Goal: Information Seeking & Learning: Check status

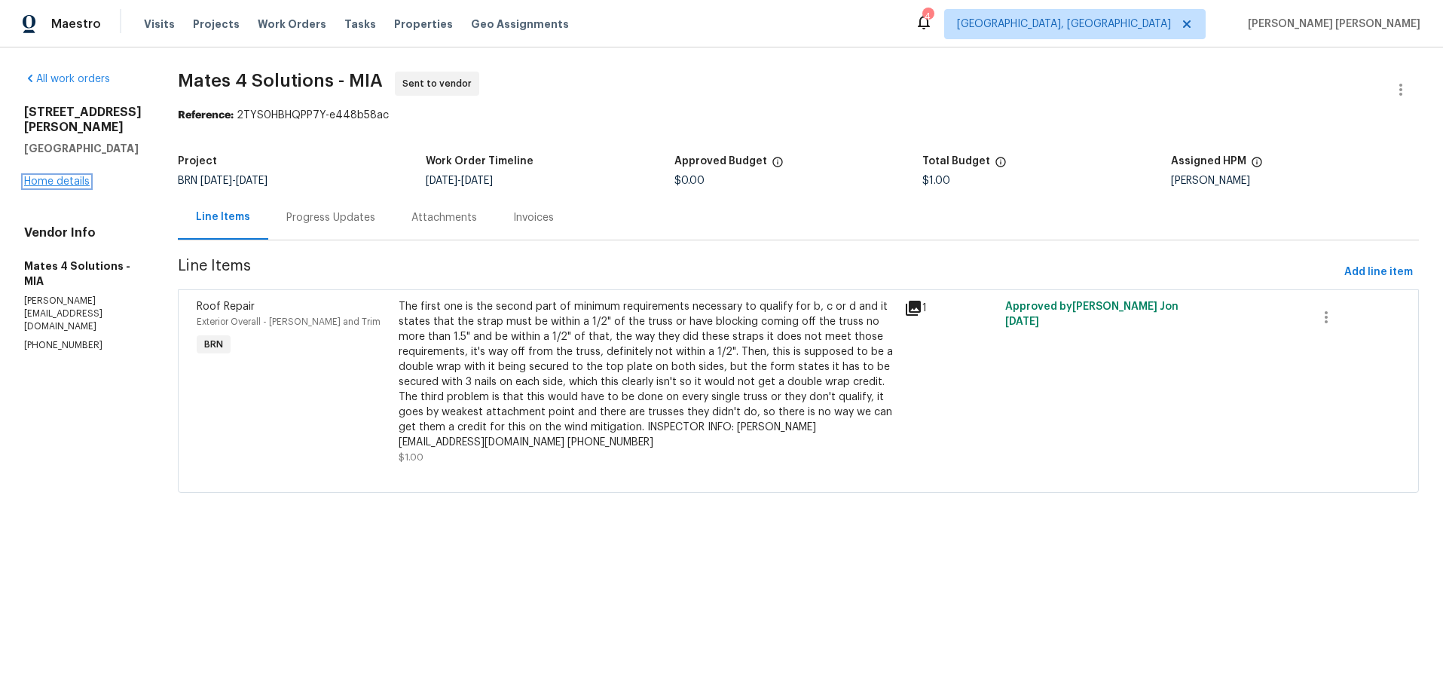
click at [67, 180] on link "Home details" at bounding box center [57, 181] width 66 height 11
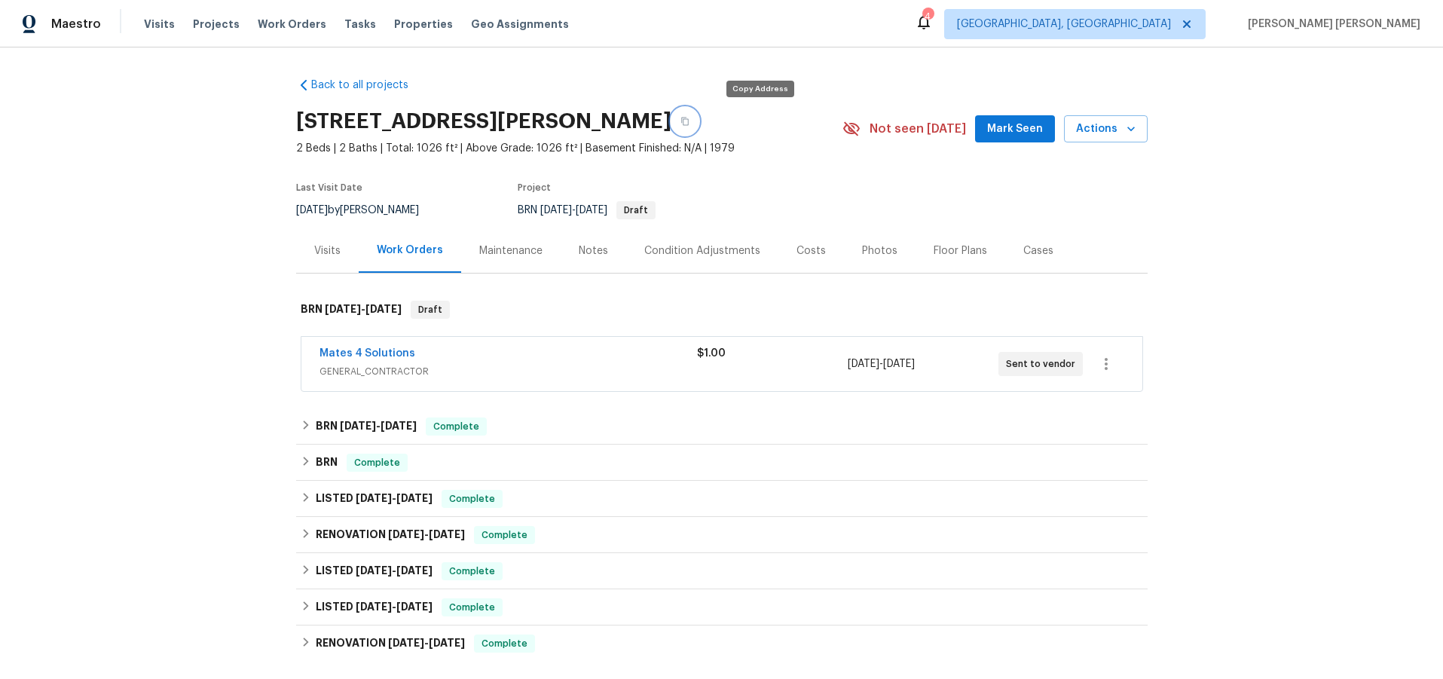
click at [689, 124] on icon "button" at bounding box center [685, 122] width 8 height 8
drag, startPoint x: 800, startPoint y: 252, endPoint x: 844, endPoint y: 258, distance: 44.8
click at [800, 252] on div "Costs" at bounding box center [811, 250] width 29 height 15
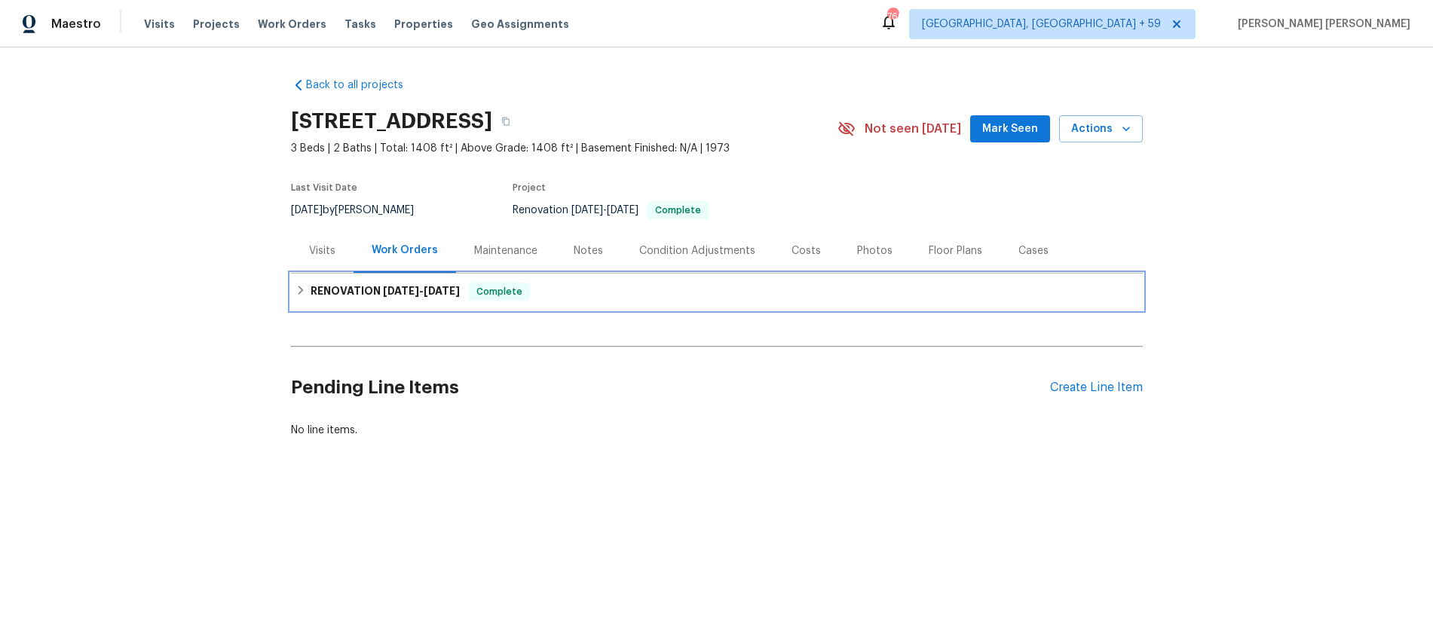
click at [305, 295] on icon at bounding box center [300, 290] width 11 height 11
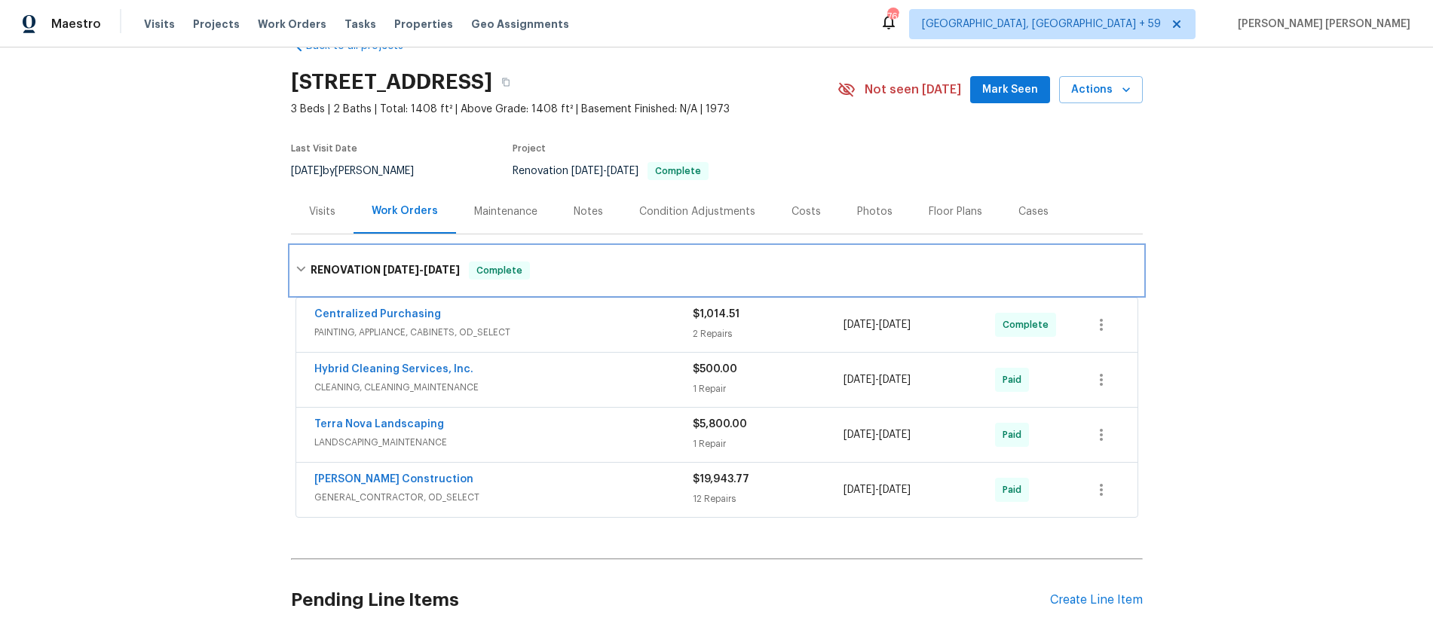
scroll to position [48, 0]
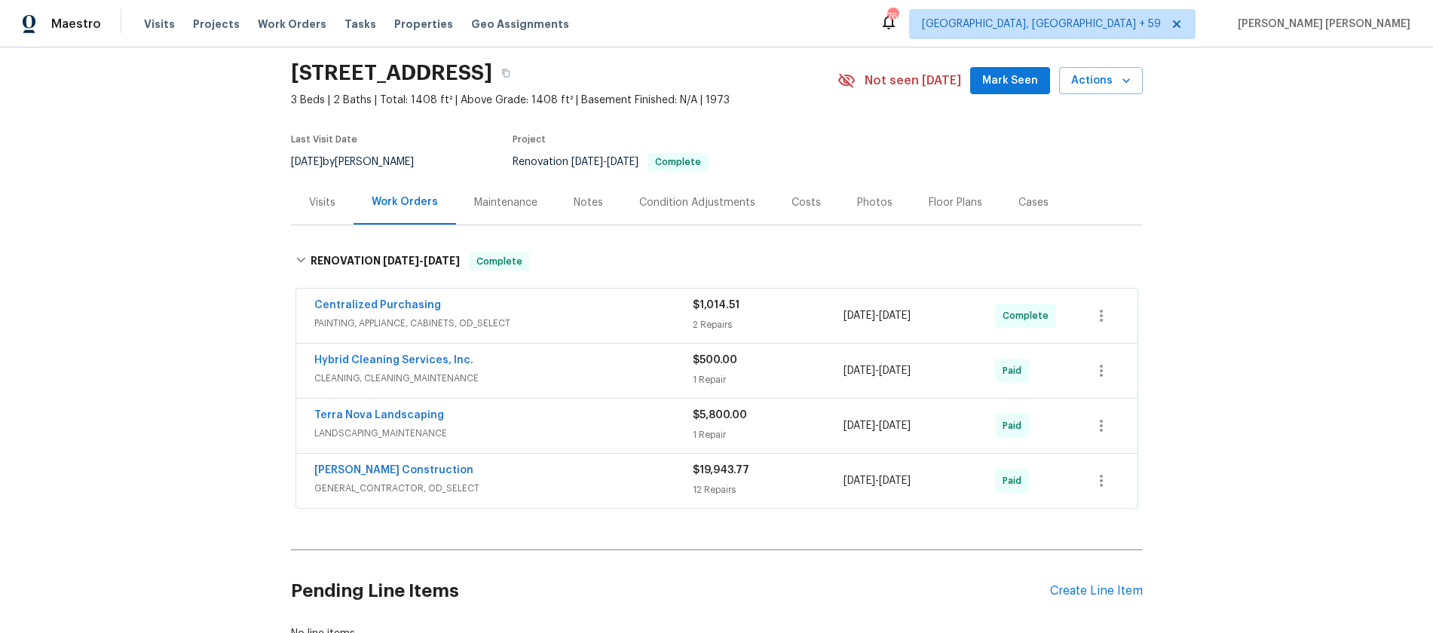
click at [321, 201] on div "Visits" at bounding box center [322, 202] width 26 height 15
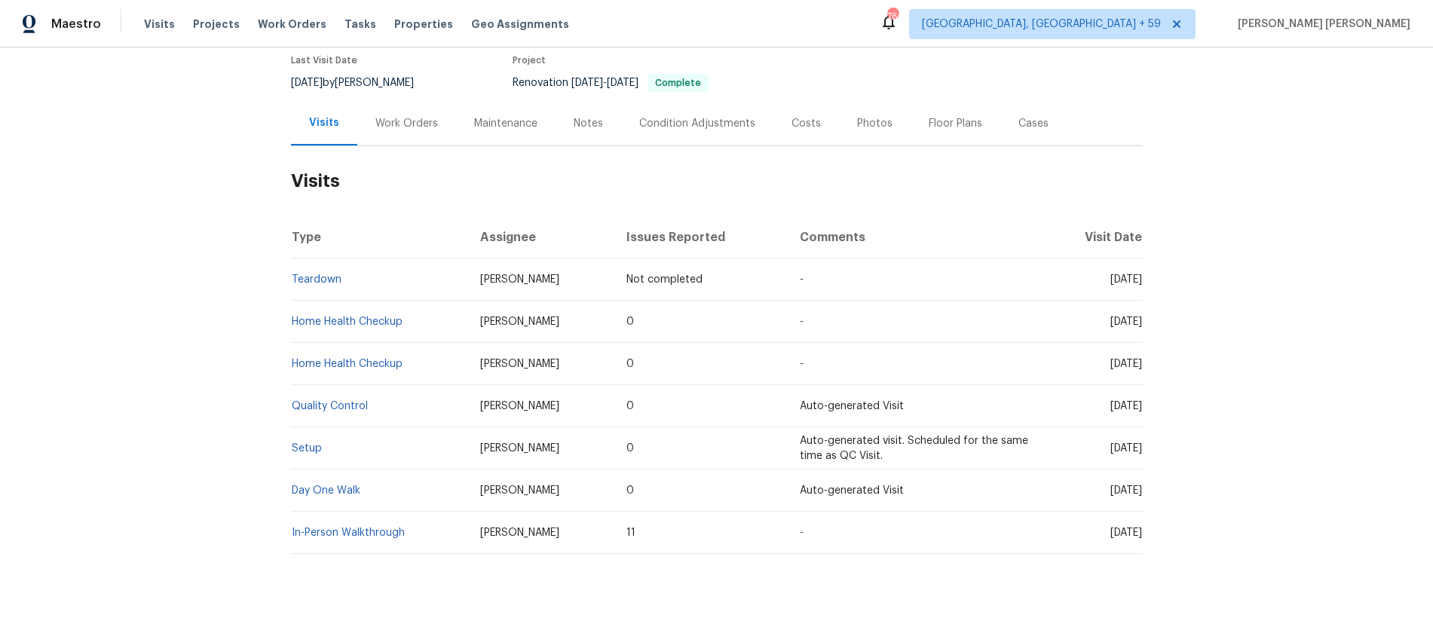
scroll to position [130, 0]
click at [387, 529] on link "In-Person Walkthrough" at bounding box center [348, 530] width 113 height 11
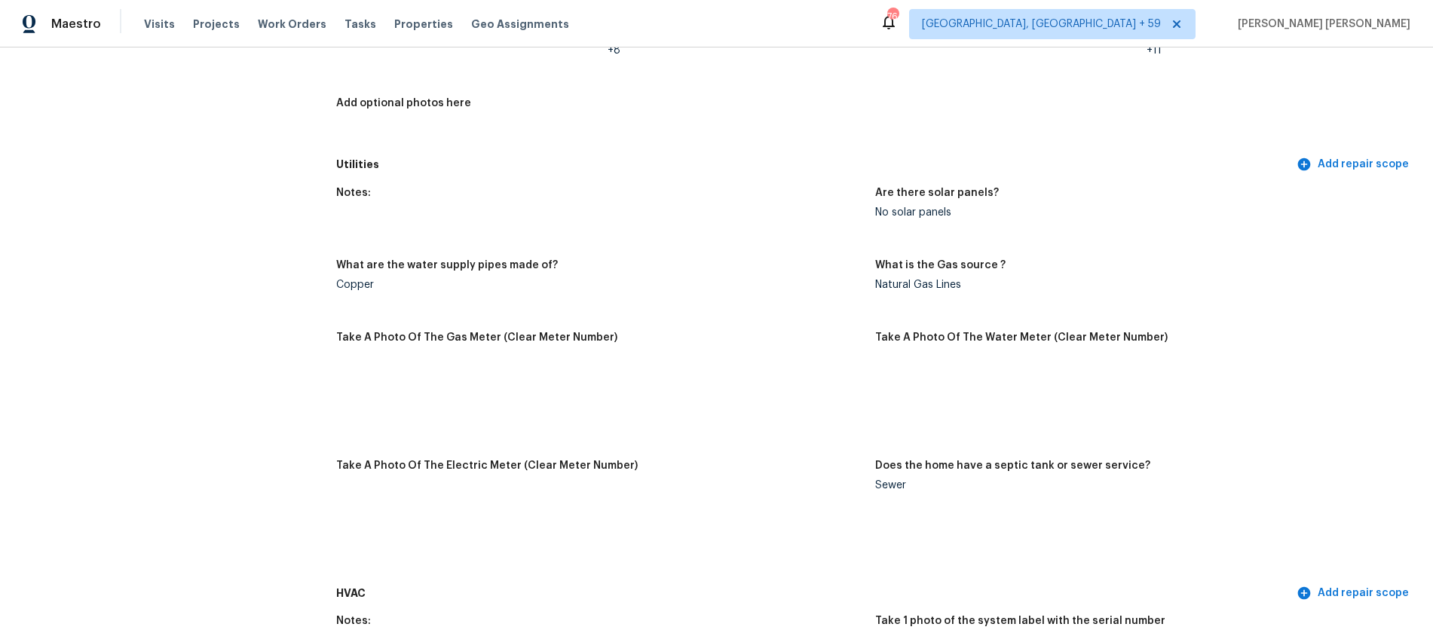
scroll to position [925, 0]
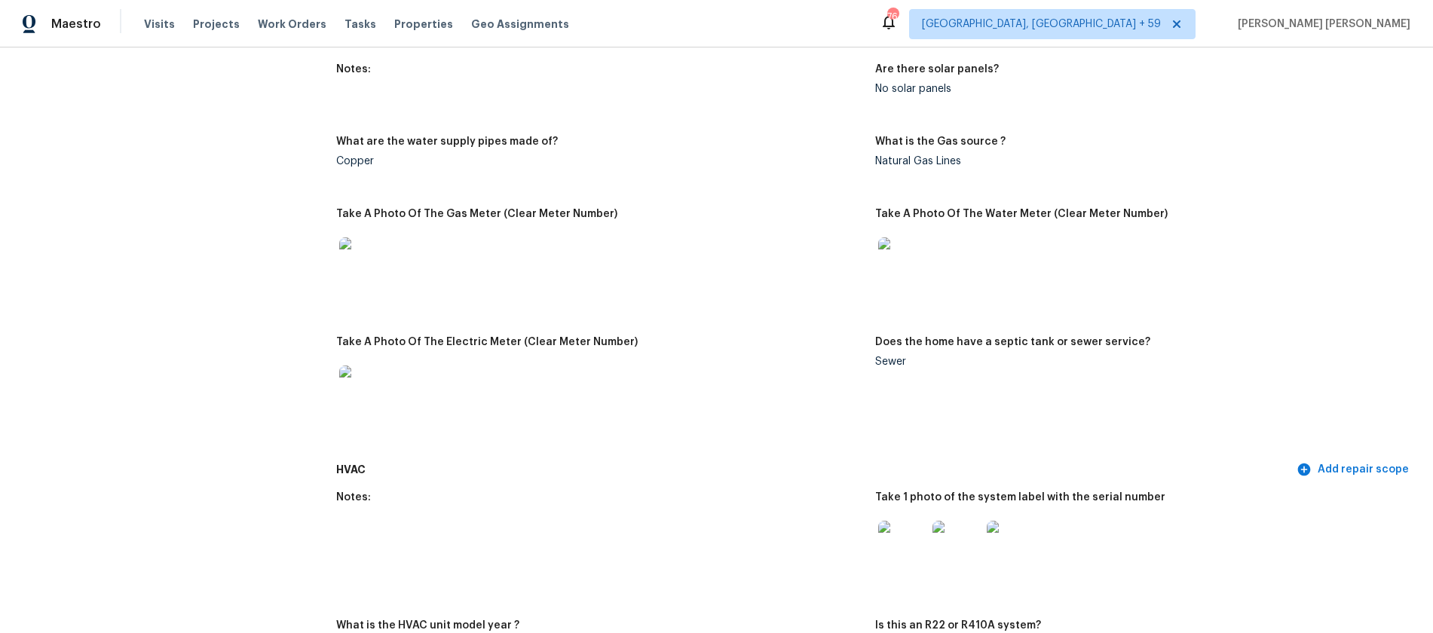
click at [910, 251] on img at bounding box center [902, 261] width 48 height 48
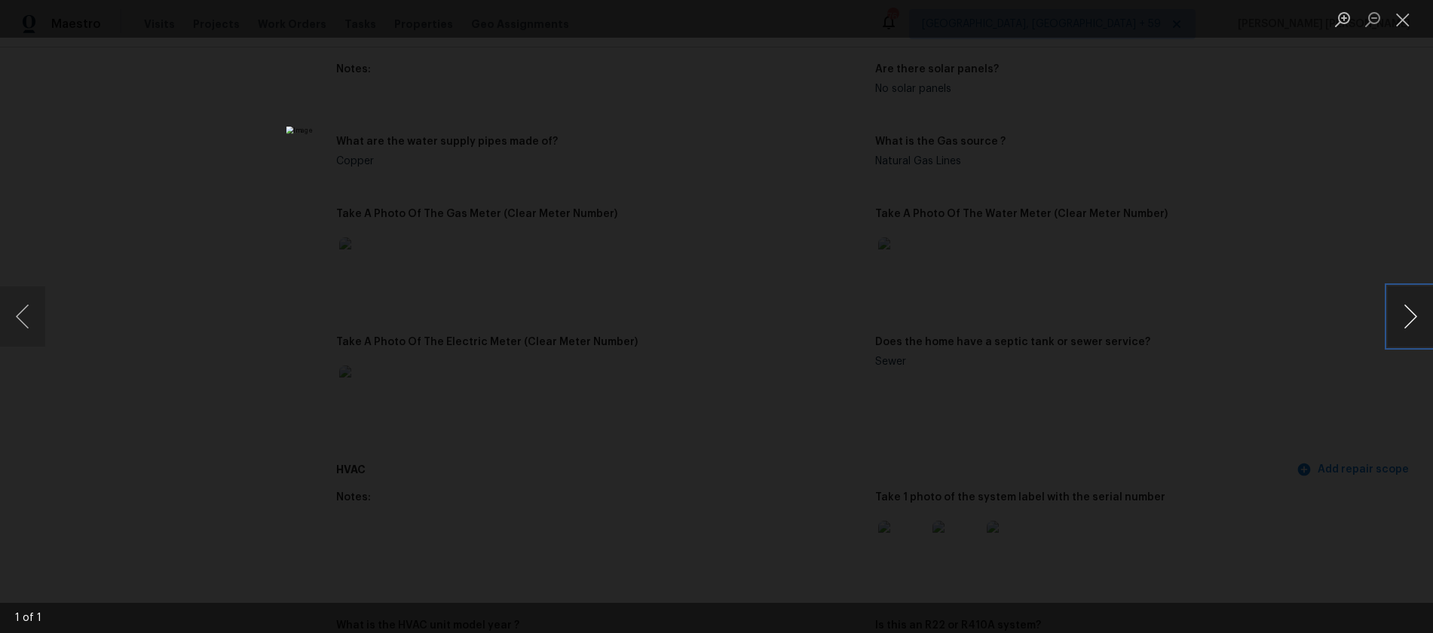
click at [1394, 320] on button "Next image" at bounding box center [1409, 316] width 45 height 60
drag, startPoint x: 1406, startPoint y: 20, endPoint x: 1311, endPoint y: 97, distance: 122.2
click at [1406, 20] on button "Close lightbox" at bounding box center [1402, 19] width 30 height 26
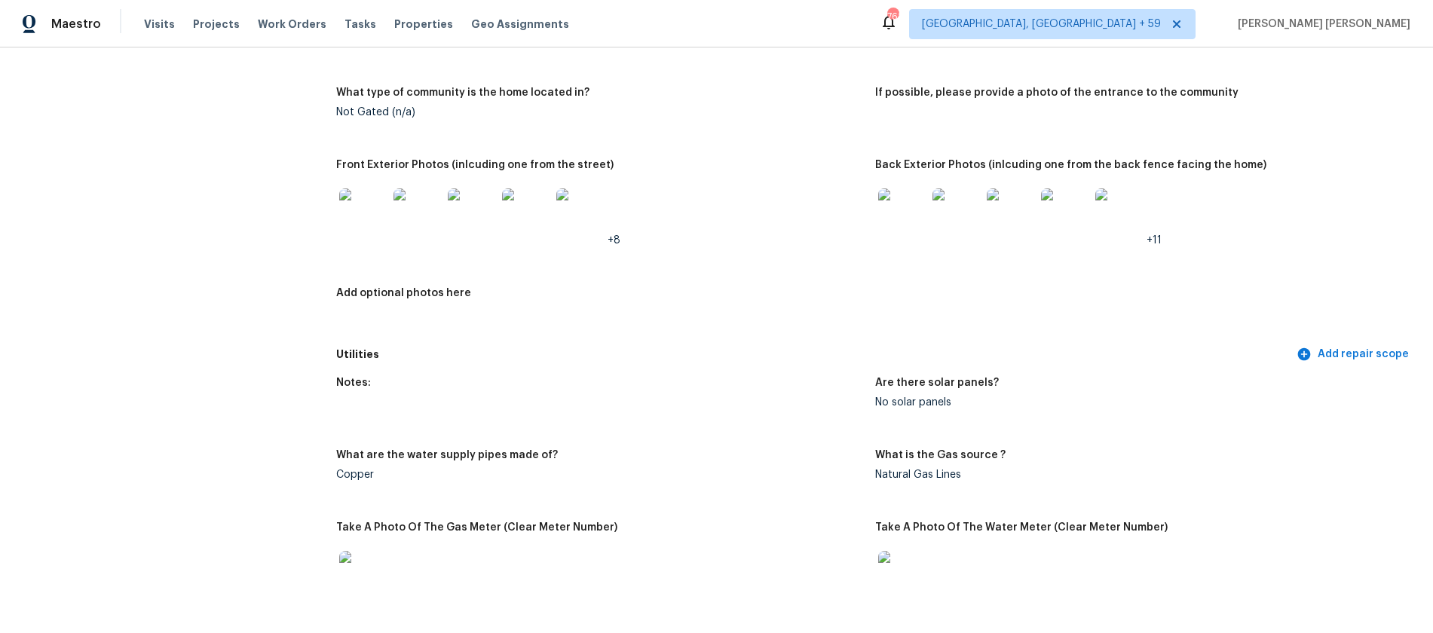
scroll to position [0, 0]
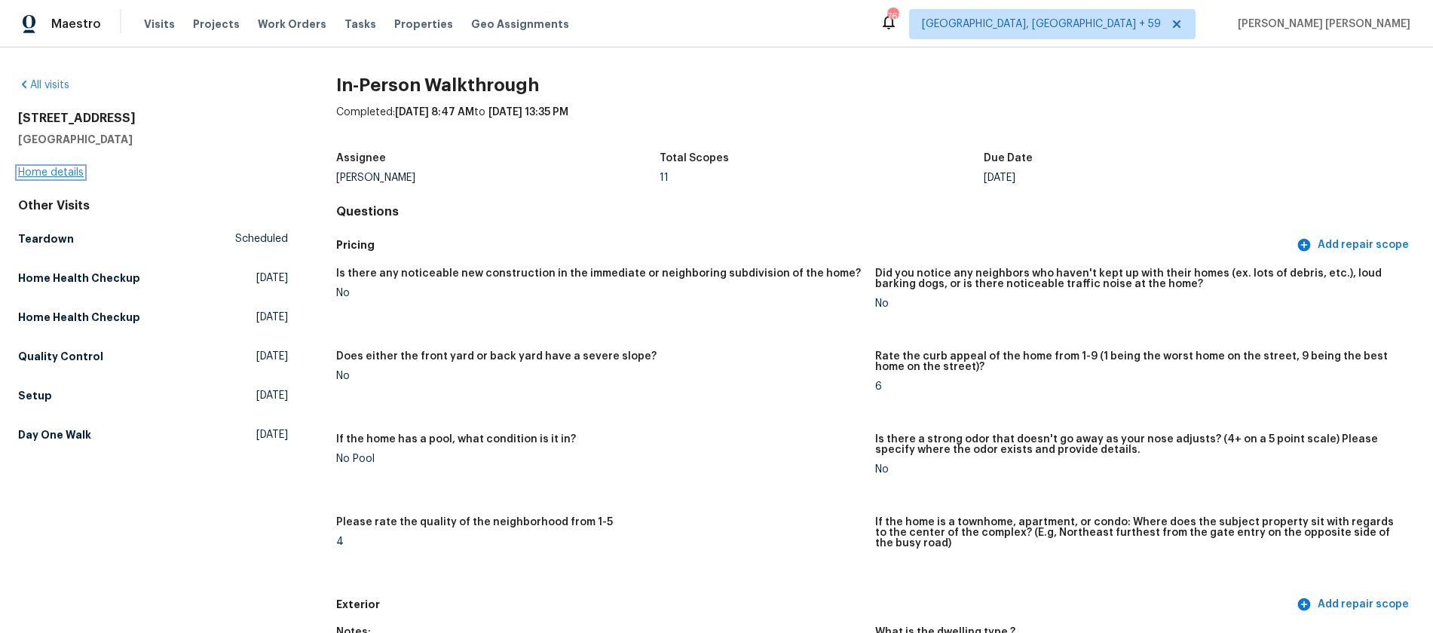
click at [65, 176] on link "Home details" at bounding box center [51, 172] width 66 height 11
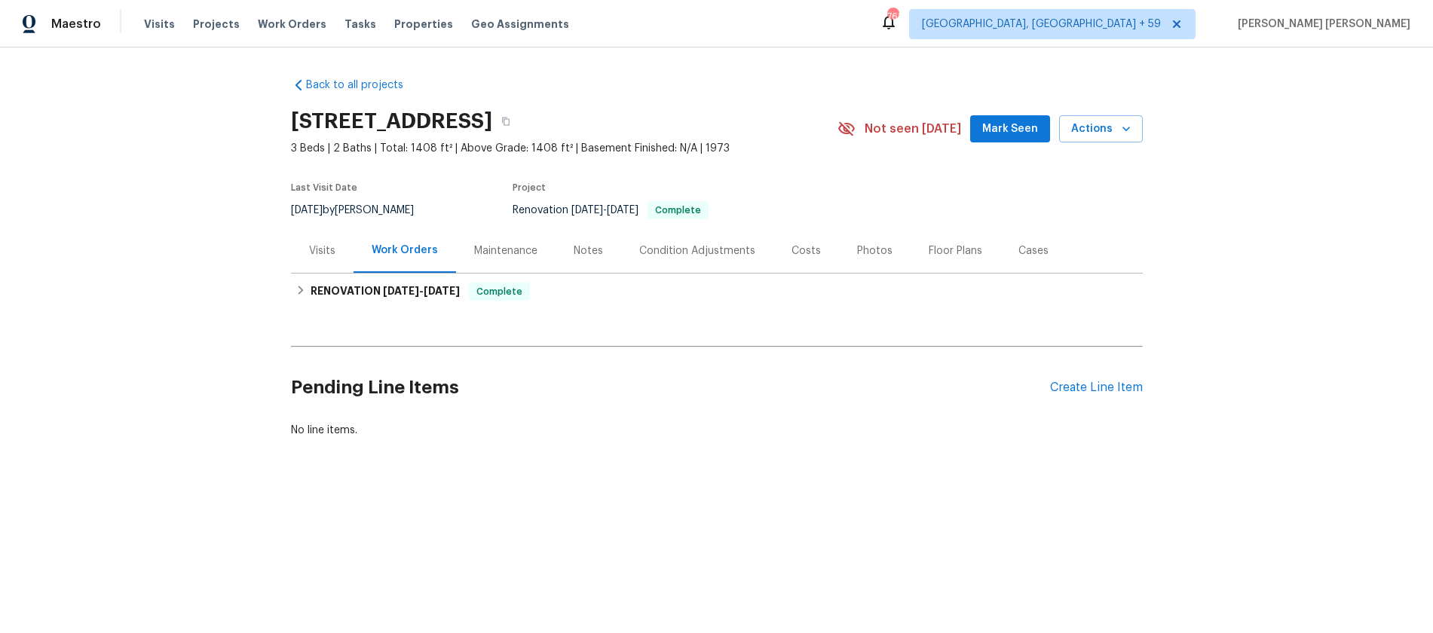
drag, startPoint x: 307, startPoint y: 248, endPoint x: 319, endPoint y: 252, distance: 12.6
click at [307, 248] on div "Visits" at bounding box center [322, 250] width 63 height 44
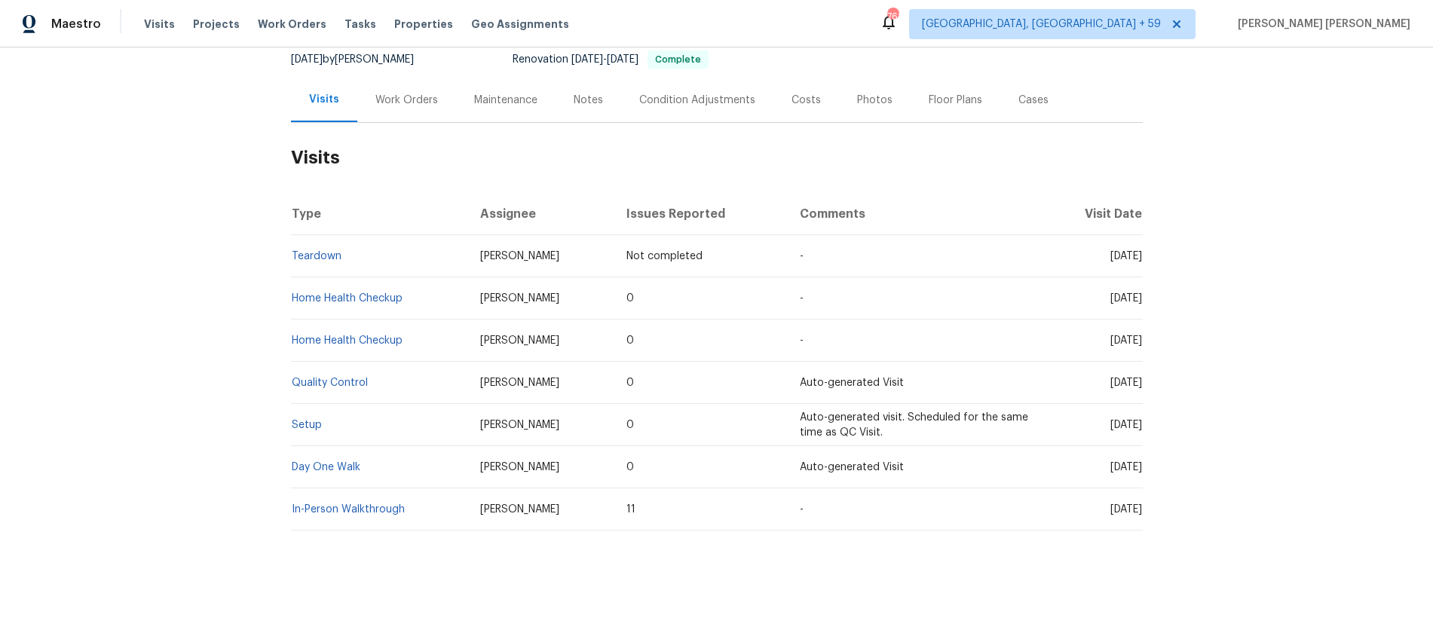
scroll to position [151, 0]
click at [333, 338] on link "Home Health Checkup" at bounding box center [347, 340] width 111 height 11
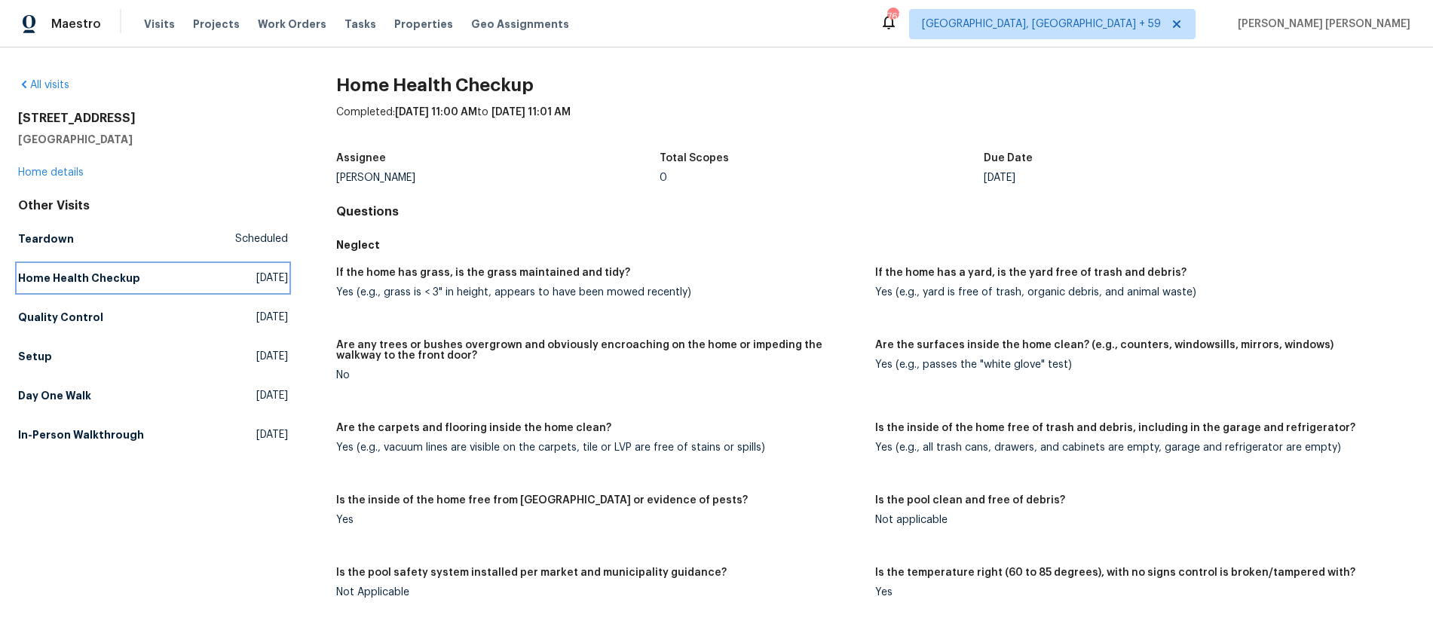
drag, startPoint x: 108, startPoint y: 276, endPoint x: 115, endPoint y: 277, distance: 7.7
click at [108, 275] on h5 "Home Health Checkup" at bounding box center [79, 278] width 122 height 15
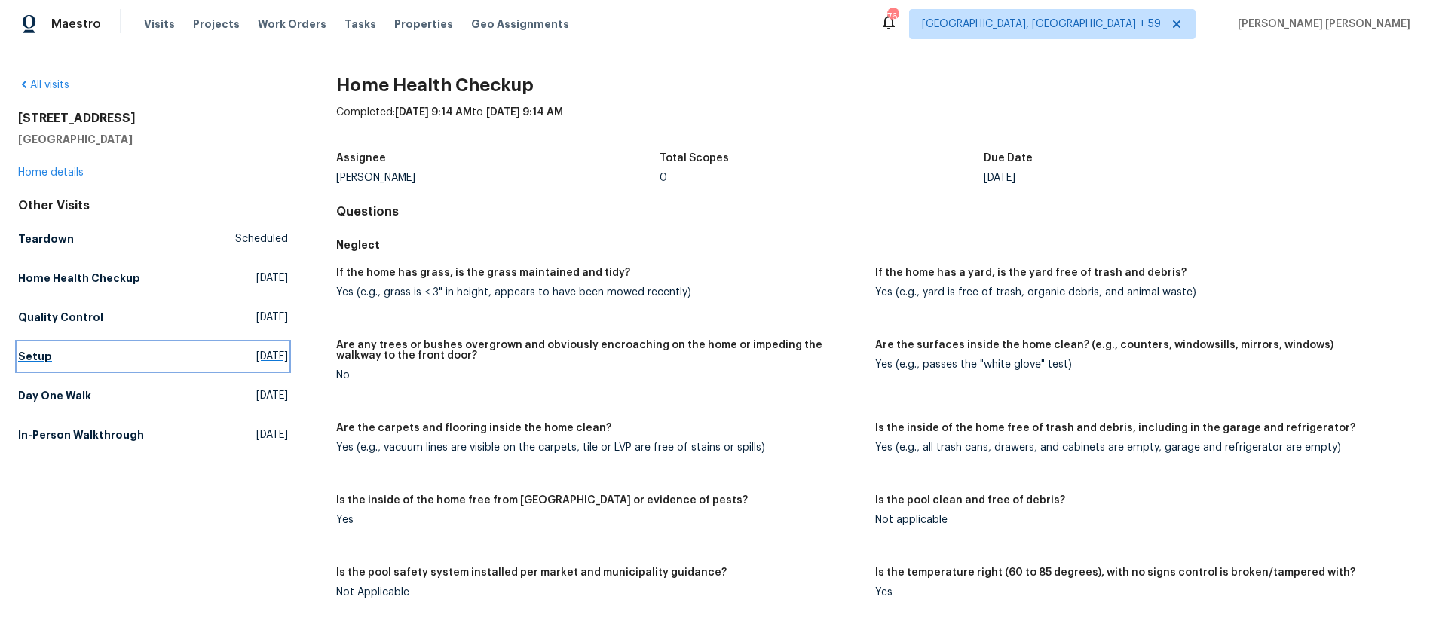
click at [36, 355] on h5 "Setup" at bounding box center [35, 356] width 34 height 15
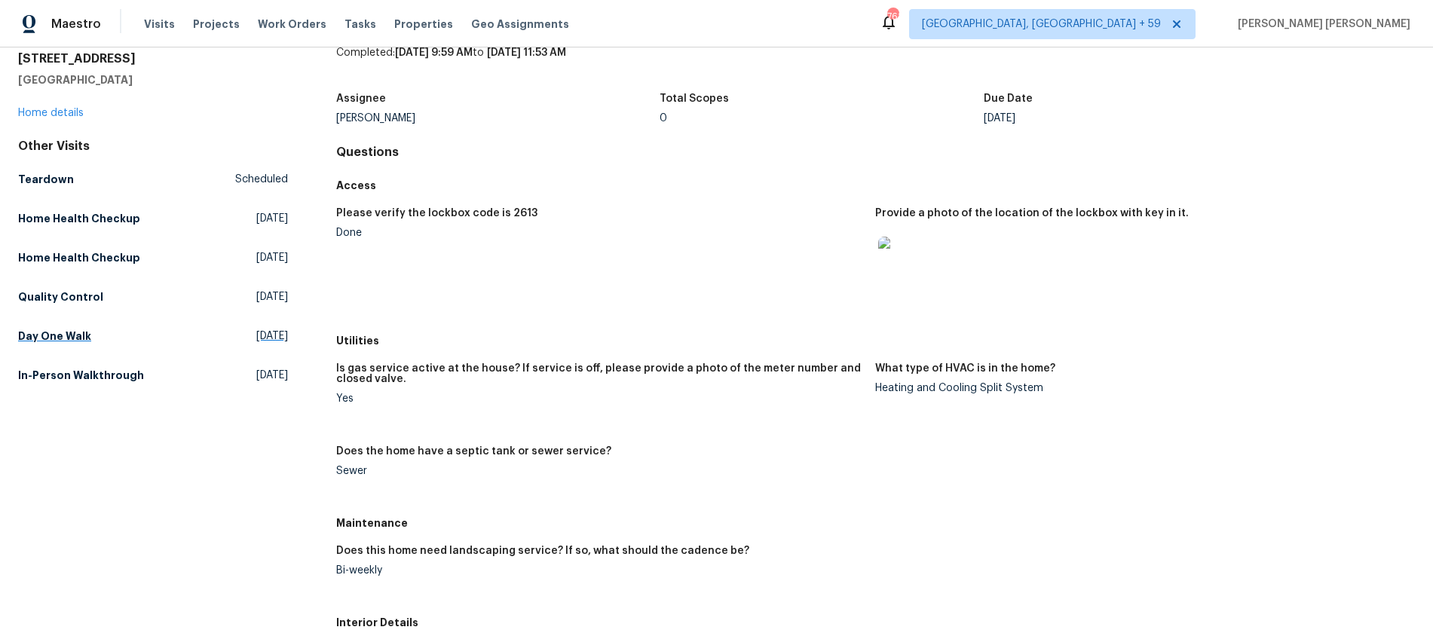
scroll to position [57, 0]
click at [28, 336] on h5 "Day One Walk" at bounding box center [54, 338] width 73 height 15
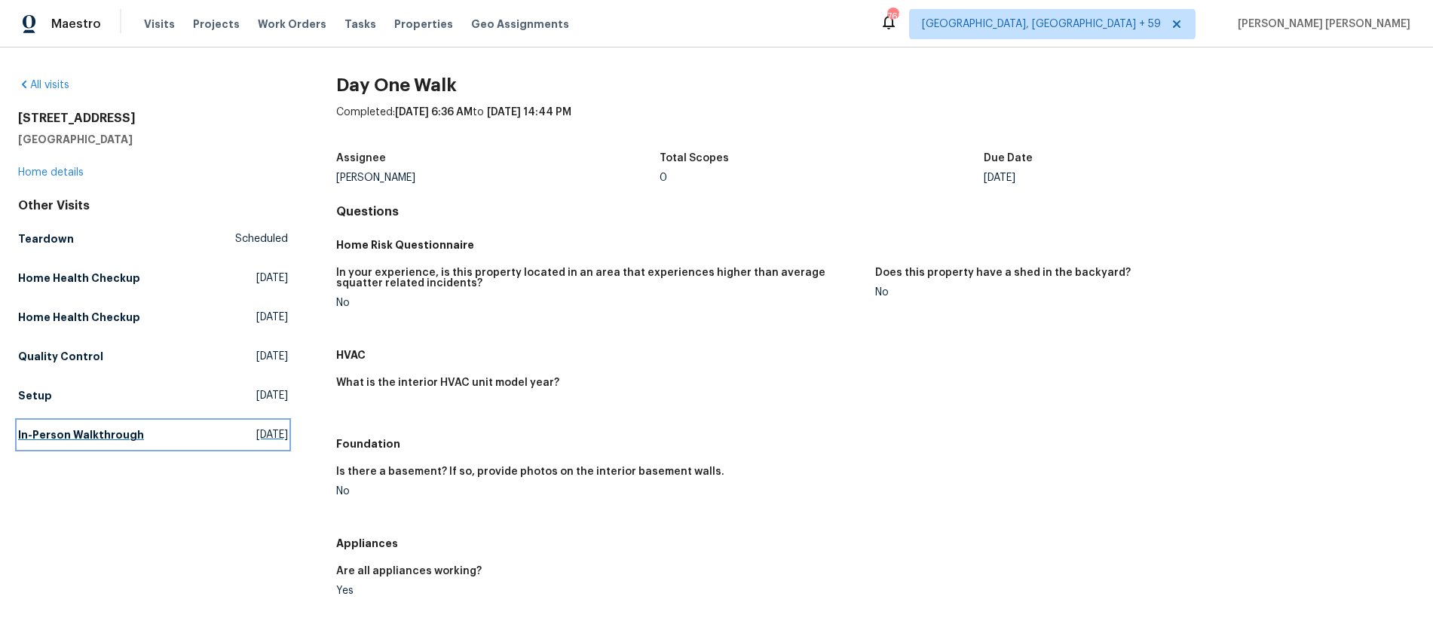
click at [88, 439] on h5 "In-Person Walkthrough" at bounding box center [81, 434] width 126 height 15
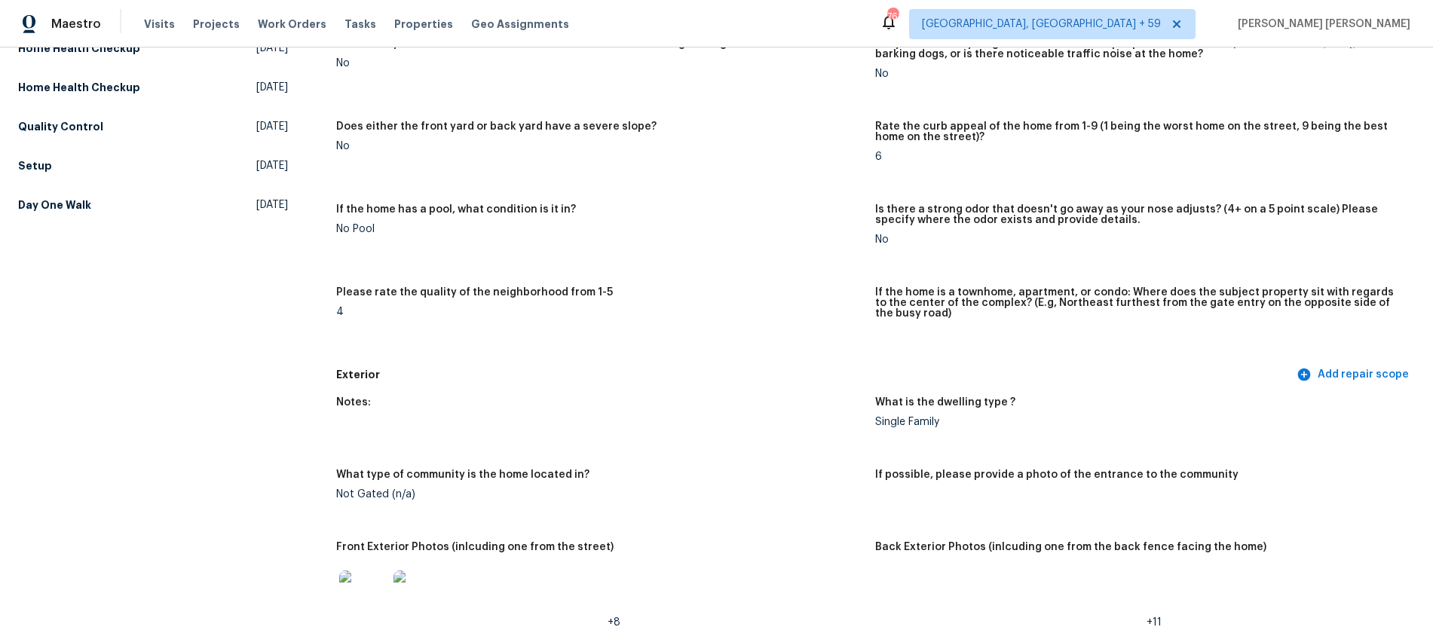
scroll to position [505, 0]
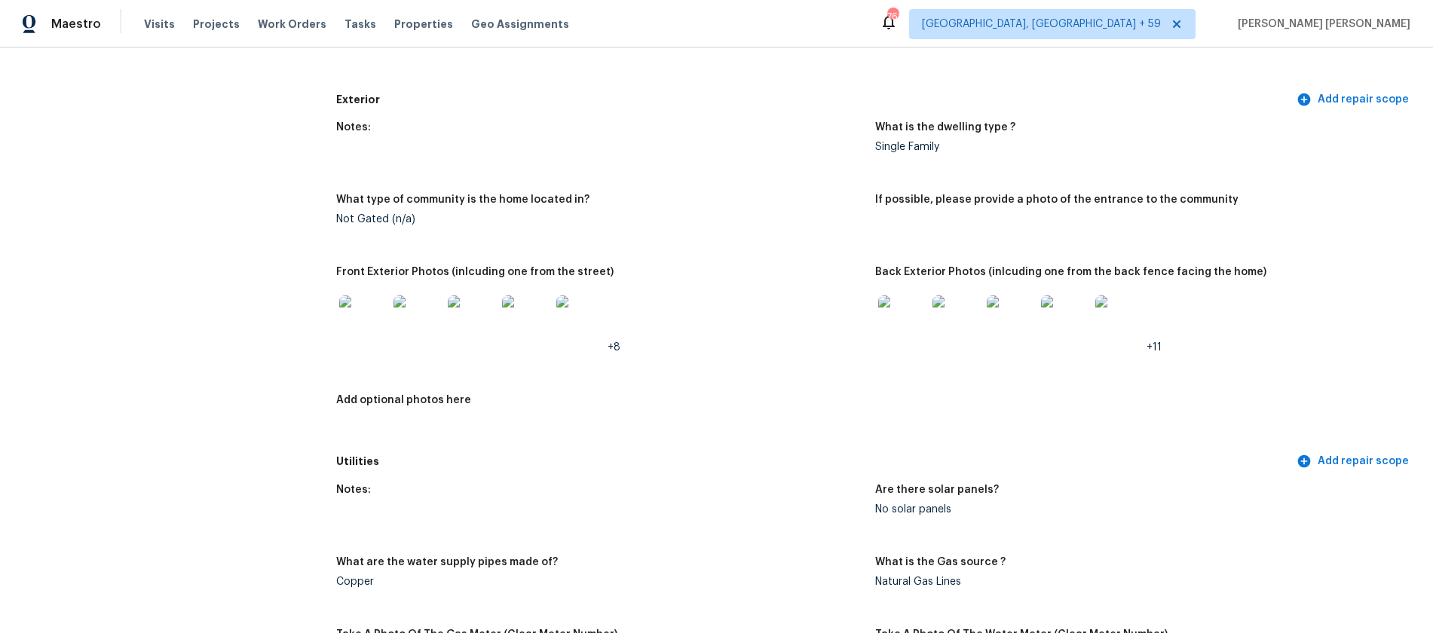
click at [905, 329] on img at bounding box center [902, 319] width 48 height 48
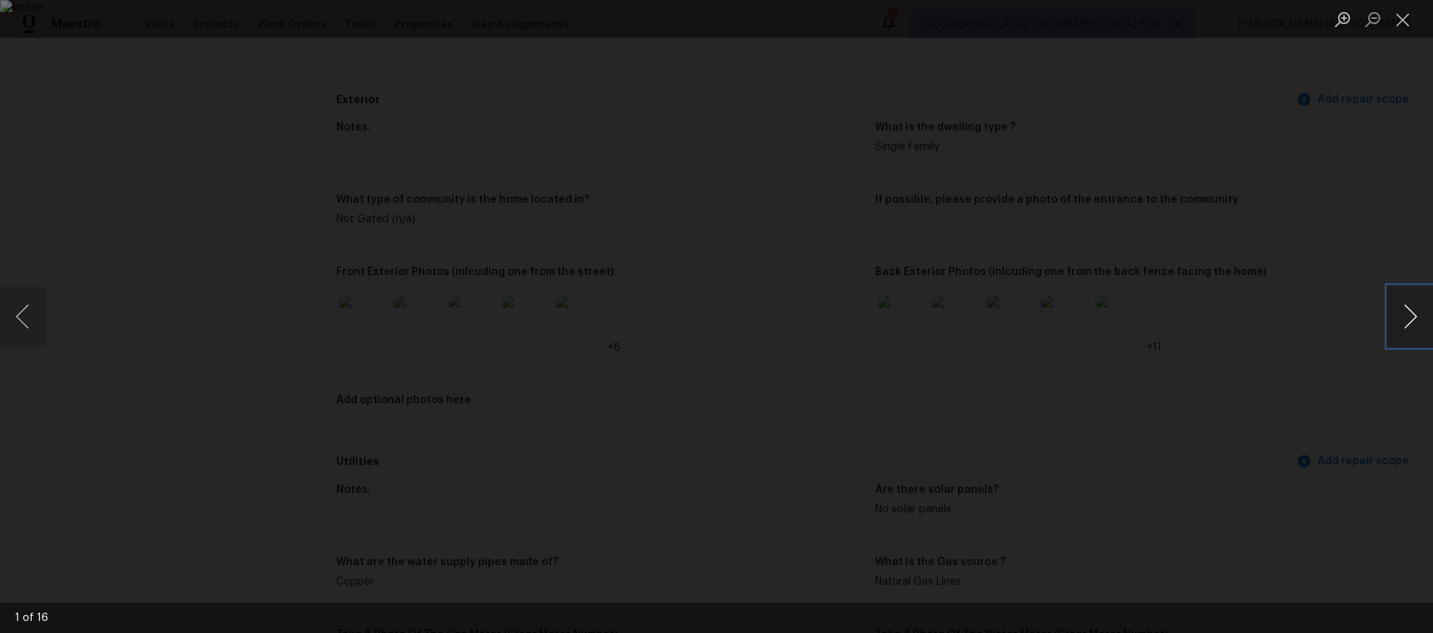
click at [1407, 313] on button "Next image" at bounding box center [1409, 316] width 45 height 60
click at [1408, 321] on button "Next image" at bounding box center [1409, 316] width 45 height 60
click at [1408, 320] on button "Next image" at bounding box center [1409, 316] width 45 height 60
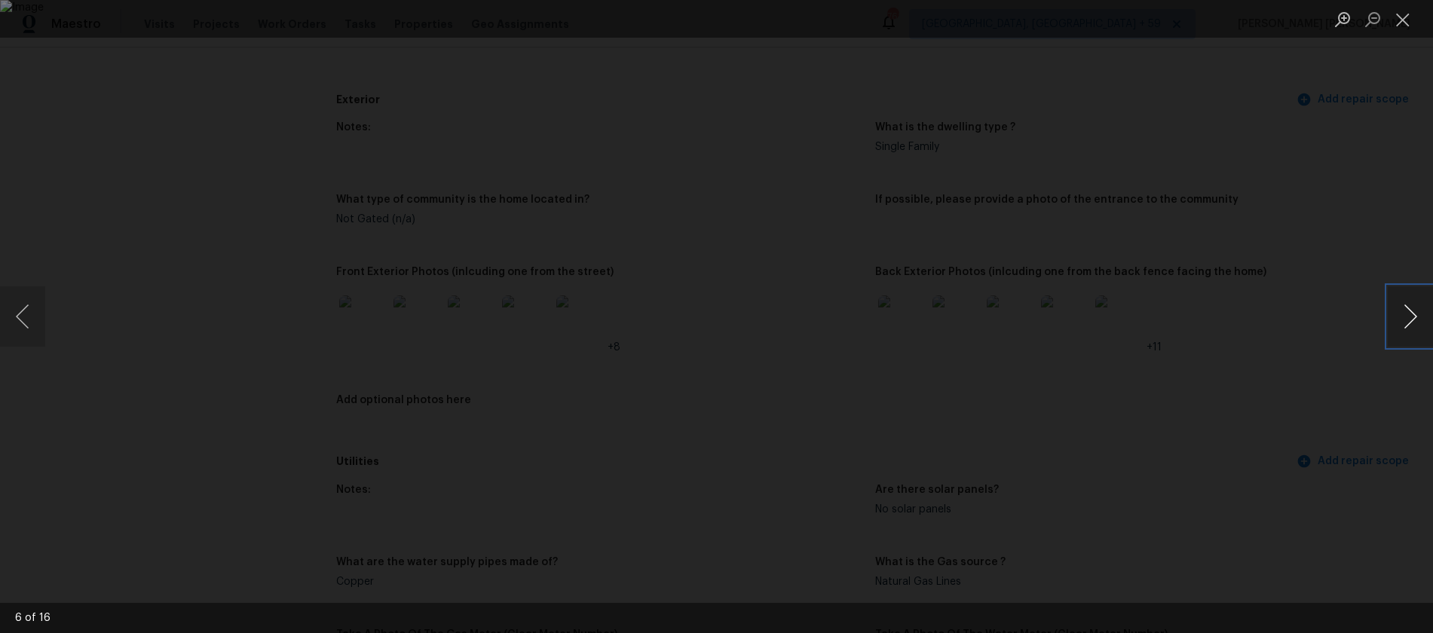
click at [1408, 320] on button "Next image" at bounding box center [1409, 316] width 45 height 60
click at [1404, 20] on button "Close lightbox" at bounding box center [1402, 19] width 30 height 26
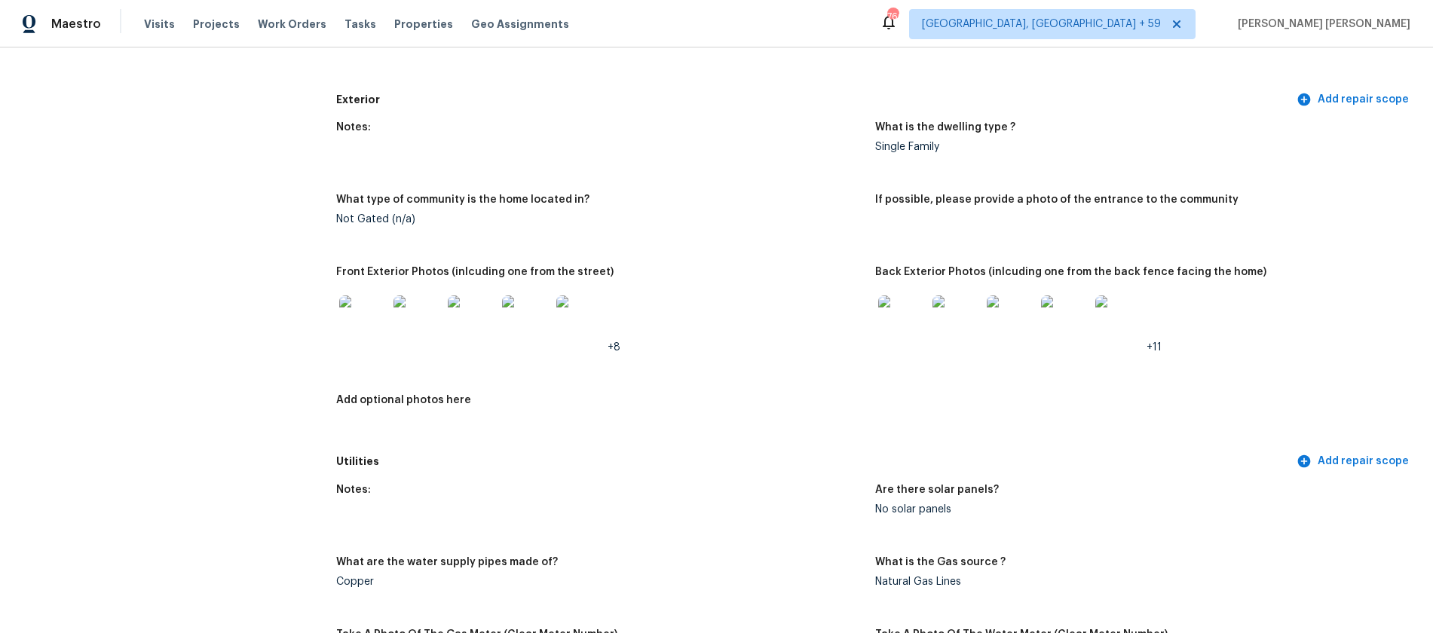
click at [1404, 20] on button "Close lightbox" at bounding box center [1402, 19] width 30 height 26
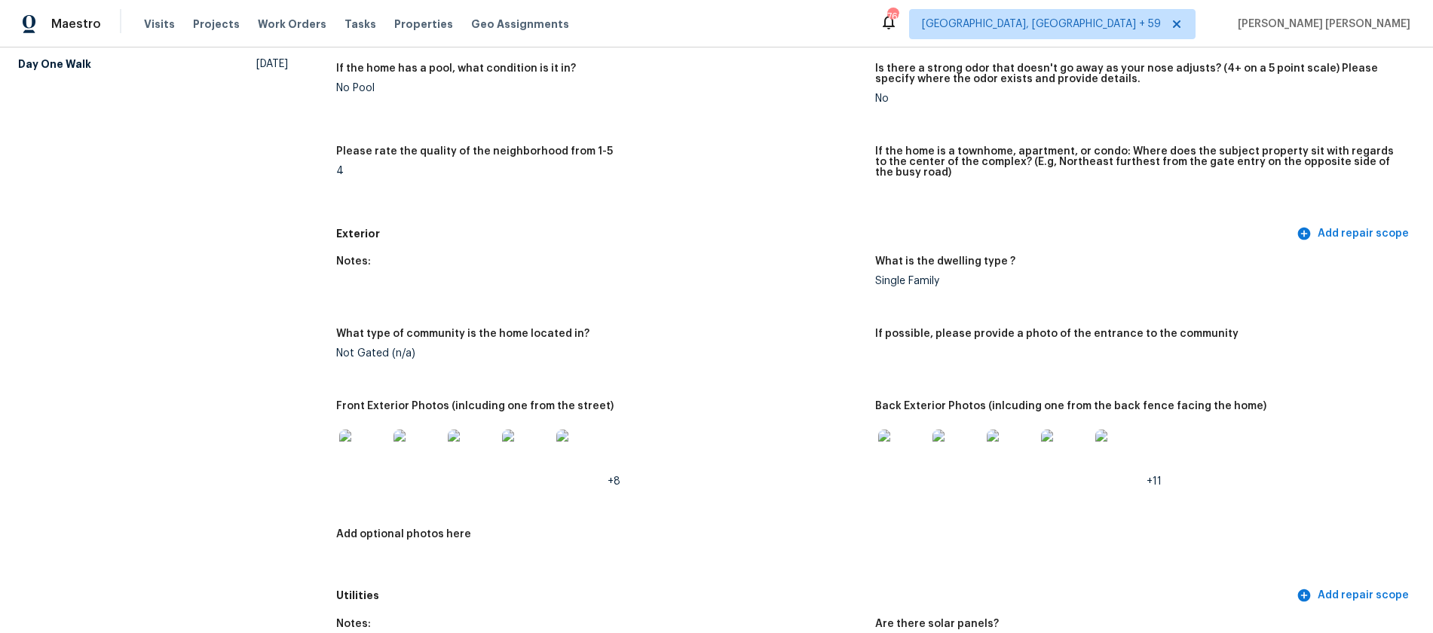
scroll to position [363, 0]
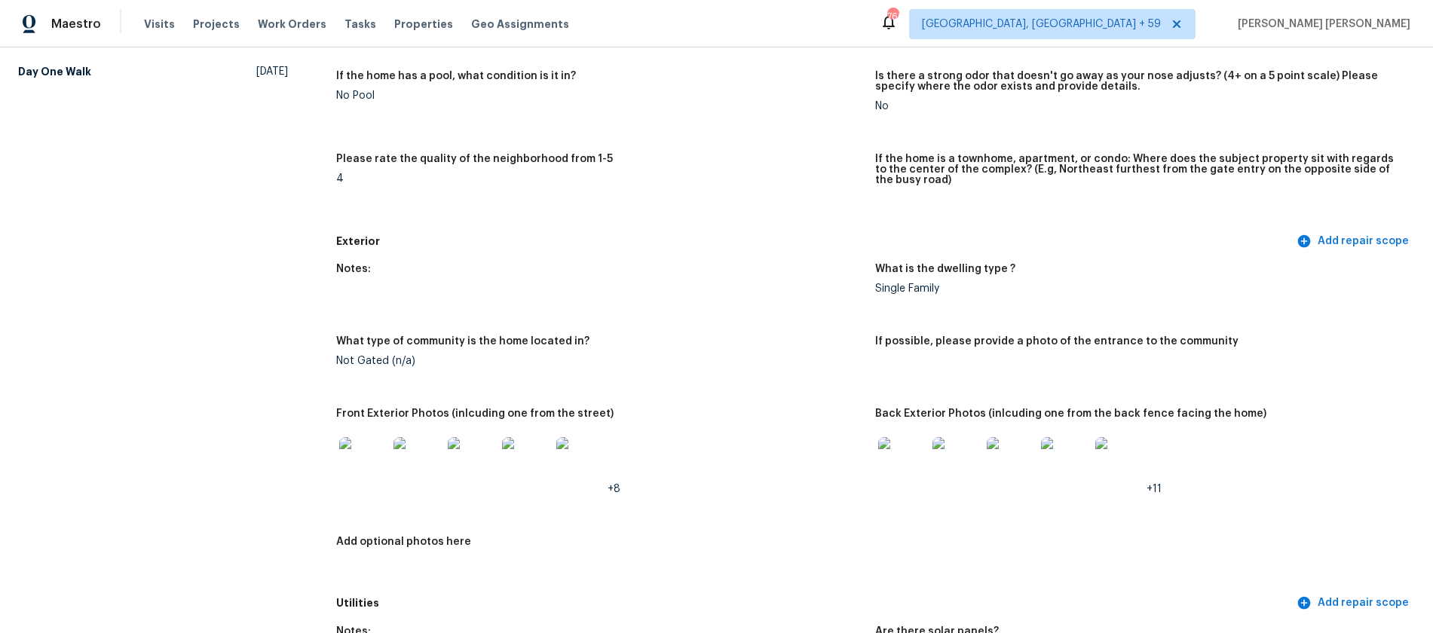
click at [1111, 464] on img at bounding box center [1119, 461] width 48 height 48
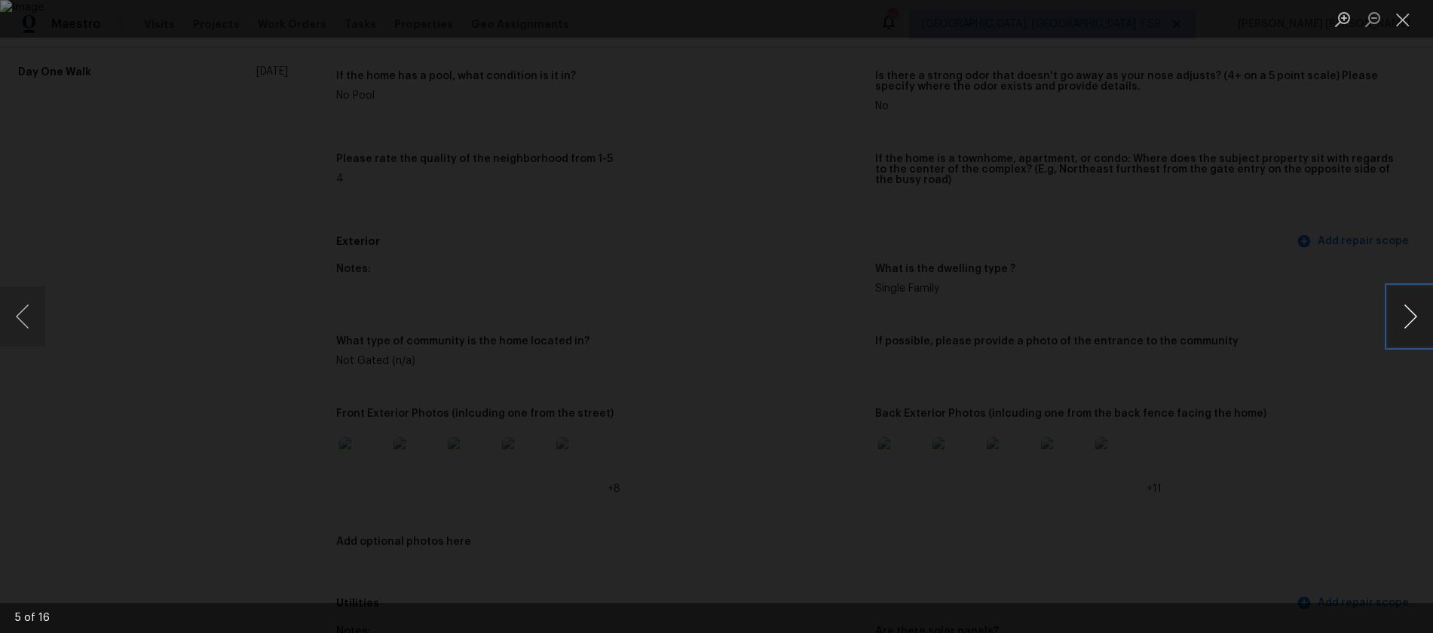
click at [1399, 317] on button "Next image" at bounding box center [1409, 316] width 45 height 60
click at [81, 243] on div "Lightbox" at bounding box center [716, 316] width 1433 height 633
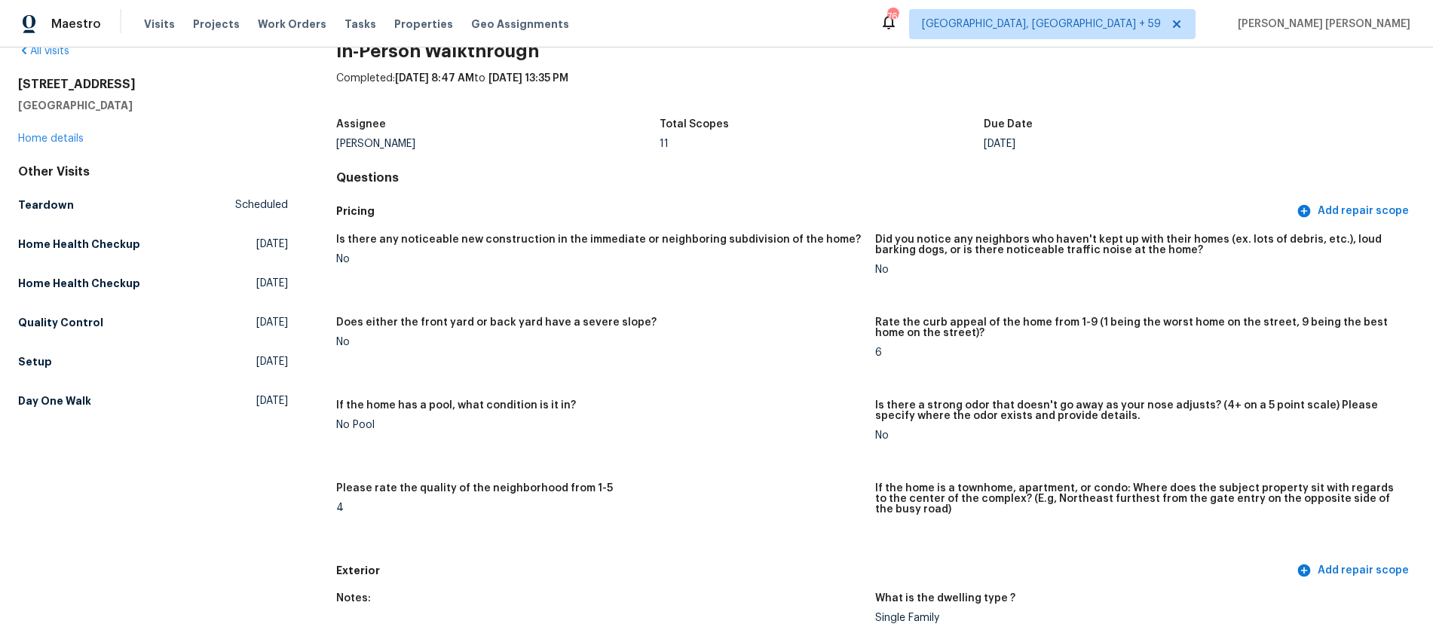
scroll to position [0, 0]
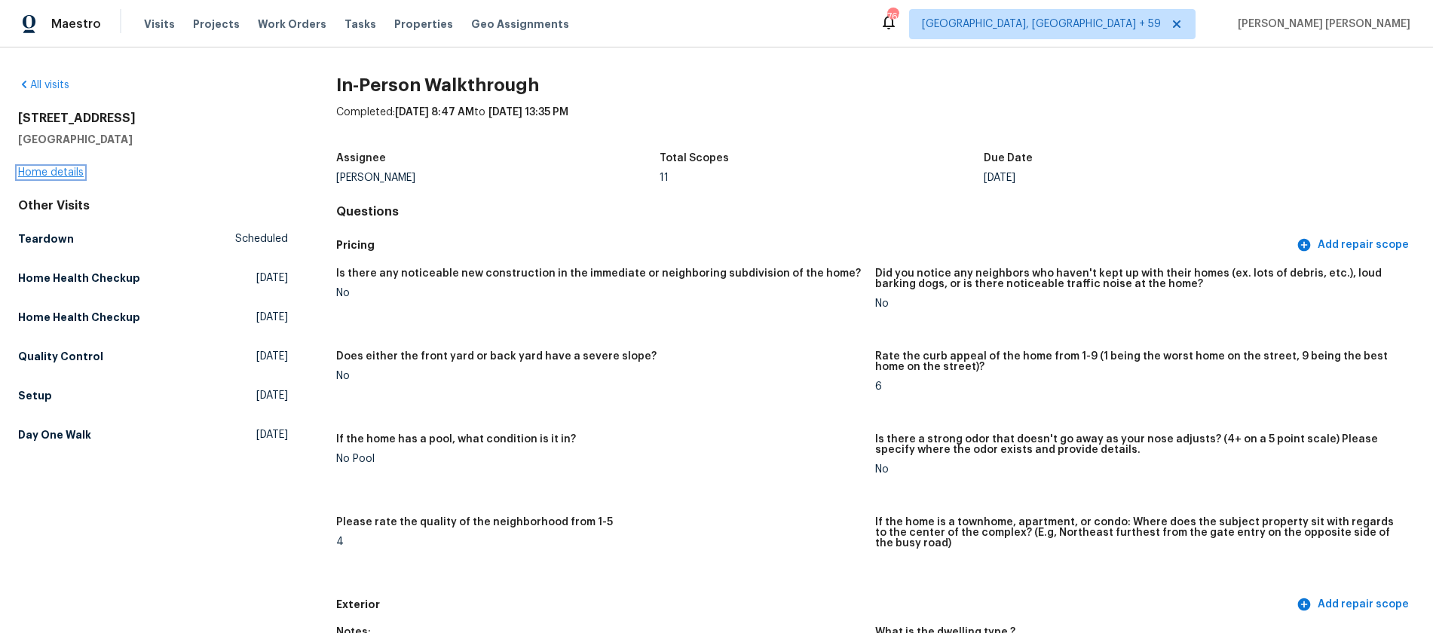
click at [66, 170] on link "Home details" at bounding box center [51, 172] width 66 height 11
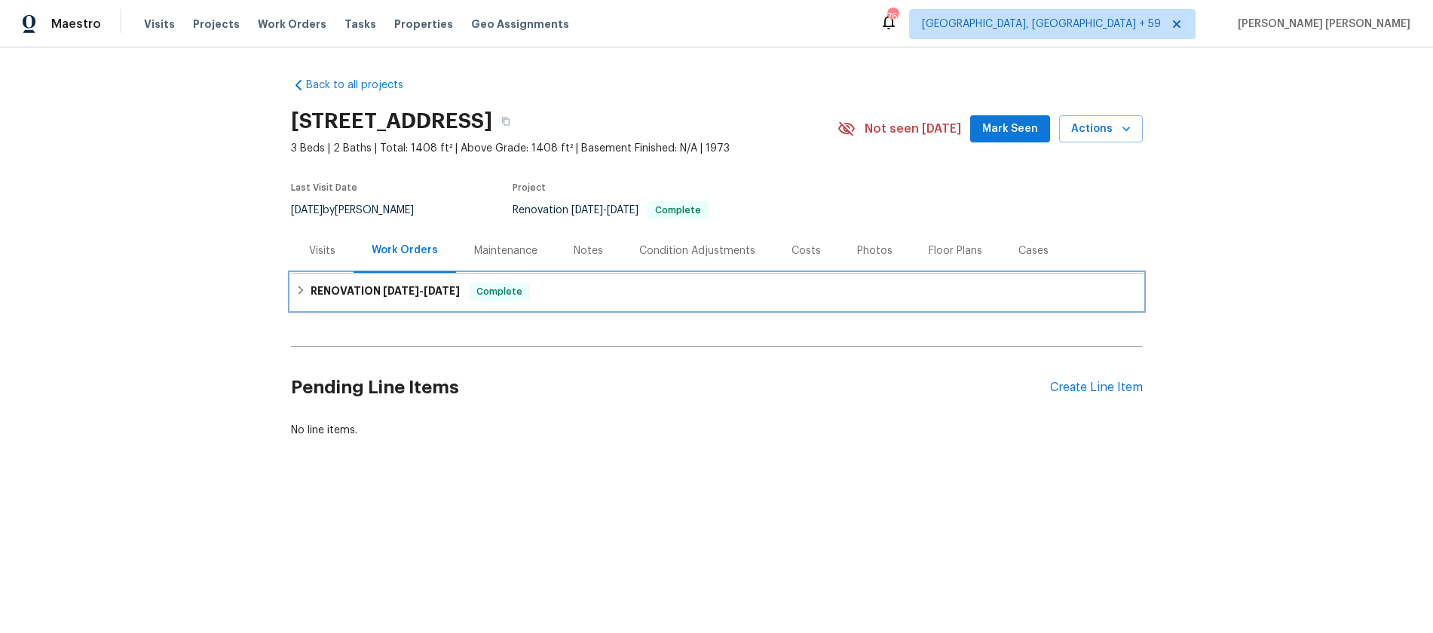
click at [301, 288] on icon at bounding box center [300, 290] width 11 height 11
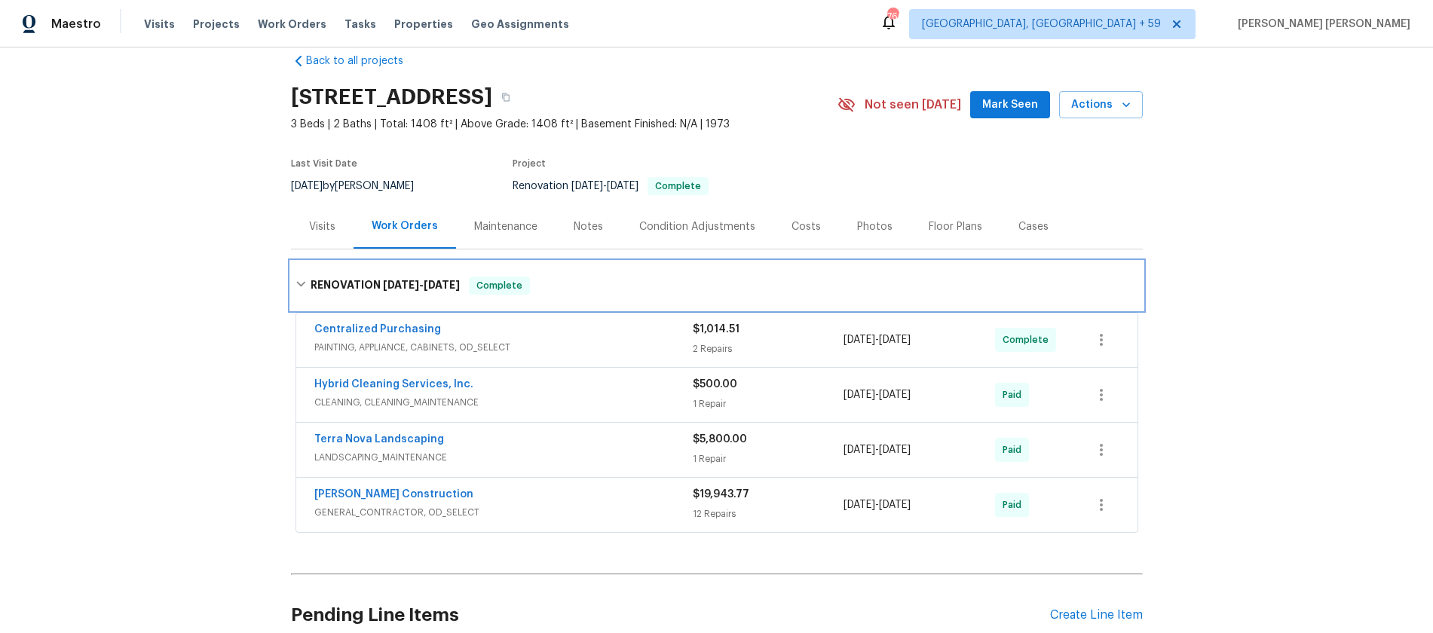
scroll to position [25, 0]
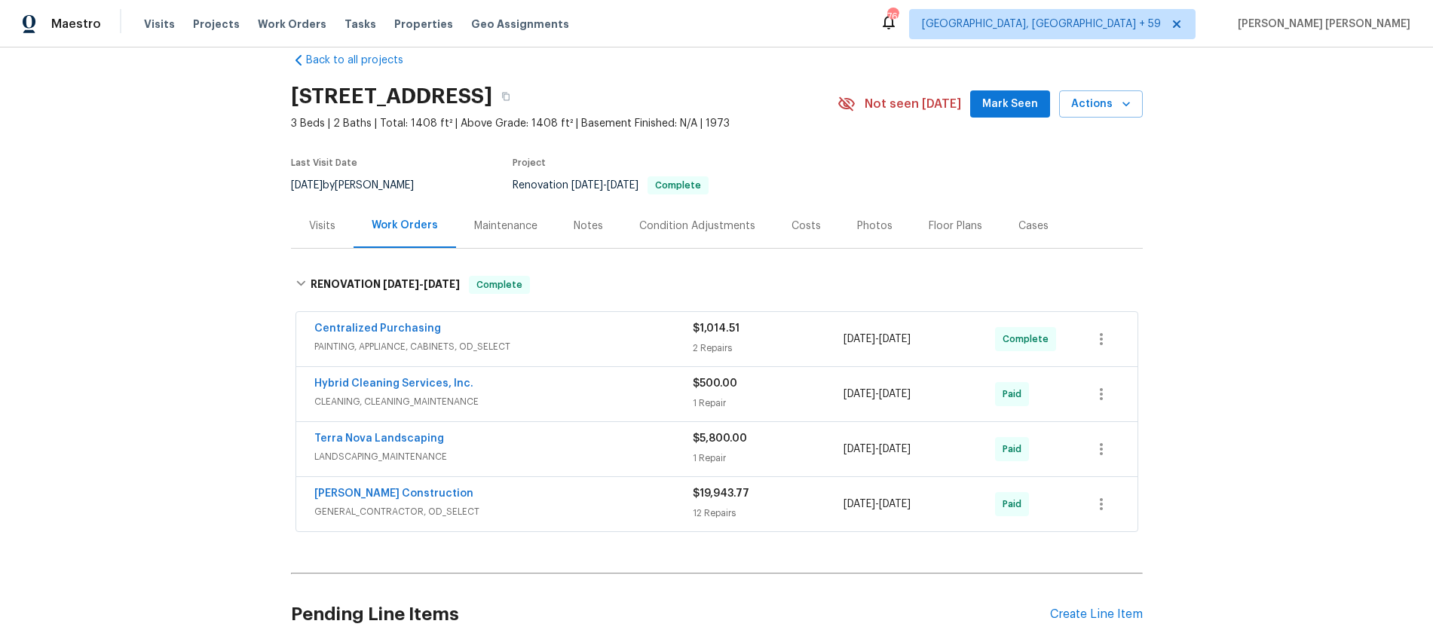
click at [653, 504] on span "GENERAL_CONTRACTOR, OD_SELECT" at bounding box center [503, 511] width 378 height 15
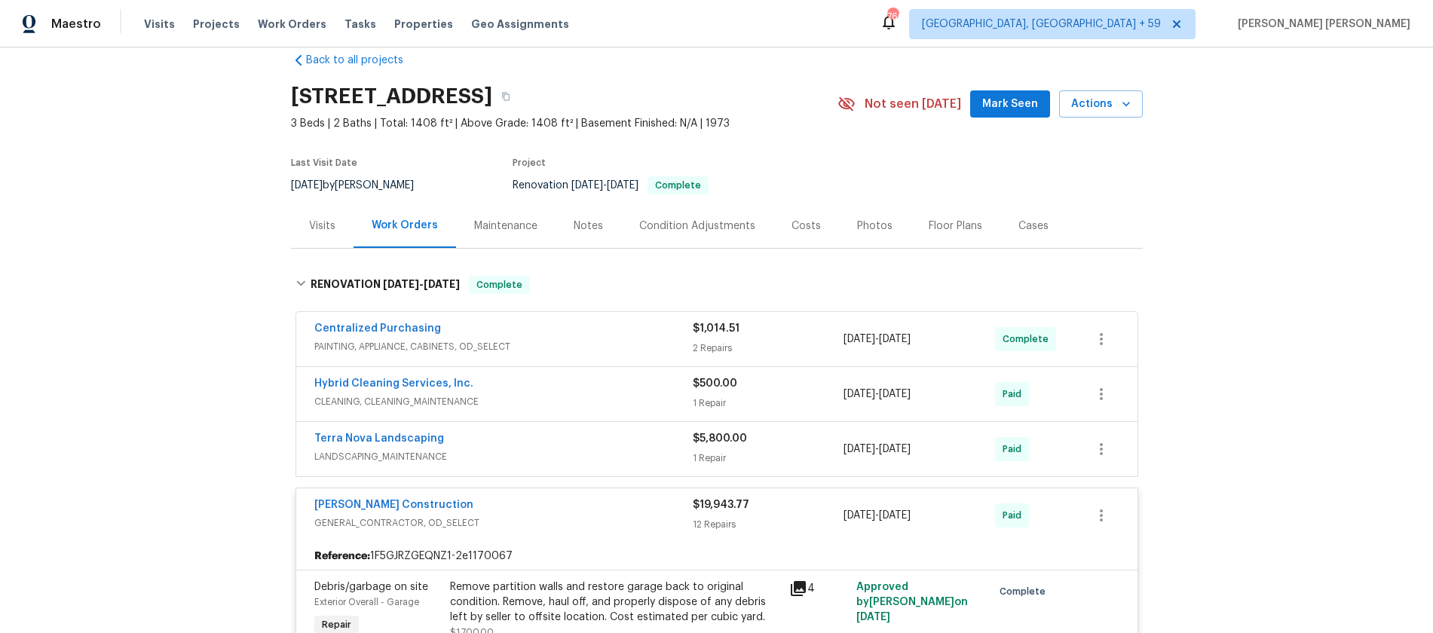
click at [564, 450] on span "LANDSCAPING_MAINTENANCE" at bounding box center [503, 456] width 378 height 15
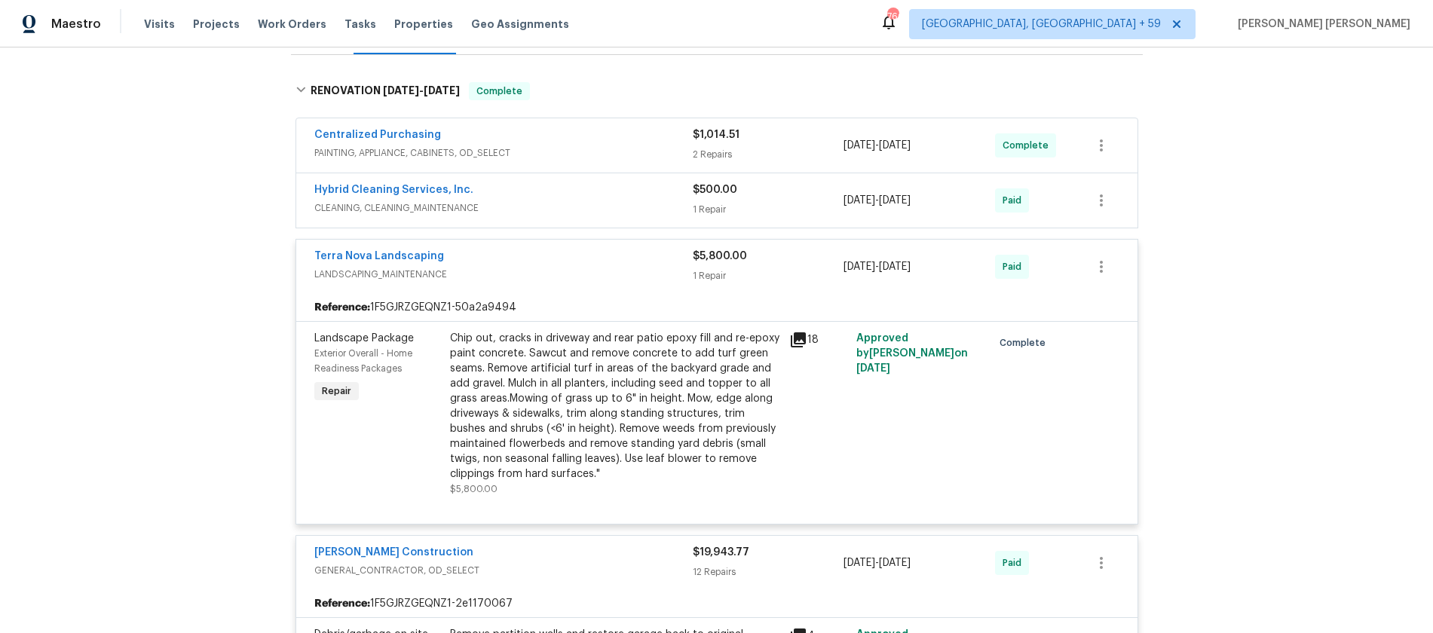
scroll to position [220, 0]
click at [801, 339] on icon at bounding box center [798, 338] width 18 height 18
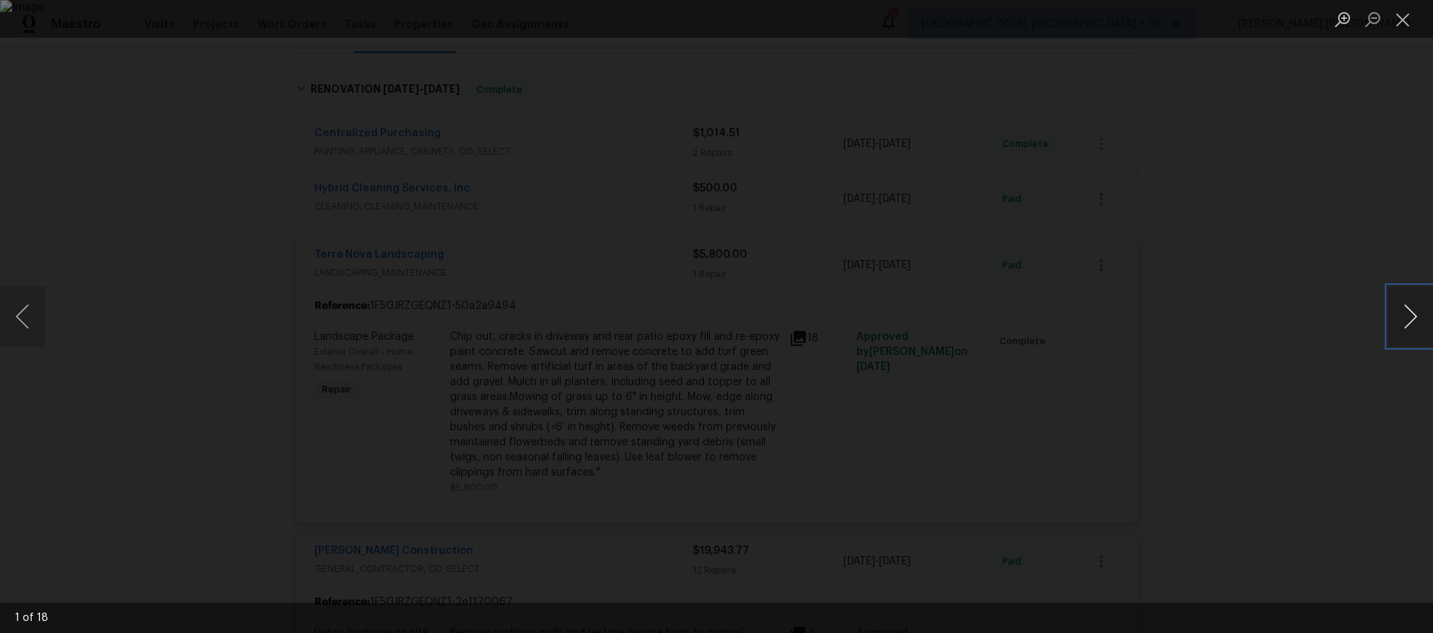
click at [1396, 330] on button "Next image" at bounding box center [1409, 316] width 45 height 60
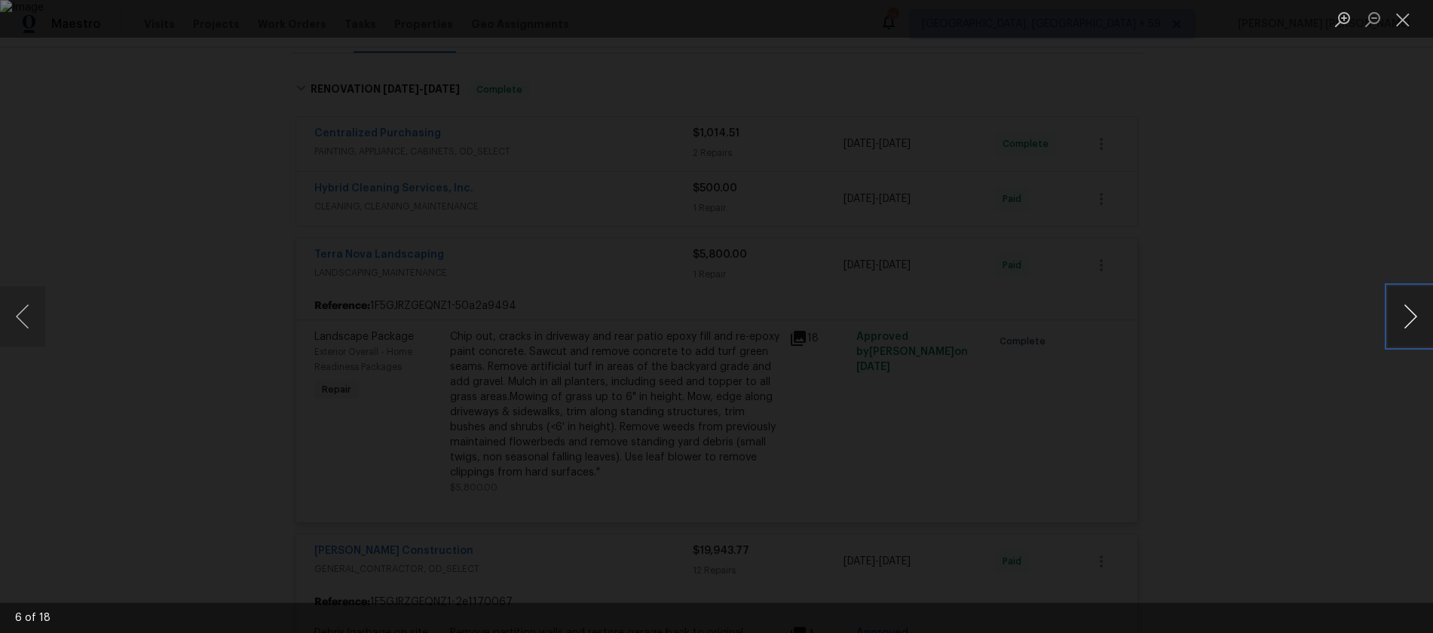
click at [1396, 330] on button "Next image" at bounding box center [1409, 316] width 45 height 60
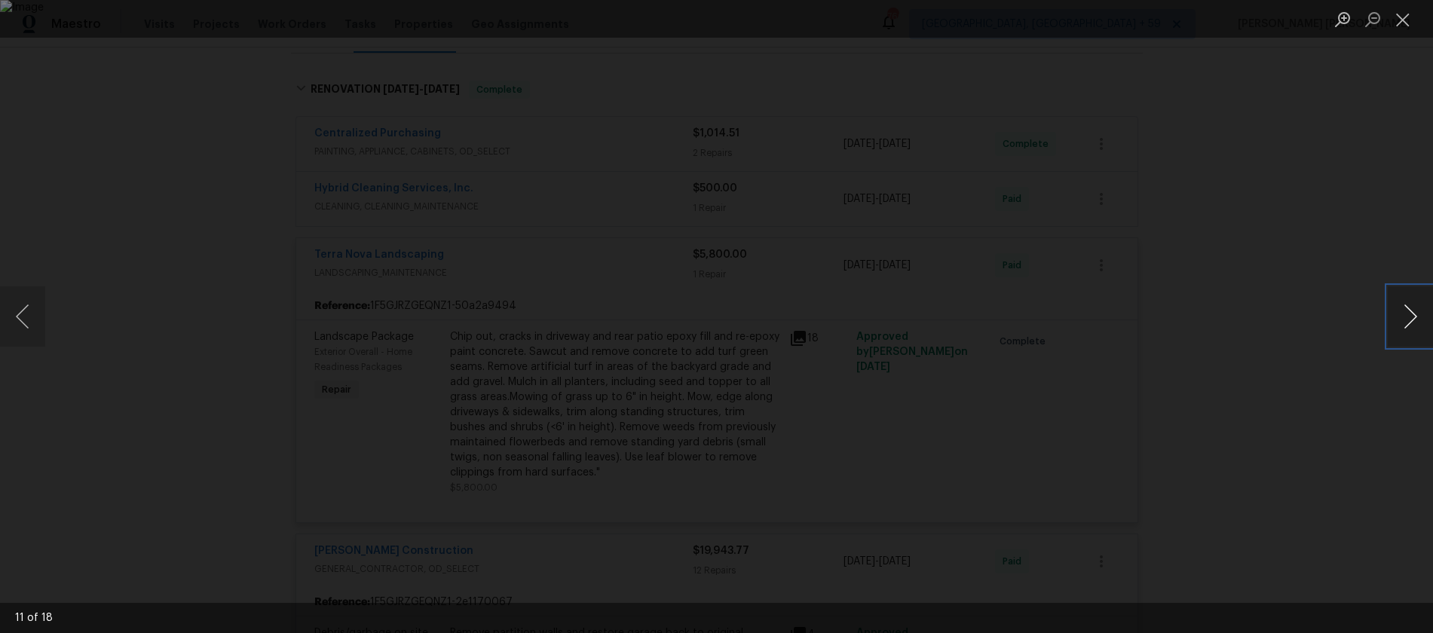
click at [1396, 330] on button "Next image" at bounding box center [1409, 316] width 45 height 60
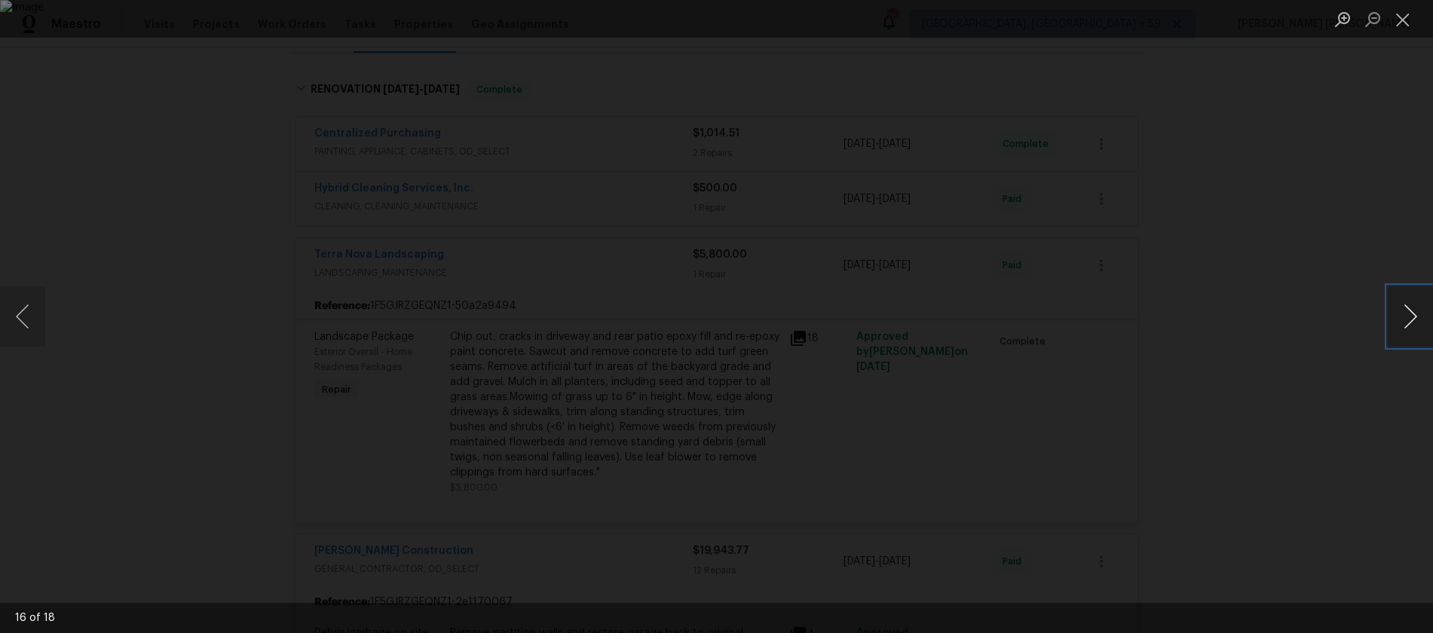
click at [1396, 330] on button "Next image" at bounding box center [1409, 316] width 45 height 60
click at [1281, 401] on div "Lightbox" at bounding box center [716, 316] width 1433 height 633
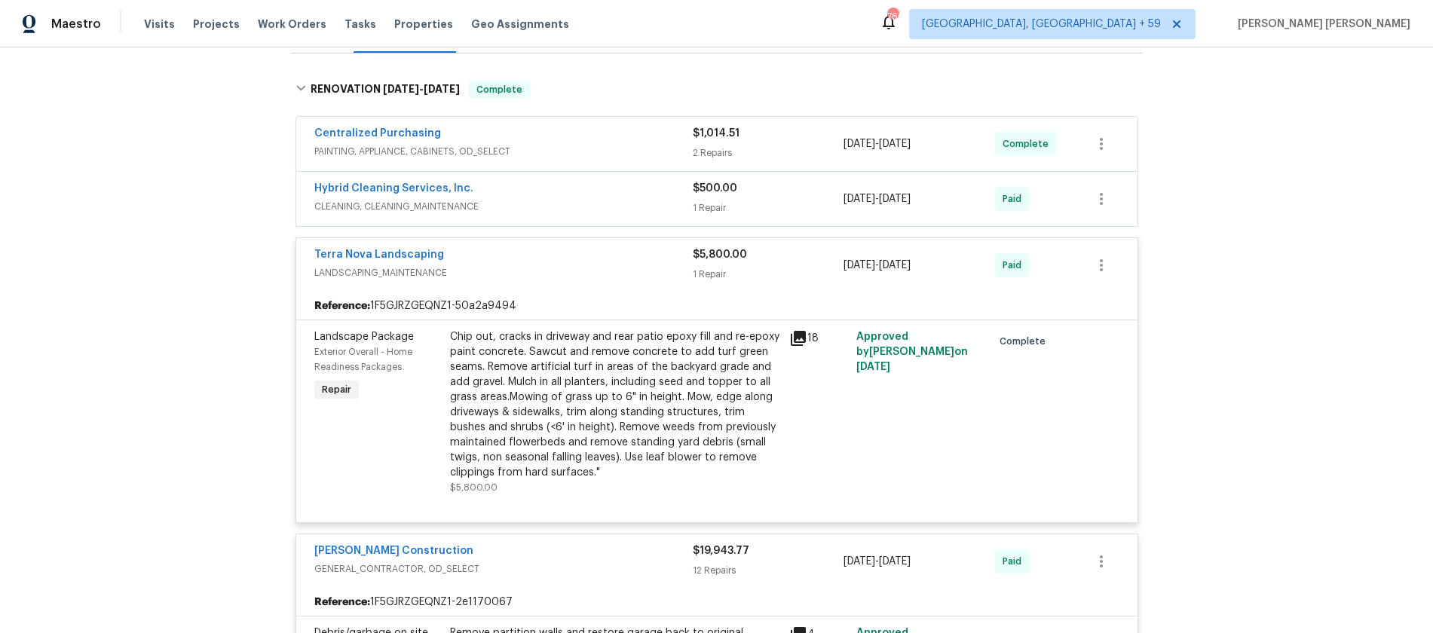
click at [584, 265] on span "LANDSCAPING_MAINTENANCE" at bounding box center [503, 272] width 378 height 15
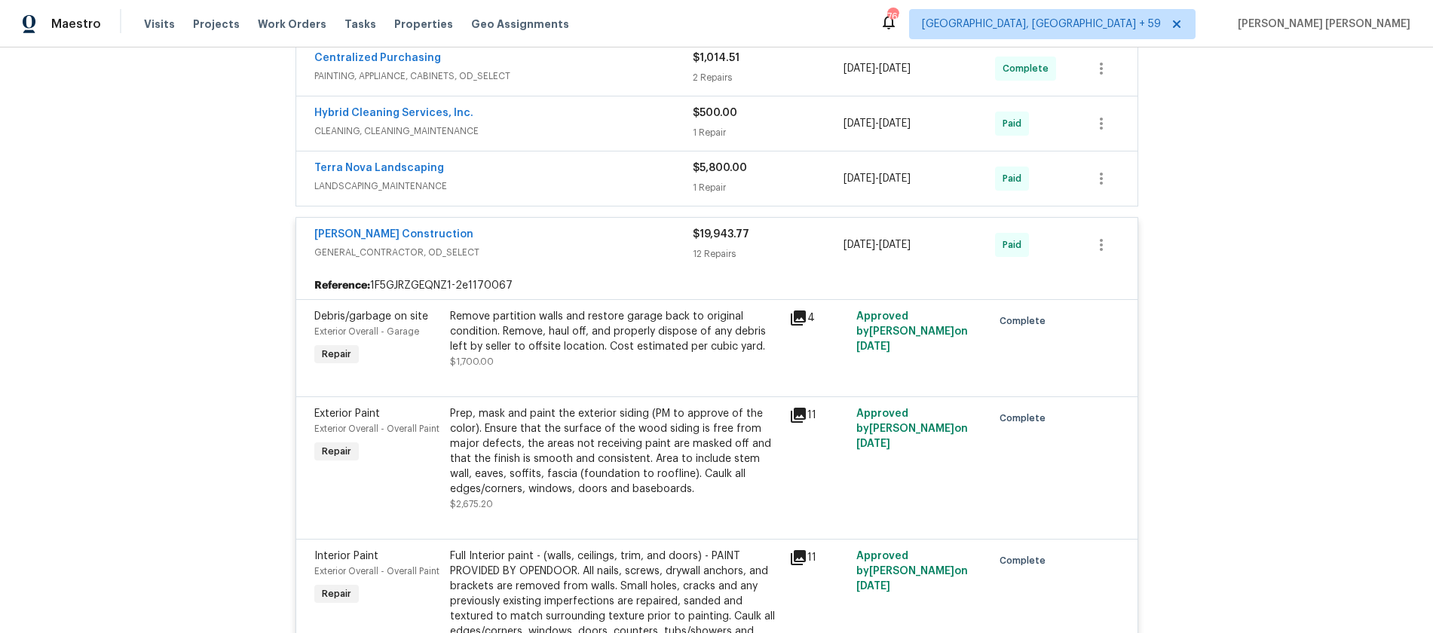
scroll to position [298, 0]
click at [802, 312] on icon at bounding box center [797, 314] width 15 height 15
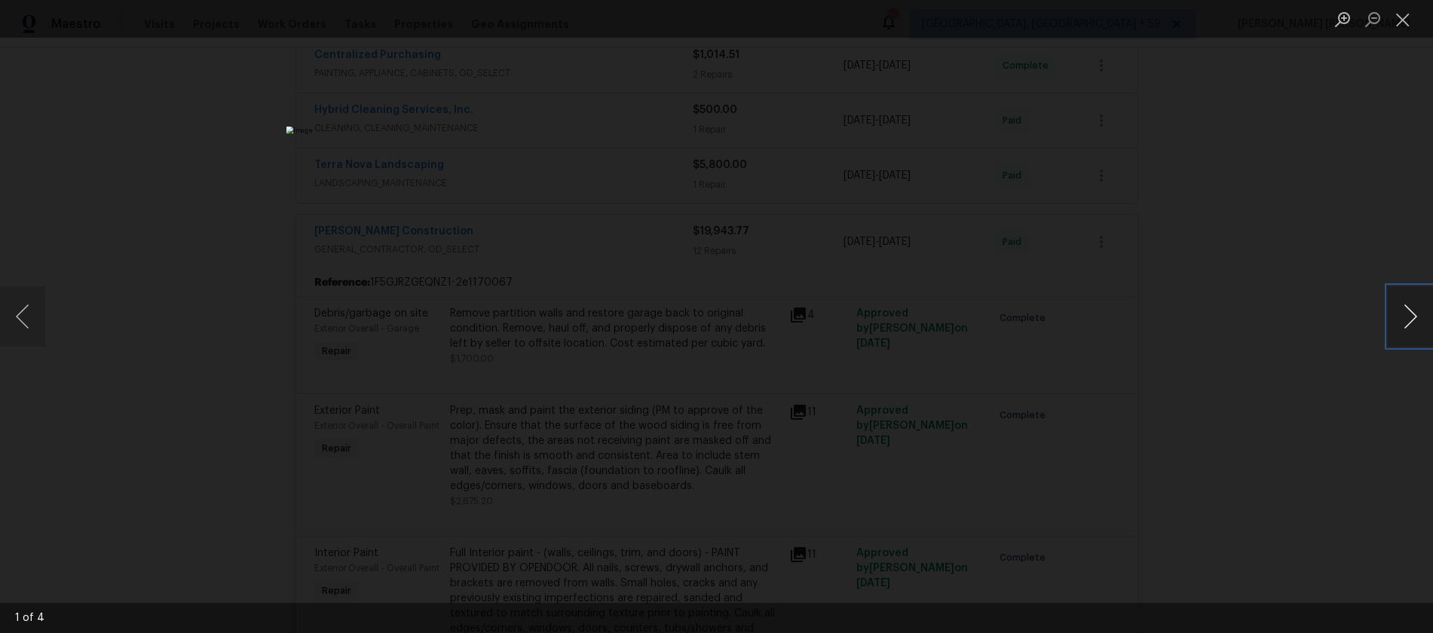
click at [1408, 327] on button "Next image" at bounding box center [1409, 316] width 45 height 60
drag, startPoint x: 1321, startPoint y: 421, endPoint x: 1308, endPoint y: 399, distance: 25.3
click at [1318, 413] on div "Lightbox" at bounding box center [716, 316] width 1433 height 633
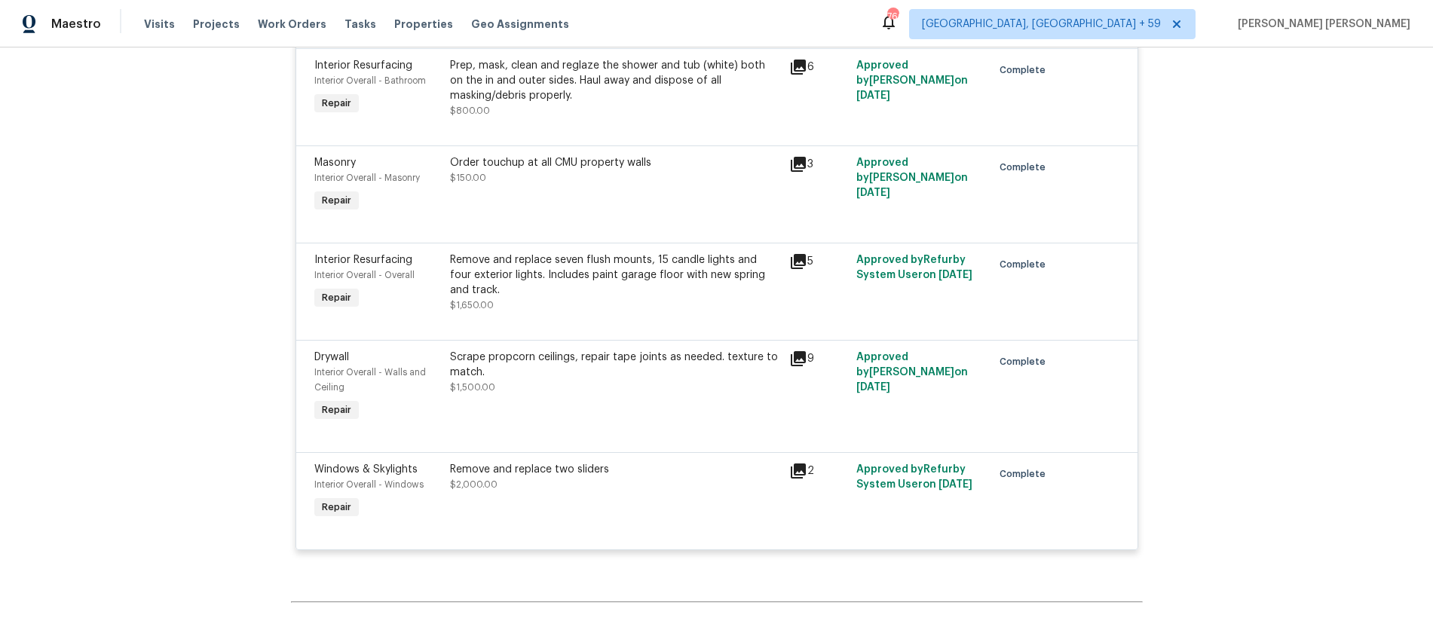
scroll to position [1601, 0]
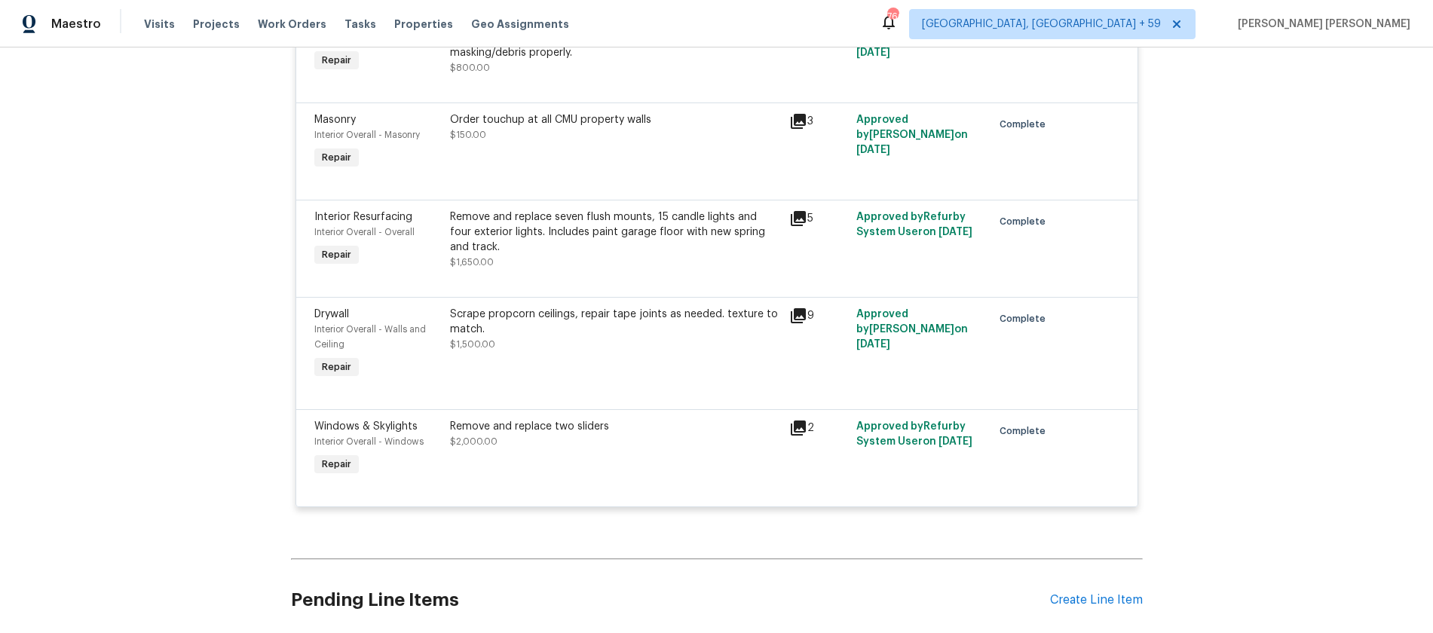
click at [800, 126] on icon at bounding box center [798, 121] width 18 height 18
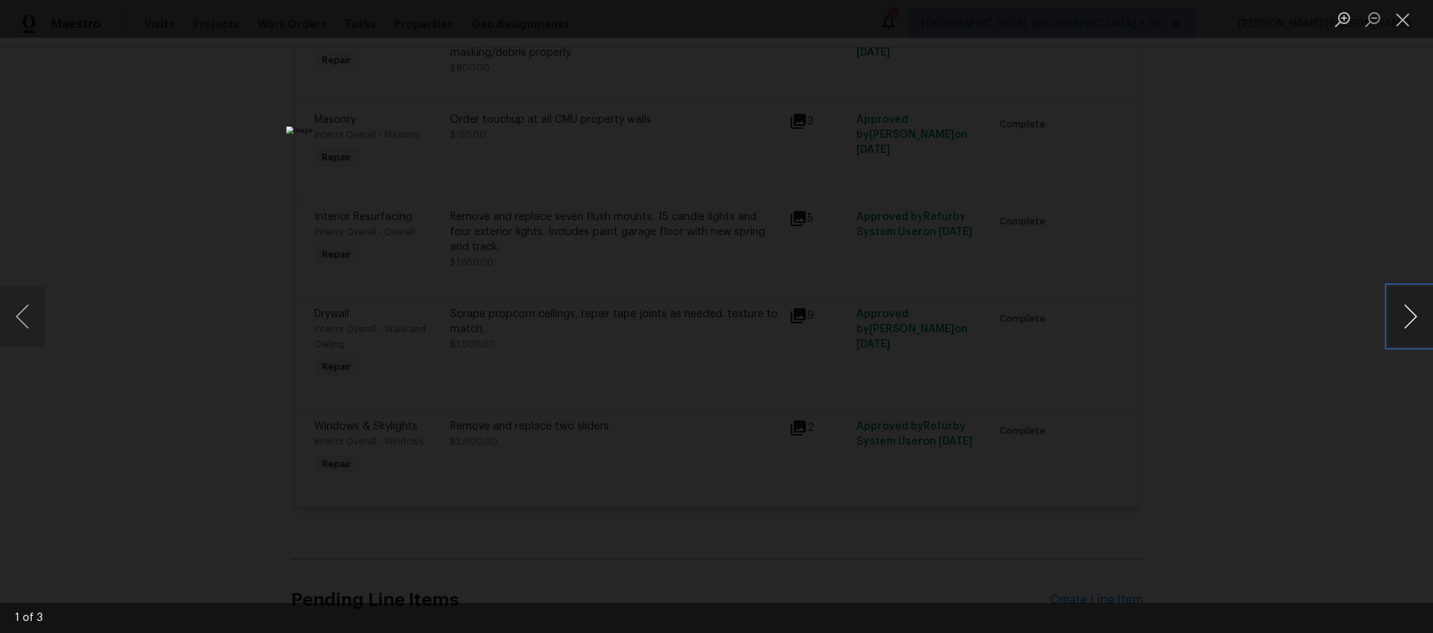
click at [1409, 330] on button "Next image" at bounding box center [1409, 316] width 45 height 60
click at [1215, 448] on div "Lightbox" at bounding box center [716, 316] width 1433 height 633
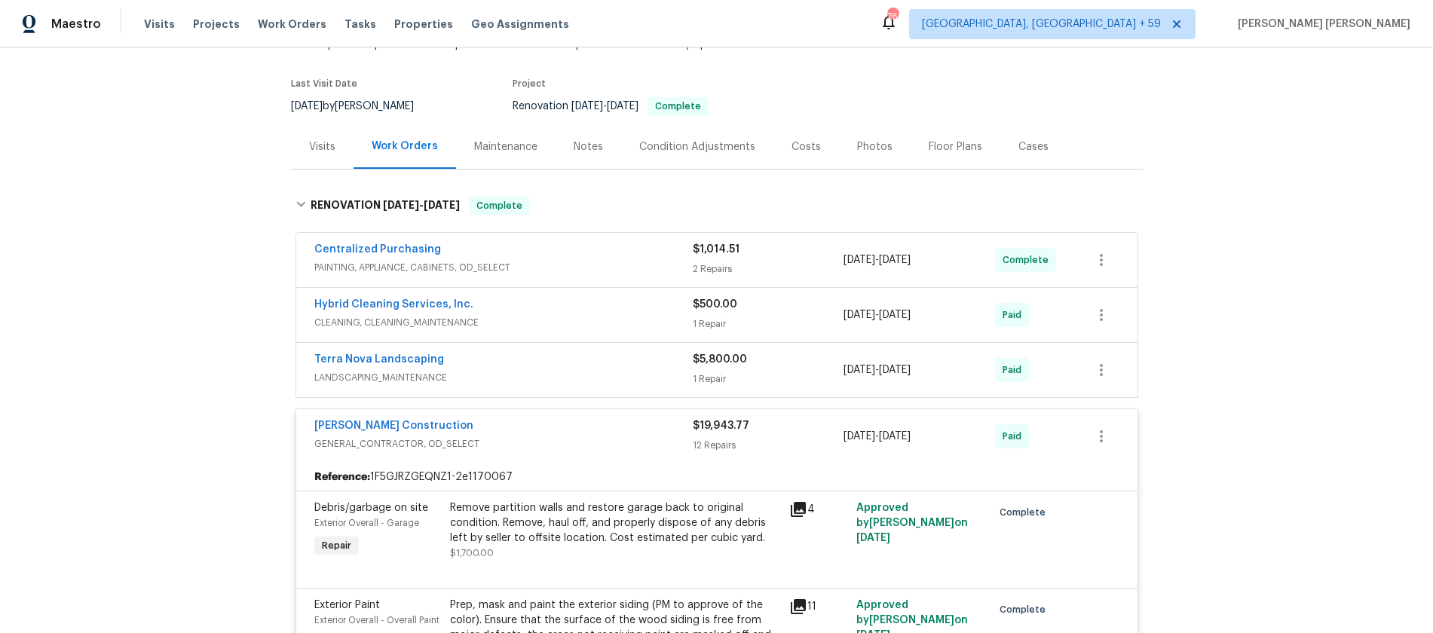
scroll to position [102, 0]
click at [524, 436] on div "Navarro Construction" at bounding box center [503, 429] width 378 height 18
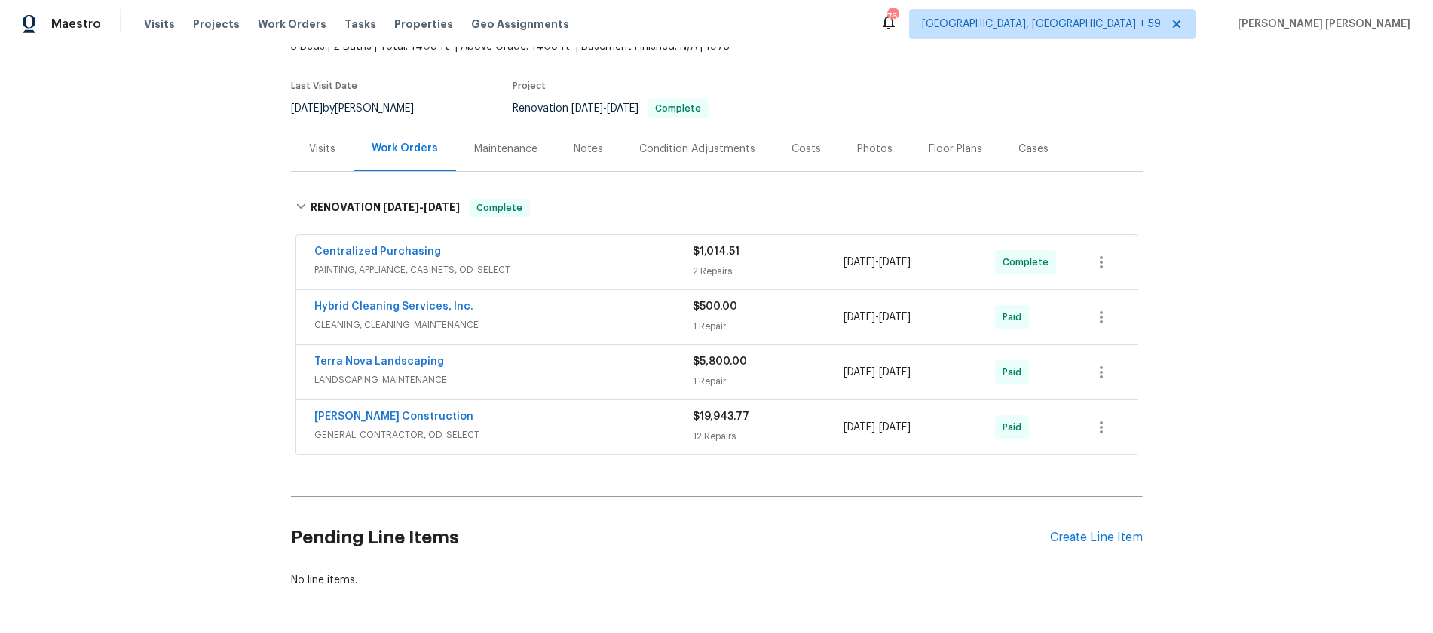
scroll to position [0, 0]
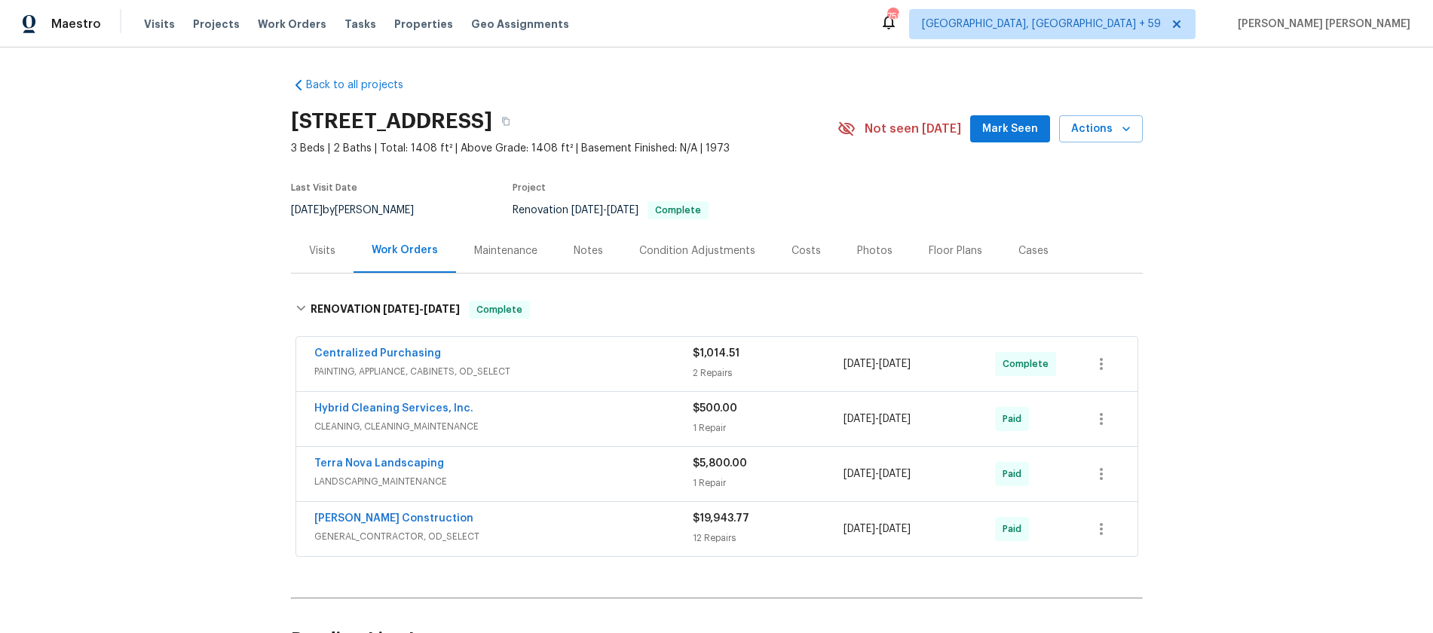
click at [325, 246] on div "Visits" at bounding box center [322, 250] width 26 height 15
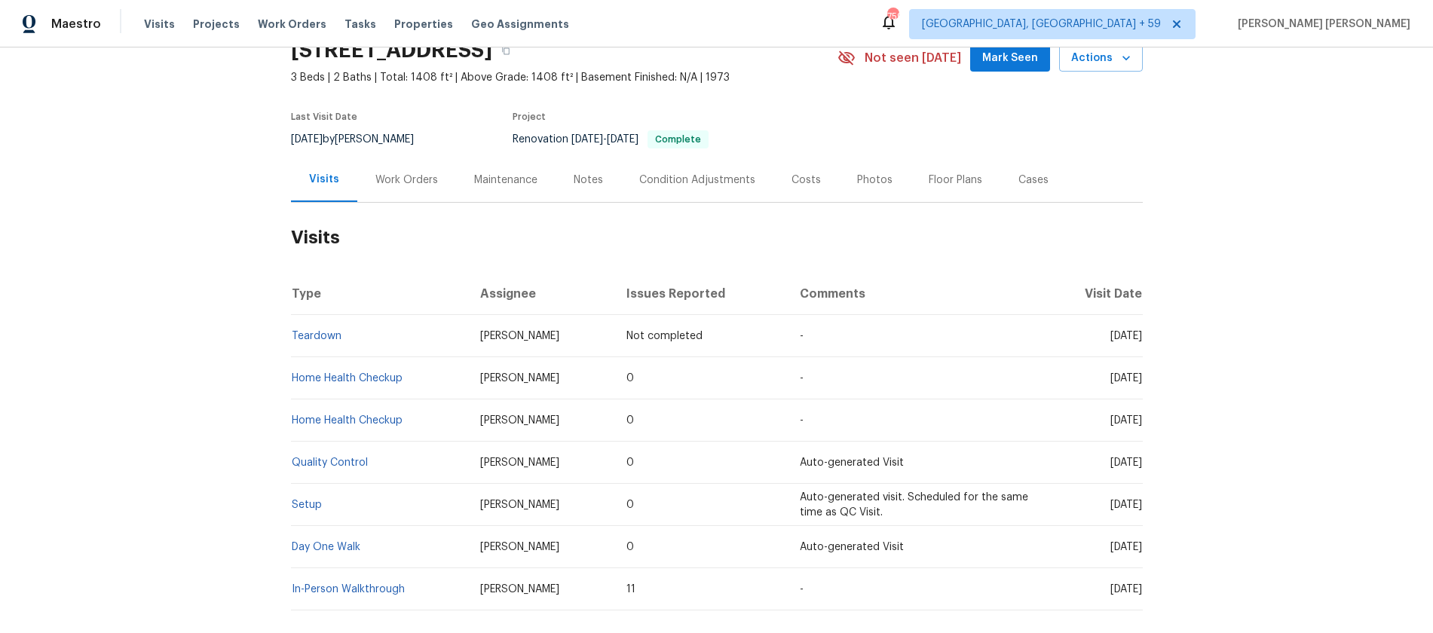
scroll to position [151, 0]
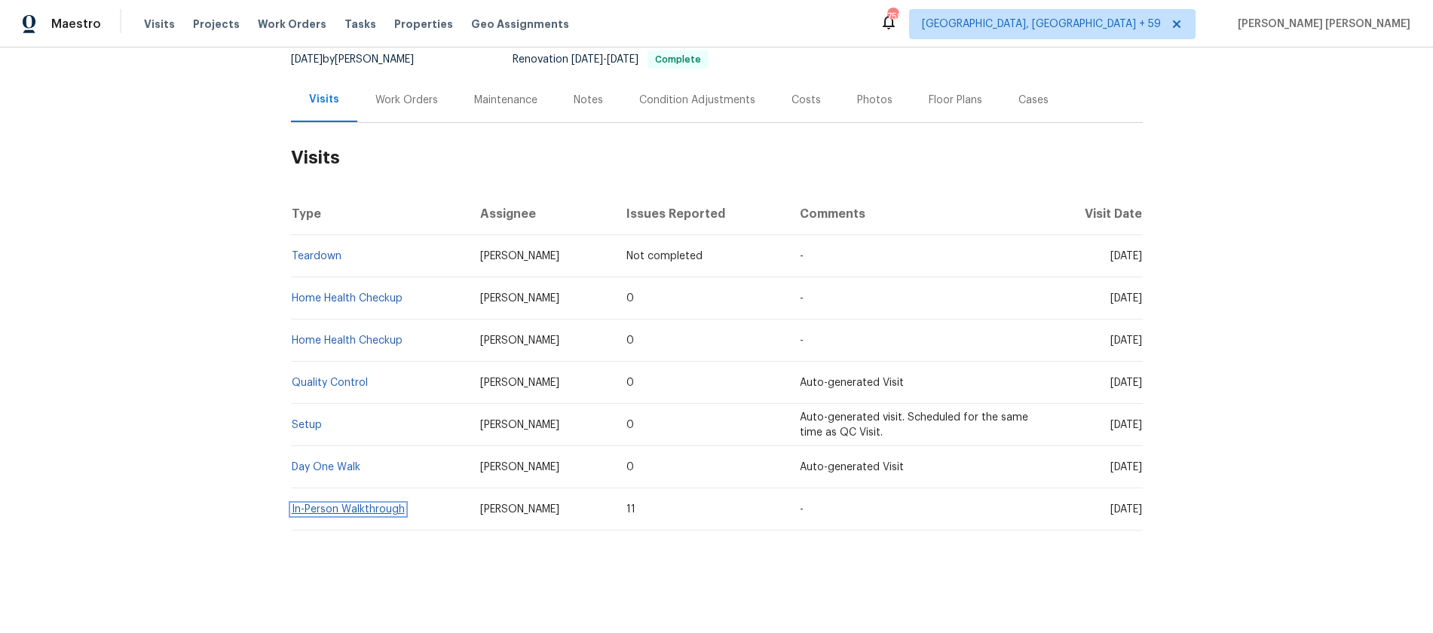
click at [393, 506] on link "In-Person Walkthrough" at bounding box center [348, 509] width 113 height 11
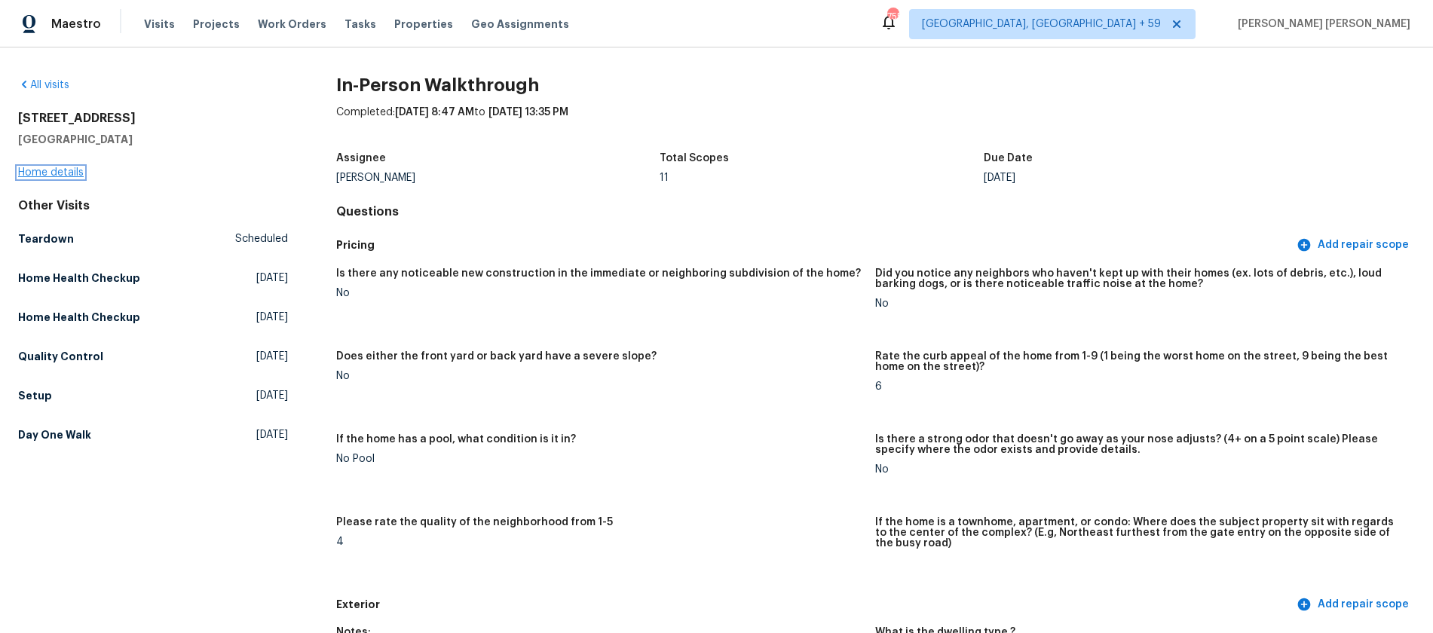
click at [40, 173] on link "Home details" at bounding box center [51, 172] width 66 height 11
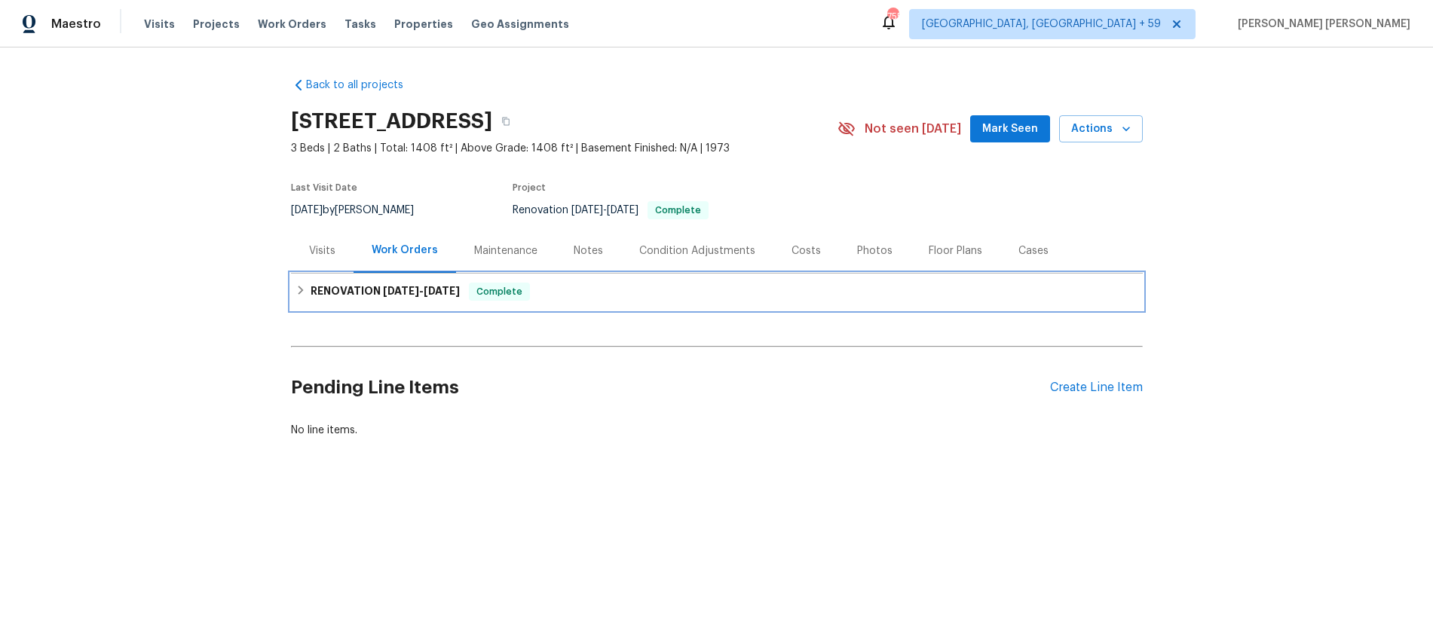
drag, startPoint x: 303, startPoint y: 290, endPoint x: 326, endPoint y: 286, distance: 23.8
click at [304, 291] on icon at bounding box center [300, 290] width 11 height 11
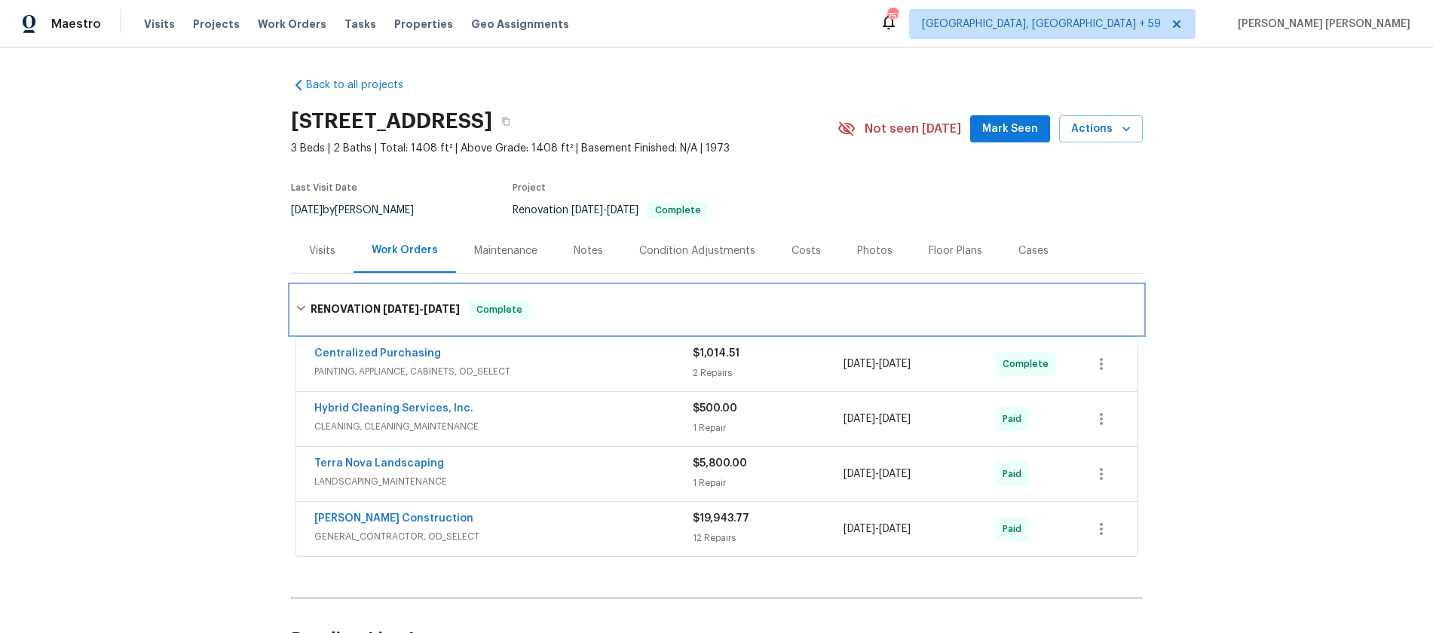
scroll to position [55, 0]
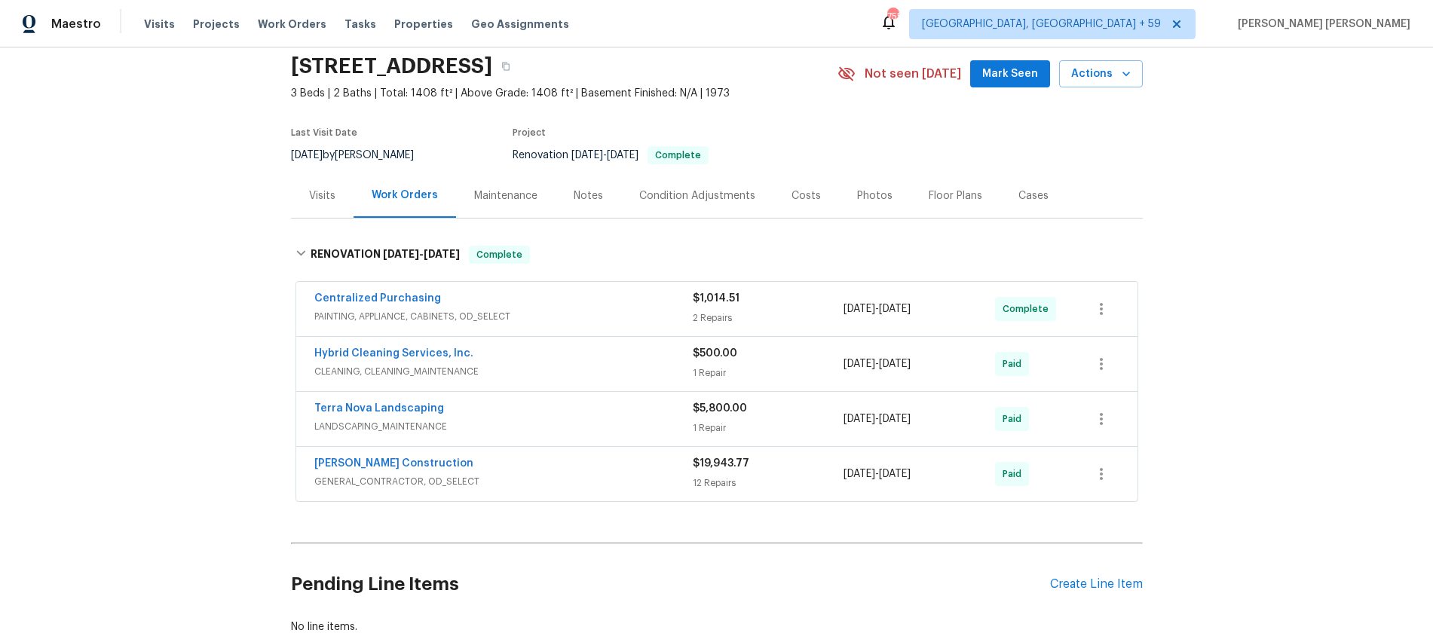
drag, startPoint x: 618, startPoint y: 415, endPoint x: 636, endPoint y: 421, distance: 19.1
click at [618, 415] on div "Terra Nova Landscaping" at bounding box center [503, 410] width 378 height 18
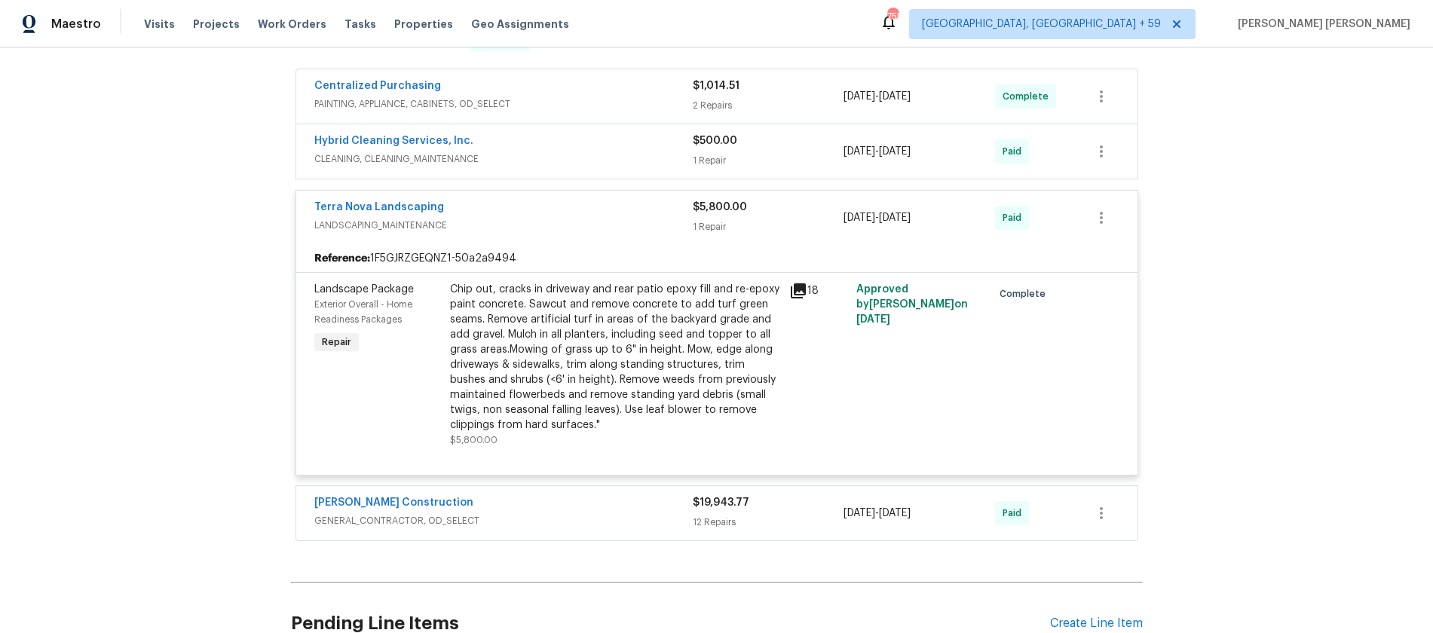
scroll to position [279, 0]
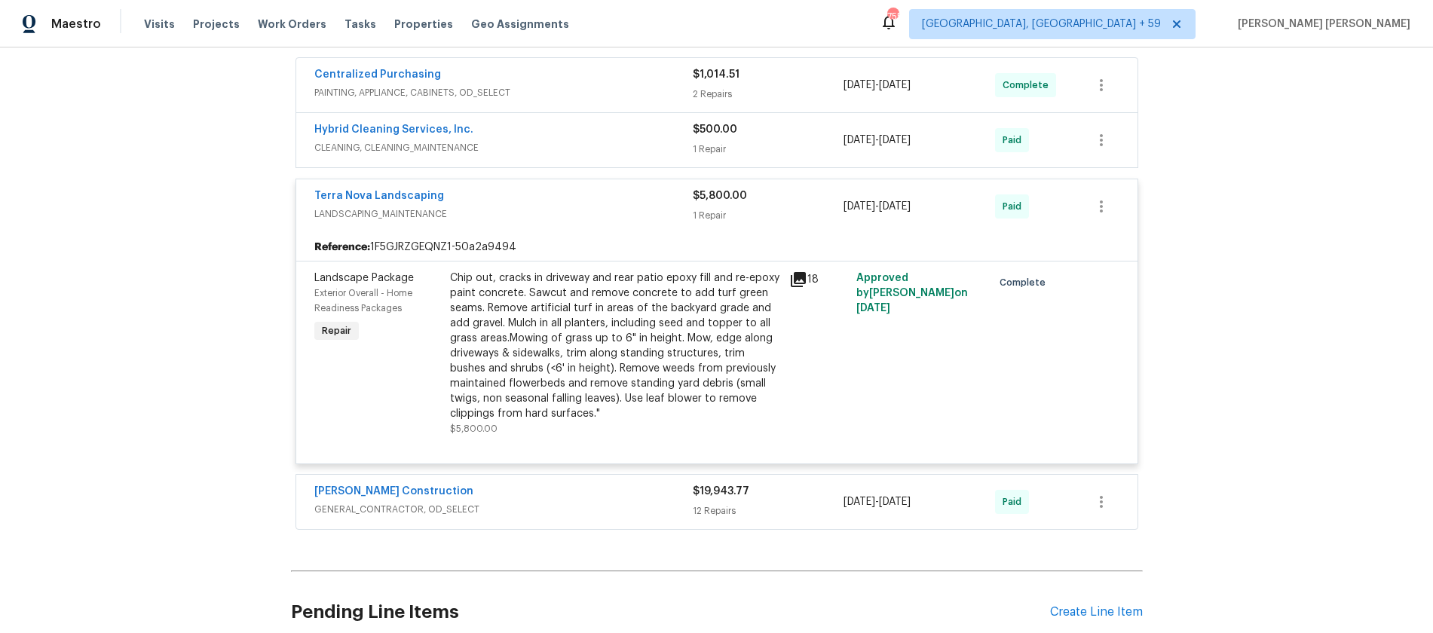
click at [601, 504] on span "GENERAL_CONTRACTOR, OD_SELECT" at bounding box center [503, 509] width 378 height 15
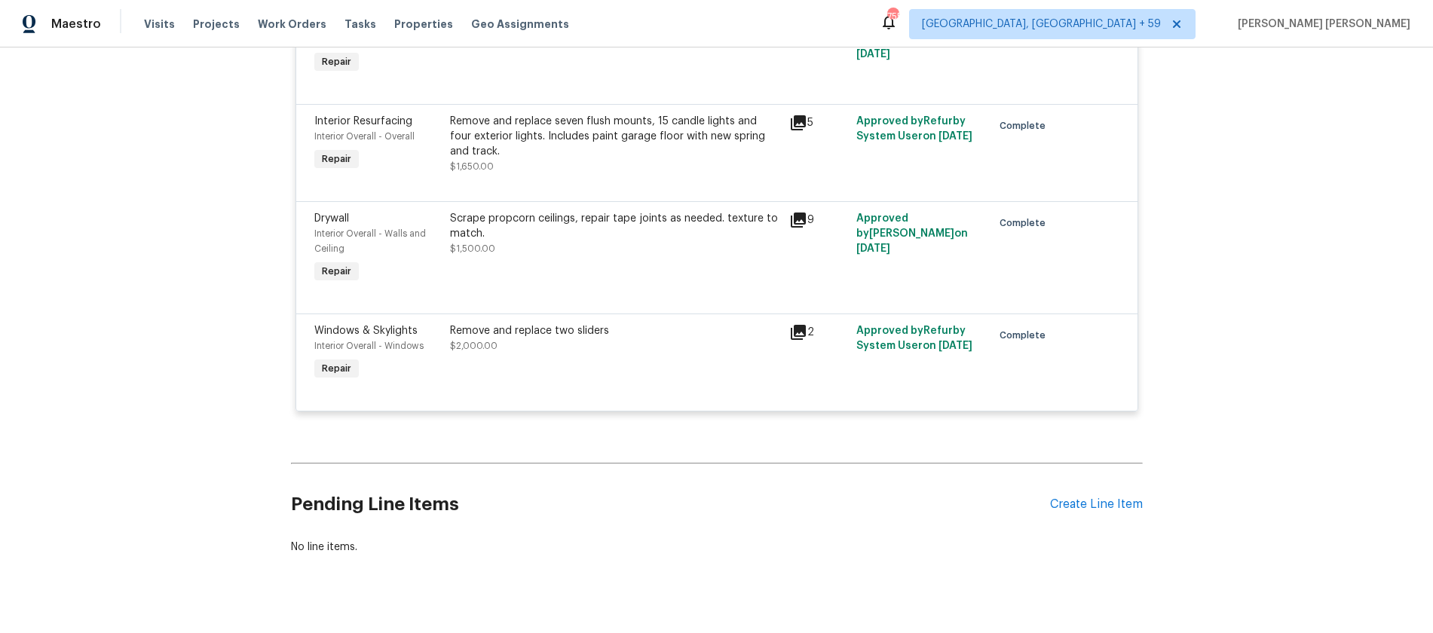
scroll to position [1968, 0]
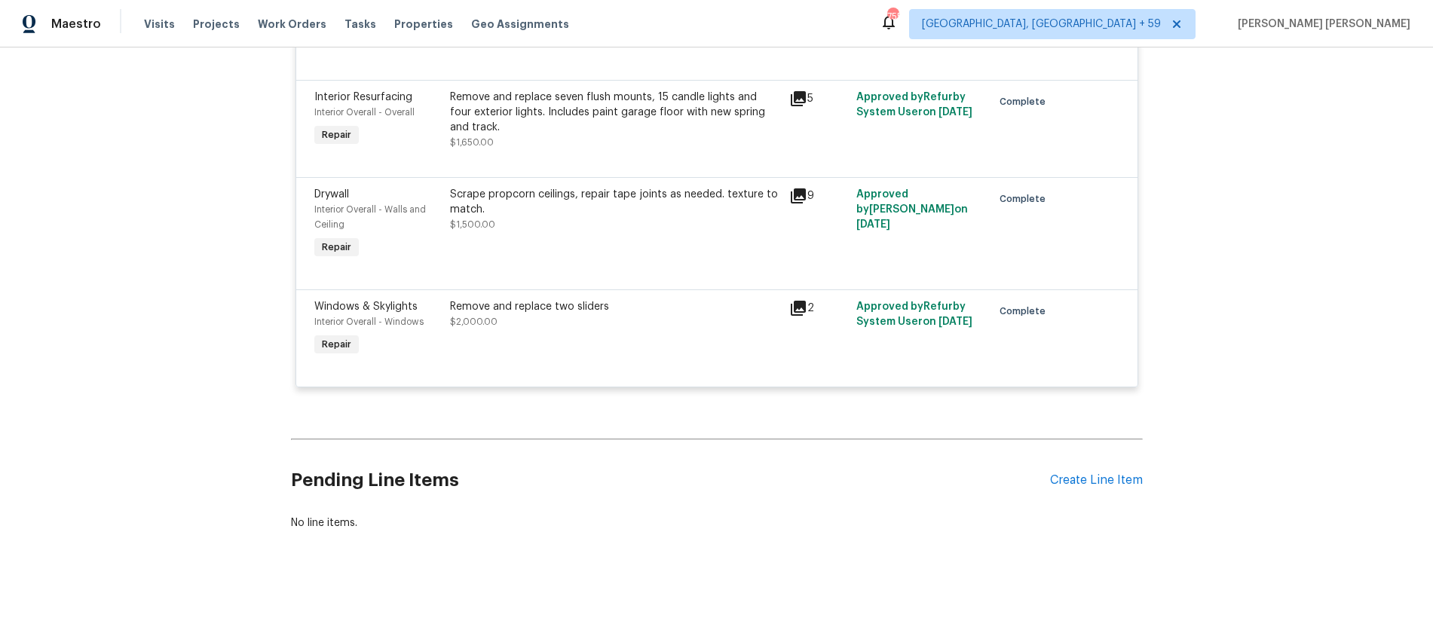
click at [798, 306] on icon at bounding box center [797, 308] width 15 height 15
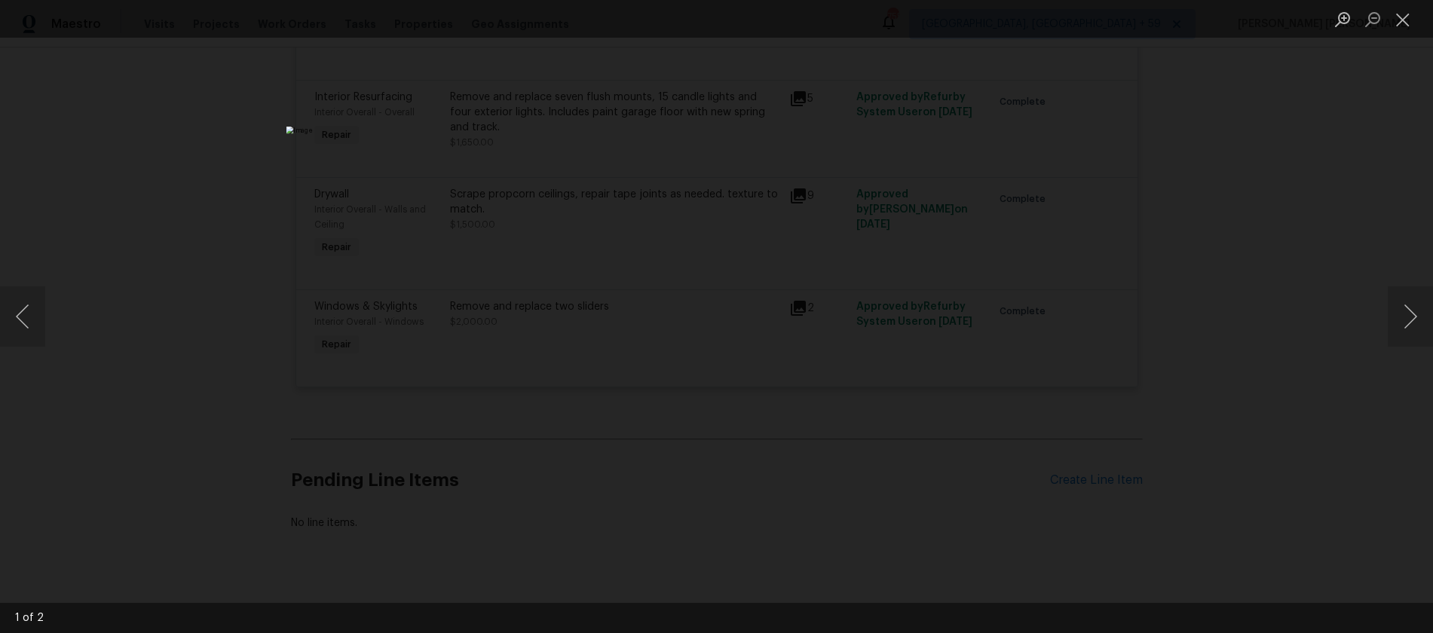
click at [1264, 389] on div "Lightbox" at bounding box center [716, 316] width 1433 height 633
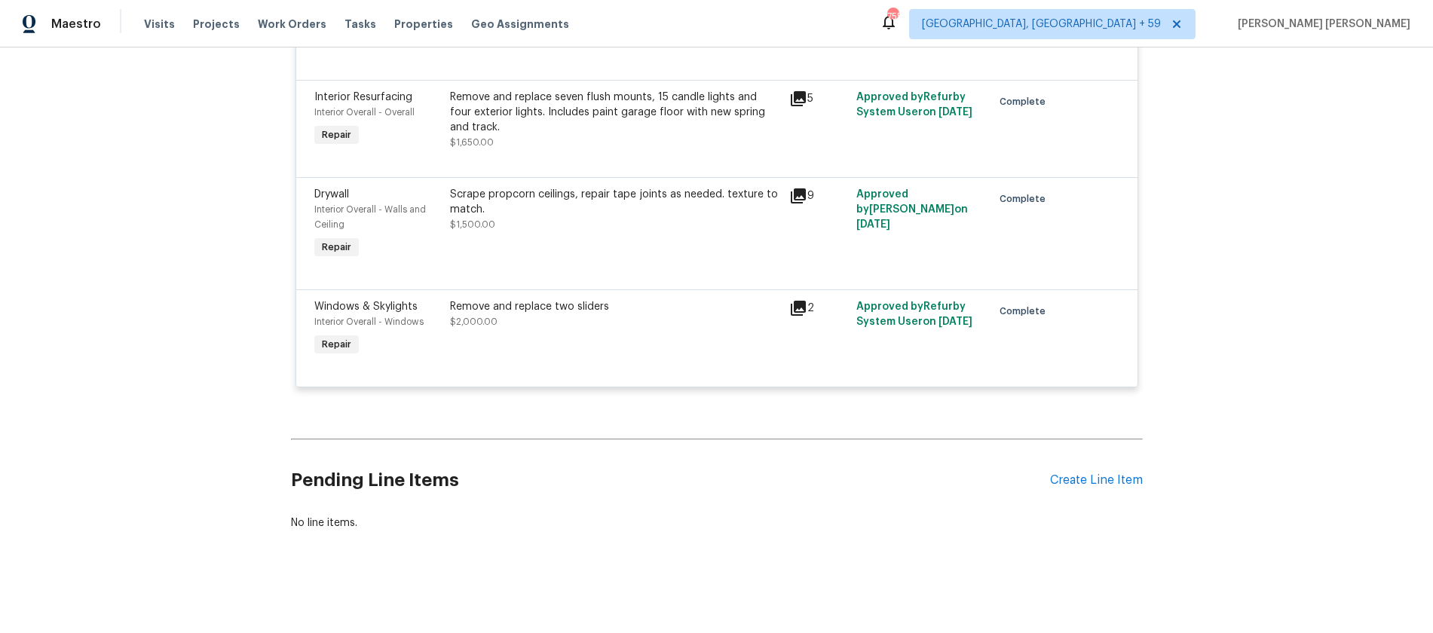
click at [1264, 389] on div "Lightbox" at bounding box center [716, 316] width 1433 height 633
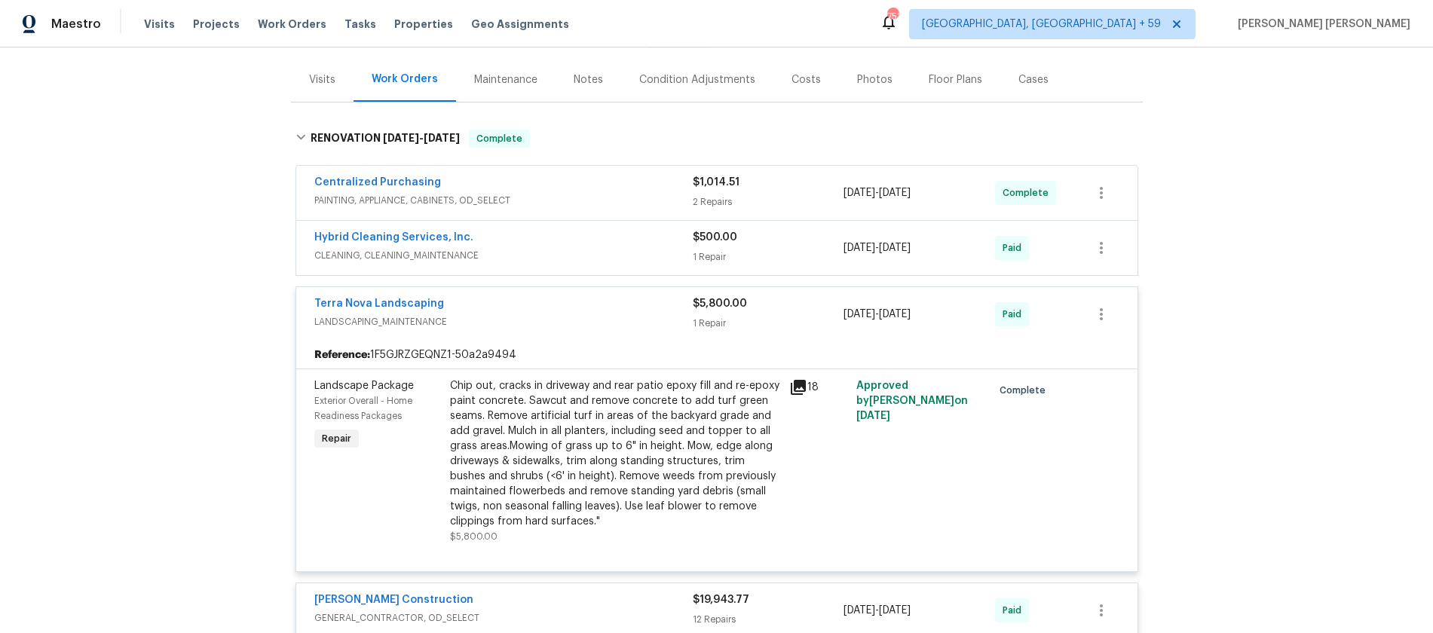
scroll to position [0, 0]
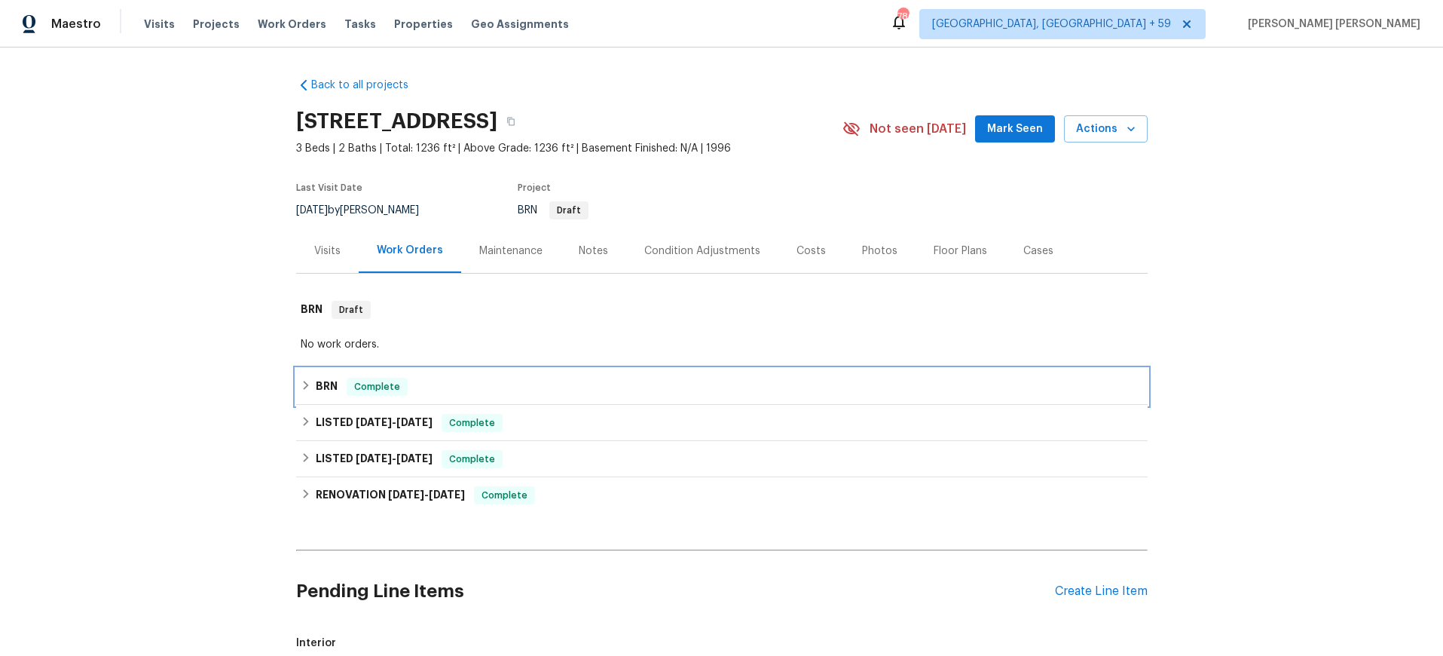
click at [314, 381] on div "BRN Complete" at bounding box center [722, 387] width 842 height 18
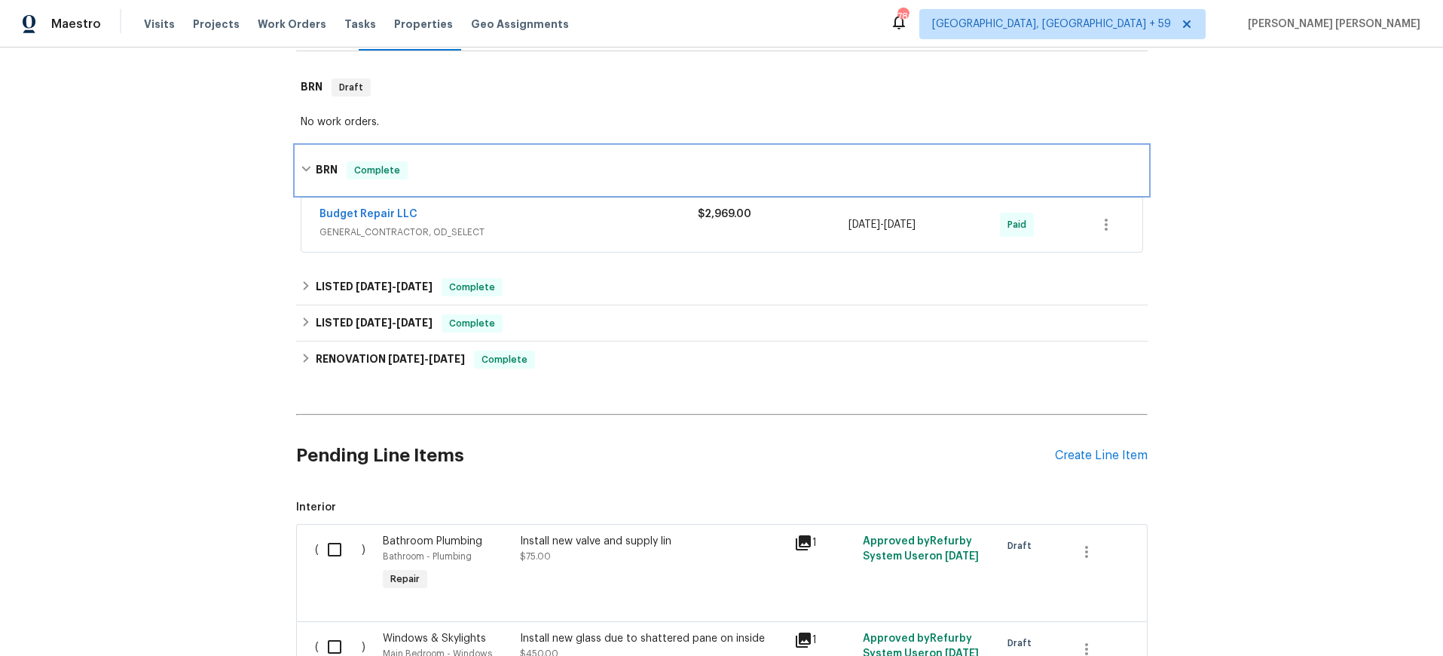
scroll to position [225, 0]
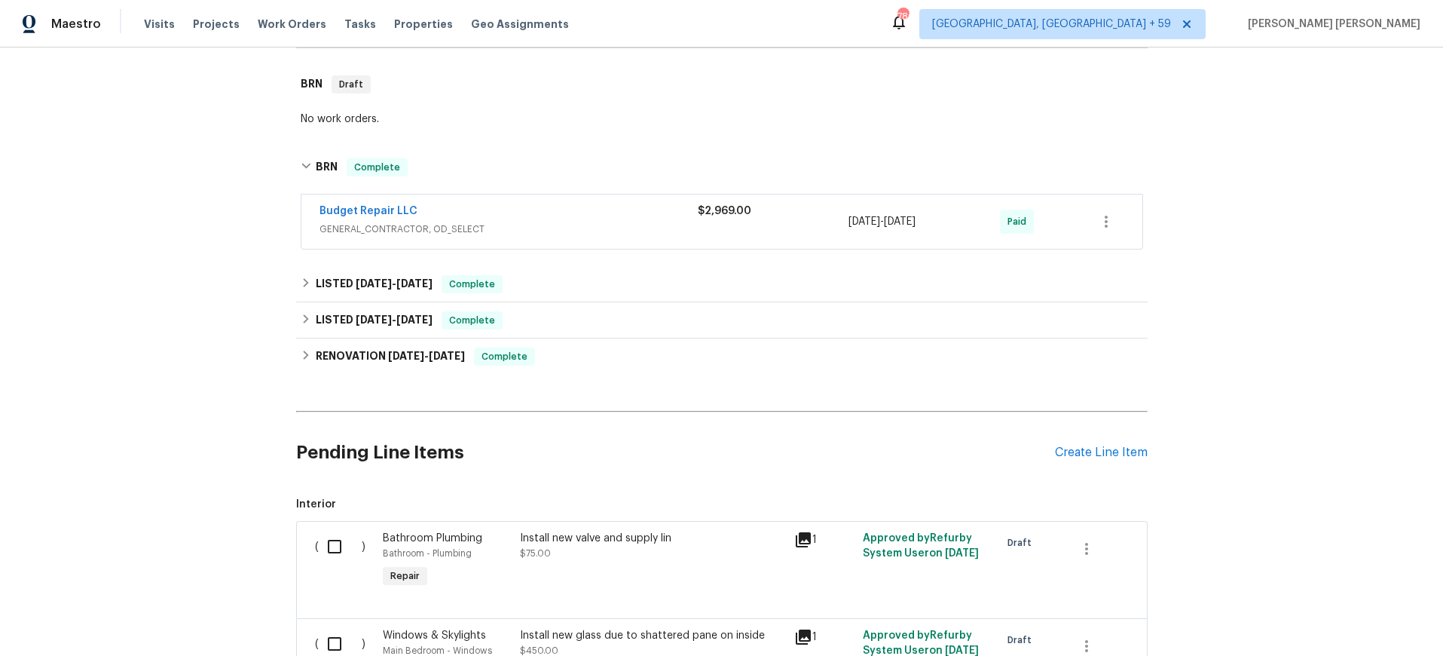
click at [555, 224] on span "GENERAL_CONTRACTOR, OD_SELECT" at bounding box center [509, 229] width 378 height 15
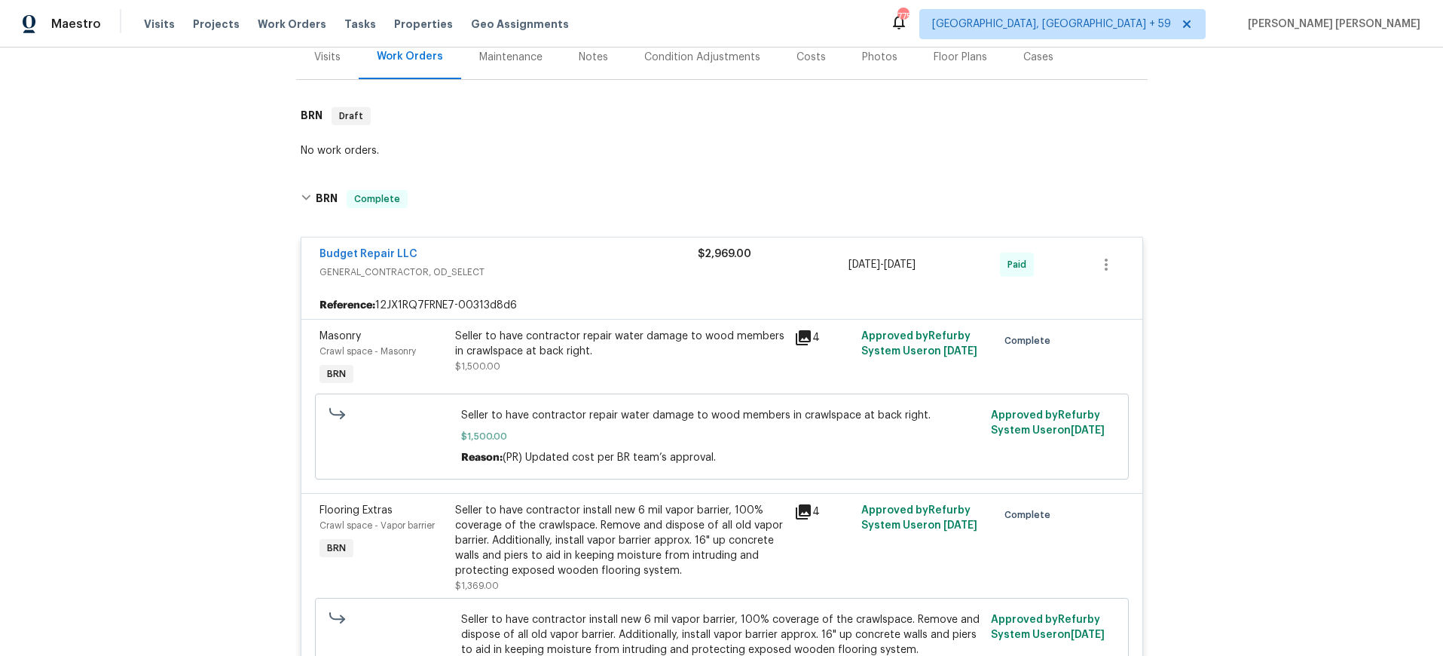
scroll to position [233, 0]
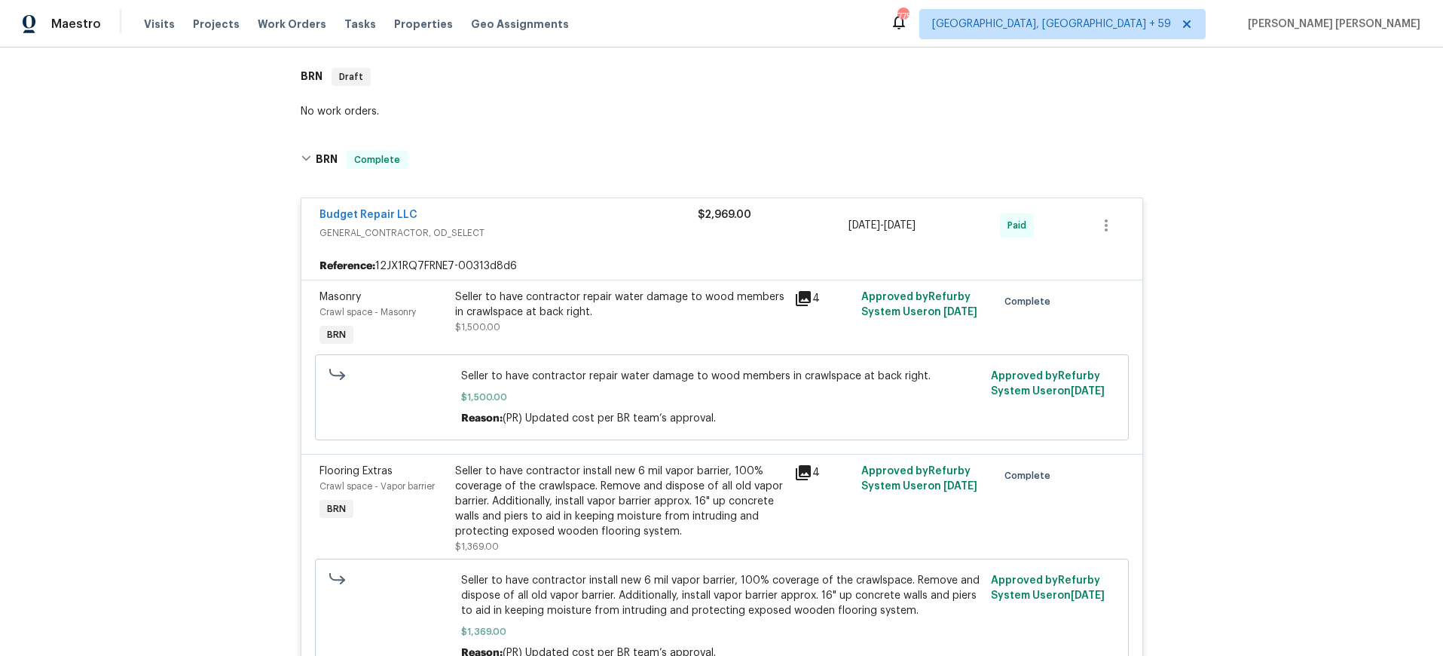
click at [628, 215] on div "Budget Repair LLC" at bounding box center [509, 216] width 378 height 18
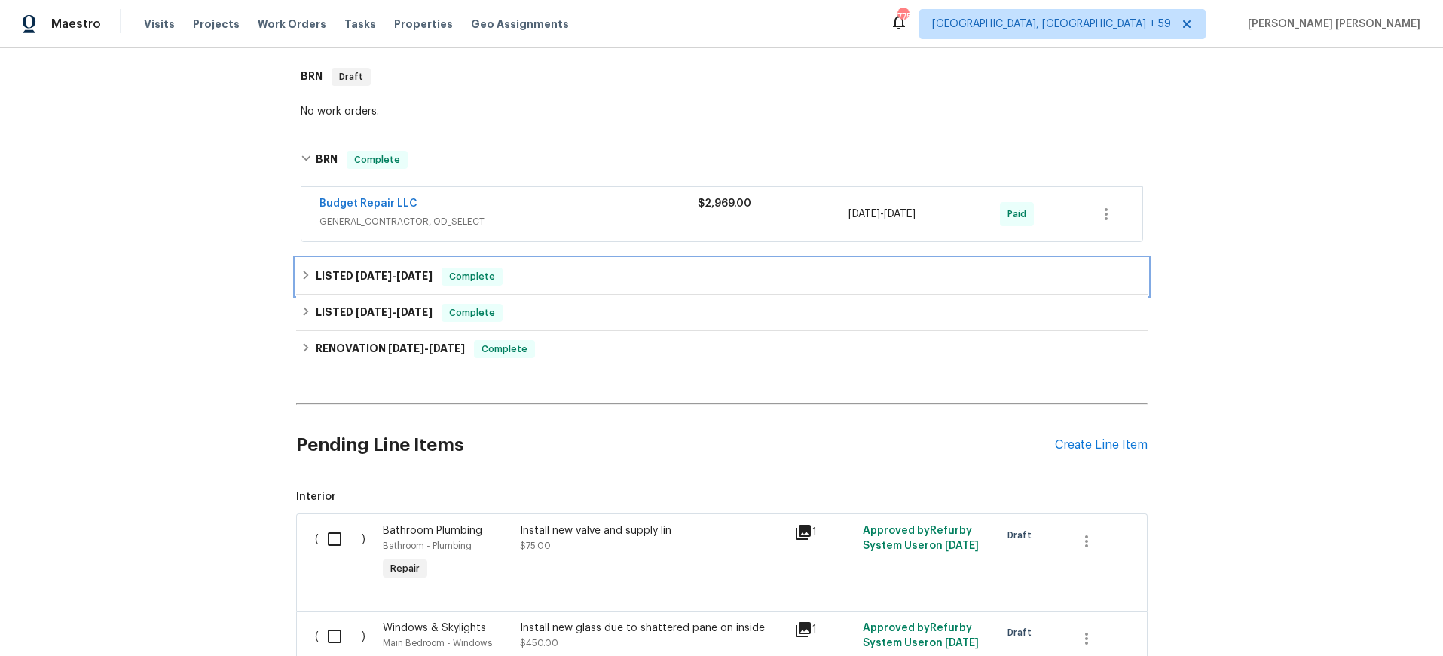
click at [579, 289] on div "LISTED 4/3/25 - 4/14/25 Complete" at bounding box center [722, 276] width 852 height 36
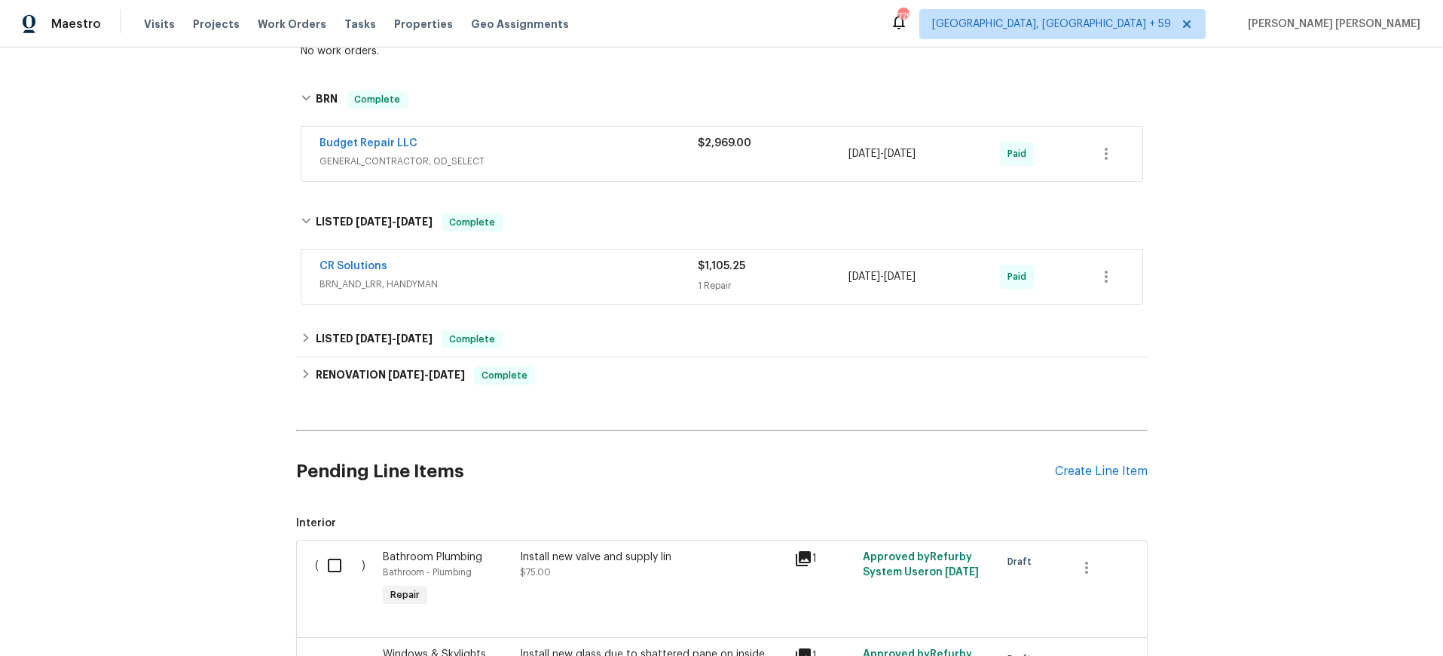
scroll to position [65, 0]
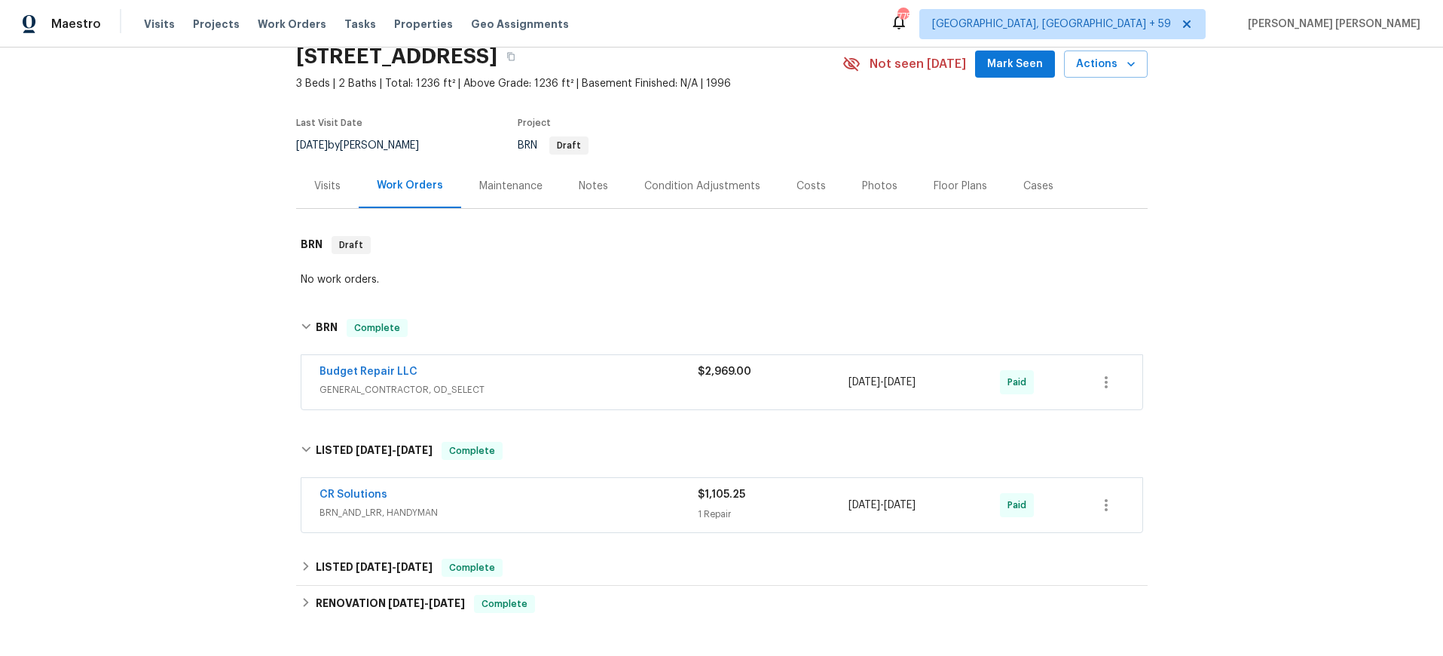
click at [589, 396] on span "GENERAL_CONTRACTOR, OD_SELECT" at bounding box center [509, 389] width 378 height 15
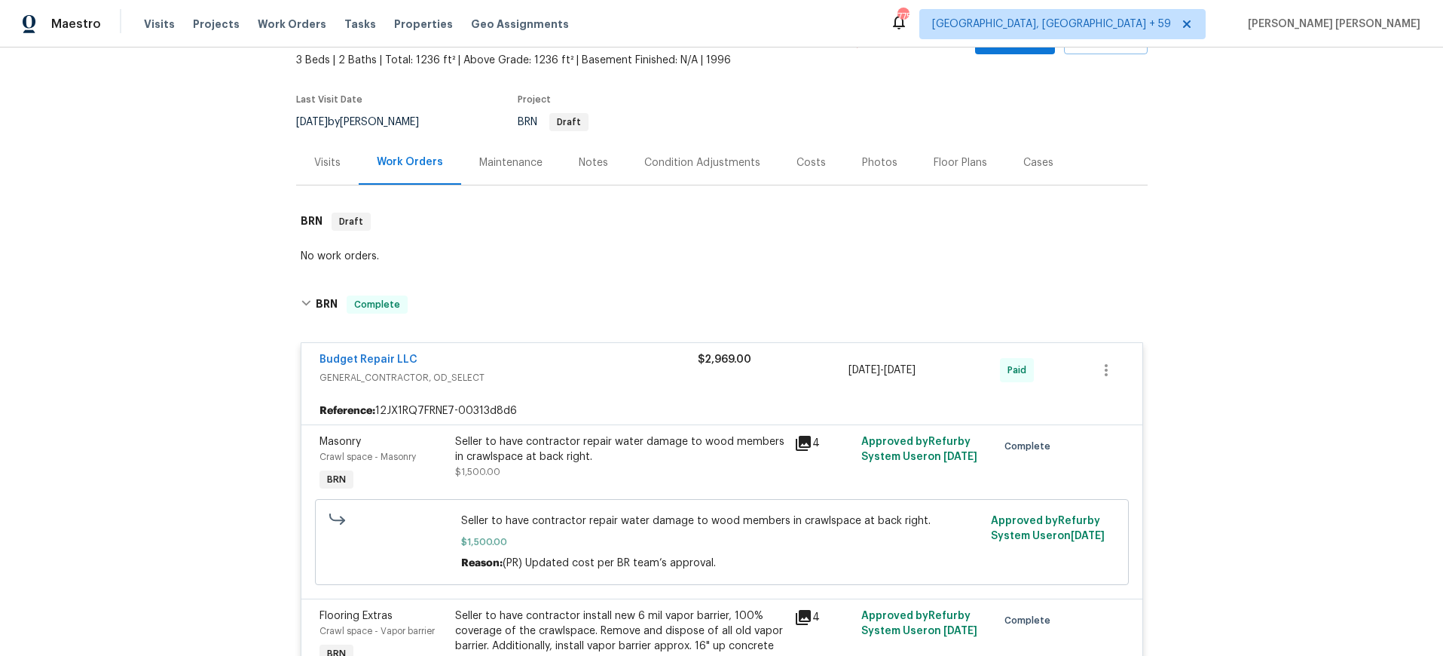
scroll to position [0, 0]
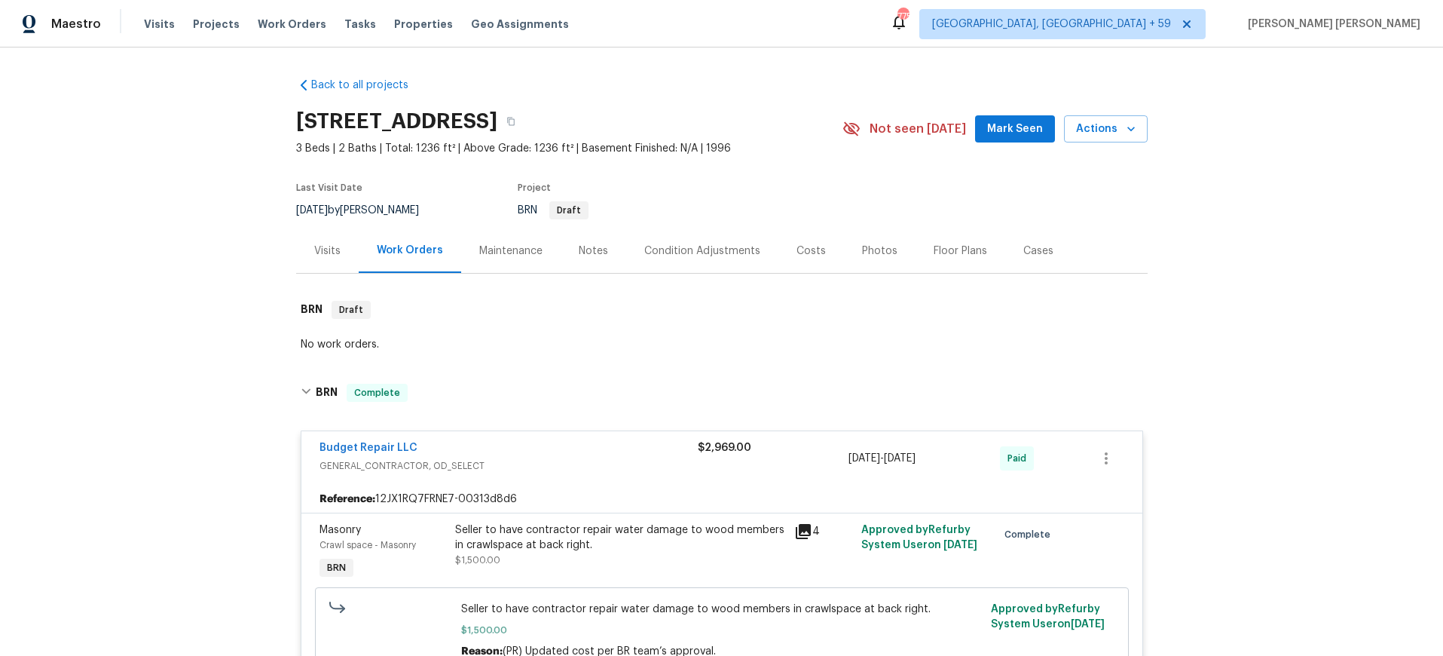
click at [332, 250] on div "Visits" at bounding box center [327, 250] width 26 height 15
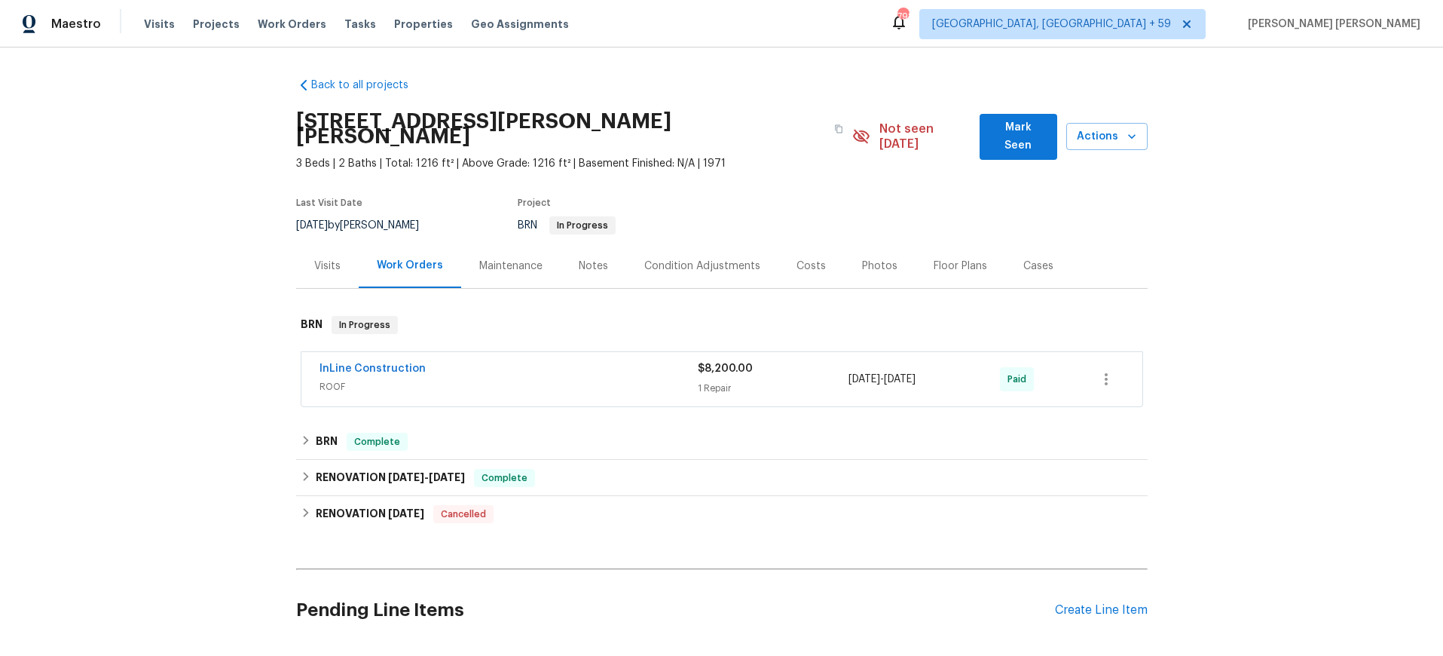
click at [329, 258] on div "Visits" at bounding box center [327, 265] width 26 height 15
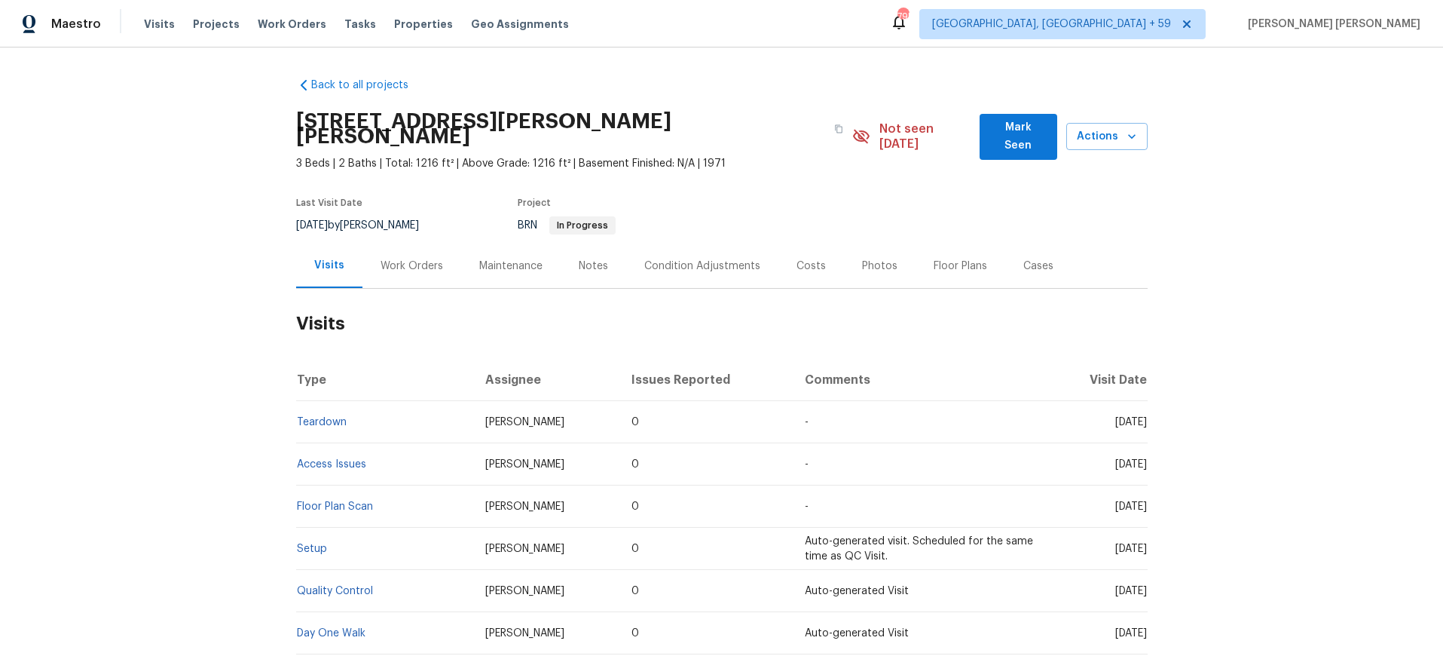
click at [405, 258] on div "Work Orders" at bounding box center [412, 265] width 63 height 15
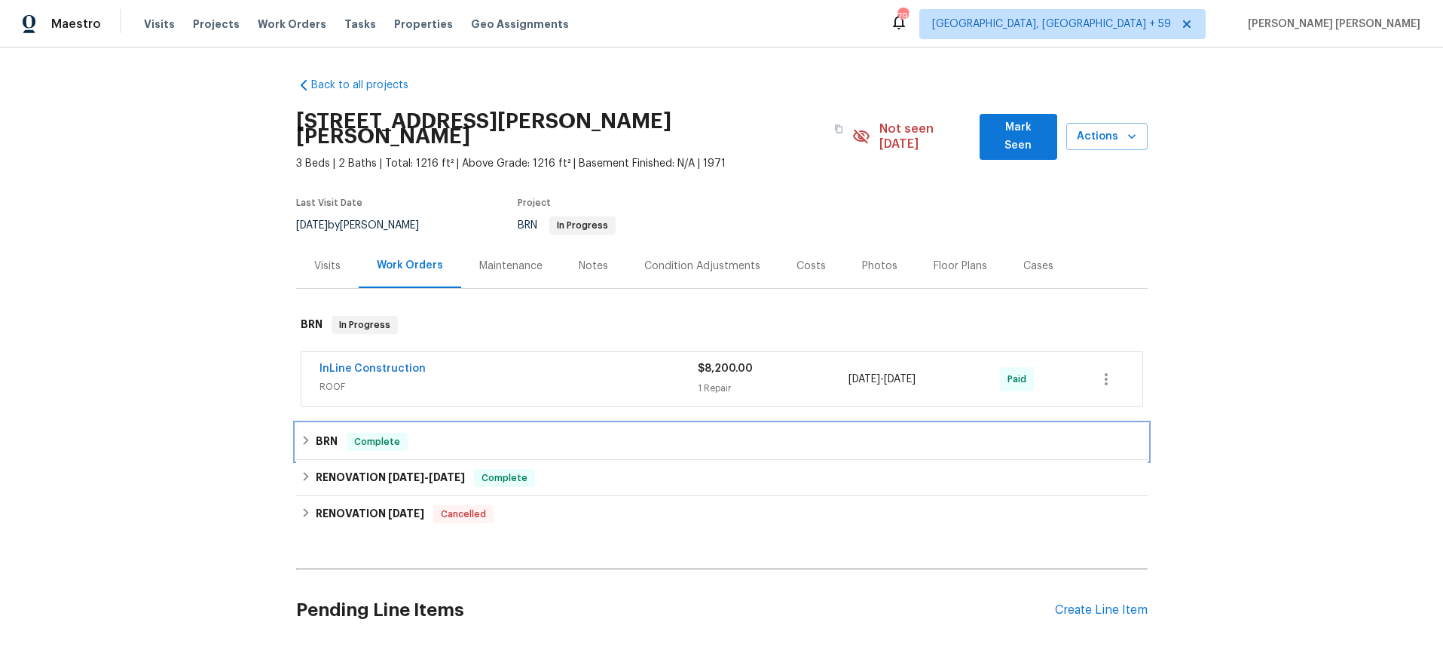
click at [301, 435] on icon at bounding box center [306, 440] width 11 height 11
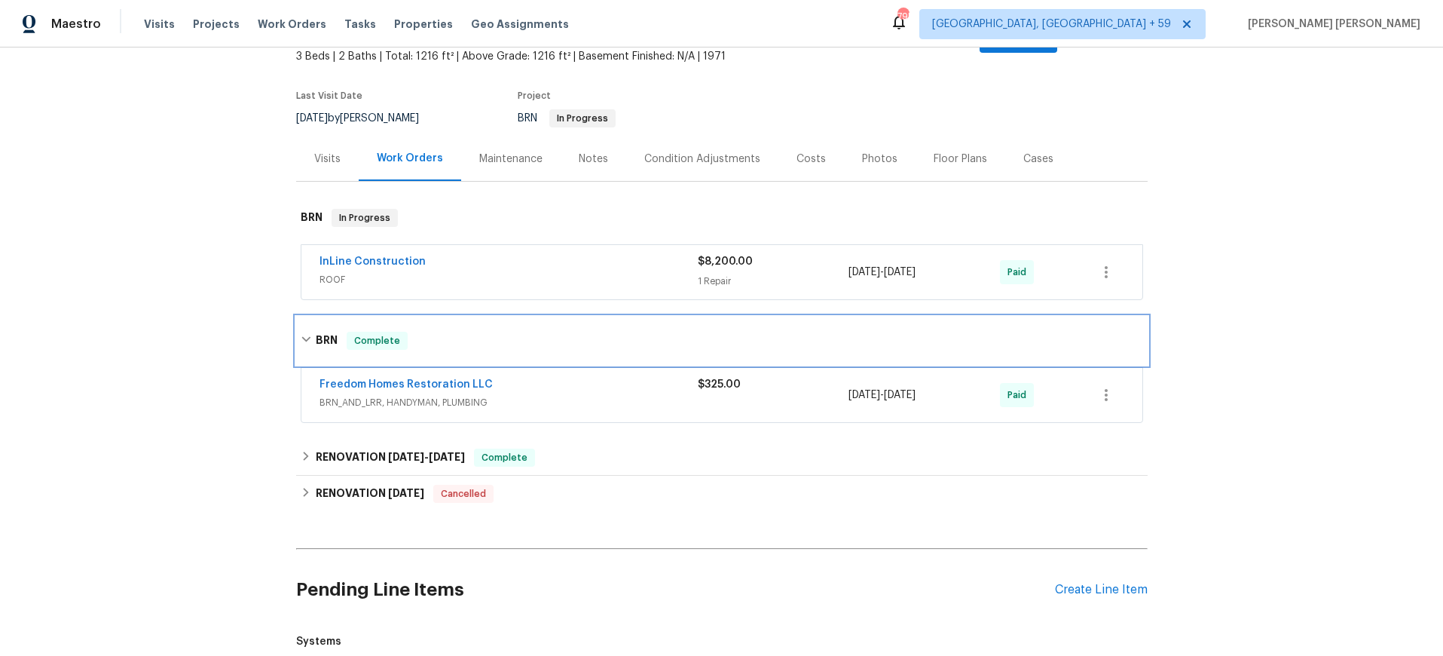
scroll to position [109, 0]
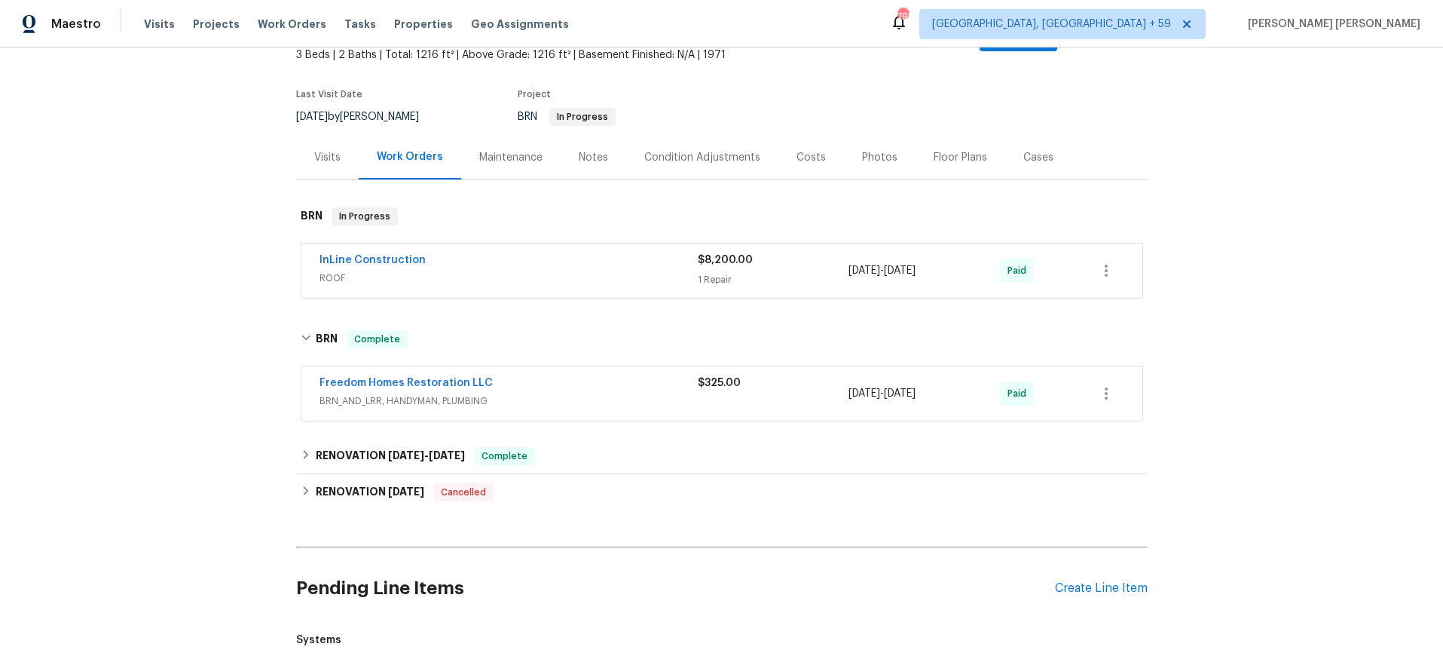
click at [638, 375] on div "Freedom Homes Restoration LLC" at bounding box center [509, 384] width 378 height 18
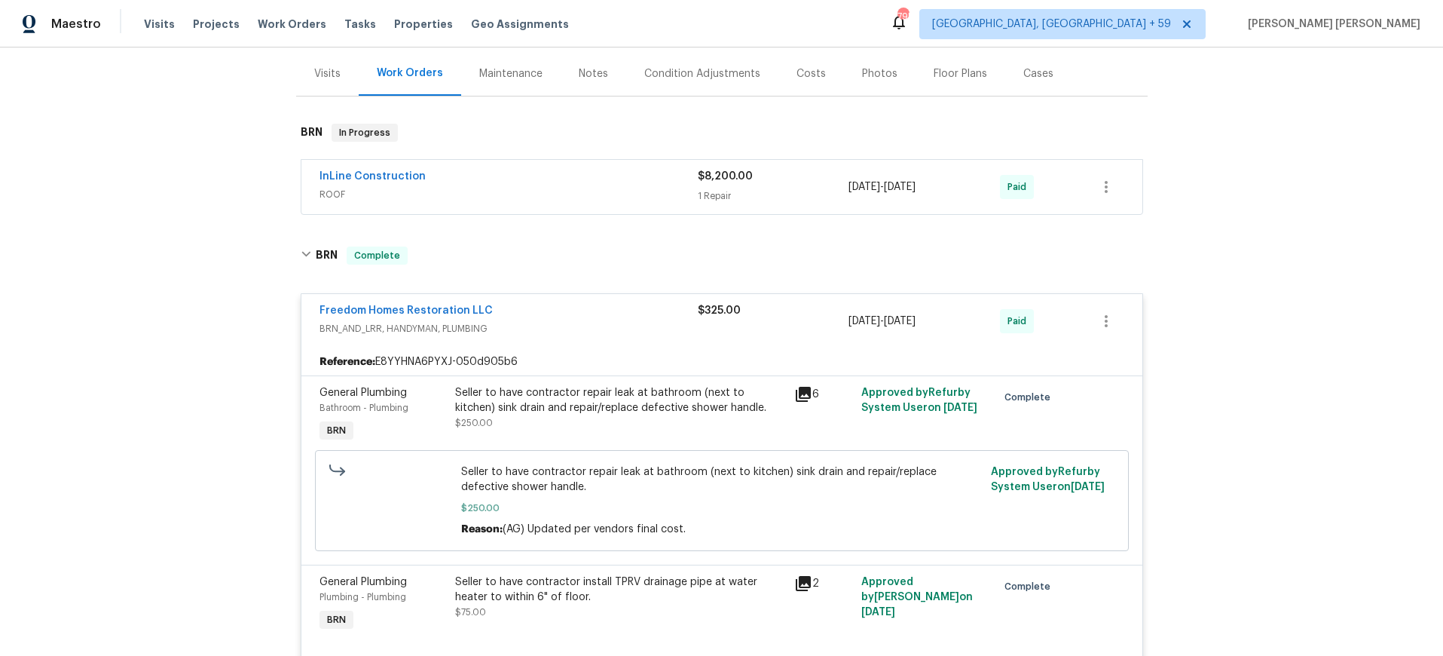
scroll to position [224, 0]
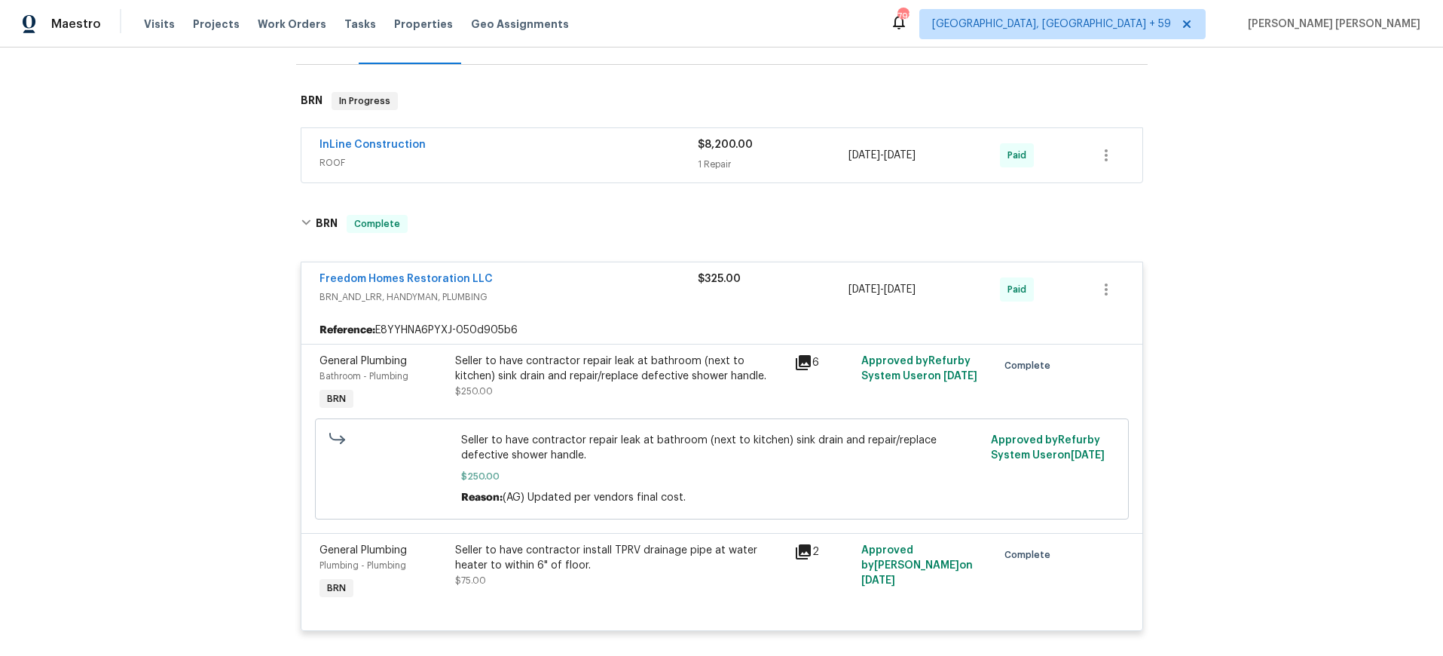
click at [639, 289] on span "BRN_AND_LRR, HANDYMAN, PLUMBING" at bounding box center [509, 296] width 378 height 15
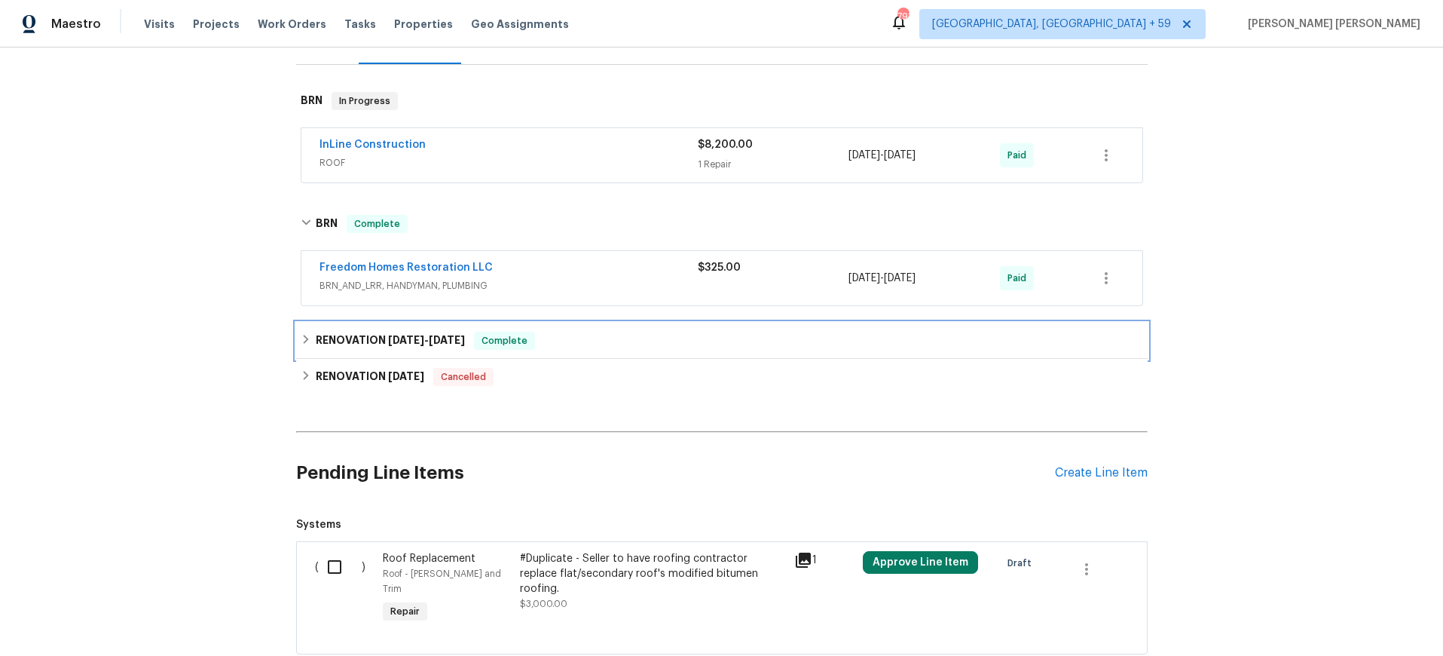
click at [658, 335] on div "RENOVATION 3/24/25 - 3/25/25 Complete" at bounding box center [722, 341] width 852 height 36
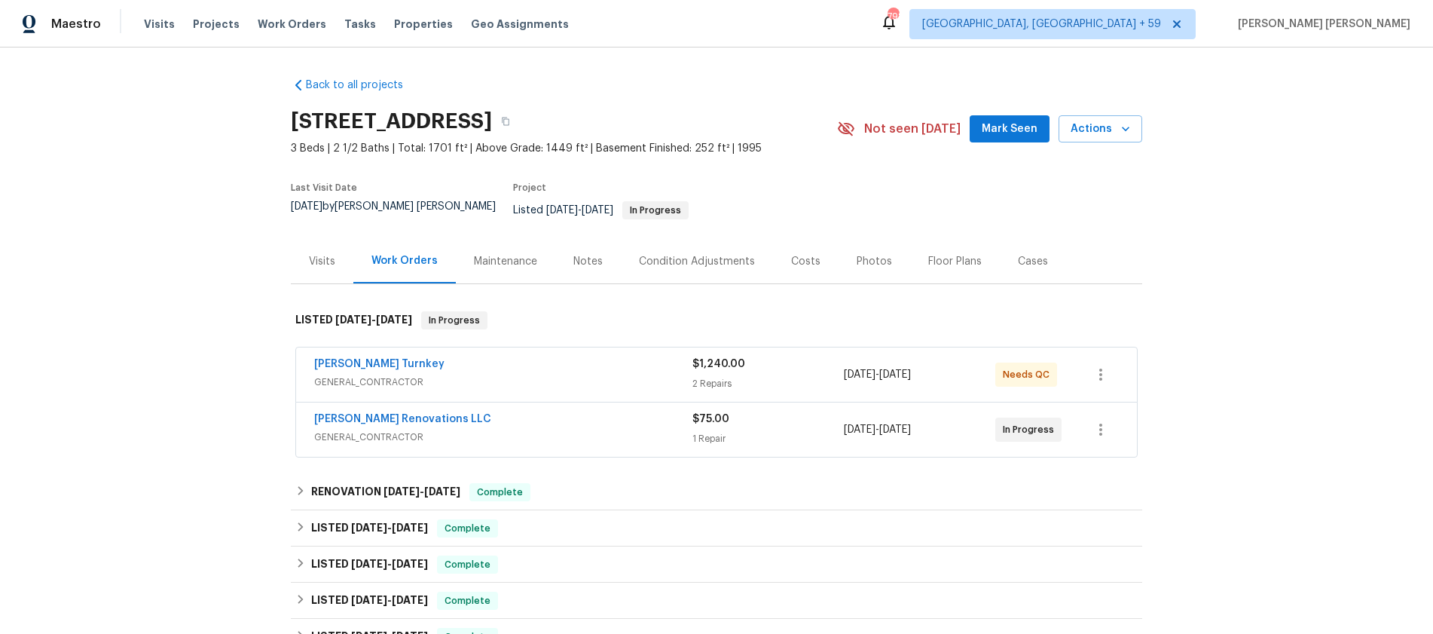
click at [530, 362] on div "[PERSON_NAME] Turnkey" at bounding box center [503, 365] width 378 height 18
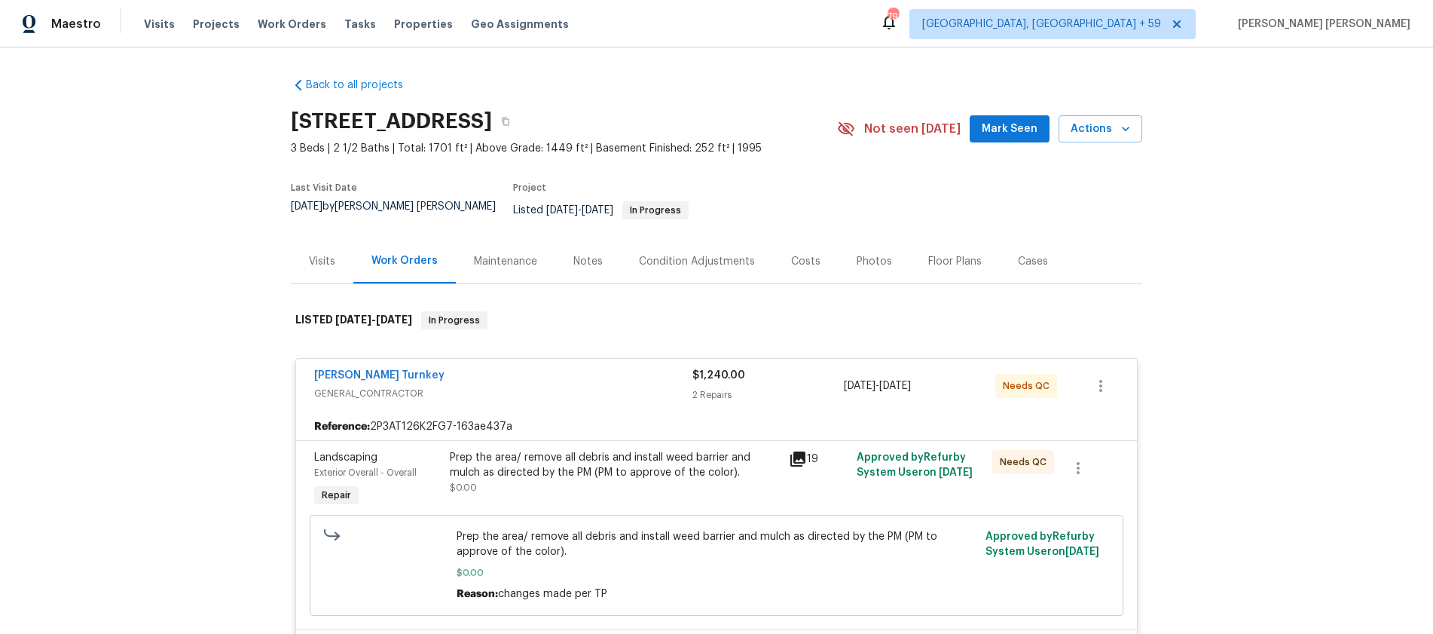
click at [800, 450] on icon at bounding box center [798, 459] width 18 height 18
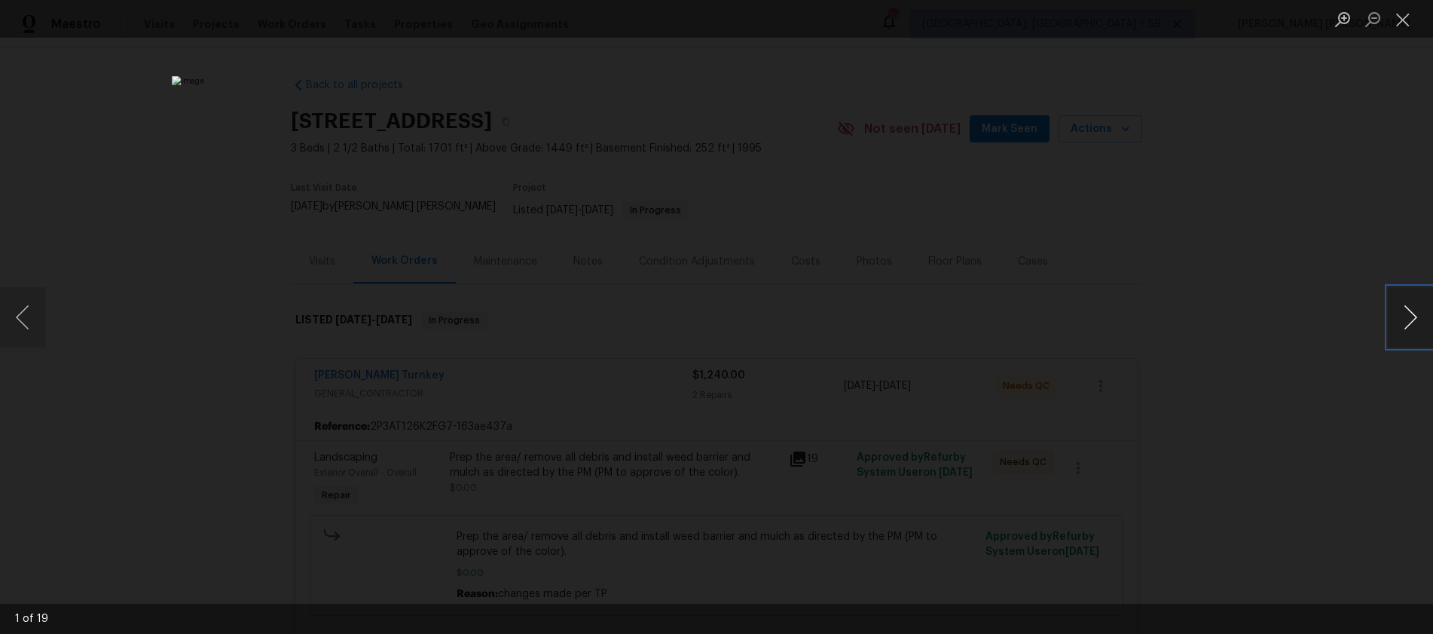
click at [1390, 332] on button "Next image" at bounding box center [1410, 317] width 45 height 60
click at [1234, 412] on div "Lightbox" at bounding box center [716, 317] width 1433 height 634
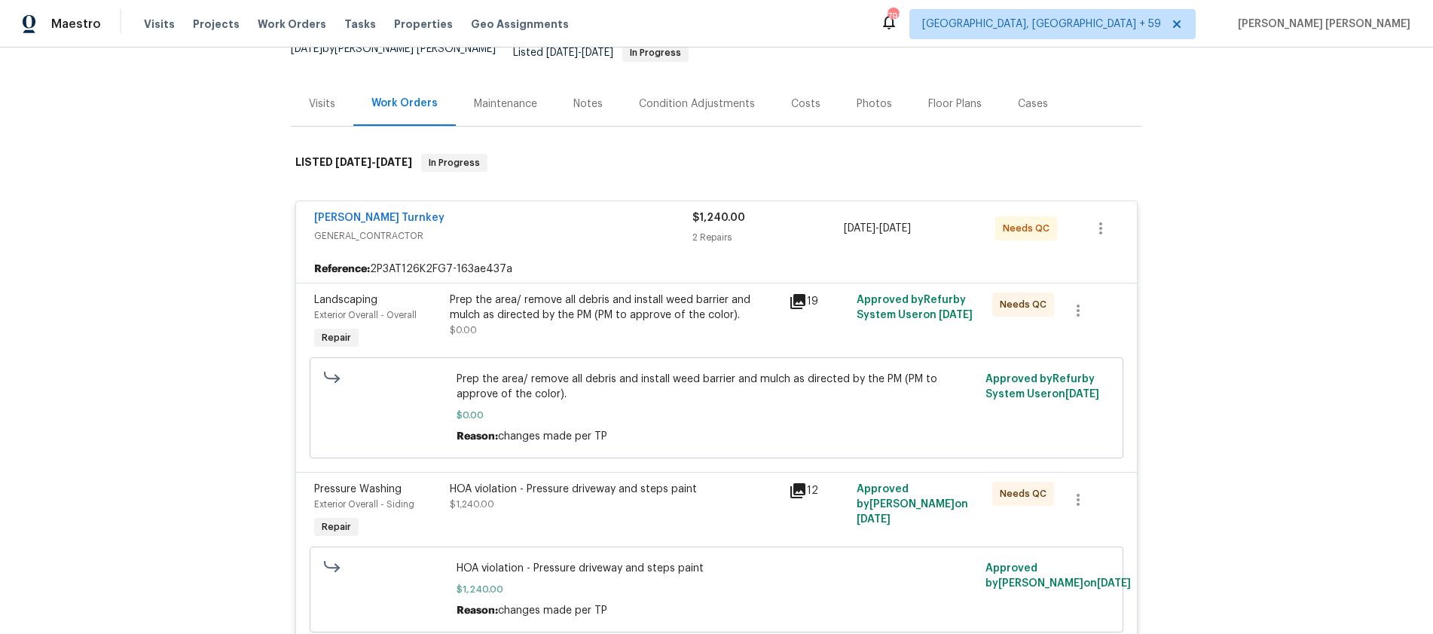
scroll to position [183, 0]
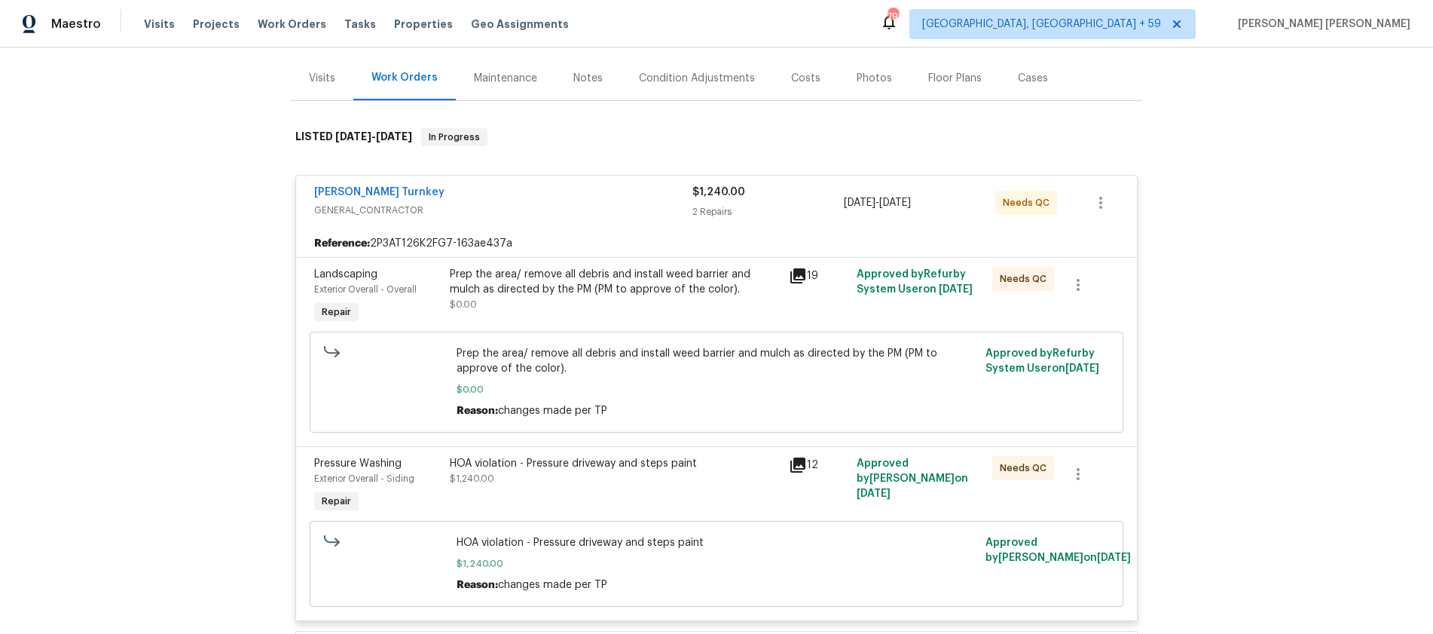
click at [504, 187] on div "[PERSON_NAME] Turnkey" at bounding box center [503, 194] width 378 height 18
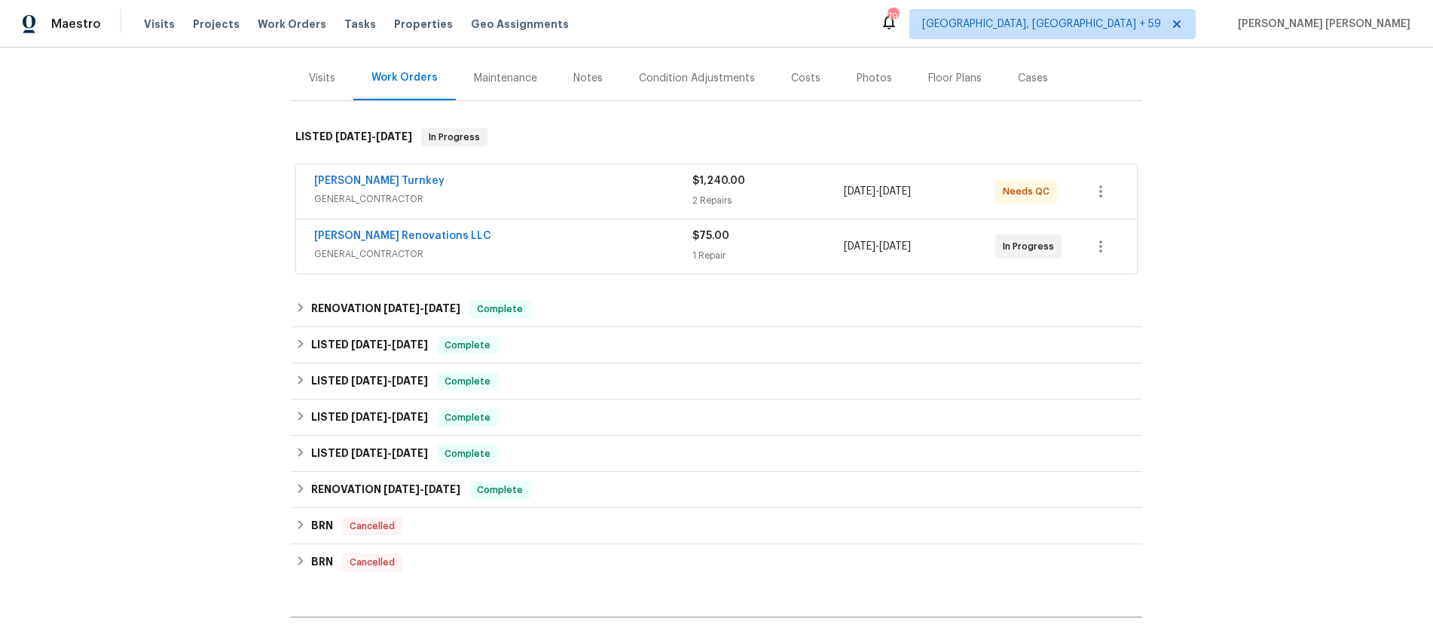
click at [484, 228] on div "[PERSON_NAME] Renovations LLC" at bounding box center [503, 237] width 378 height 18
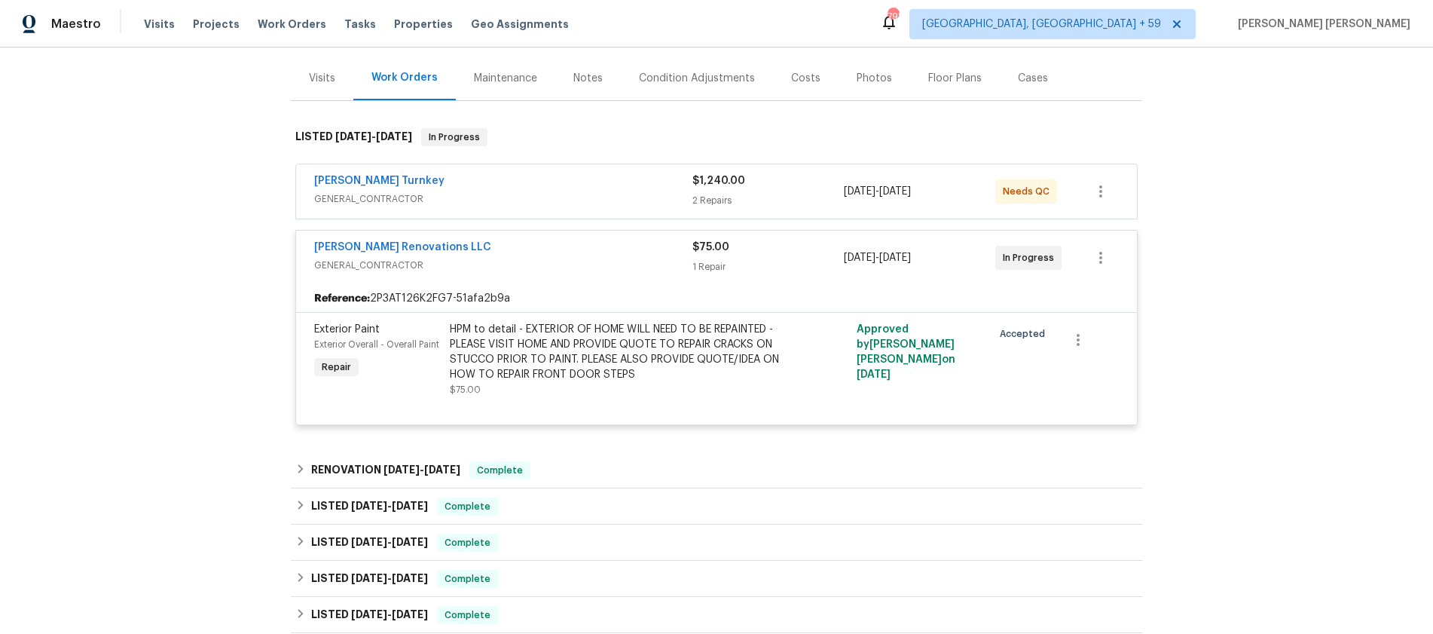
click at [489, 241] on div "[PERSON_NAME] Renovations LLC" at bounding box center [503, 249] width 378 height 18
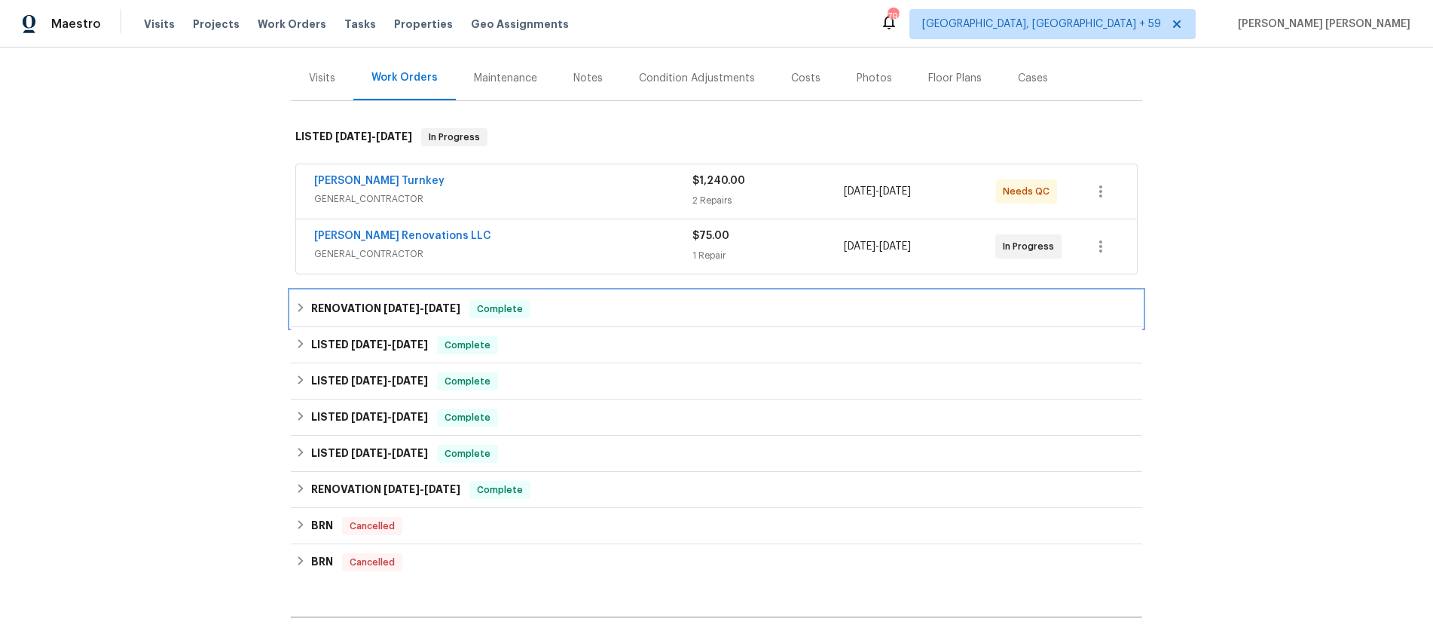
click at [390, 305] on h6 "RENOVATION [DATE] - [DATE]" at bounding box center [385, 309] width 149 height 18
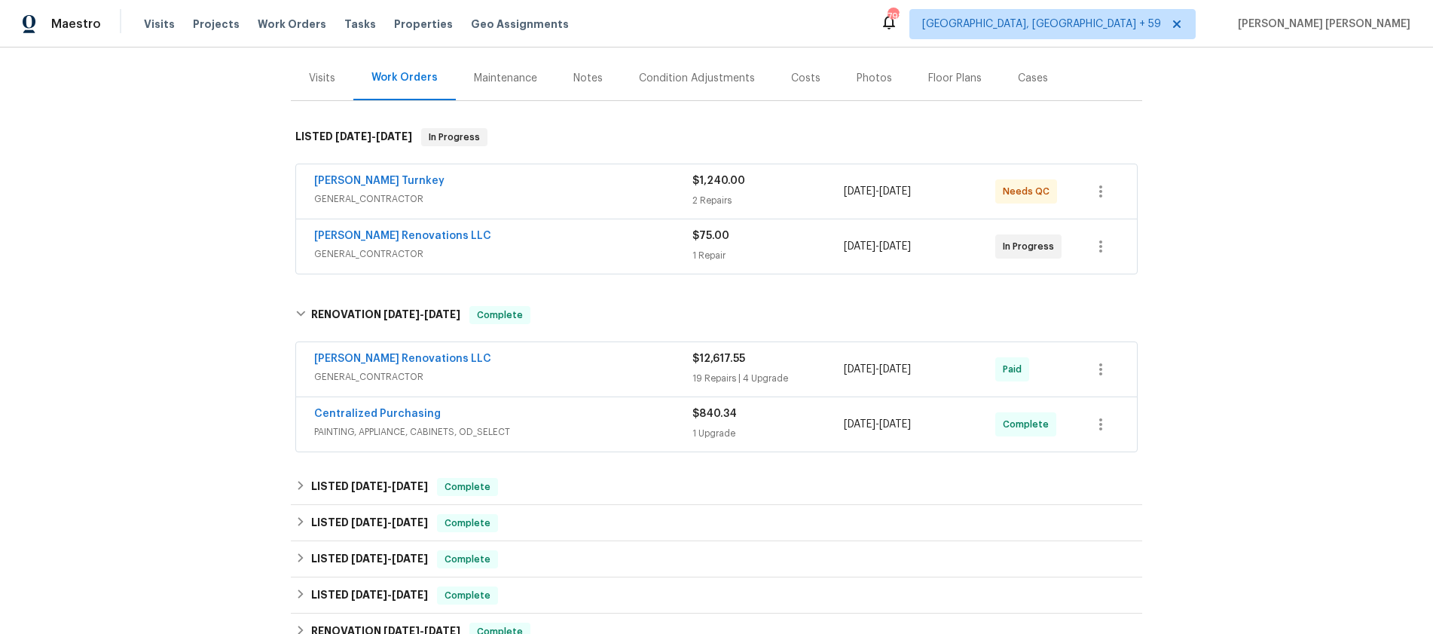
click at [567, 369] on span "GENERAL_CONTRACTOR" at bounding box center [503, 376] width 378 height 15
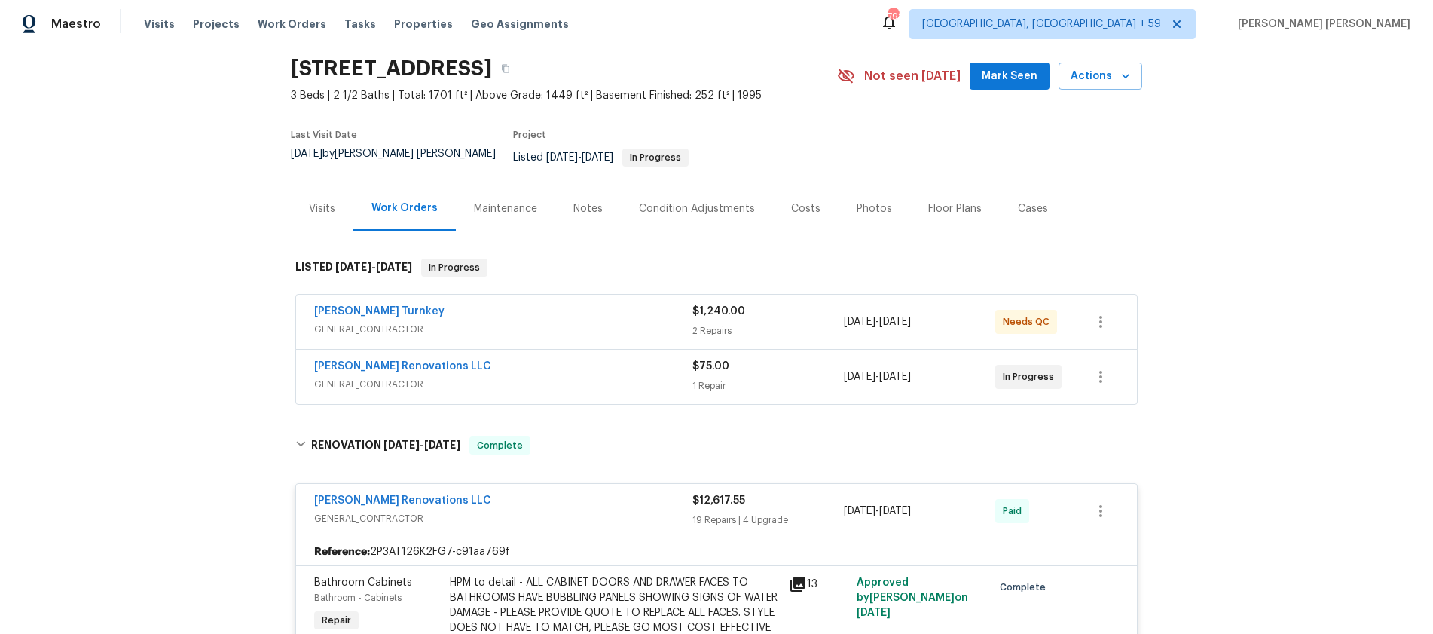
scroll to position [0, 0]
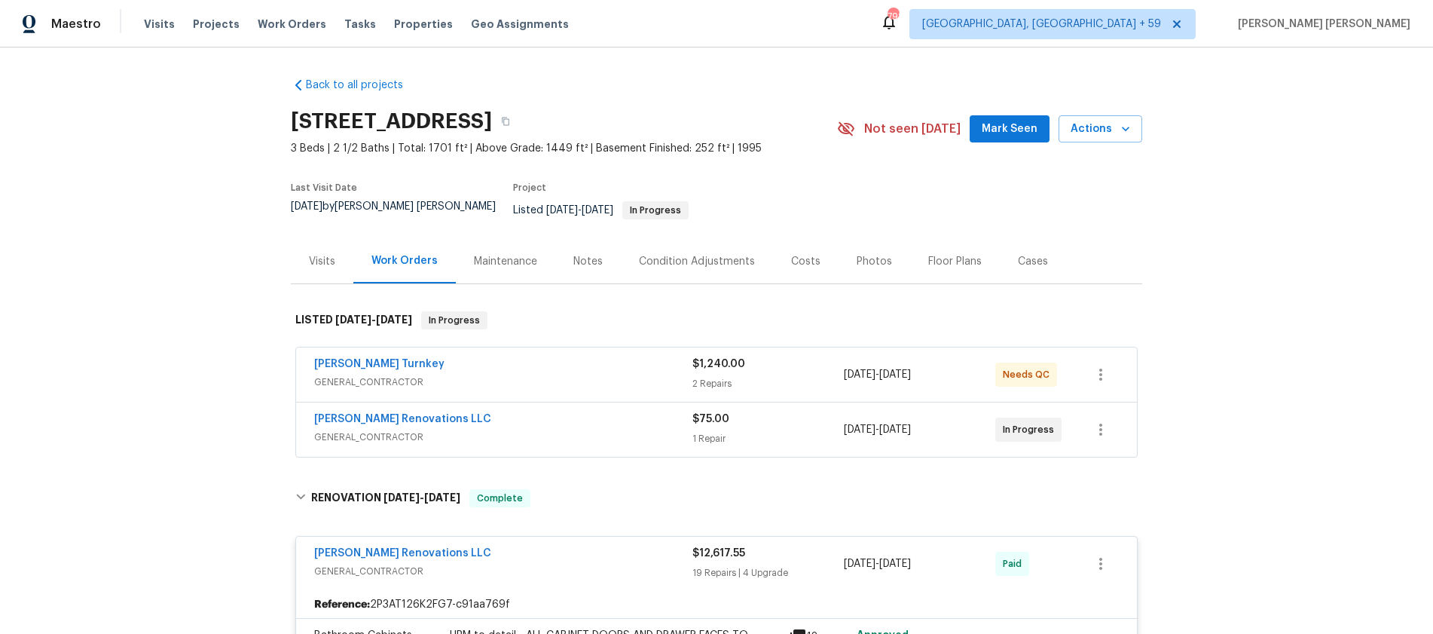
click at [313, 254] on div "Visits" at bounding box center [322, 261] width 26 height 15
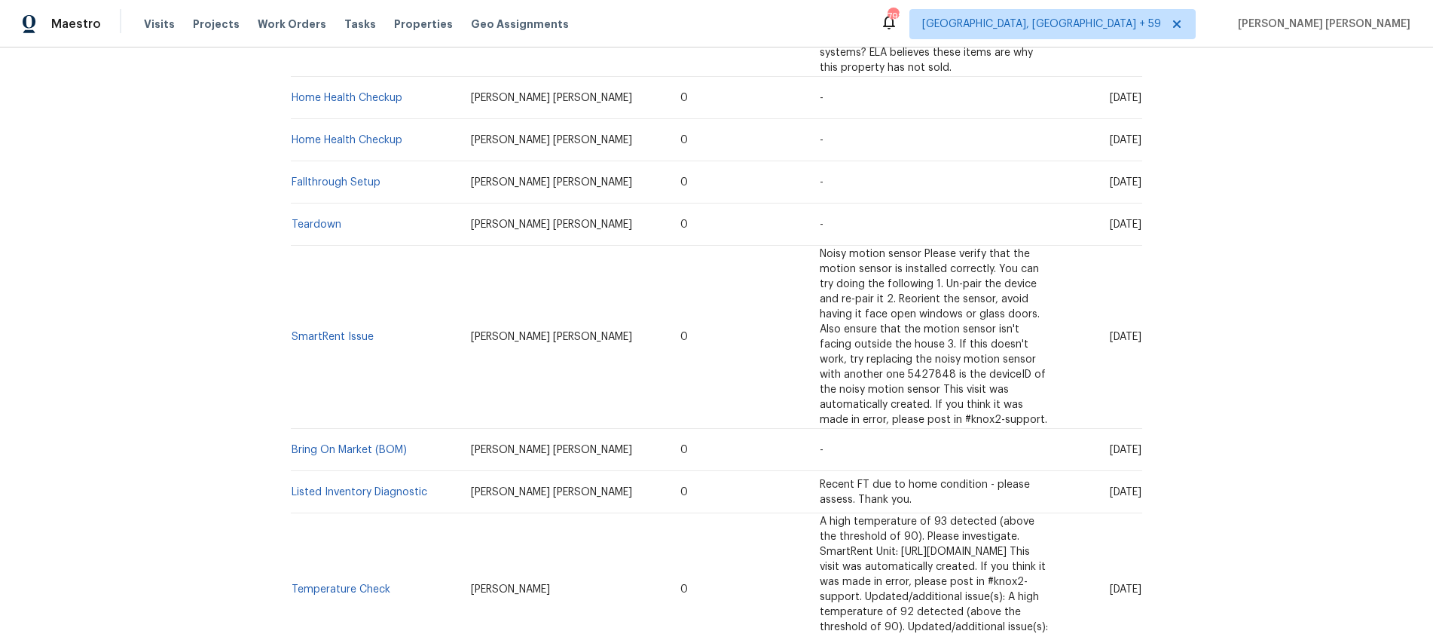
scroll to position [567, 0]
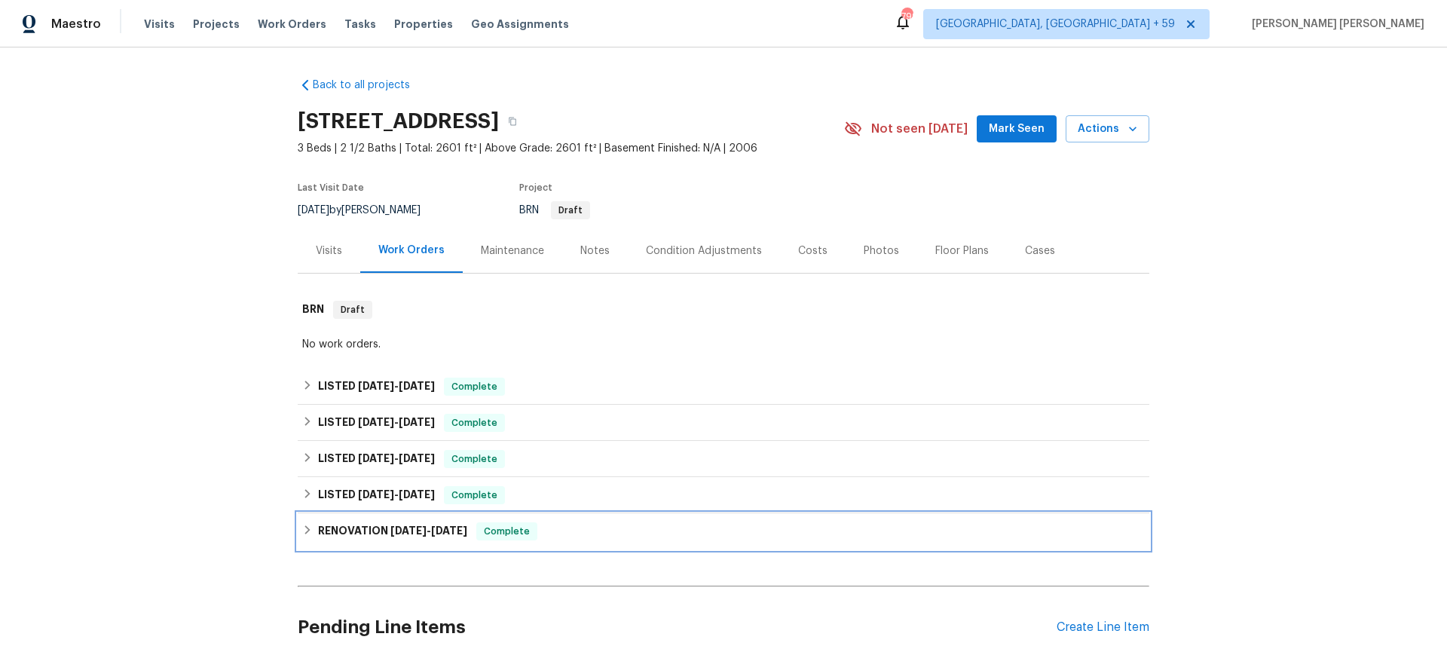
drag, startPoint x: 313, startPoint y: 527, endPoint x: 412, endPoint y: 529, distance: 99.5
click at [320, 524] on div "RENOVATION [DATE] - [DATE] Complete" at bounding box center [723, 531] width 842 height 18
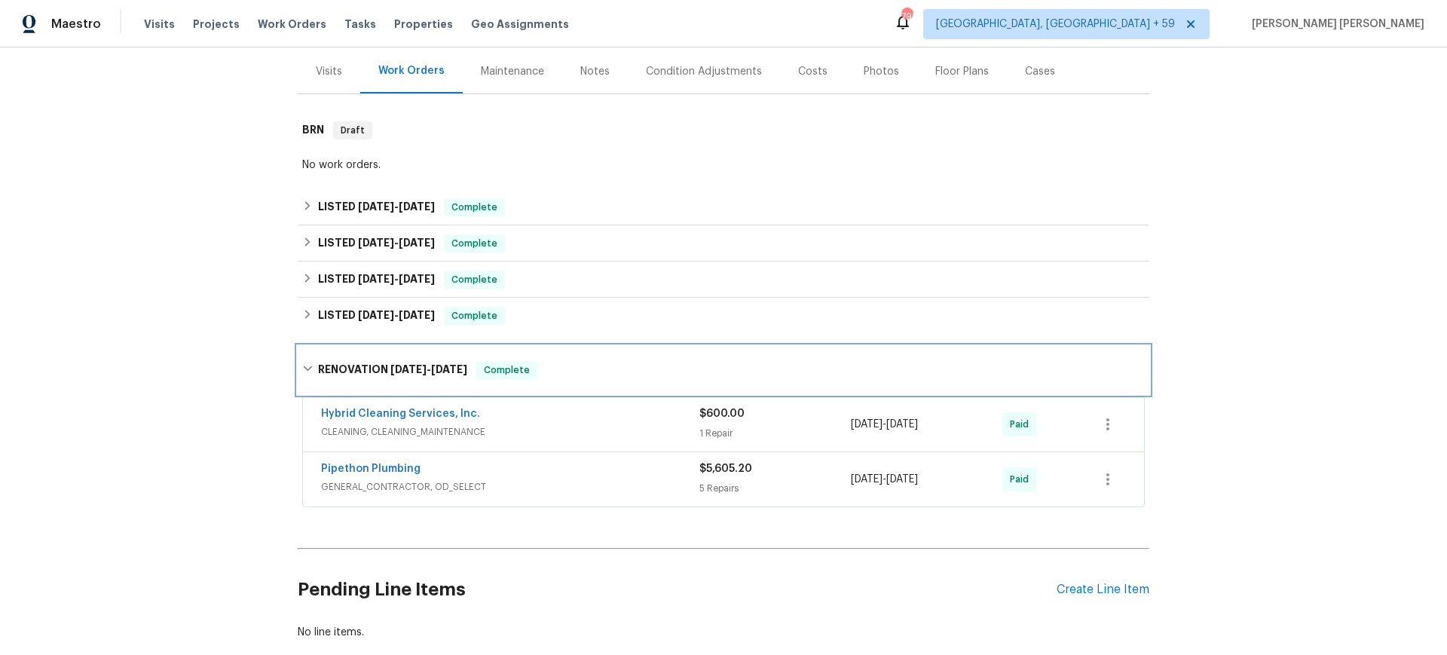
scroll to position [220, 0]
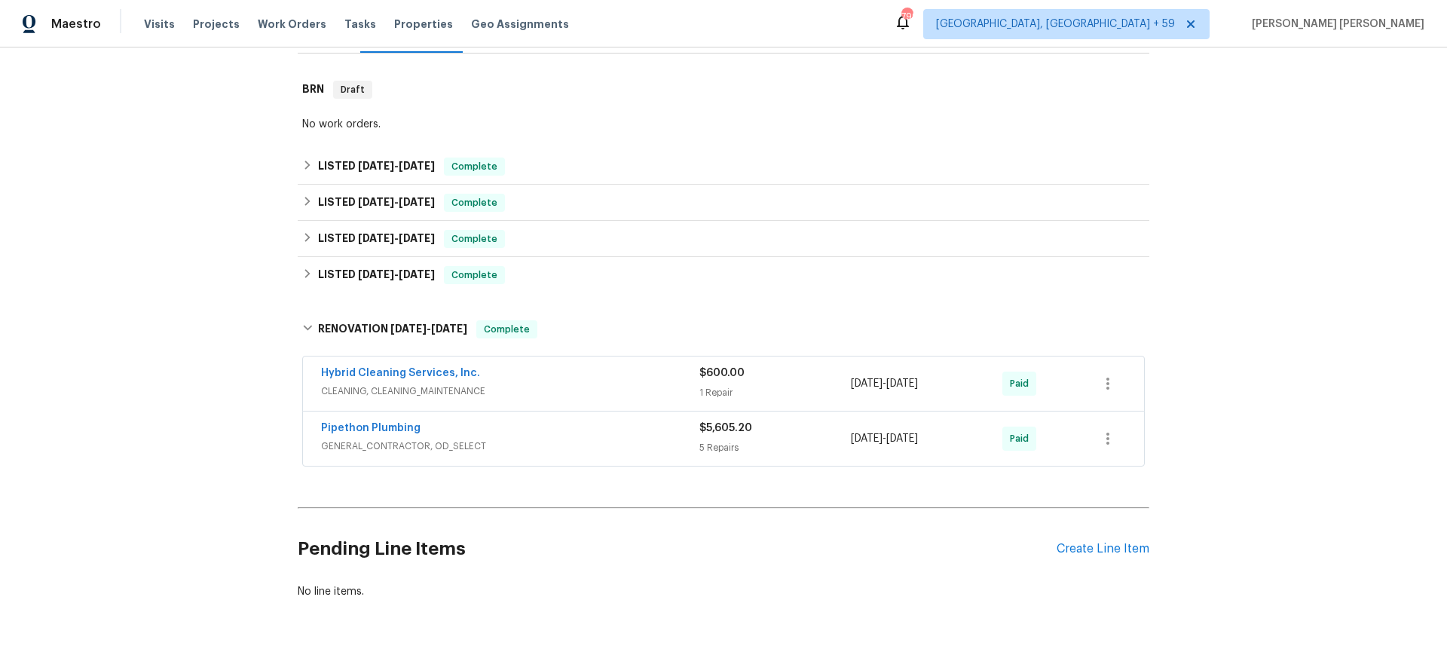
click at [621, 388] on span "CLEANING, CLEANING_MAINTENANCE" at bounding box center [510, 391] width 378 height 15
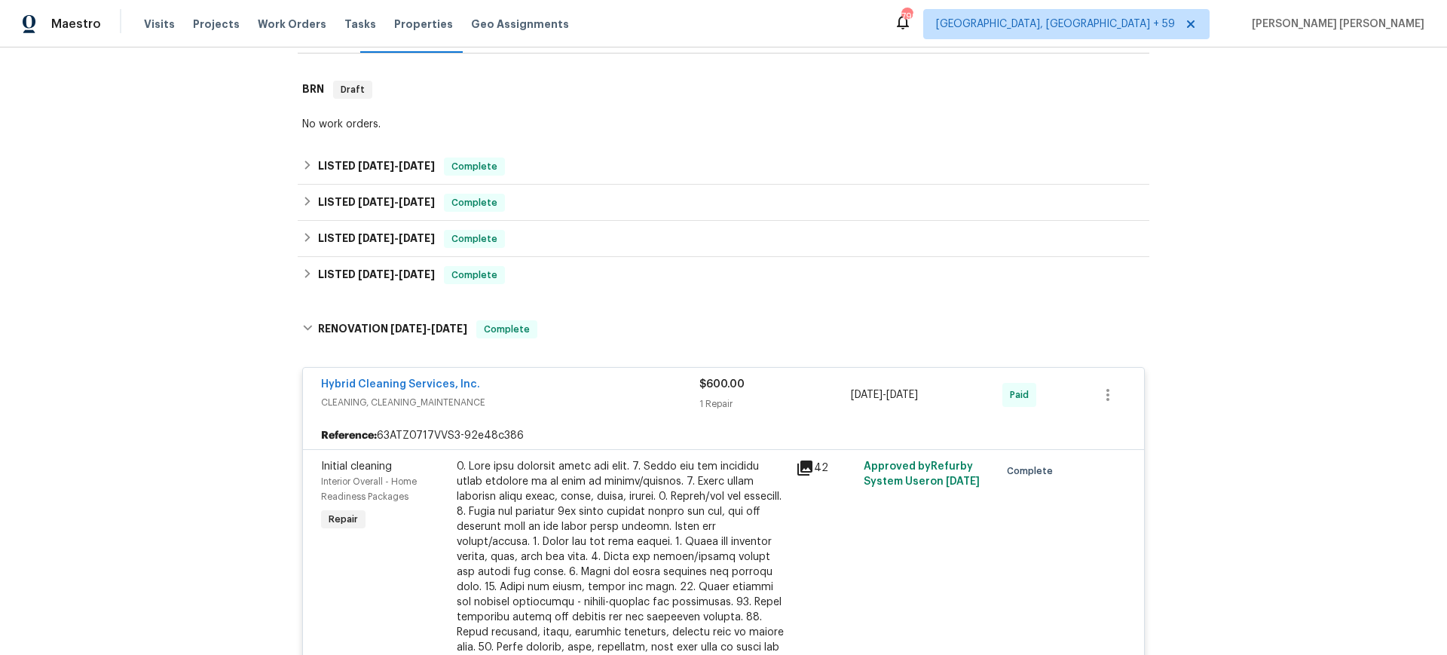
click at [802, 466] on icon at bounding box center [804, 467] width 15 height 15
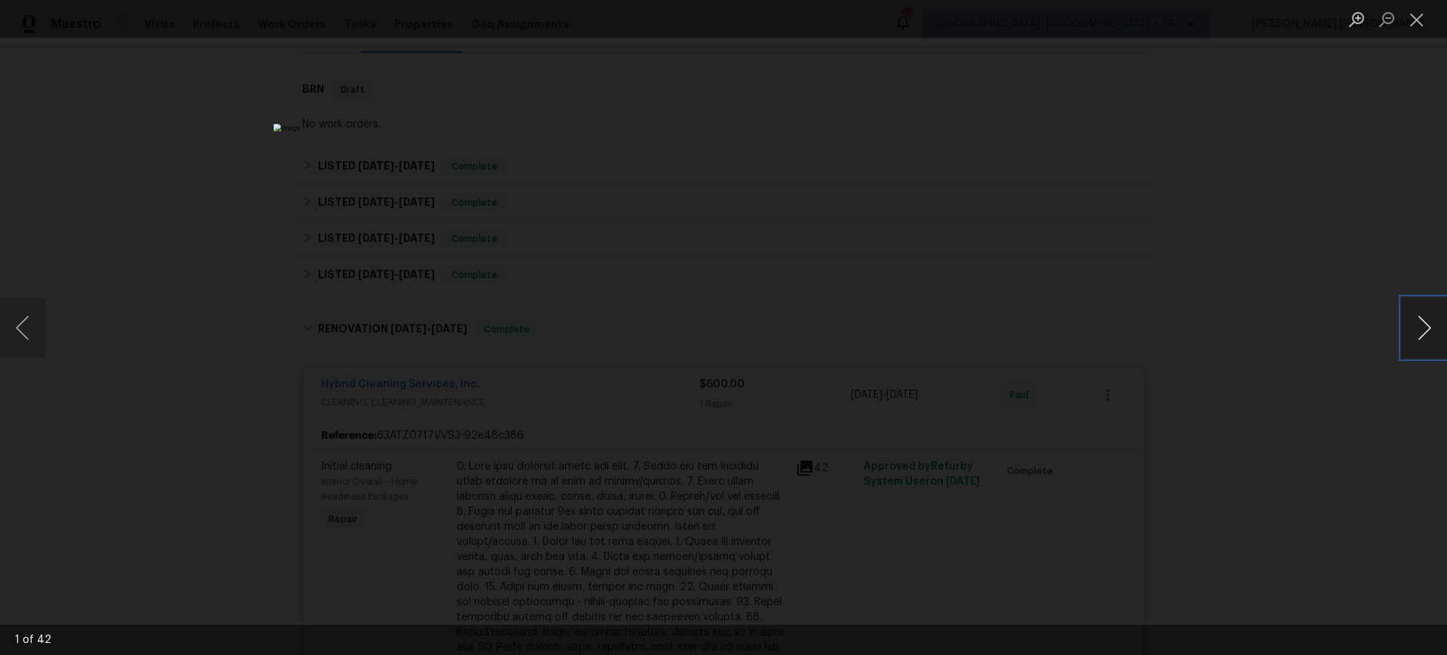
click at [1408, 335] on button "Next image" at bounding box center [1424, 328] width 45 height 60
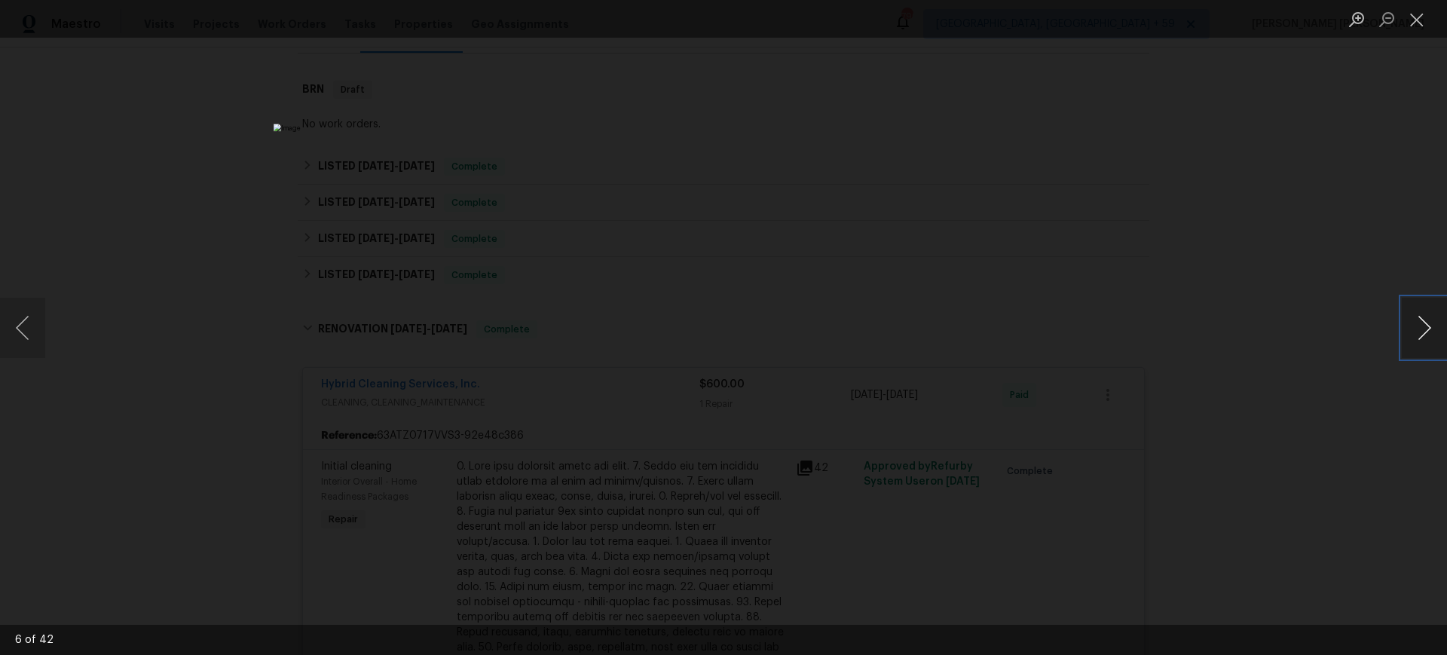
click at [1408, 335] on button "Next image" at bounding box center [1424, 328] width 45 height 60
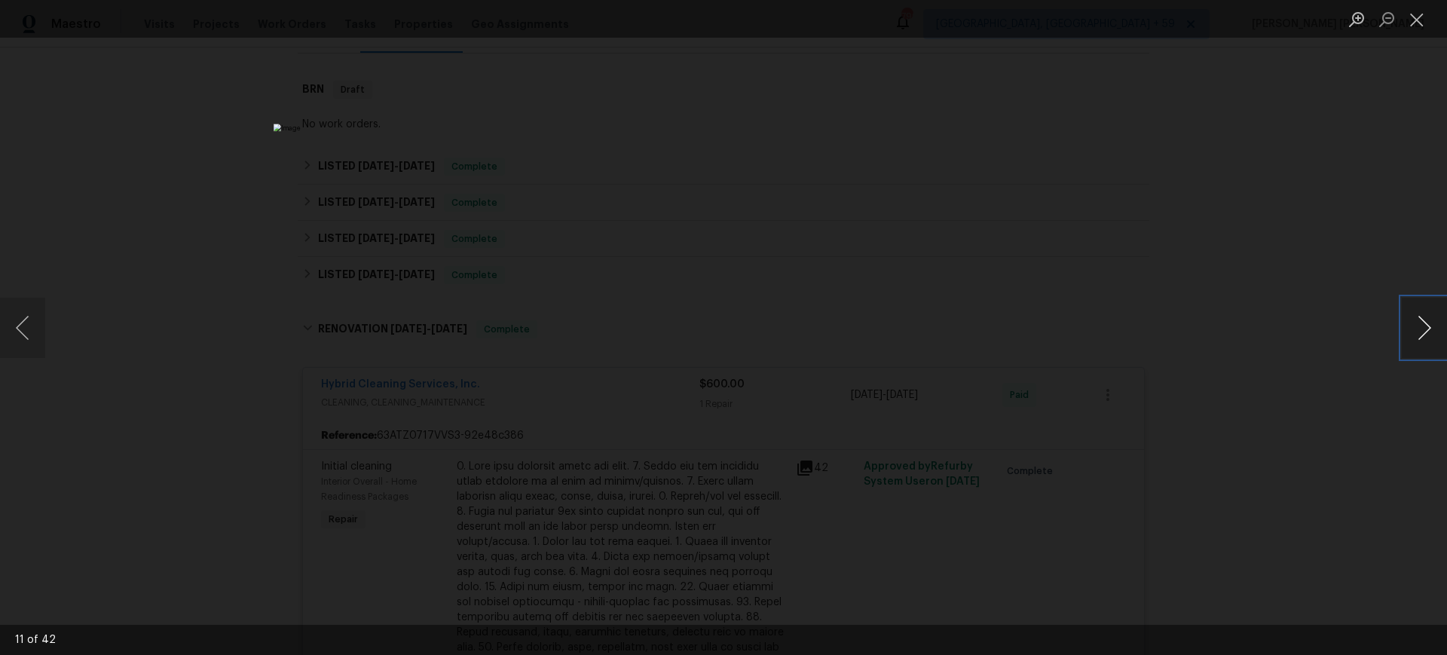
click at [1408, 335] on button "Next image" at bounding box center [1424, 328] width 45 height 60
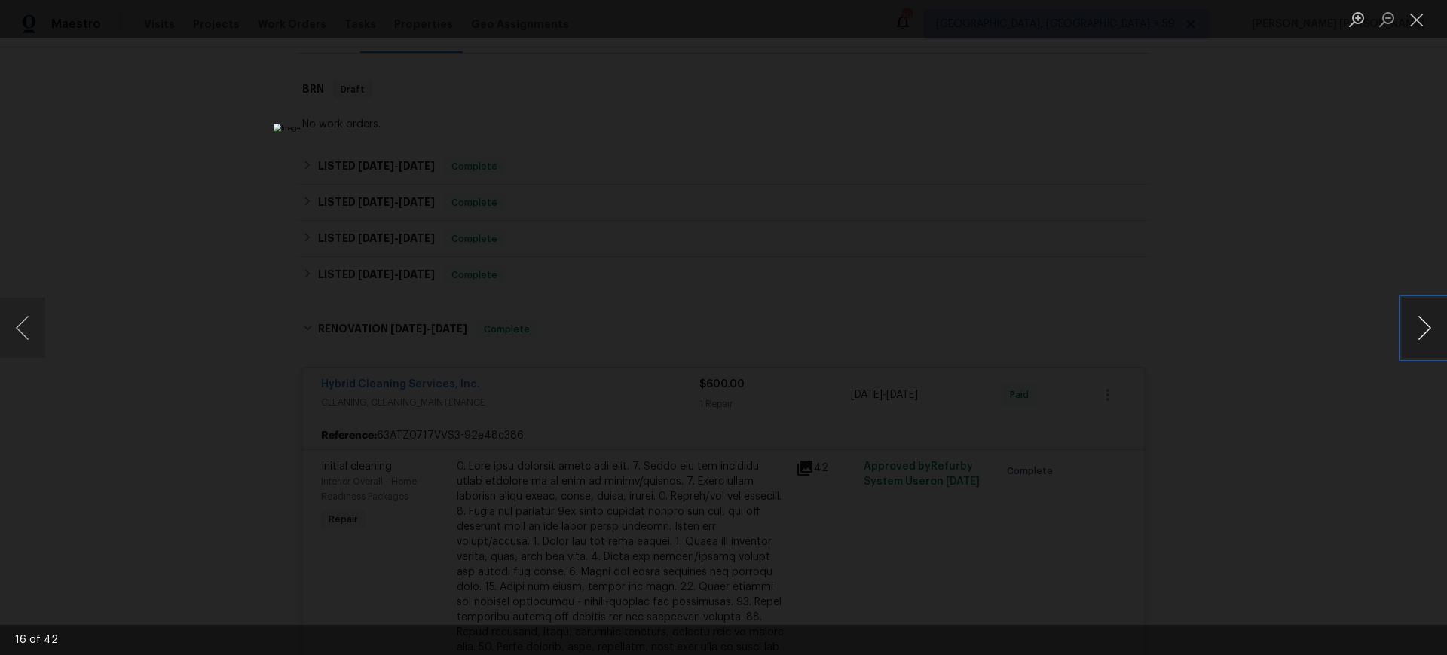
click at [1408, 335] on button "Next image" at bounding box center [1424, 328] width 45 height 60
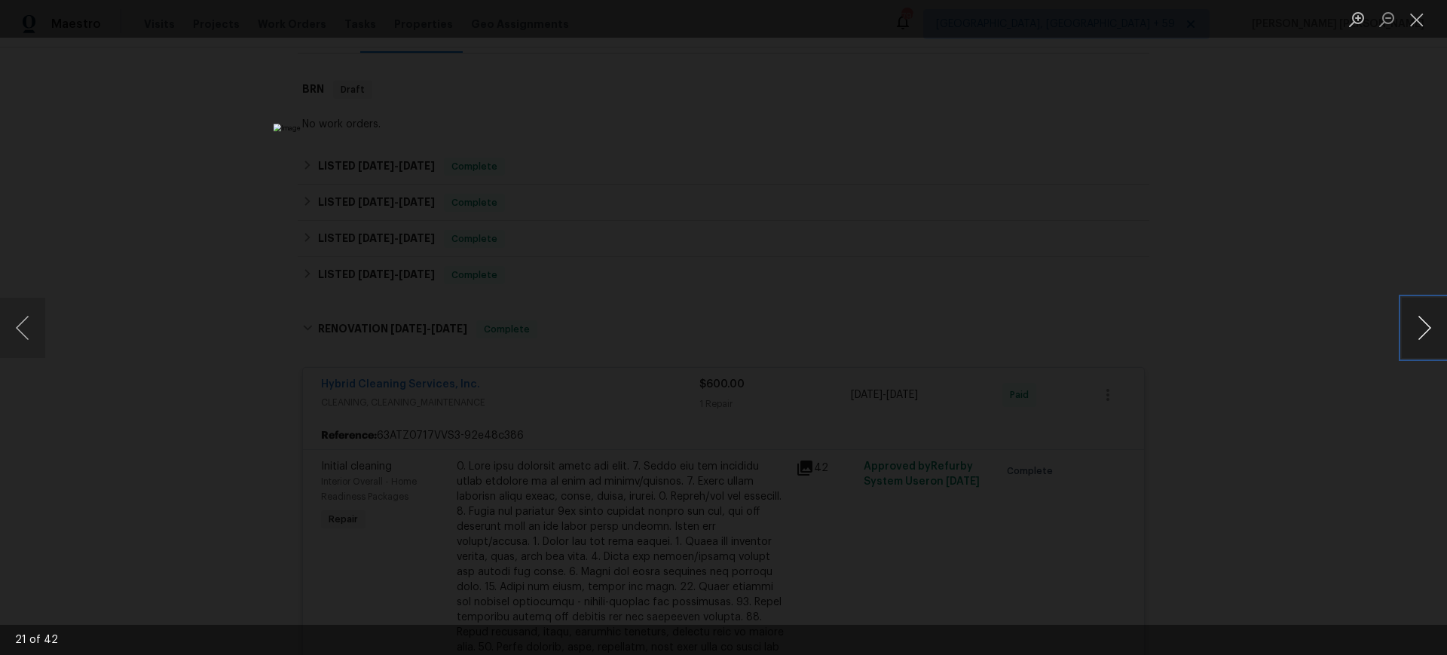
click at [1408, 335] on button "Next image" at bounding box center [1424, 328] width 45 height 60
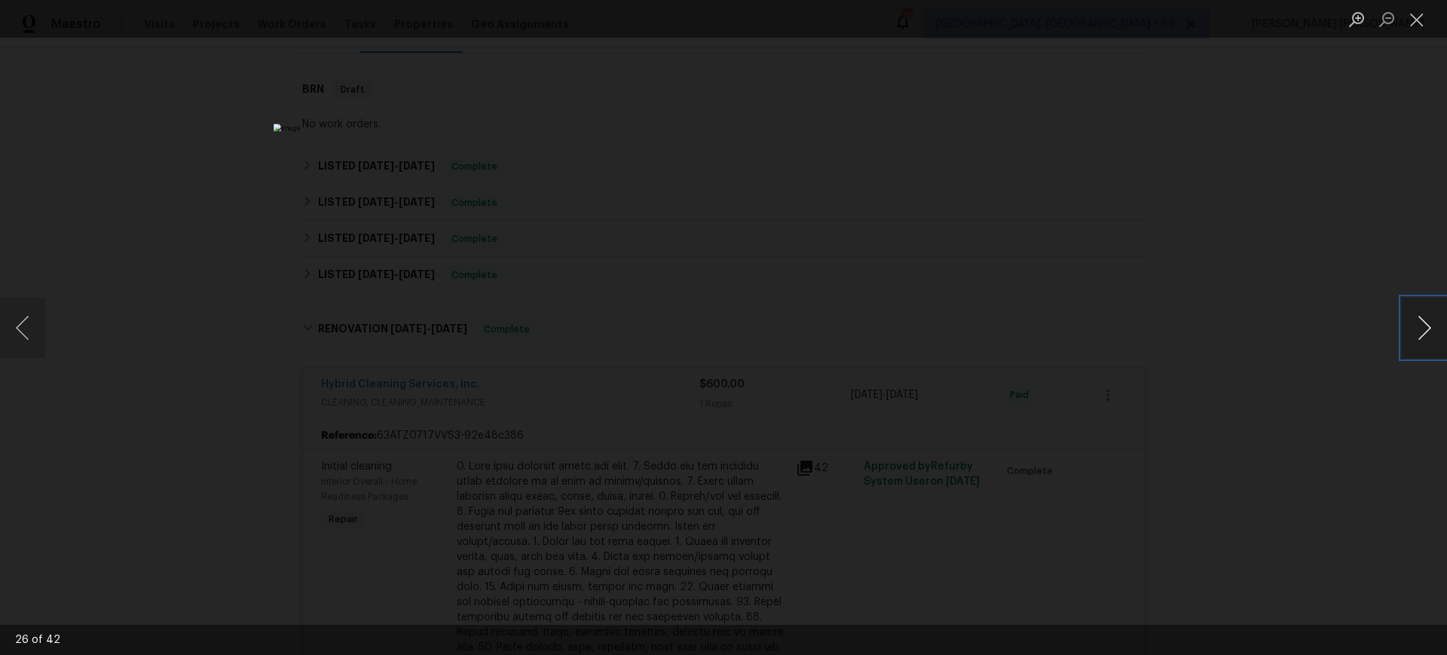
click at [1408, 335] on button "Next image" at bounding box center [1424, 328] width 45 height 60
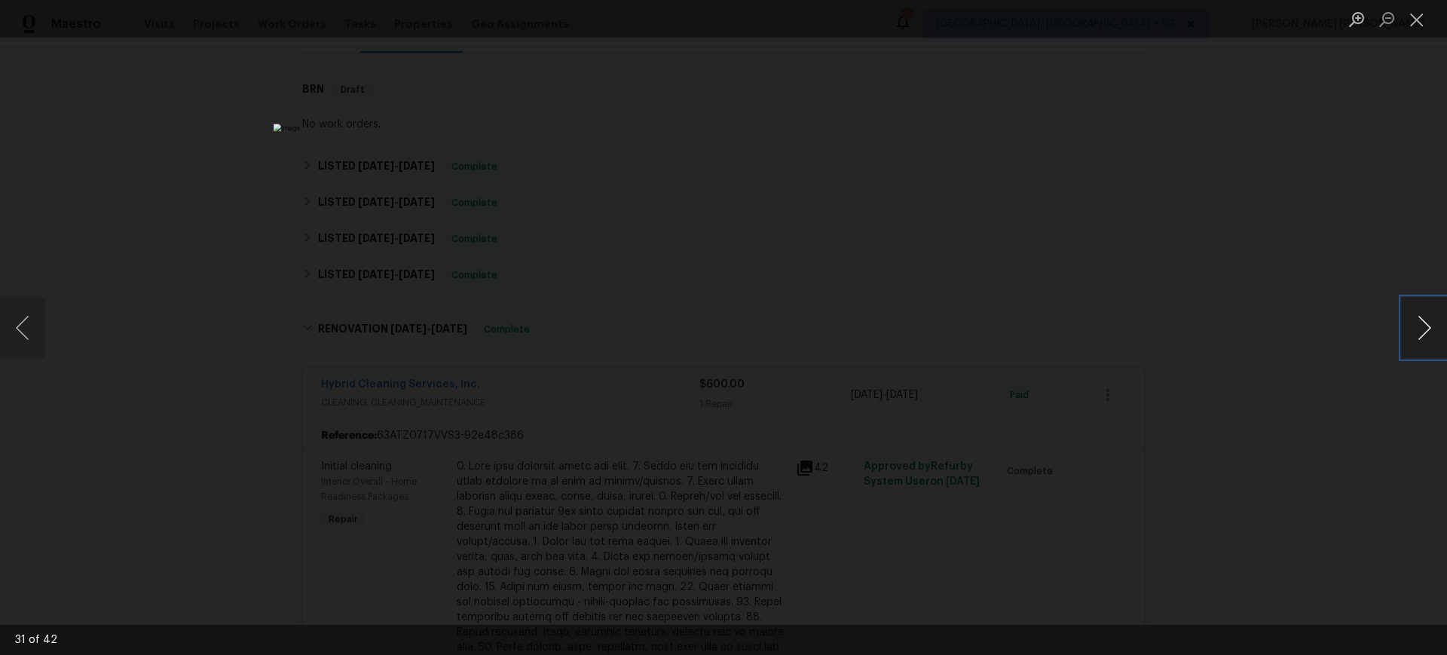
click at [1408, 335] on button "Next image" at bounding box center [1424, 328] width 45 height 60
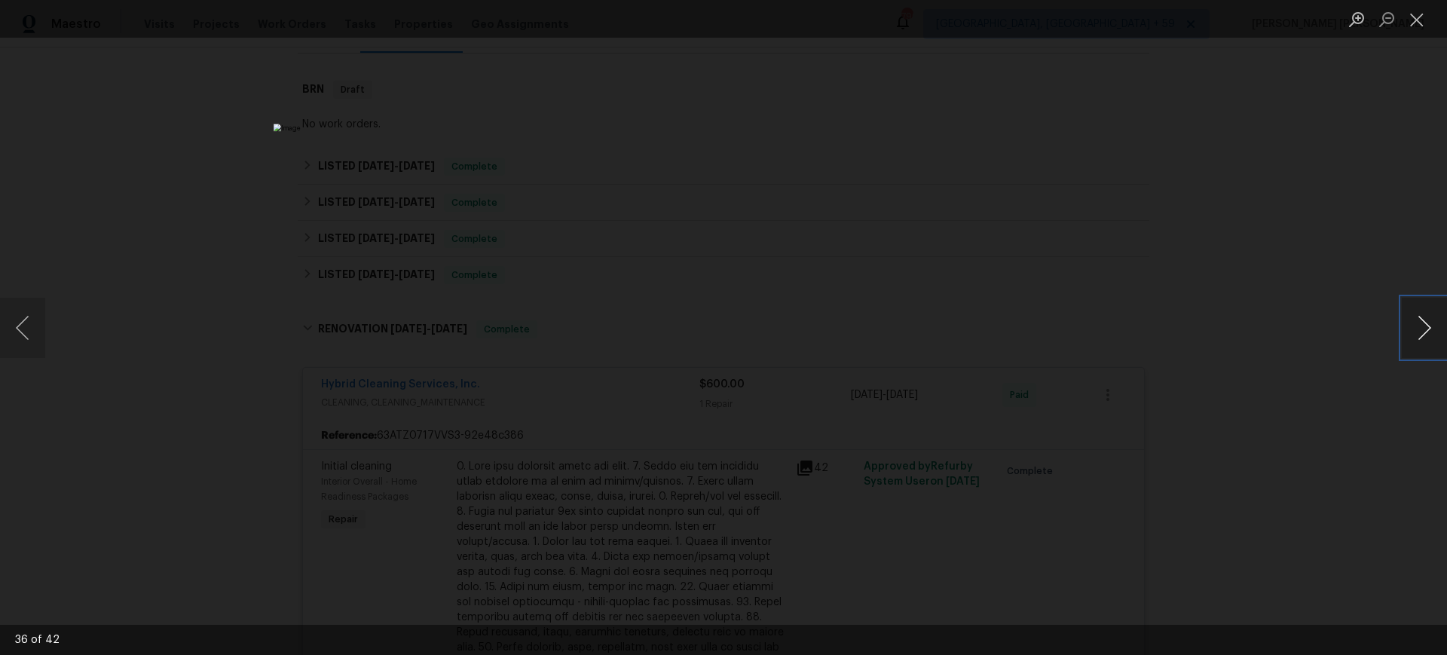
click at [1408, 335] on button "Next image" at bounding box center [1424, 328] width 45 height 60
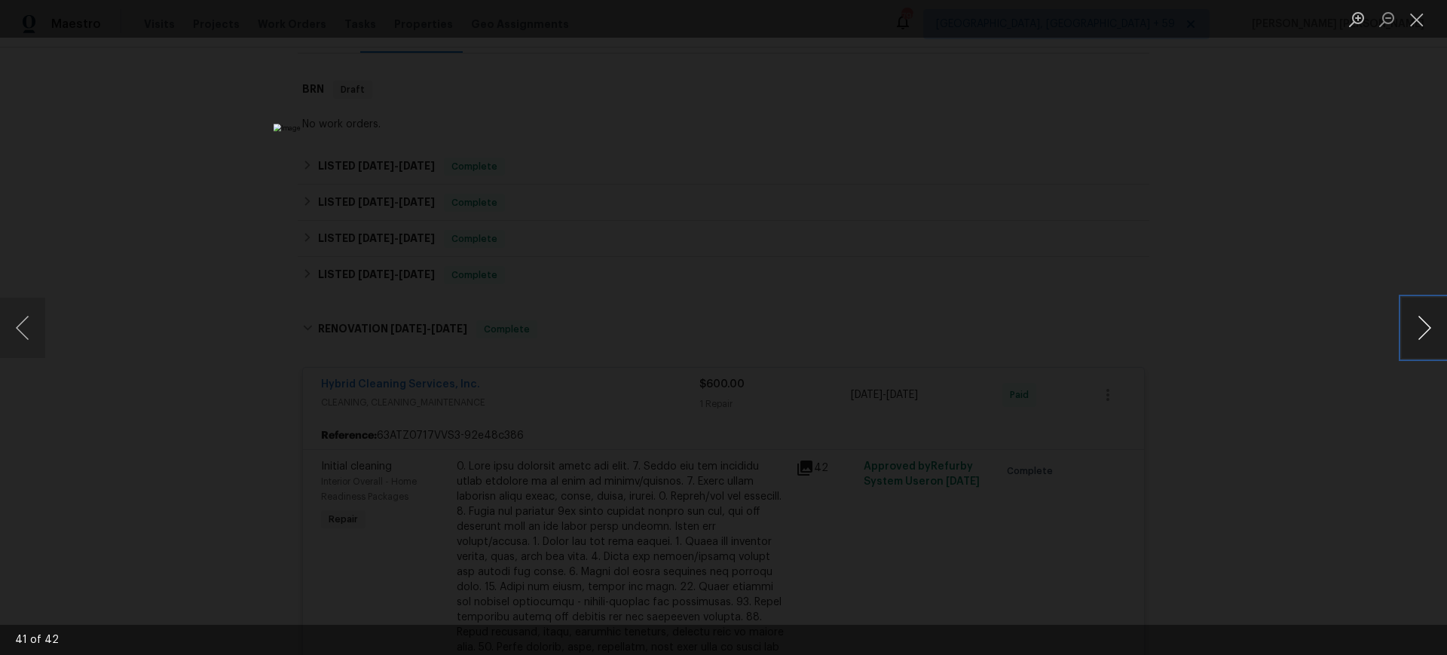
click at [1408, 335] on button "Next image" at bounding box center [1424, 328] width 45 height 60
click at [1289, 458] on div "Lightbox" at bounding box center [723, 327] width 1447 height 655
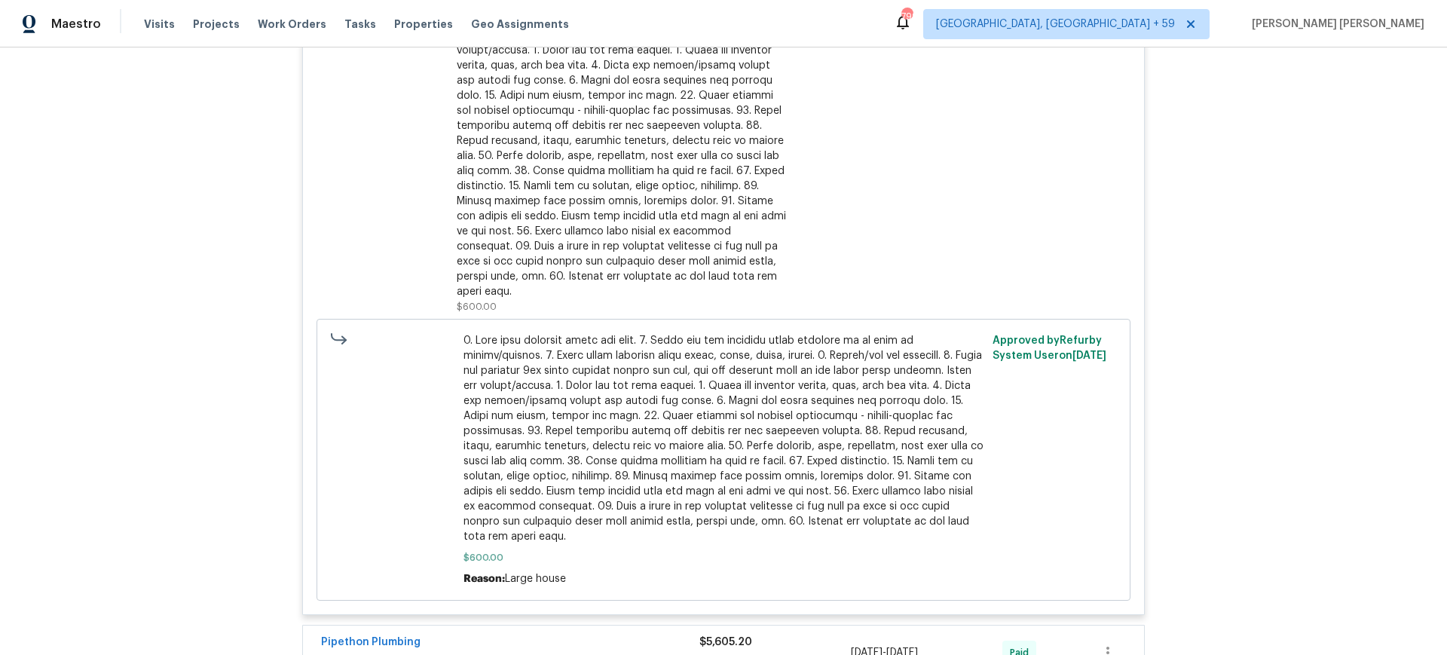
scroll to position [873, 0]
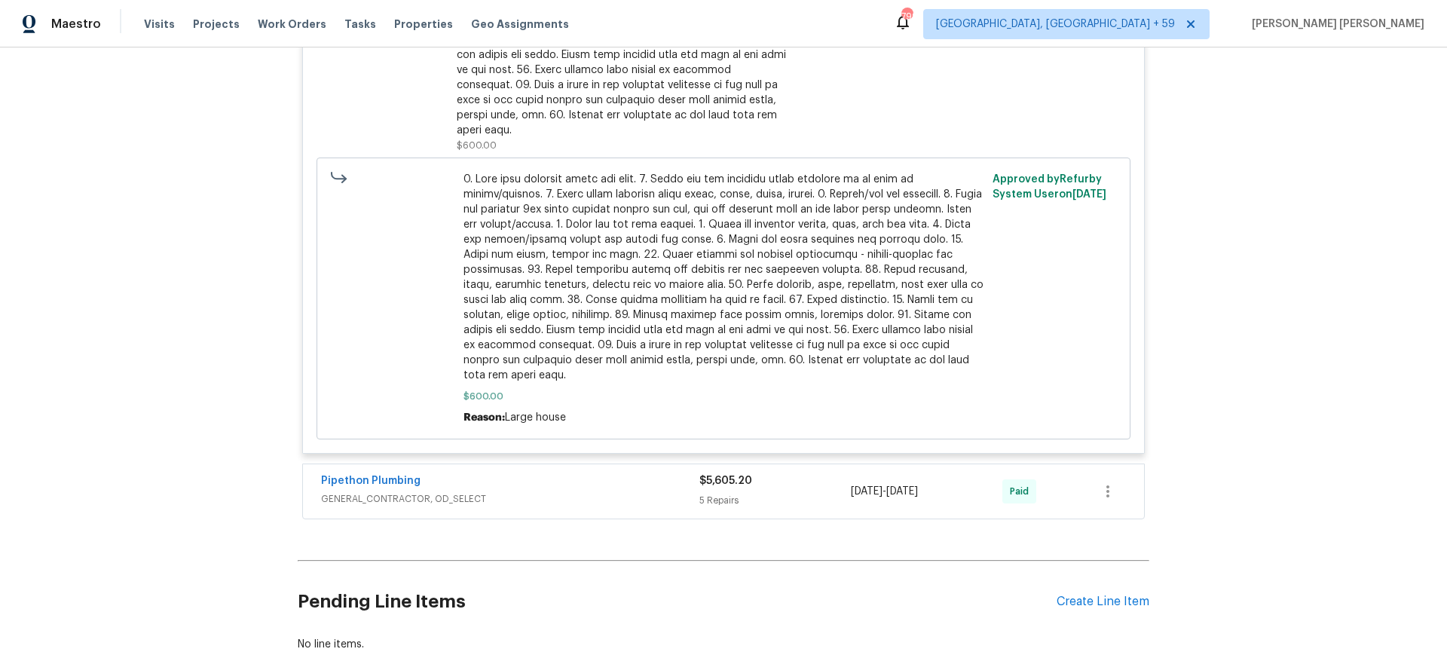
click at [614, 475] on div "Pipethon Plumbing" at bounding box center [510, 482] width 378 height 18
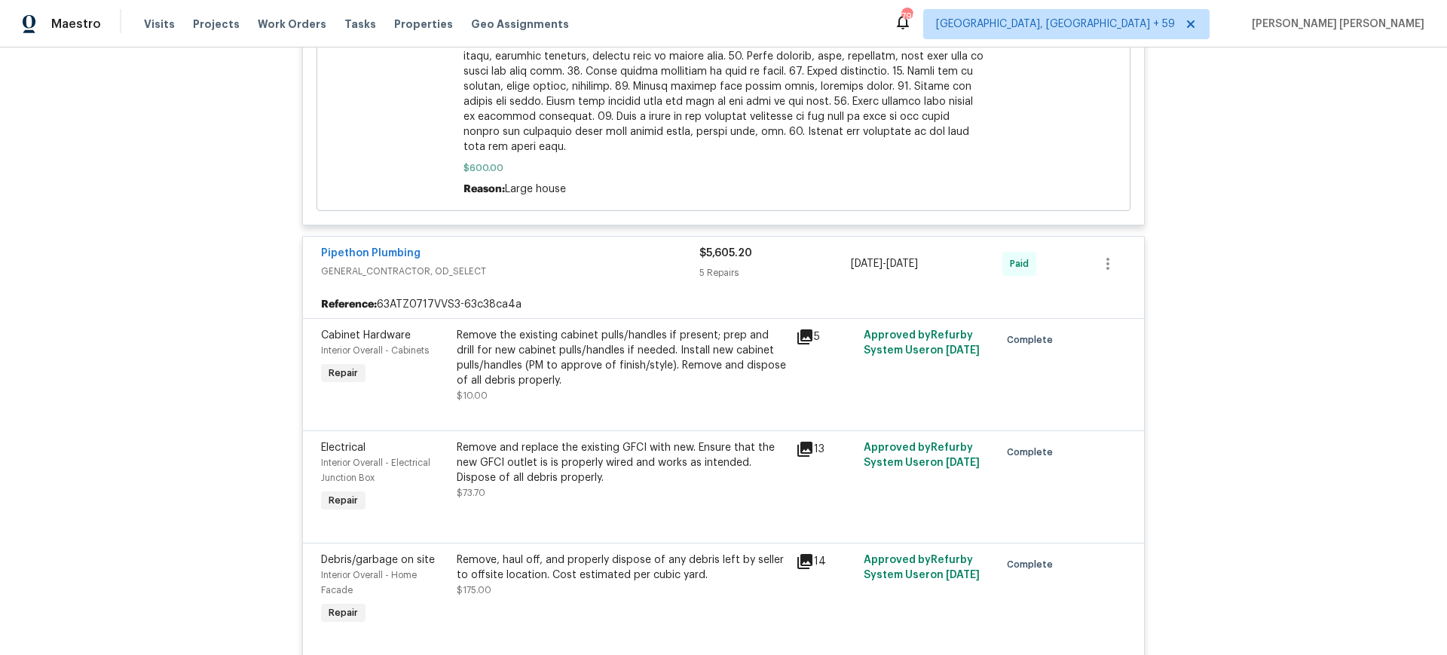
scroll to position [1104, 0]
click at [801, 326] on icon at bounding box center [804, 333] width 15 height 15
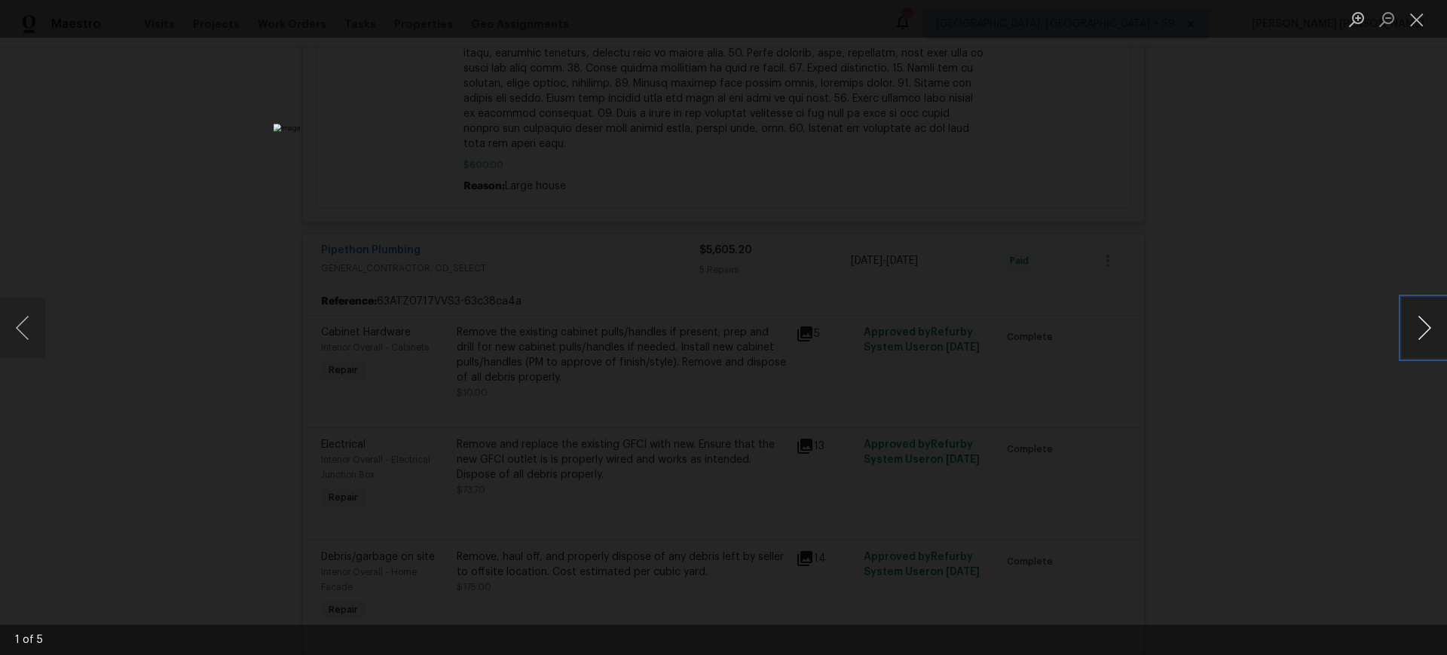
click at [1421, 342] on button "Next image" at bounding box center [1424, 328] width 45 height 60
drag, startPoint x: 1366, startPoint y: 430, endPoint x: 1348, endPoint y: 425, distance: 18.8
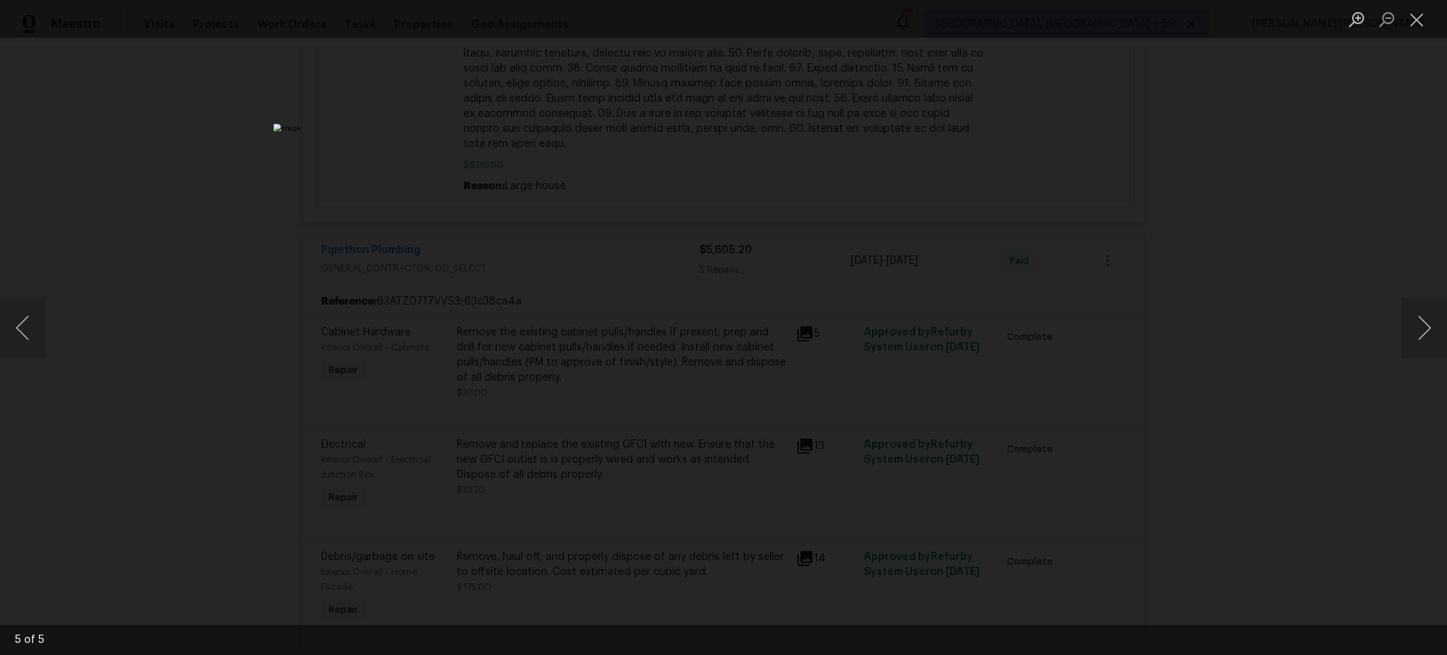
click at [1348, 425] on div "Lightbox" at bounding box center [723, 327] width 1447 height 655
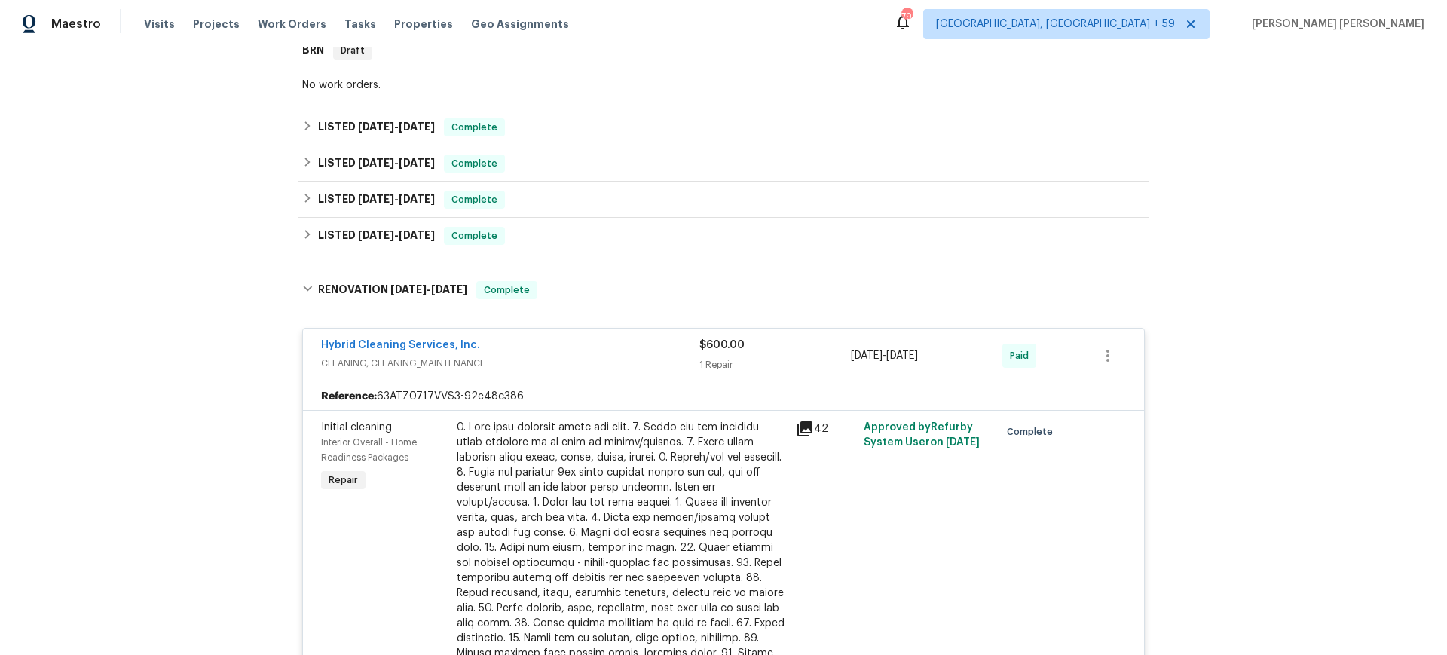
scroll to position [0, 0]
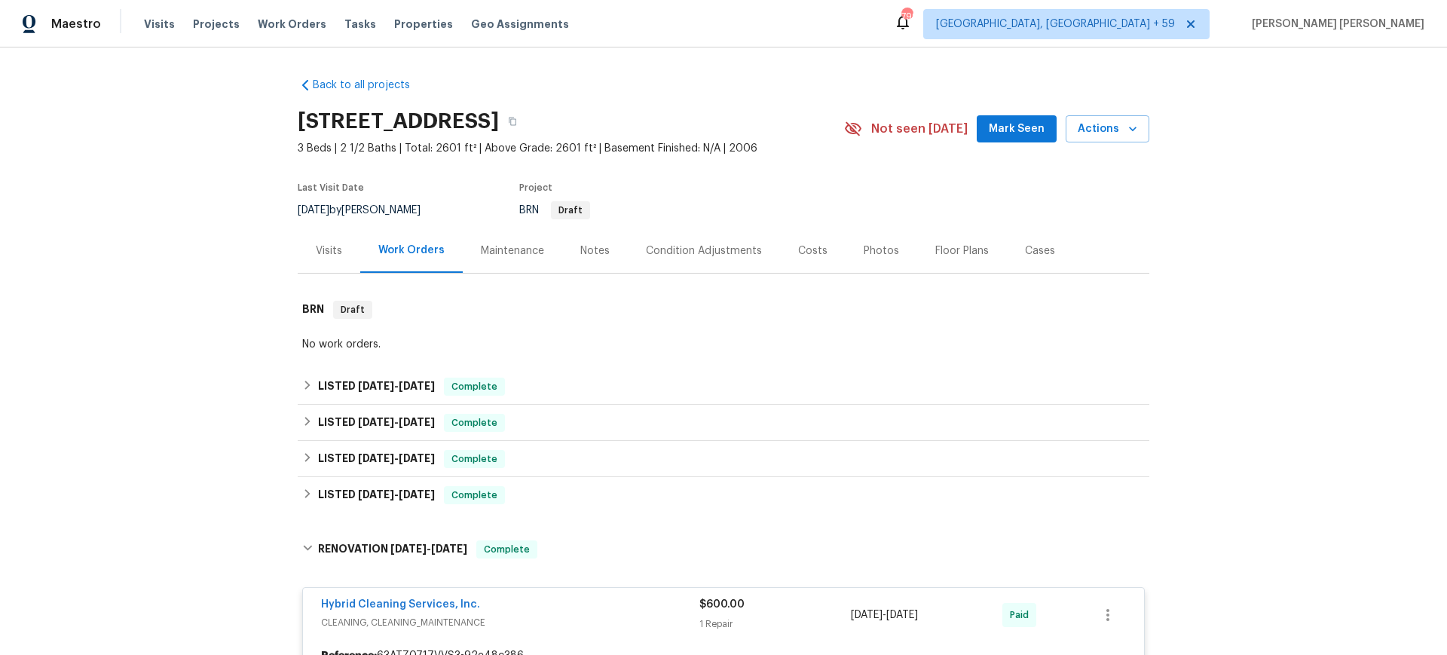
click at [318, 244] on div "Visits" at bounding box center [329, 250] width 26 height 15
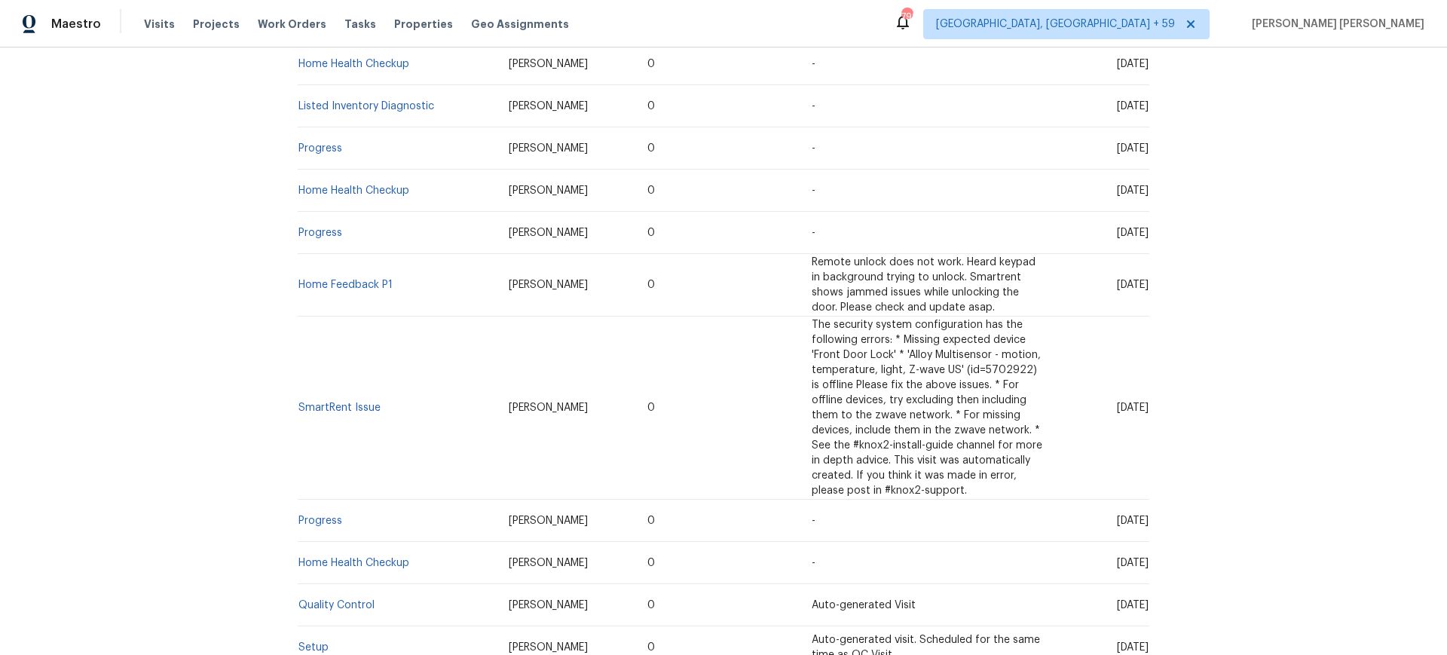
scroll to position [633, 0]
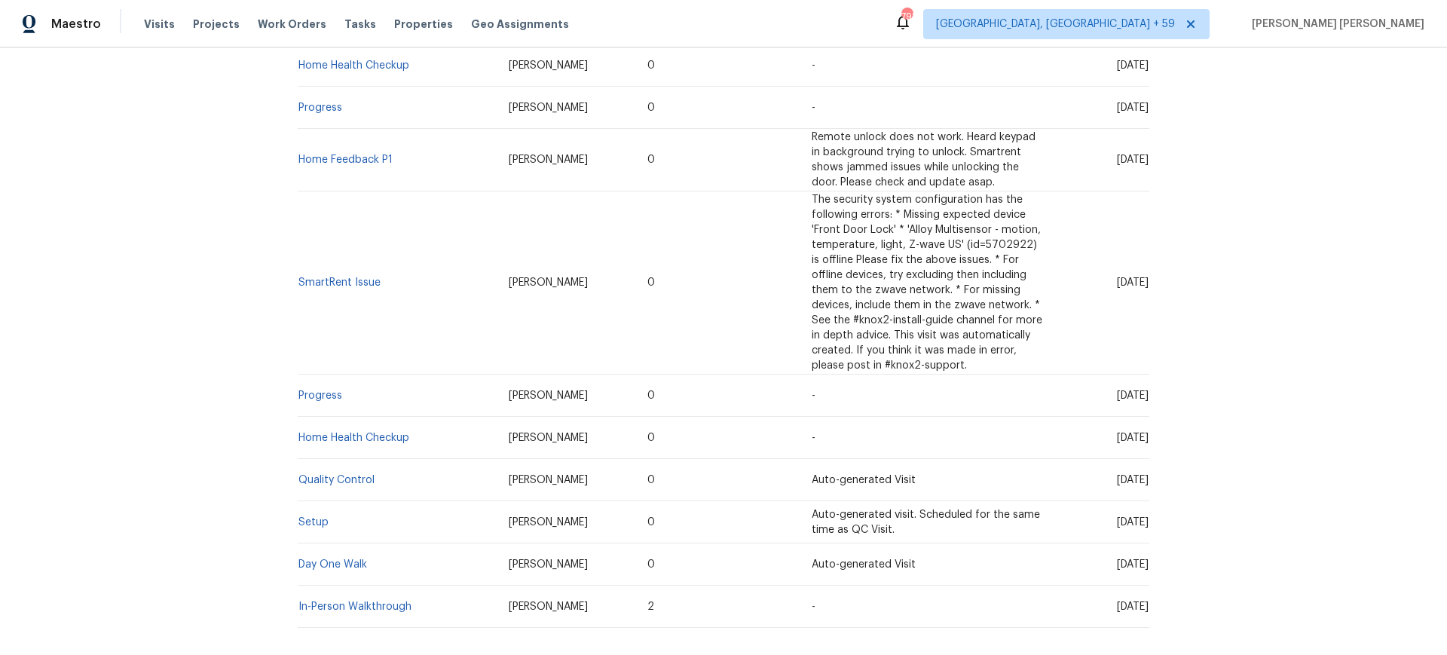
click at [321, 543] on td "Day One Walk" at bounding box center [397, 564] width 199 height 42
click at [325, 559] on link "Day One Walk" at bounding box center [332, 564] width 69 height 11
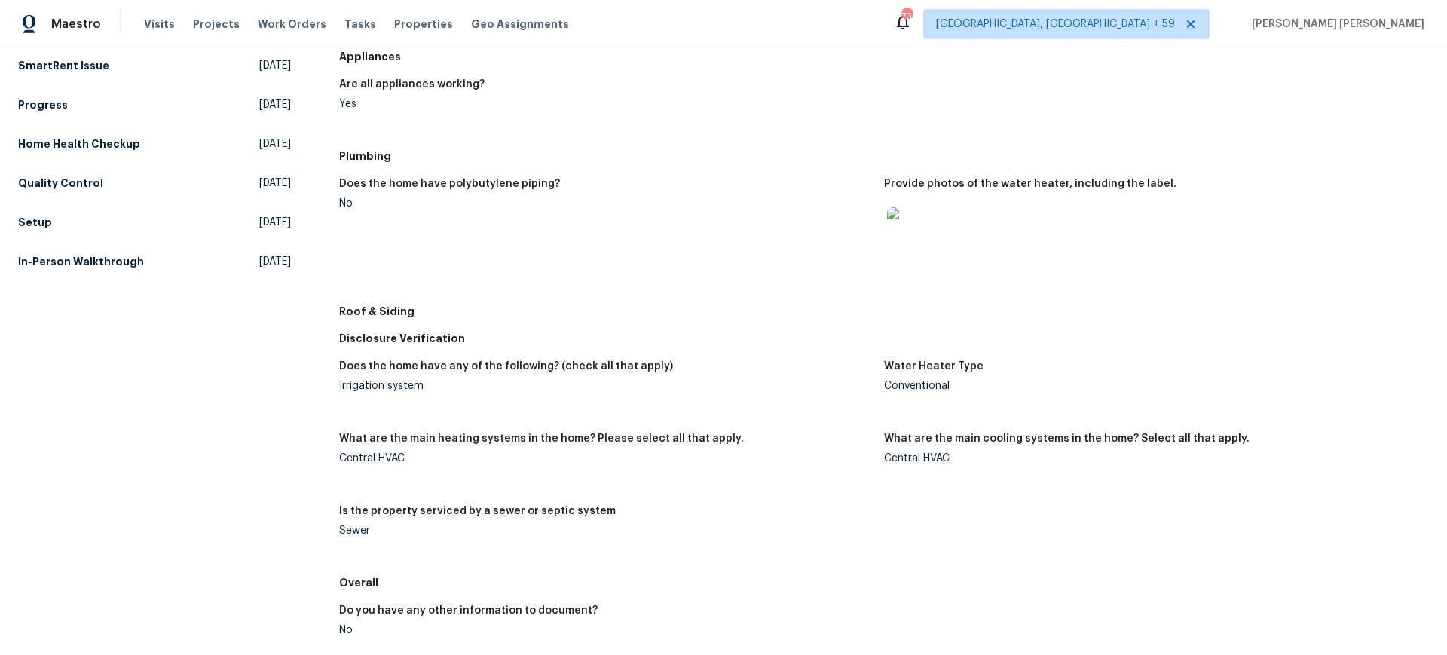
scroll to position [425, 0]
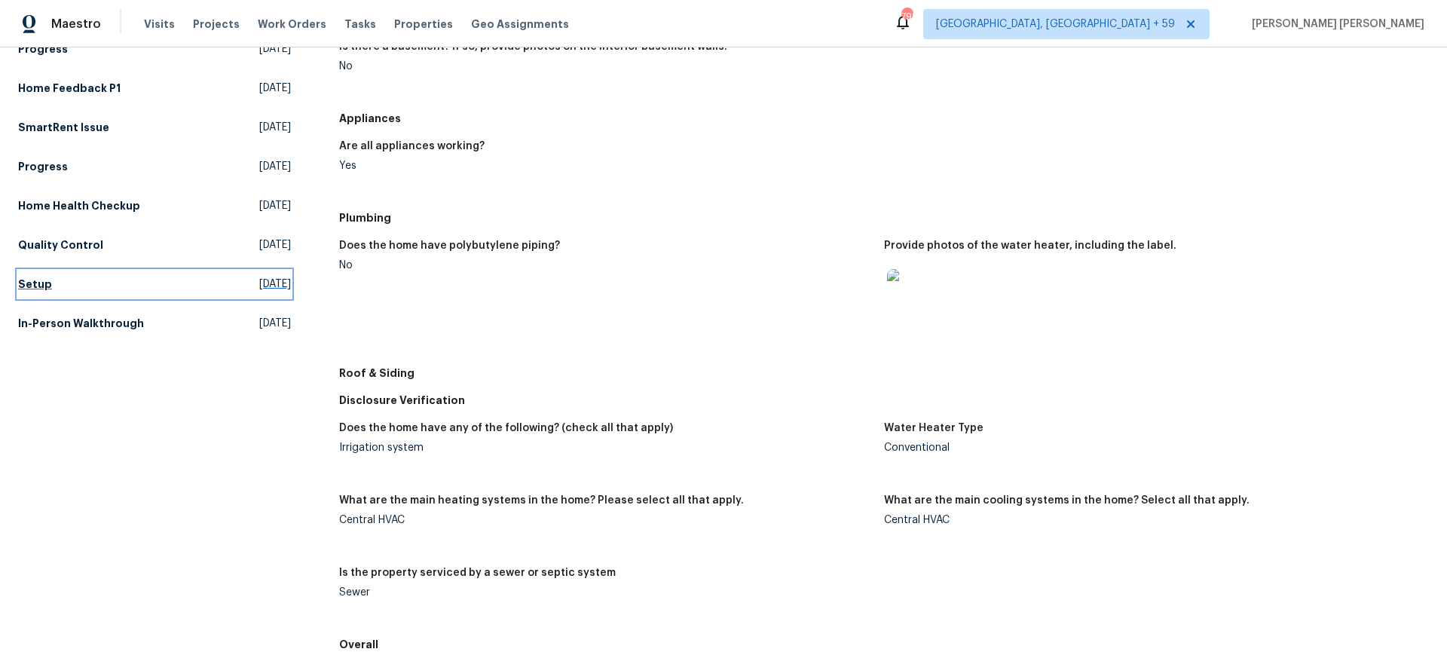
click at [19, 289] on h5 "Setup" at bounding box center [35, 284] width 34 height 15
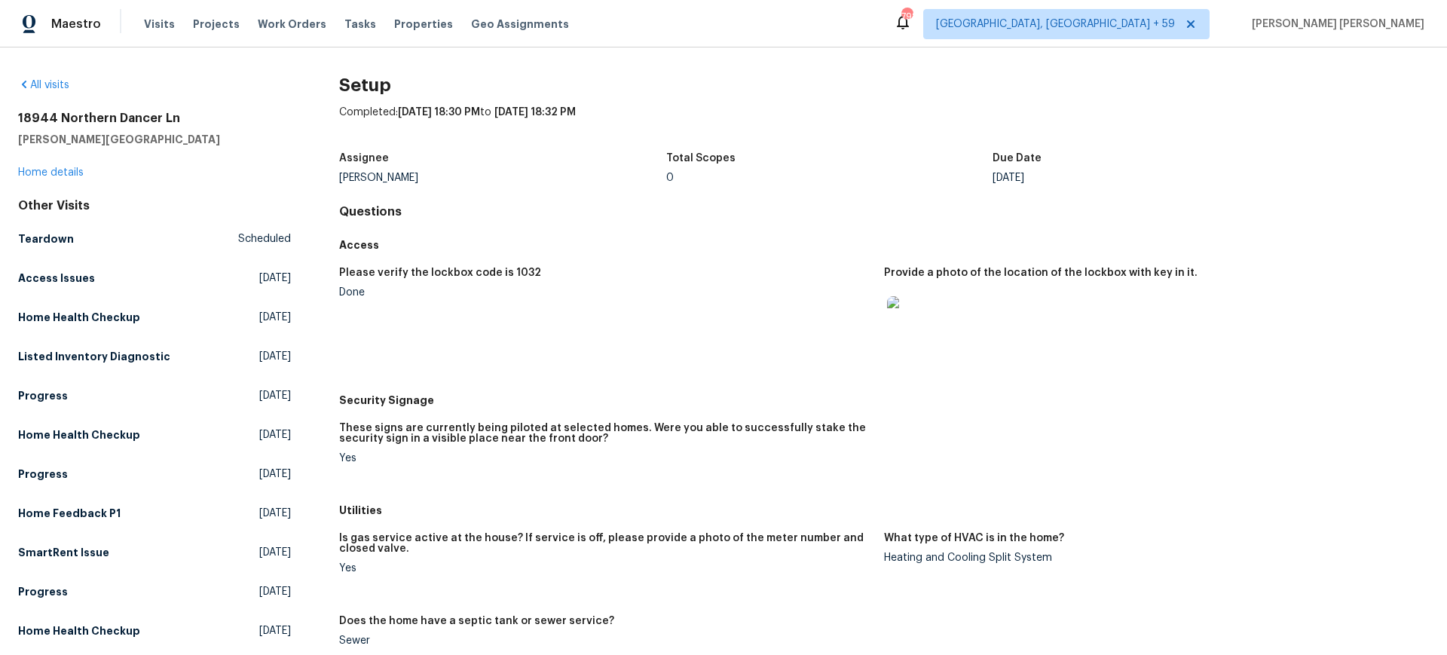
click at [922, 331] on img at bounding box center [911, 320] width 48 height 48
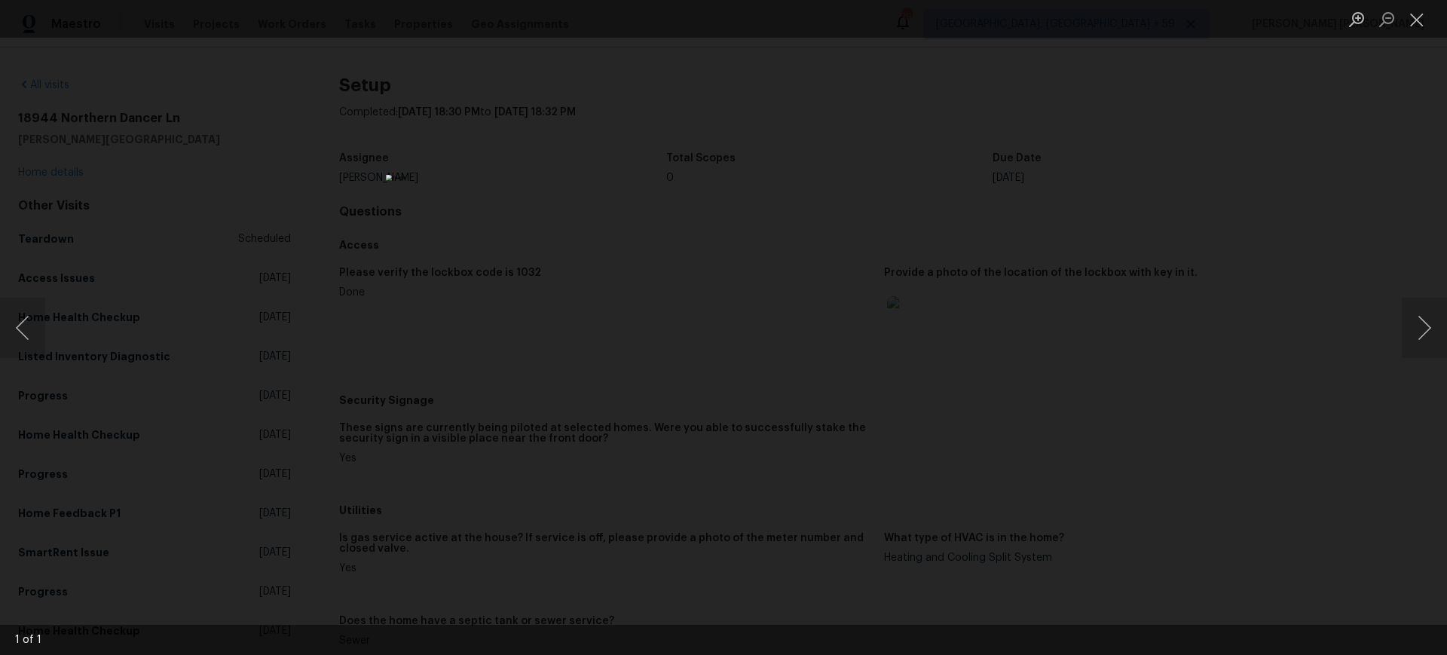
click at [1366, 419] on div "Lightbox" at bounding box center [723, 327] width 1447 height 655
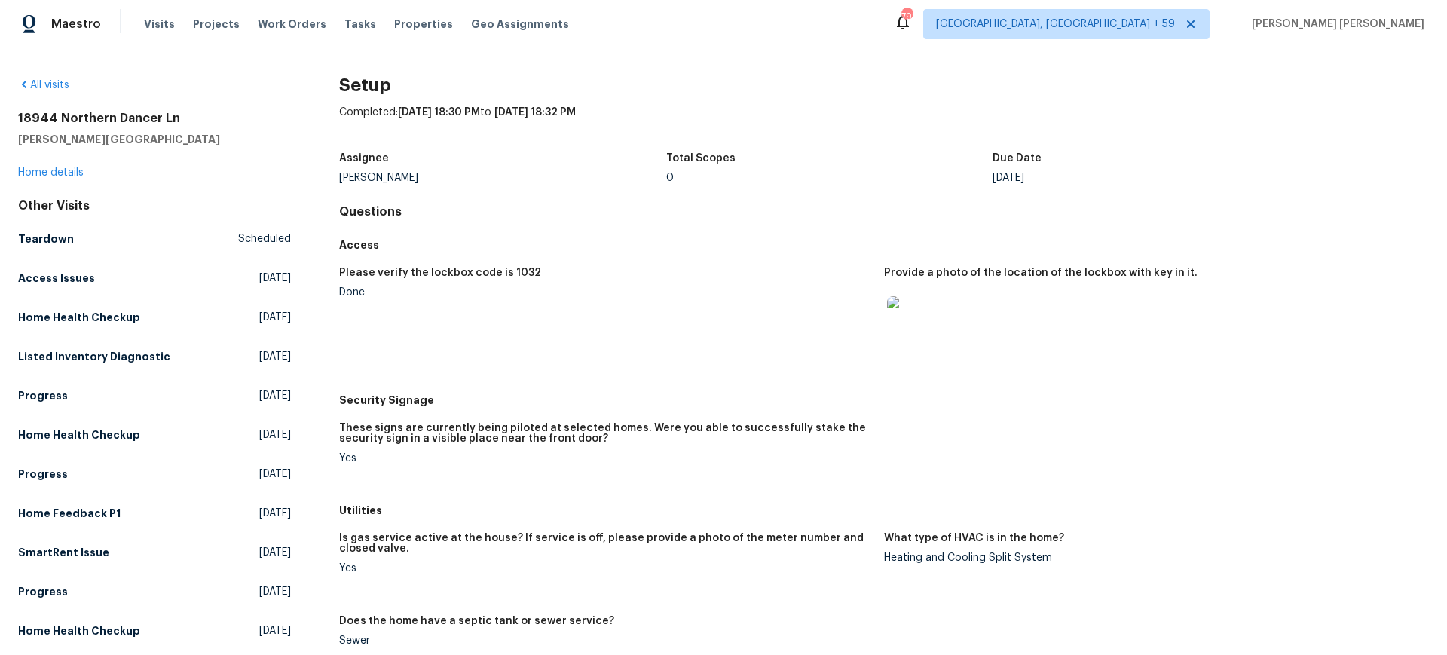
click at [1366, 419] on div "Lightbox" at bounding box center [723, 327] width 1447 height 655
click at [53, 280] on h5 "Access Issues" at bounding box center [56, 278] width 77 height 15
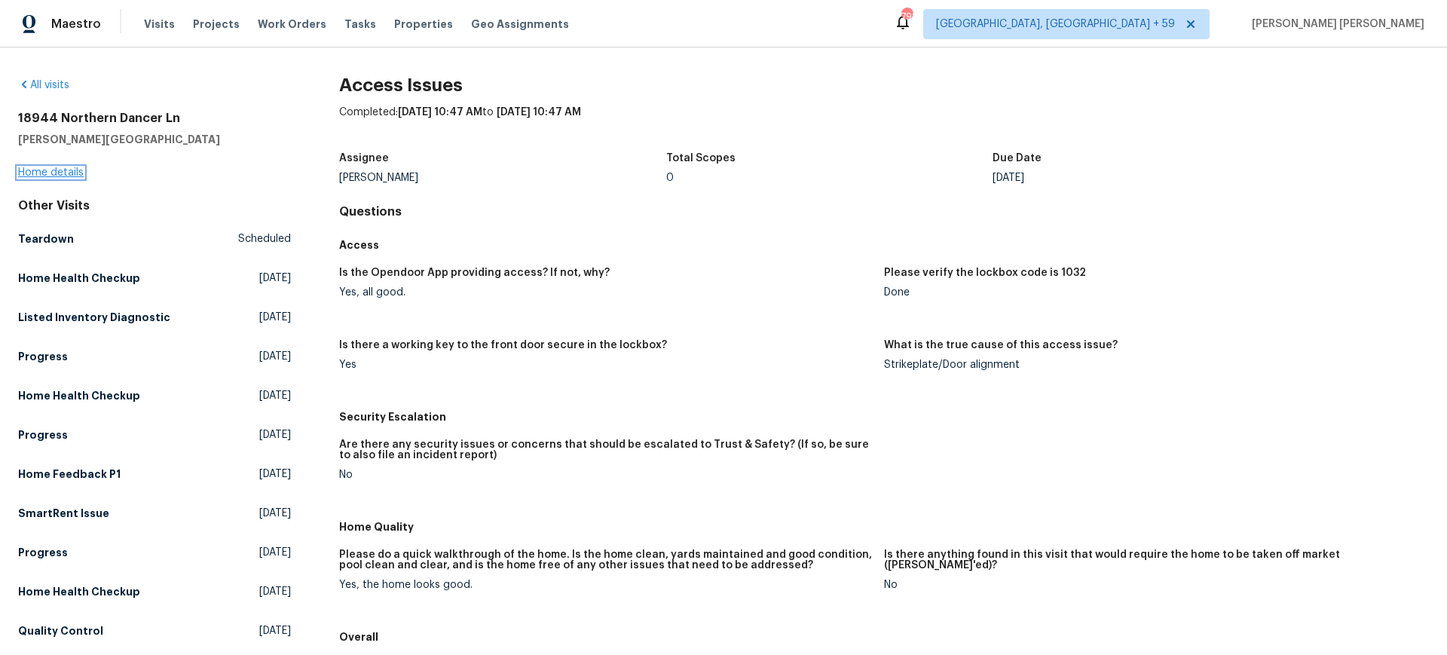
click at [69, 175] on link "Home details" at bounding box center [51, 172] width 66 height 11
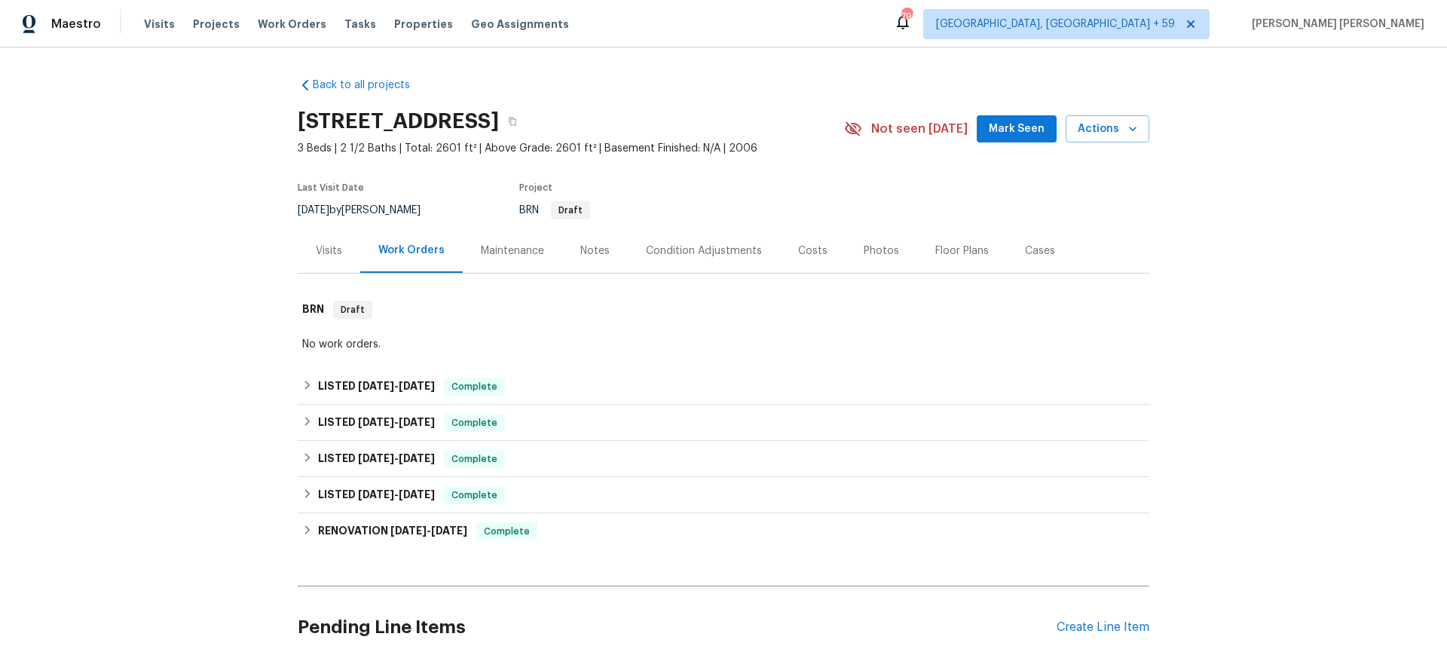
drag, startPoint x: 321, startPoint y: 246, endPoint x: 341, endPoint y: 268, distance: 29.3
click at [321, 246] on div "Visits" at bounding box center [329, 250] width 26 height 15
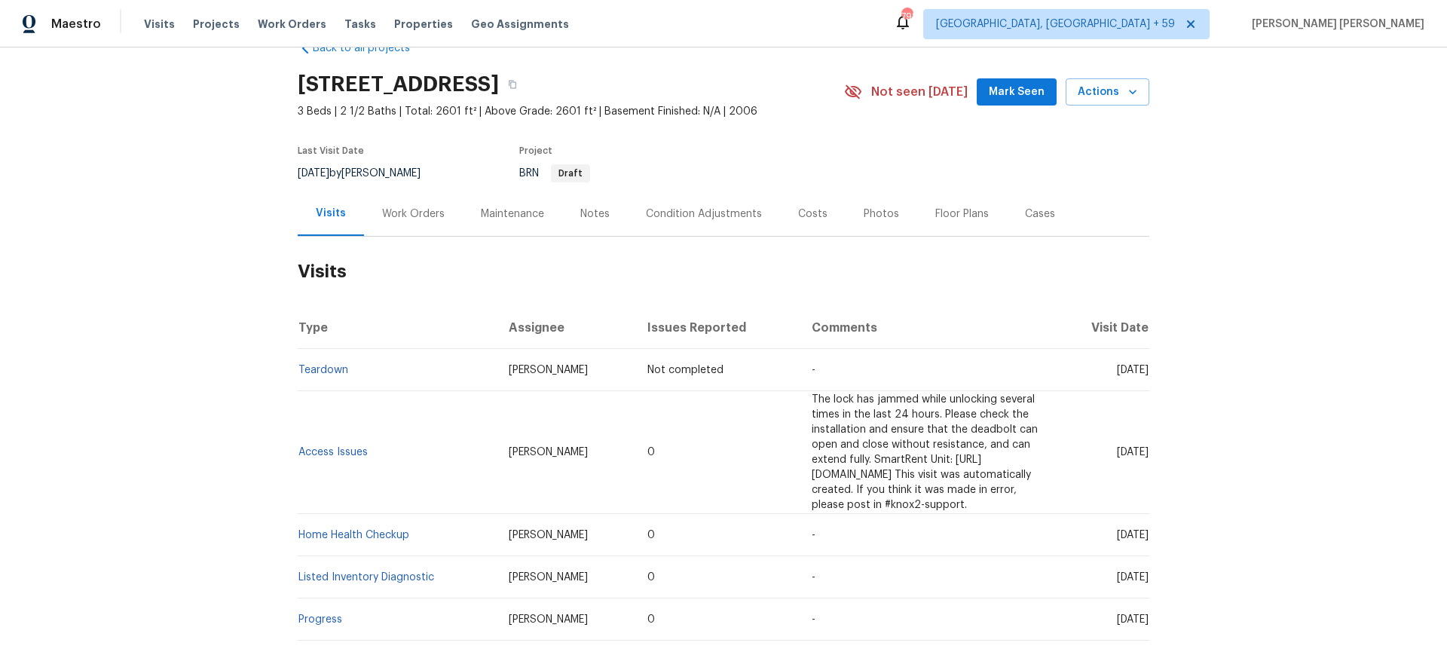
scroll to position [36, 0]
click at [419, 216] on div "Work Orders" at bounding box center [413, 214] width 63 height 15
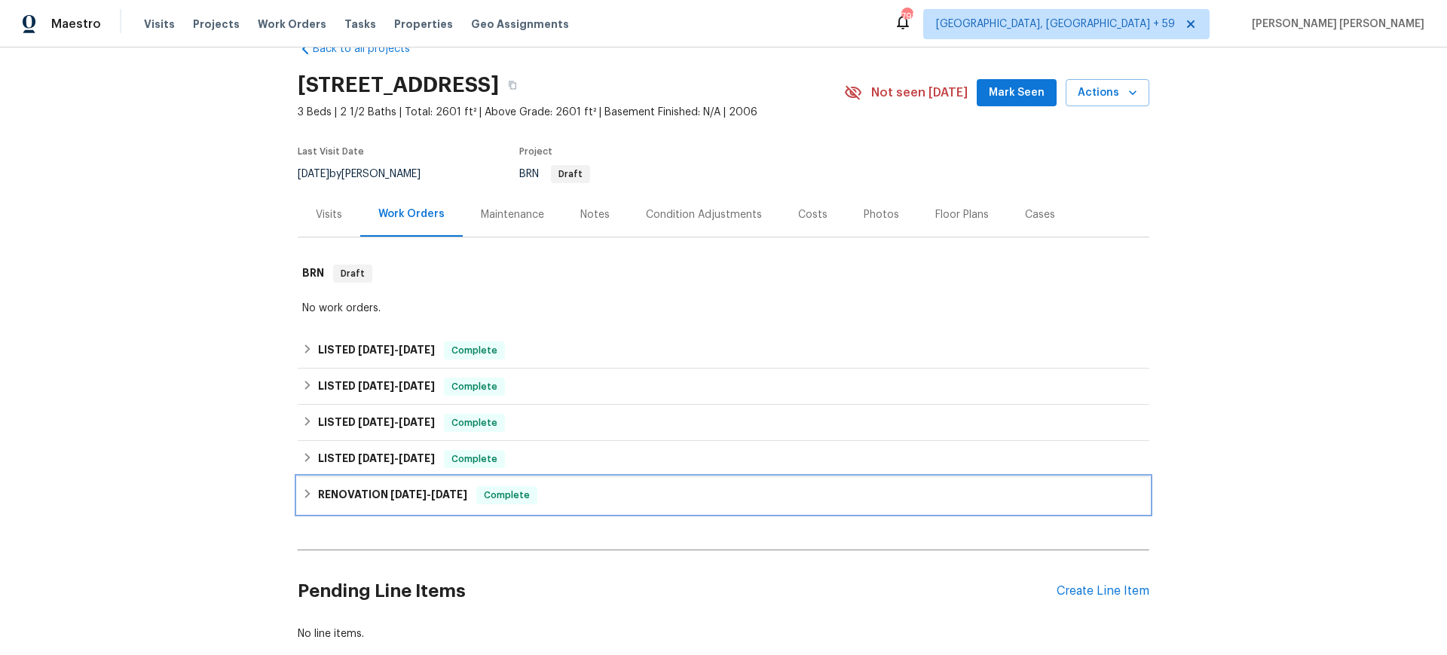
click at [401, 490] on span "12/23/24" at bounding box center [408, 494] width 36 height 11
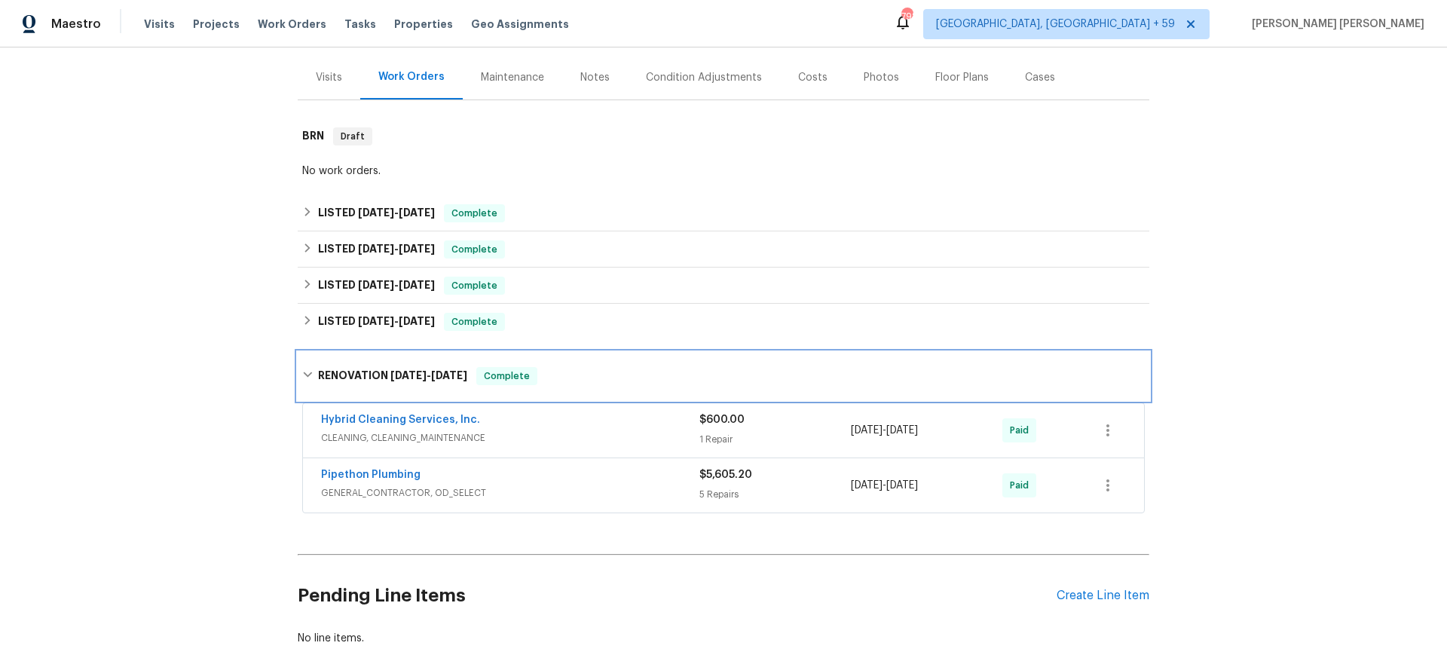
scroll to position [183, 0]
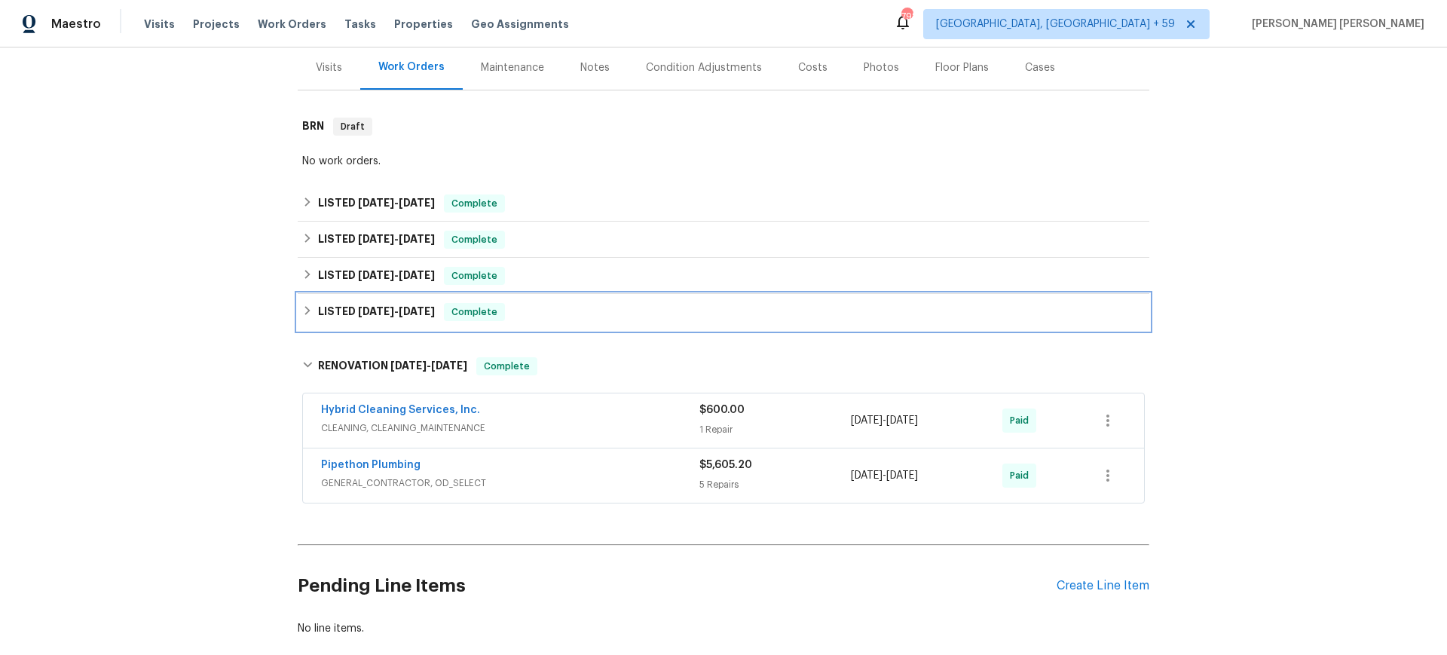
click at [380, 303] on h6 "LISTED 1/7/25 - 1/8/25" at bounding box center [376, 312] width 117 height 18
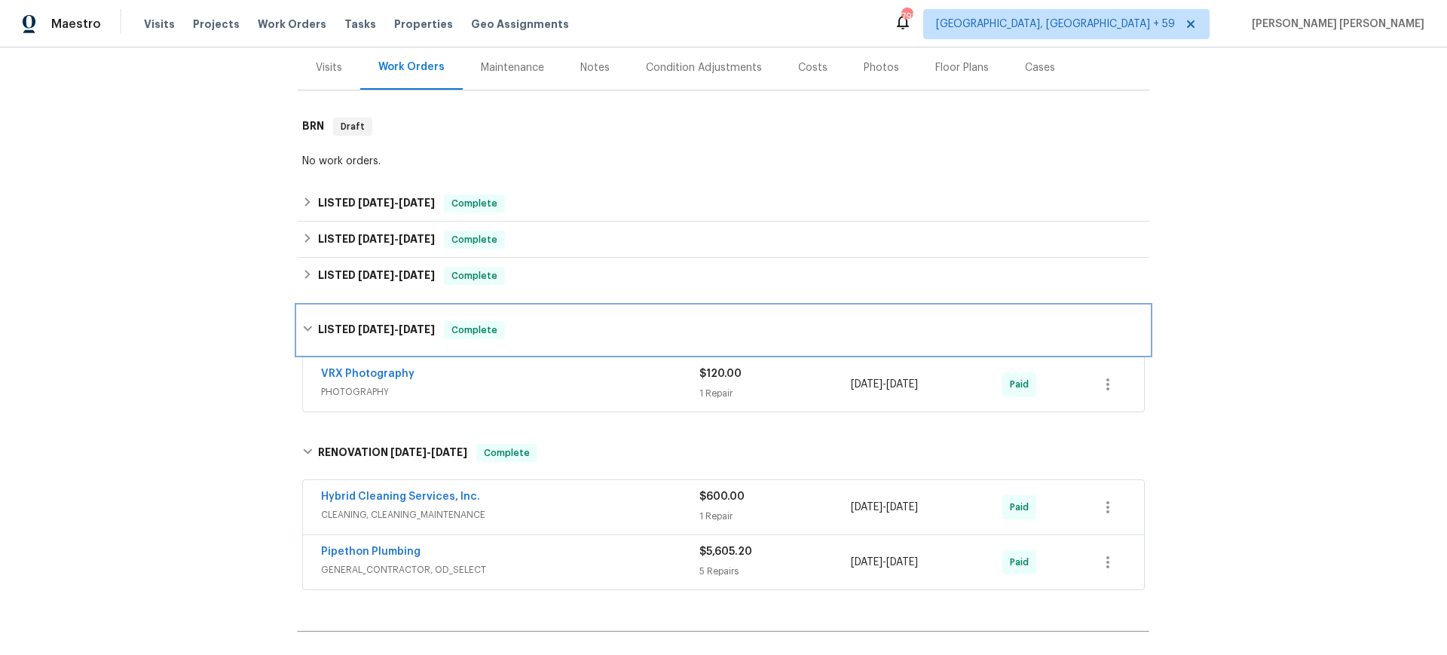
click at [381, 307] on div "LISTED 1/7/25 - 1/8/25 Complete" at bounding box center [724, 330] width 852 height 48
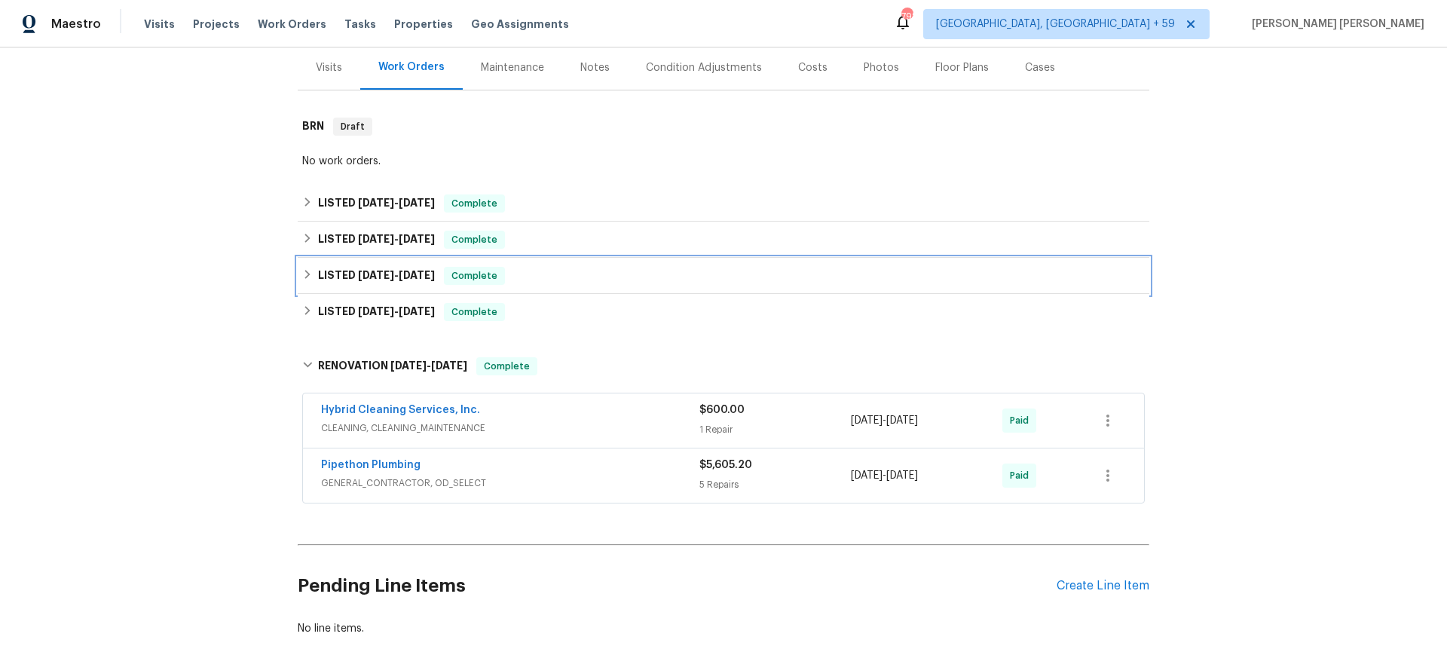
click at [384, 268] on h6 "LISTED 2/3/25 - 2/3/25" at bounding box center [376, 276] width 117 height 18
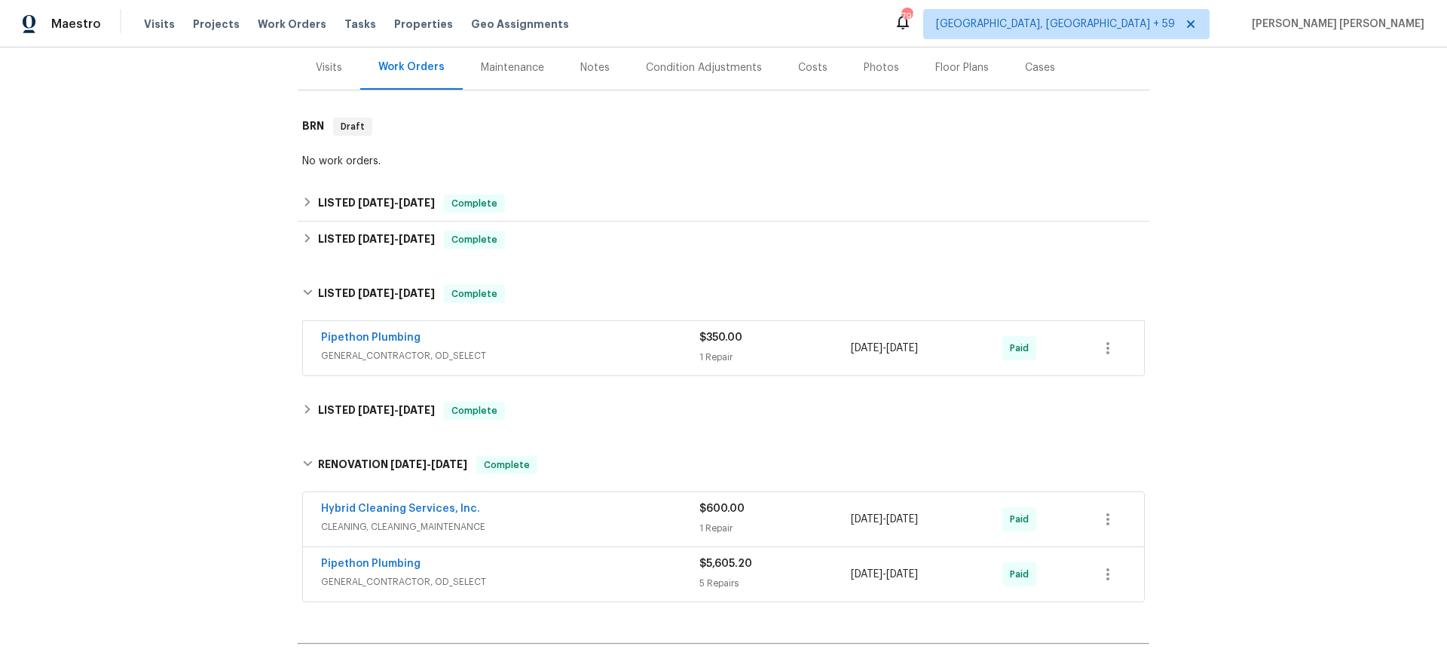
click at [638, 336] on div "Pipethon Plumbing" at bounding box center [510, 339] width 378 height 18
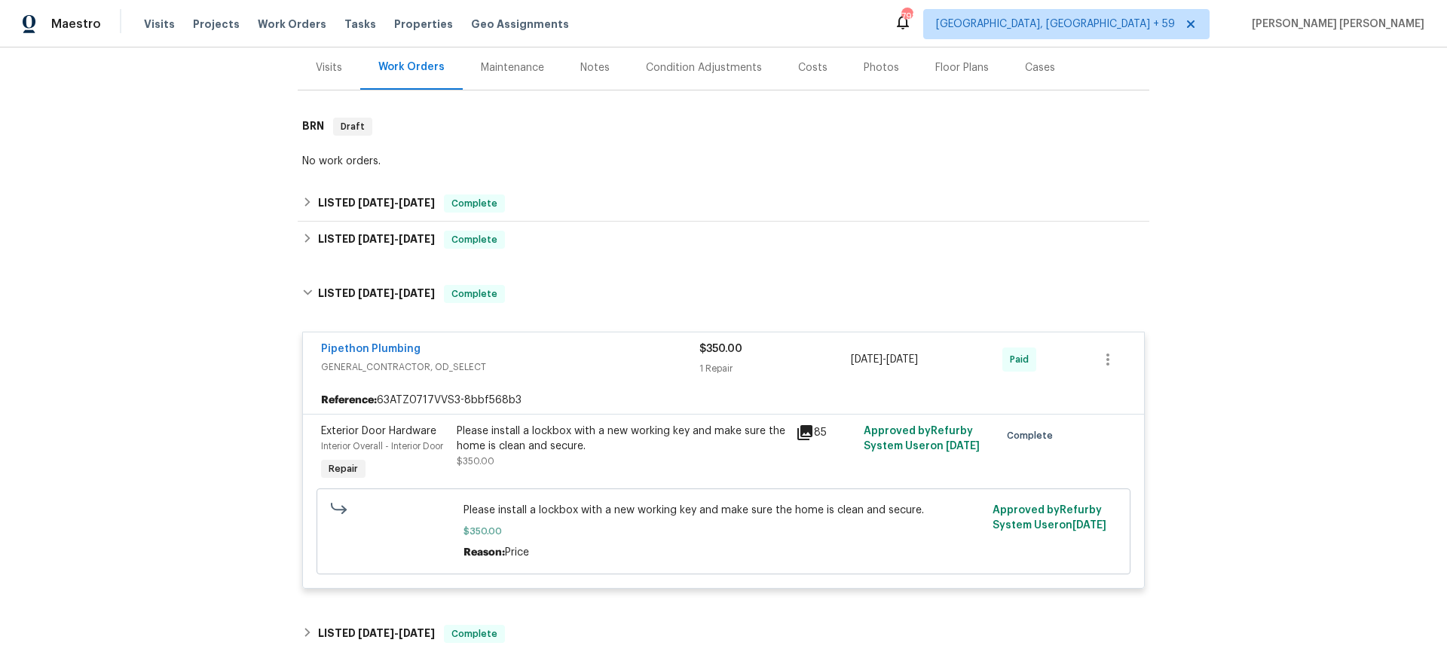
click at [622, 354] on div "Pipethon Plumbing" at bounding box center [510, 350] width 378 height 18
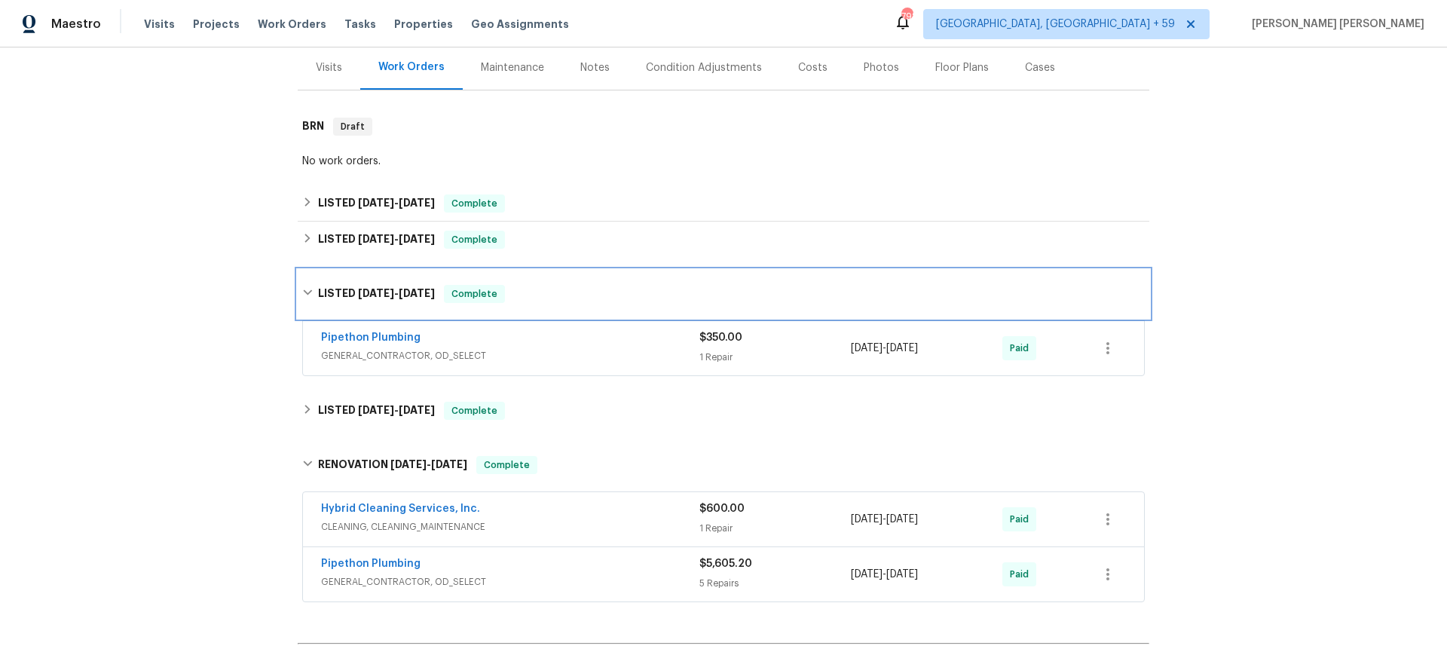
click at [308, 288] on icon at bounding box center [307, 292] width 11 height 11
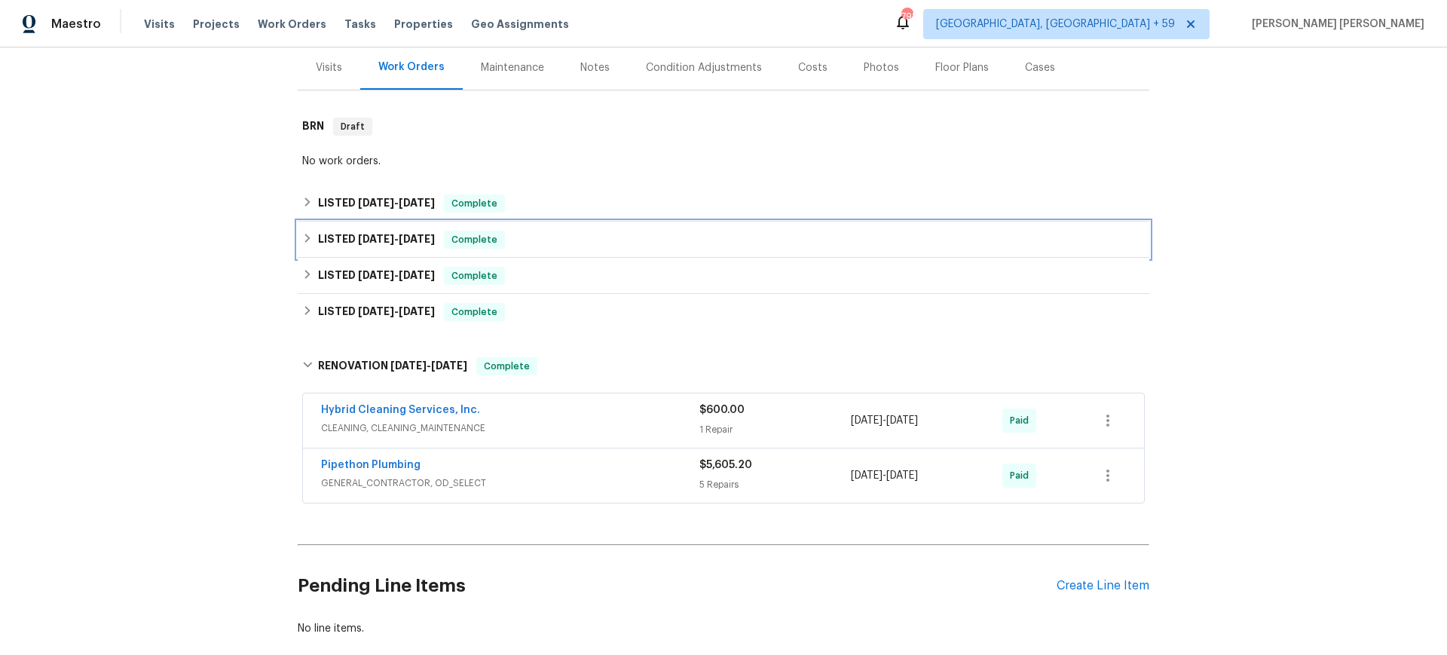
click at [307, 237] on icon at bounding box center [307, 238] width 11 height 11
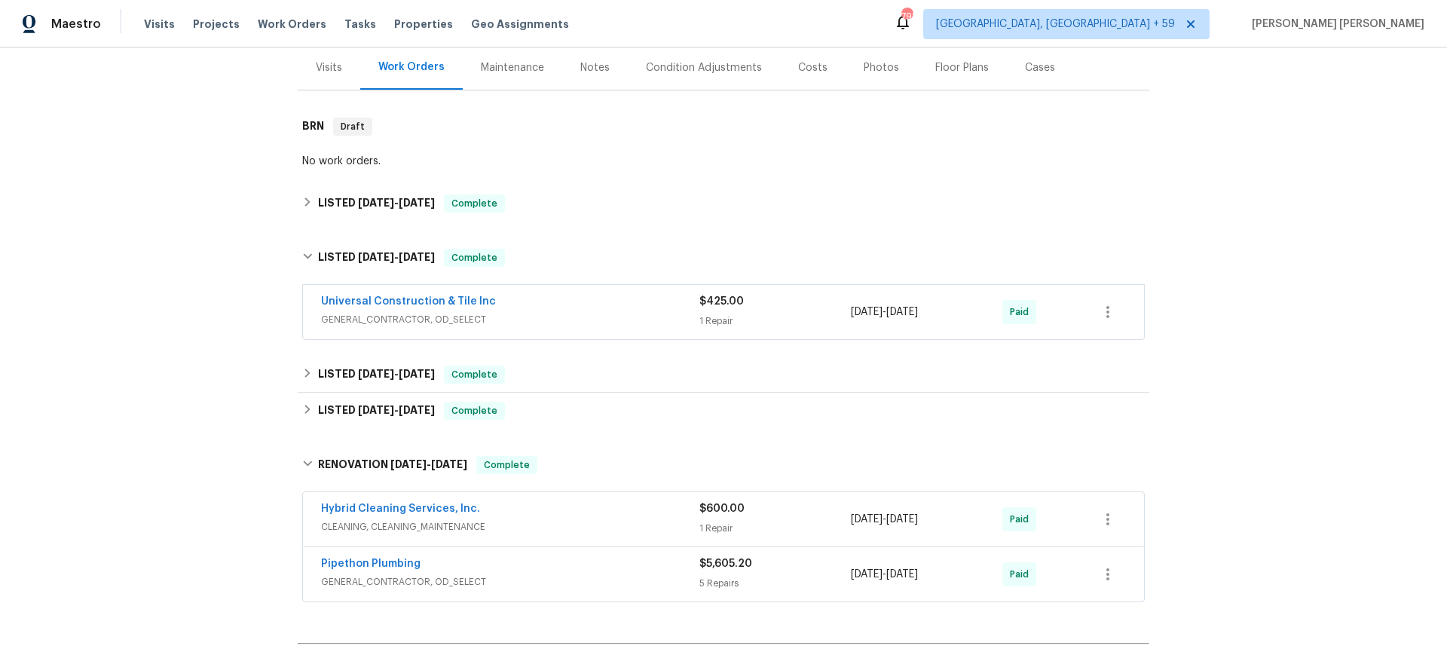
click at [583, 312] on span "GENERAL_CONTRACTOR, OD_SELECT" at bounding box center [510, 319] width 378 height 15
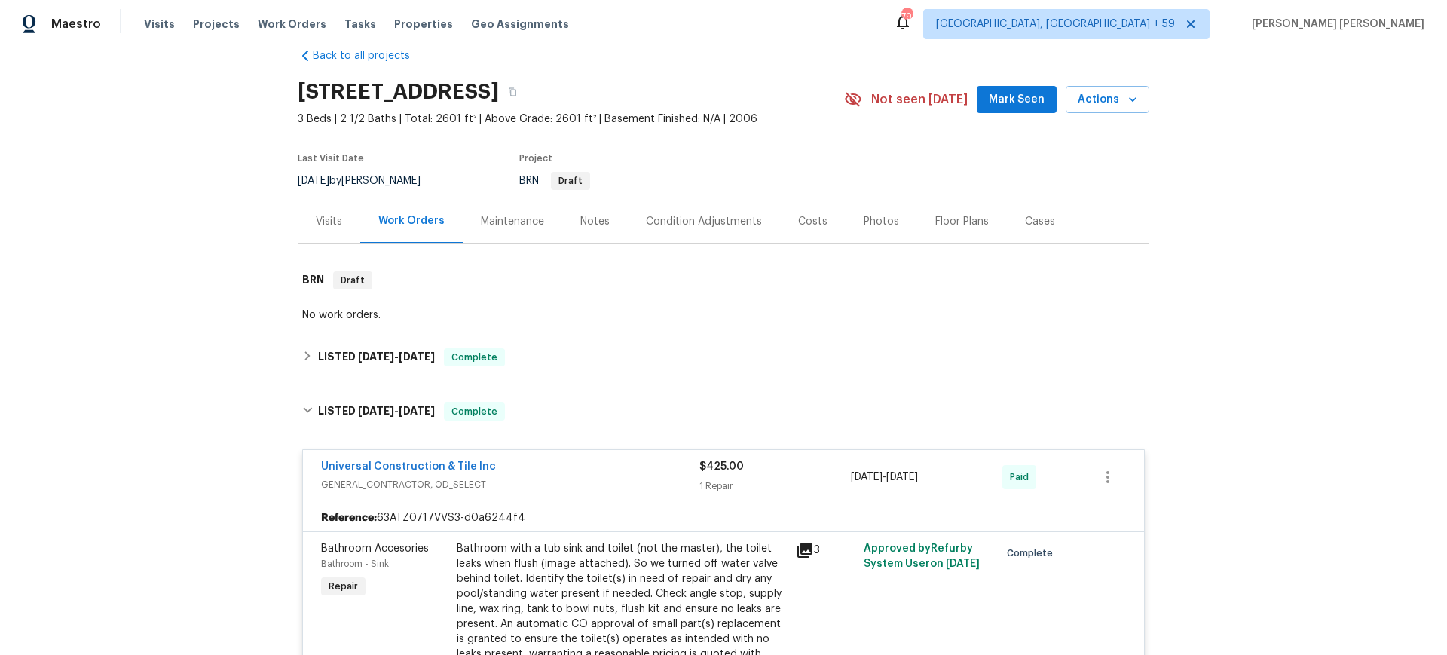
scroll to position [15, 0]
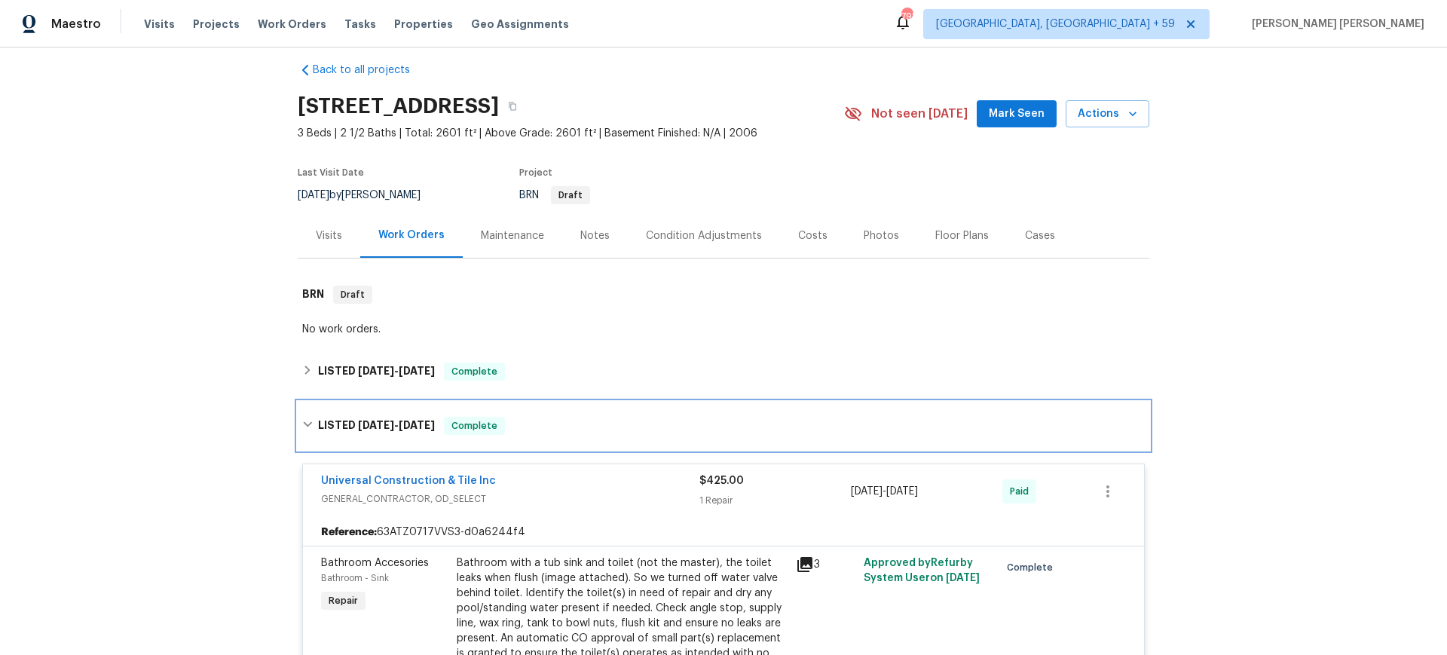
click at [317, 421] on div "LISTED 8/1/25 - 8/4/25 Complete" at bounding box center [723, 426] width 842 height 18
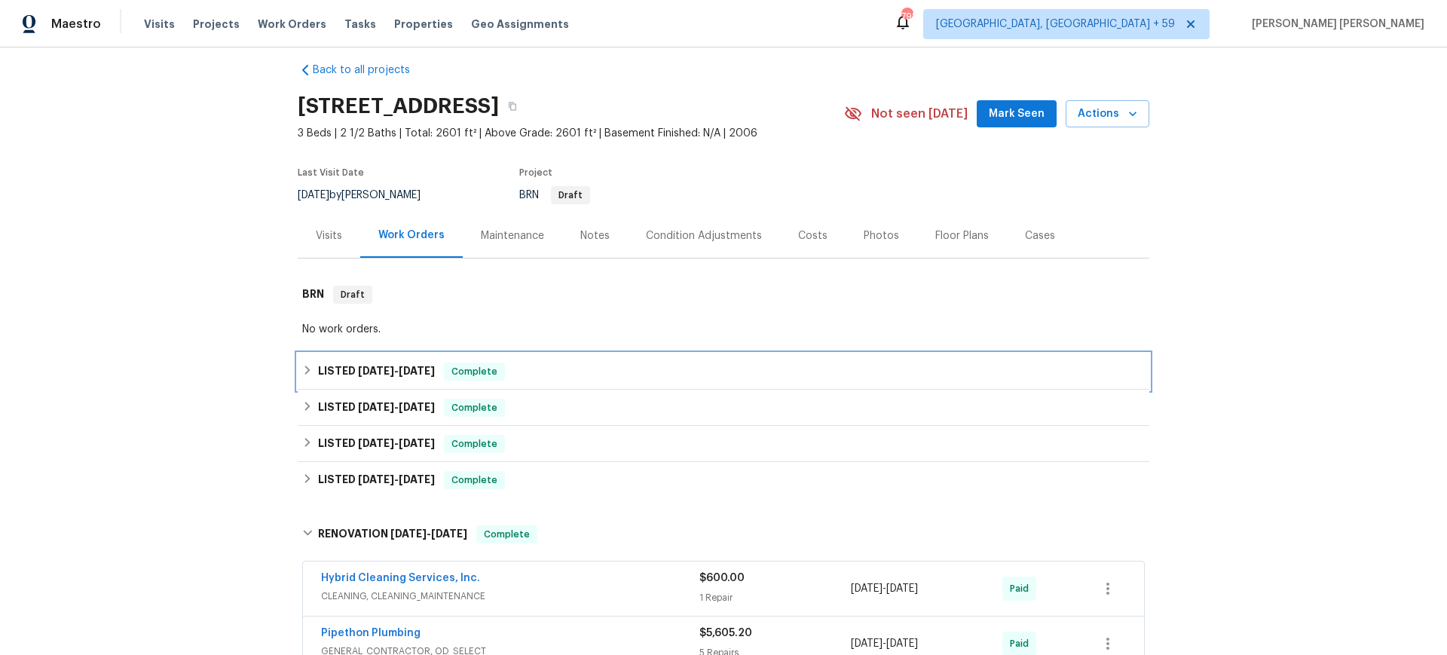
click at [309, 371] on icon at bounding box center [307, 370] width 11 height 11
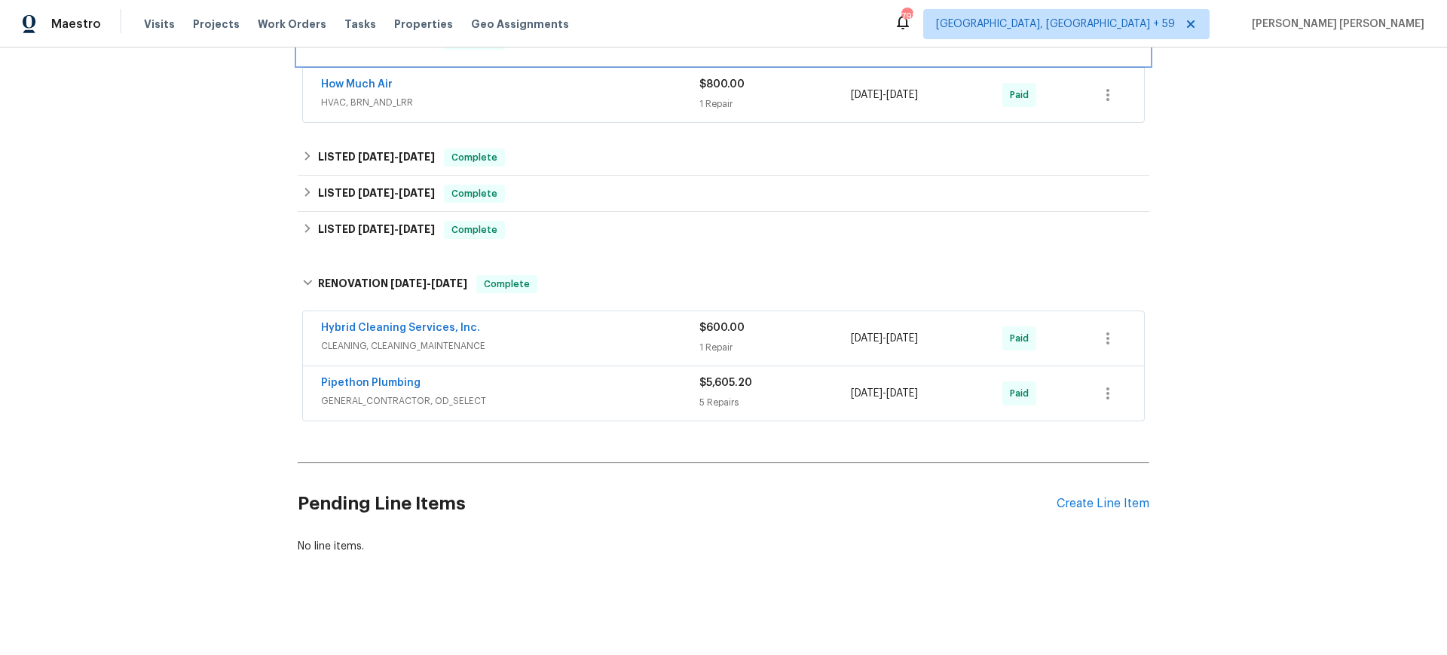
scroll to position [353, 0]
click at [543, 394] on span "GENERAL_CONTRACTOR, OD_SELECT" at bounding box center [510, 399] width 378 height 15
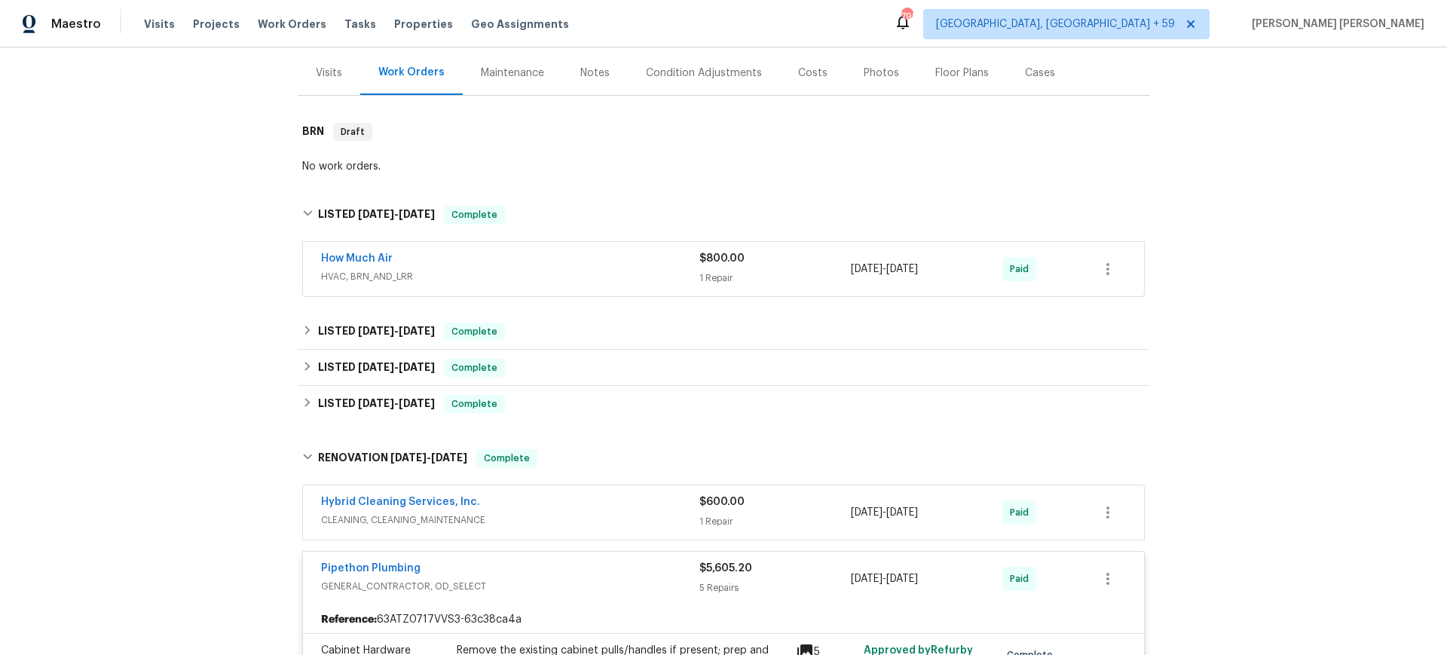
scroll to position [0, 0]
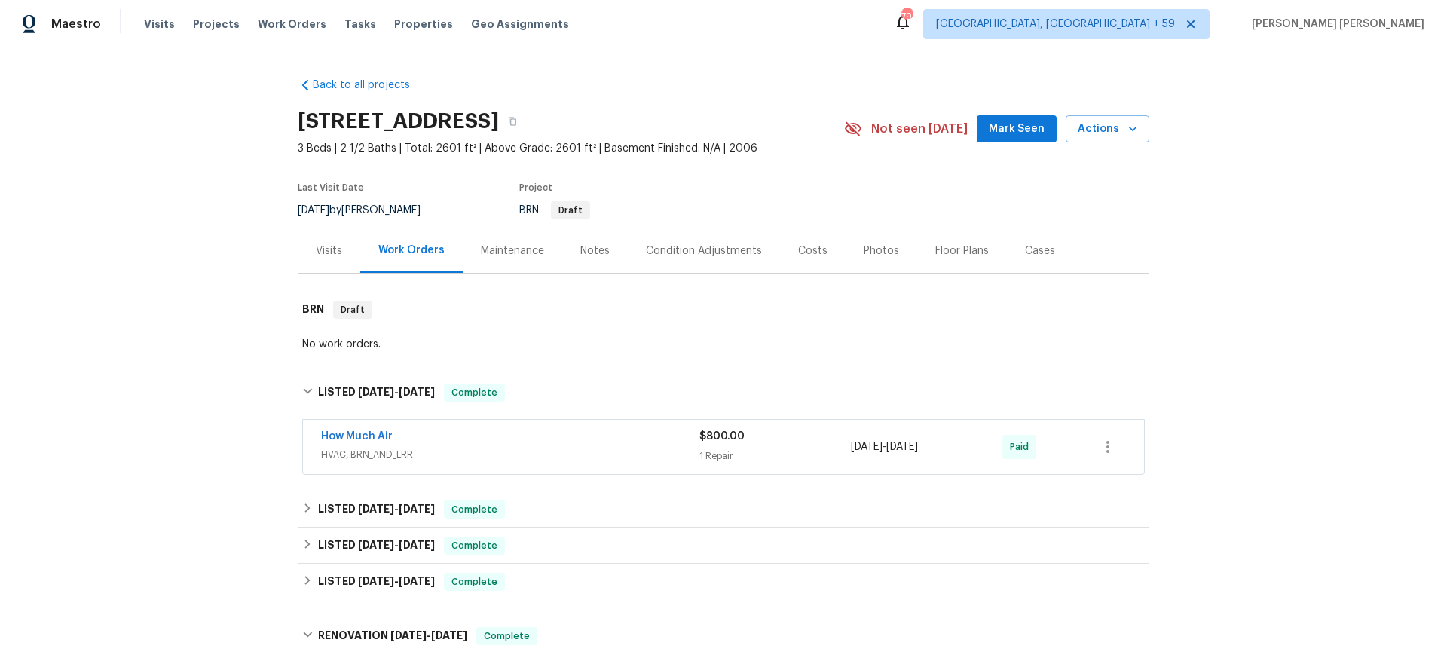
click at [327, 247] on div "Visits" at bounding box center [329, 250] width 26 height 15
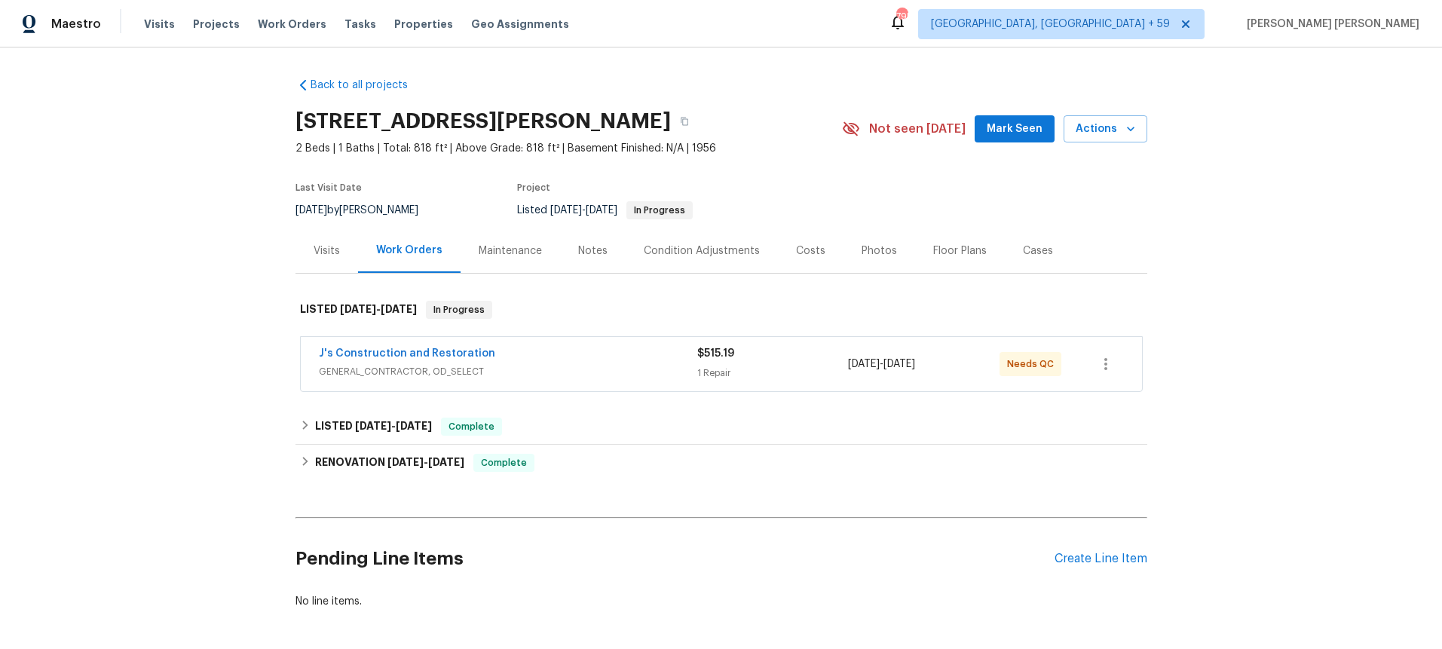
click at [622, 355] on div "J's Construction and Restoration" at bounding box center [508, 355] width 378 height 18
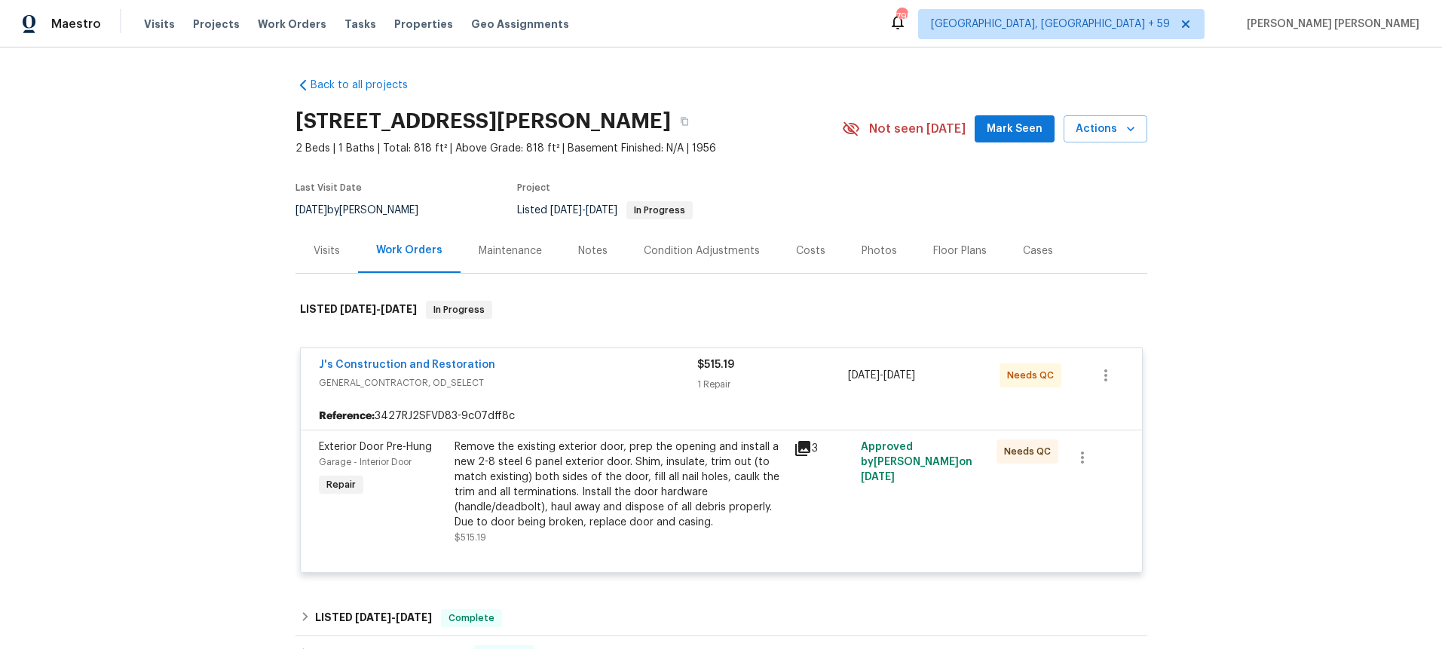
click at [318, 246] on div "Visits" at bounding box center [326, 250] width 26 height 15
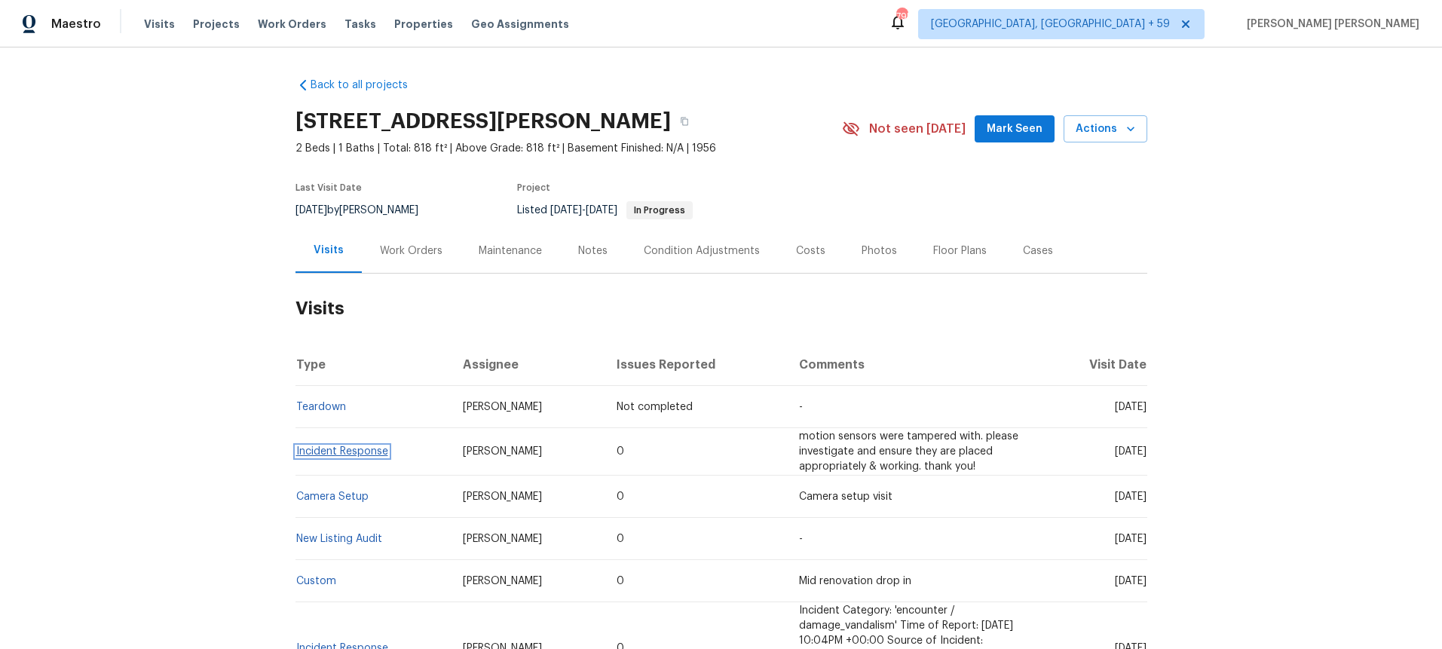
click at [311, 453] on link "Incident Response" at bounding box center [342, 451] width 92 height 11
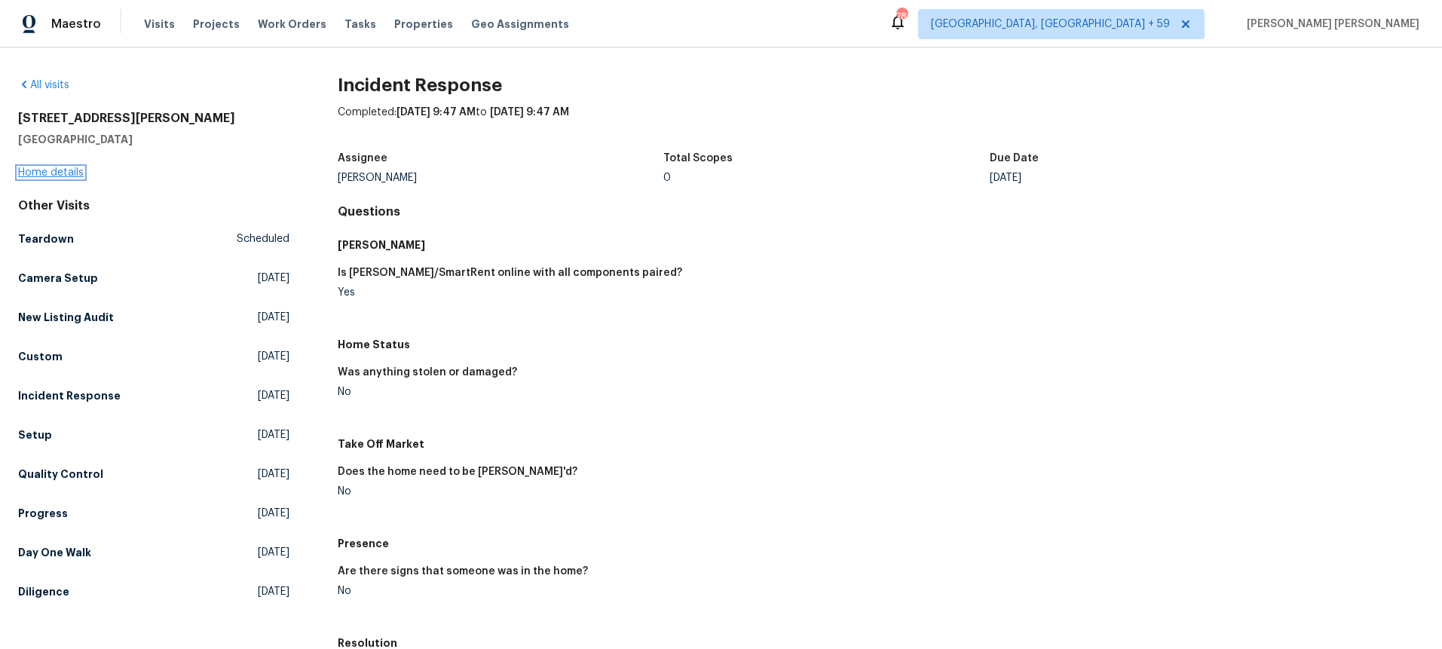
click at [70, 173] on link "Home details" at bounding box center [51, 172] width 66 height 11
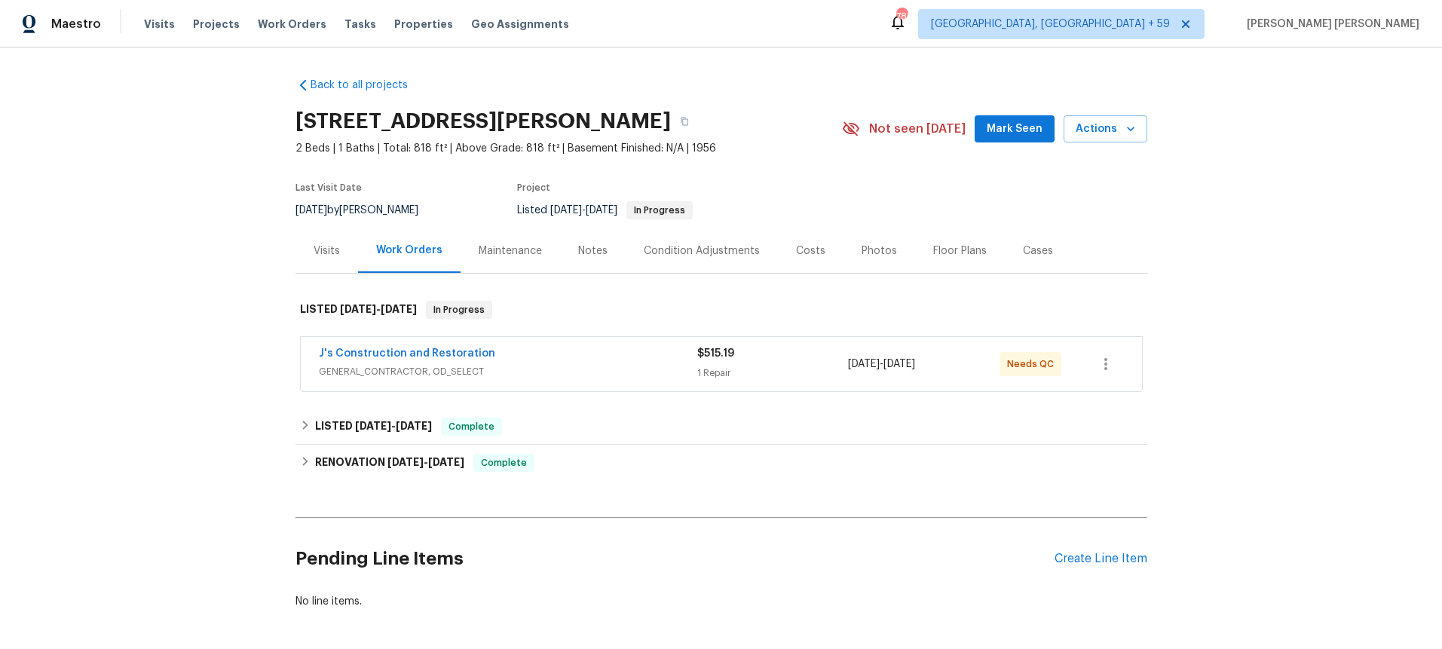
click at [326, 248] on div "Visits" at bounding box center [326, 250] width 26 height 15
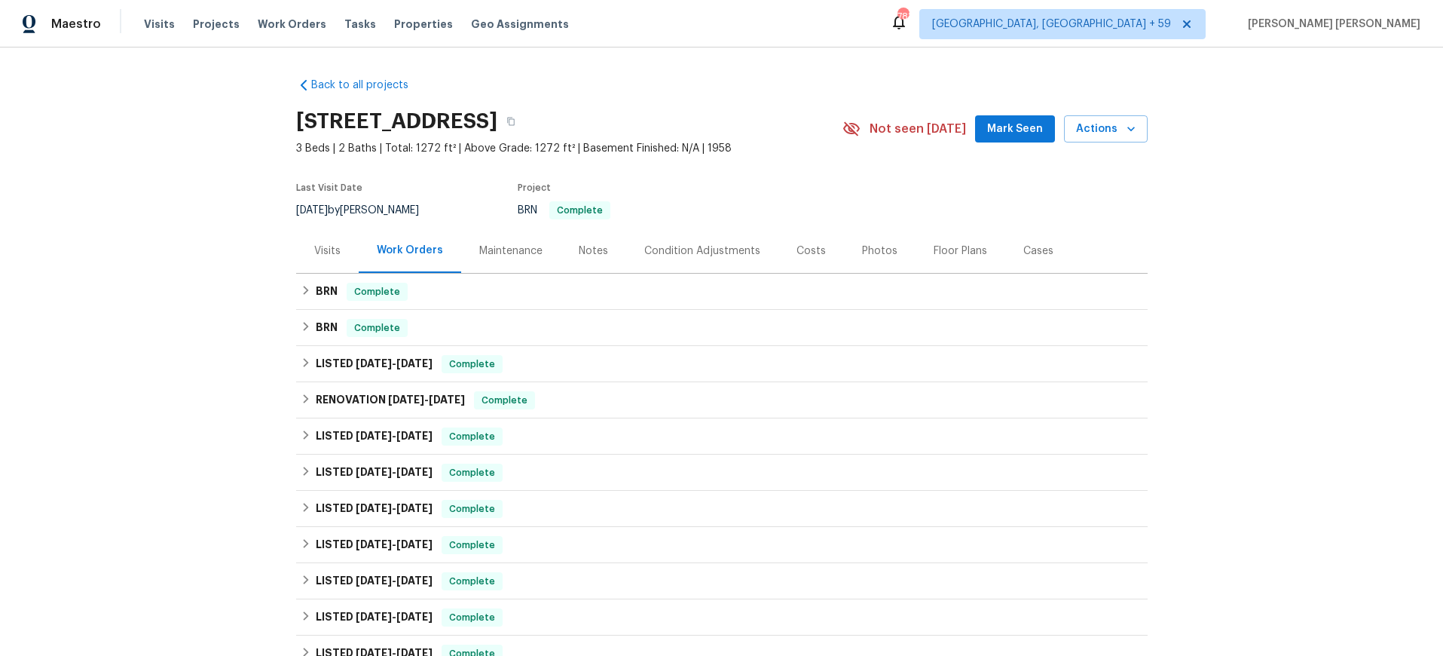
click at [324, 256] on div "Visits" at bounding box center [327, 250] width 26 height 15
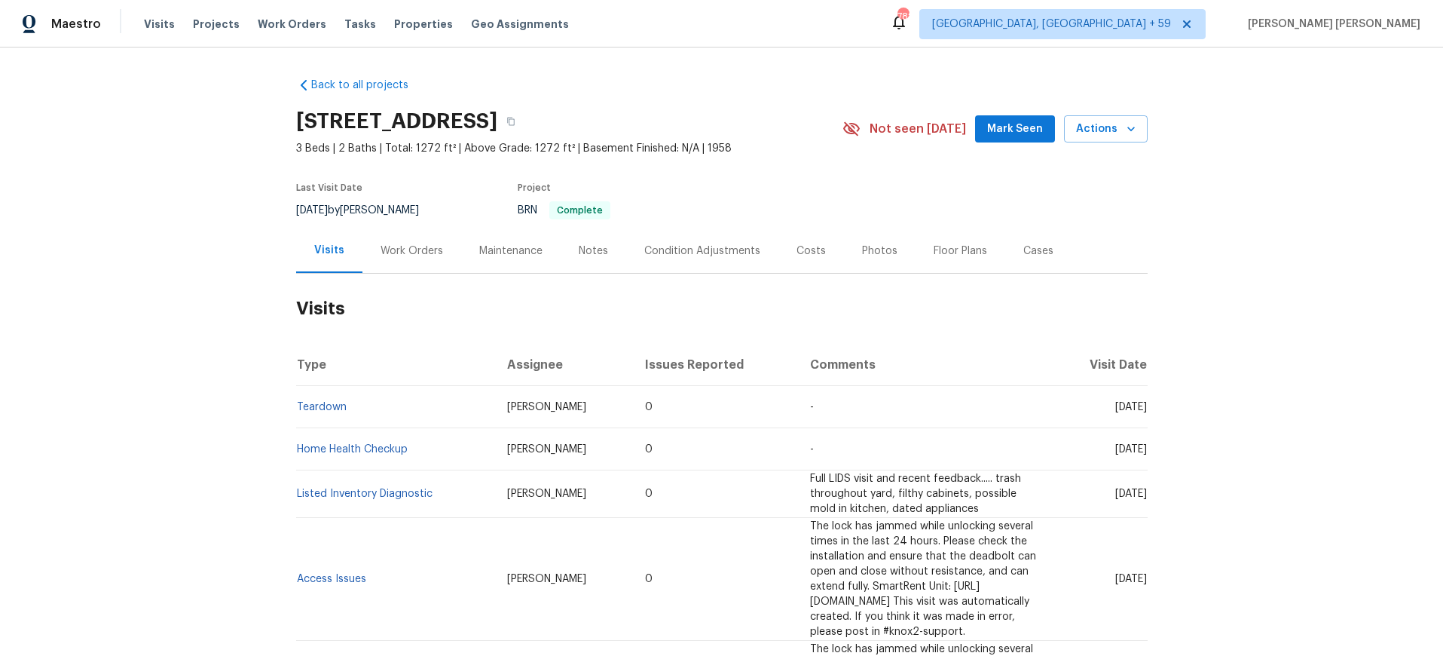
click at [411, 246] on div "Work Orders" at bounding box center [412, 250] width 63 height 15
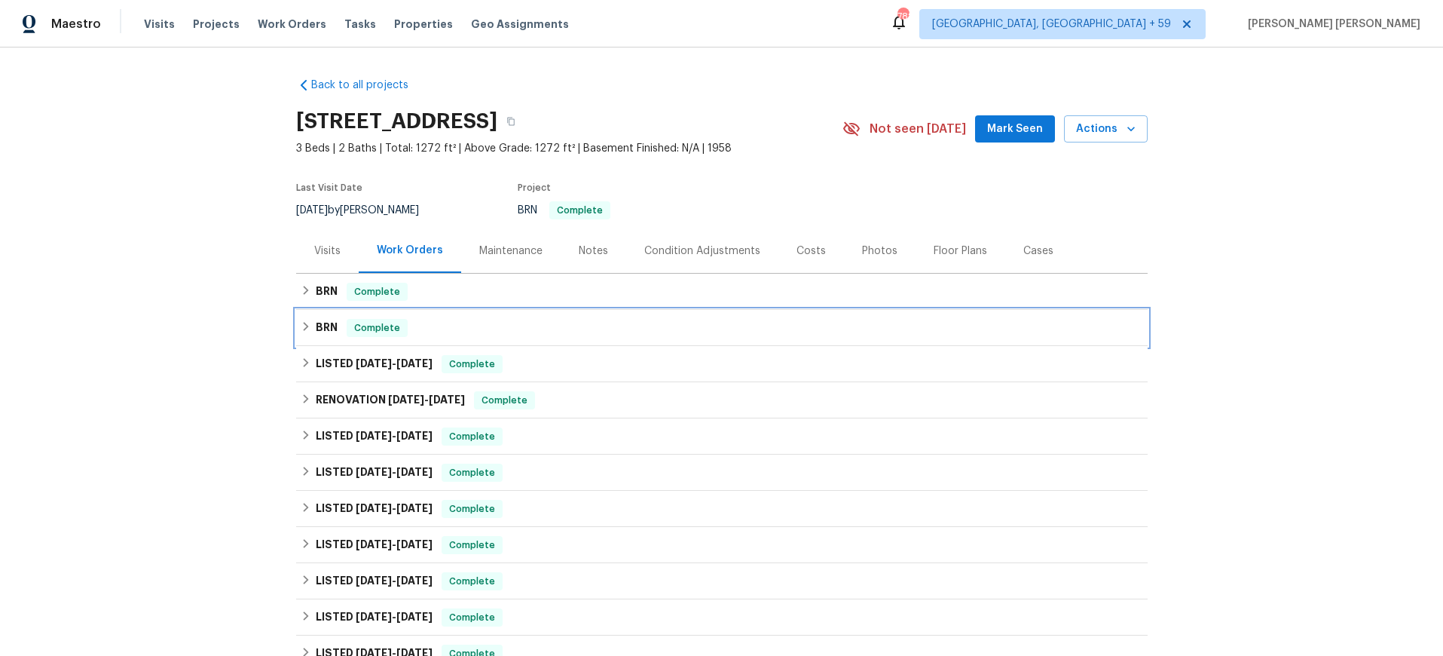
click at [312, 331] on div "BRN Complete" at bounding box center [722, 328] width 842 height 18
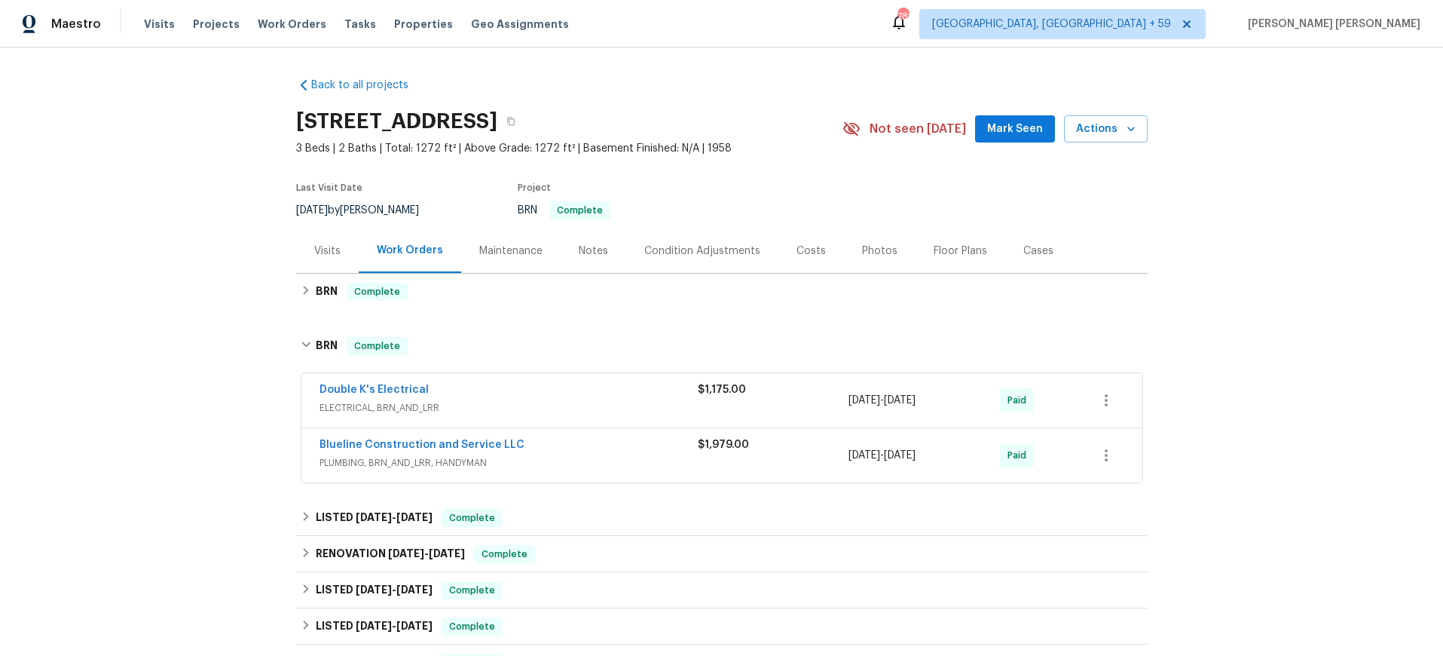
click at [591, 402] on span "ELECTRICAL, BRN_AND_LRR" at bounding box center [509, 407] width 378 height 15
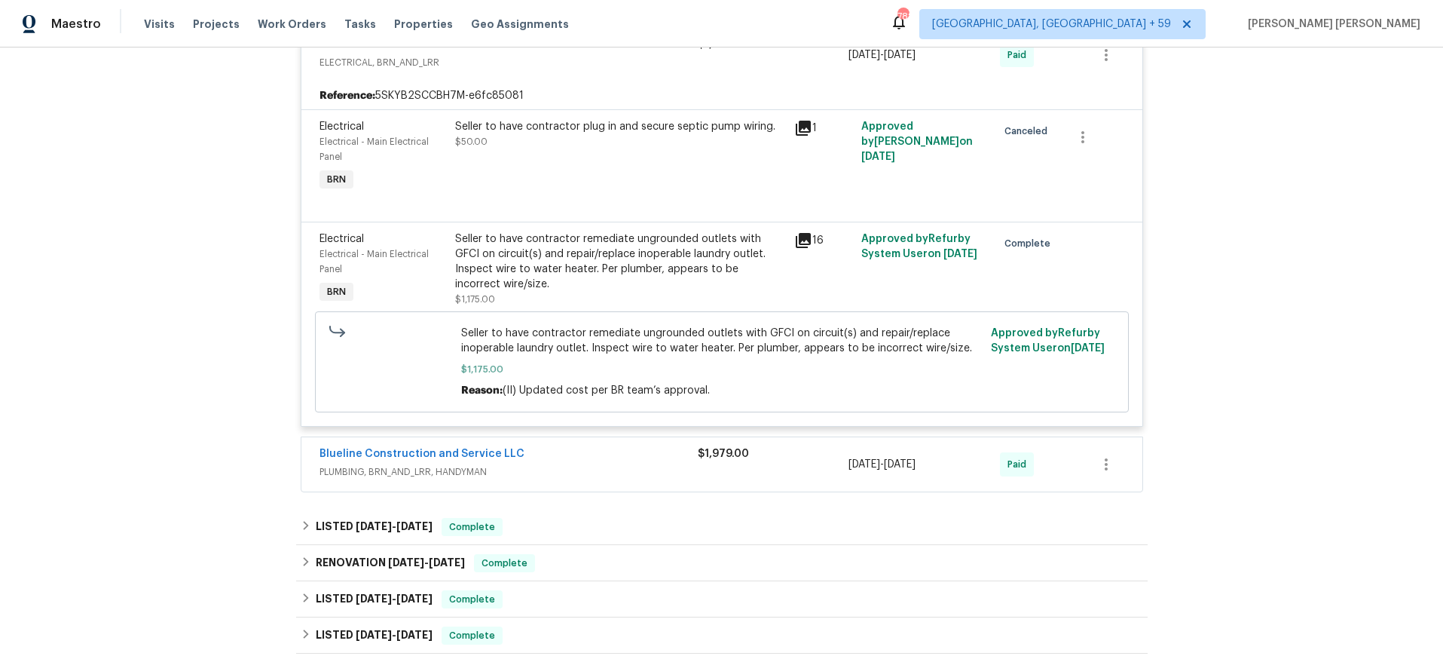
scroll to position [368, 0]
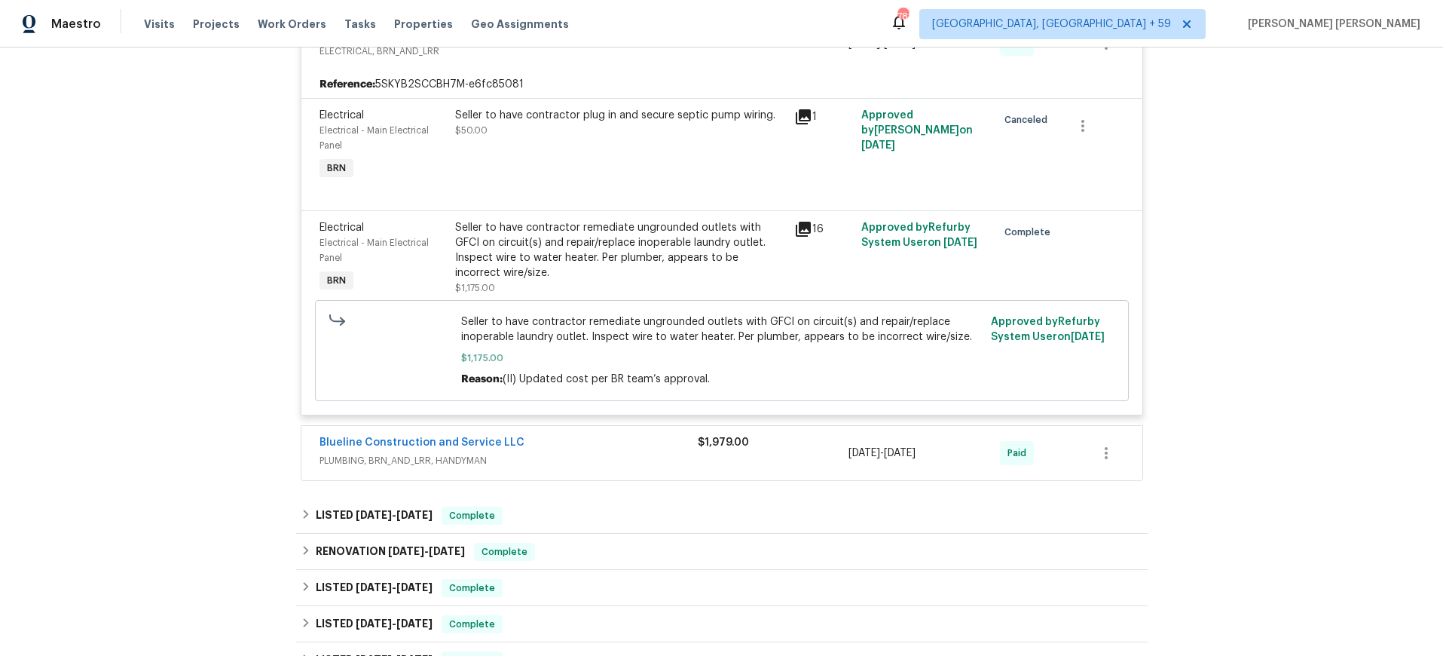
click at [626, 436] on div "Blueline Construction and Service LLC" at bounding box center [509, 444] width 378 height 18
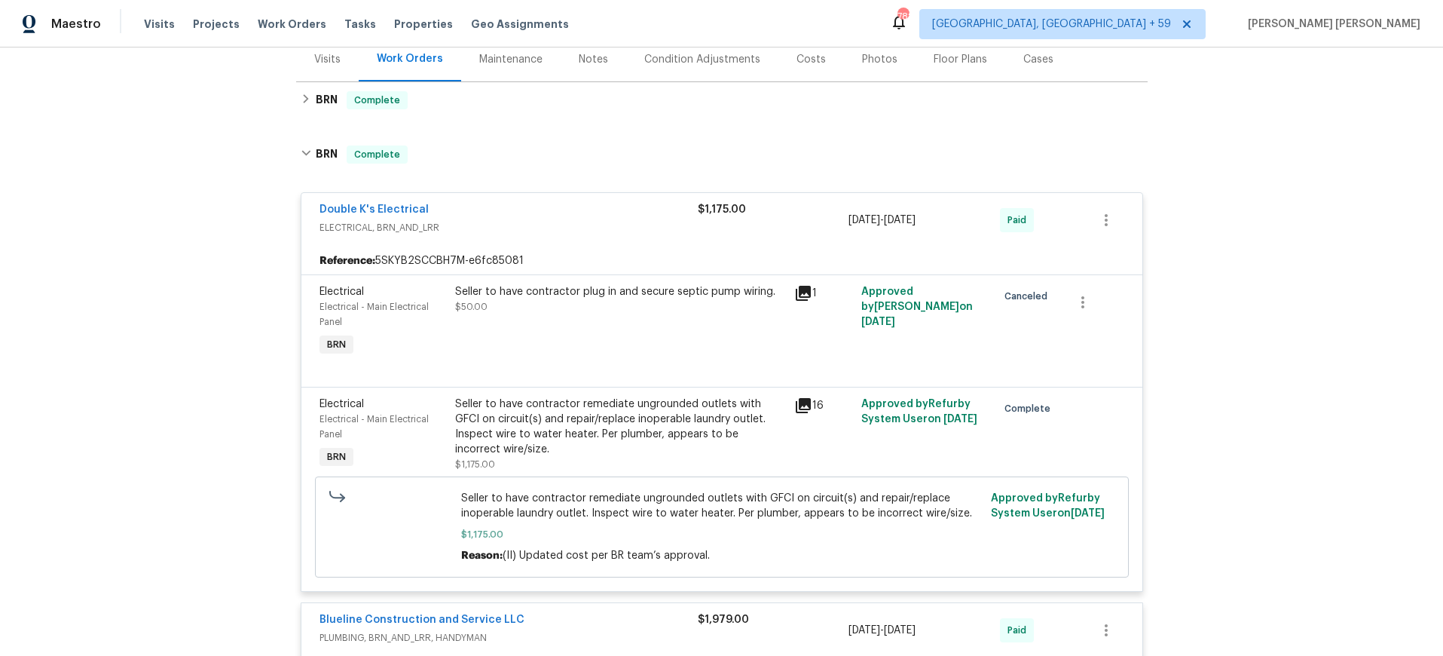
scroll to position [176, 0]
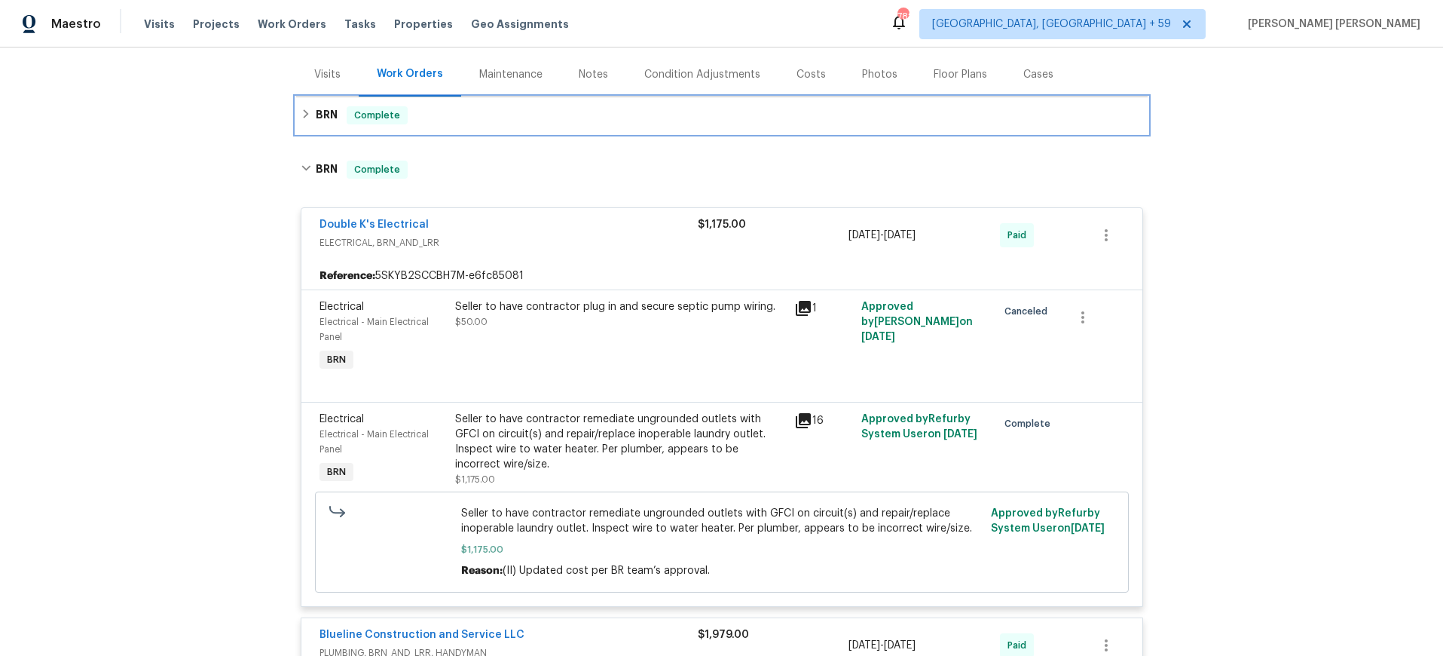
drag, startPoint x: 304, startPoint y: 112, endPoint x: 546, endPoint y: 149, distance: 244.8
click at [308, 113] on icon at bounding box center [306, 114] width 11 height 11
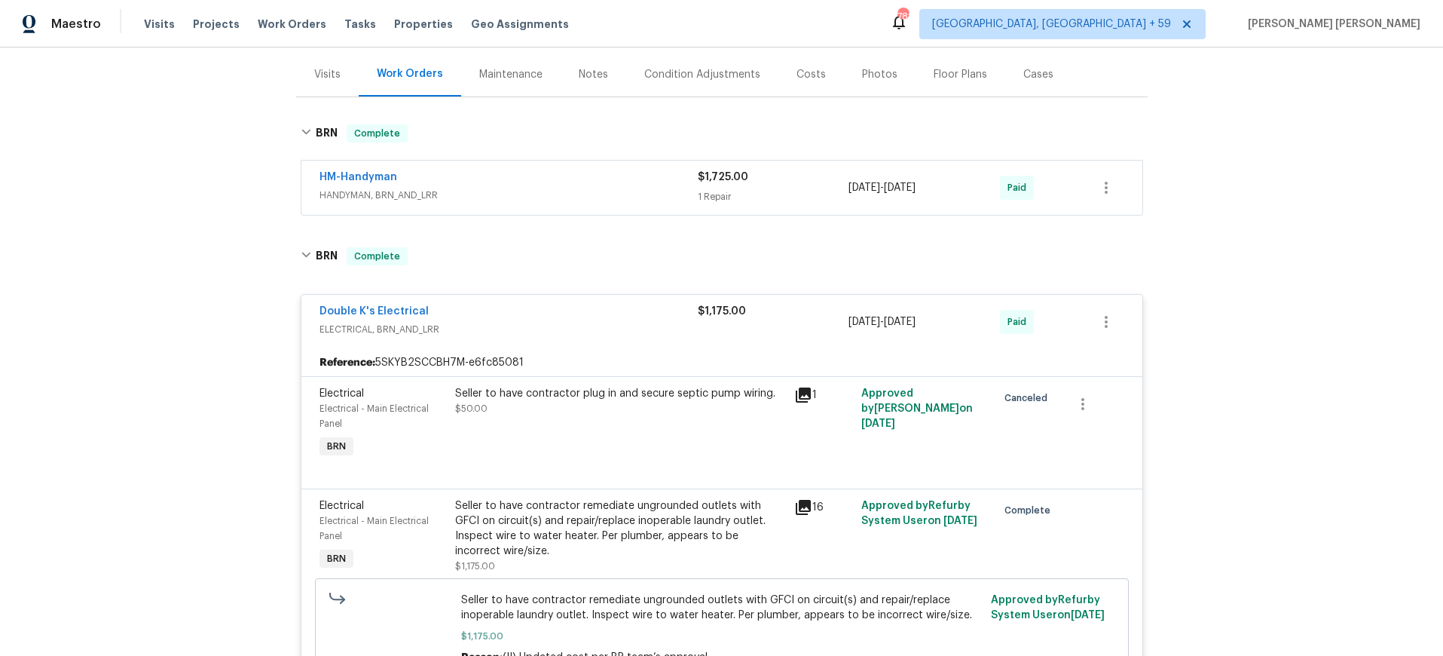
click at [573, 200] on span "HANDYMAN, BRN_AND_LRR" at bounding box center [509, 195] width 378 height 15
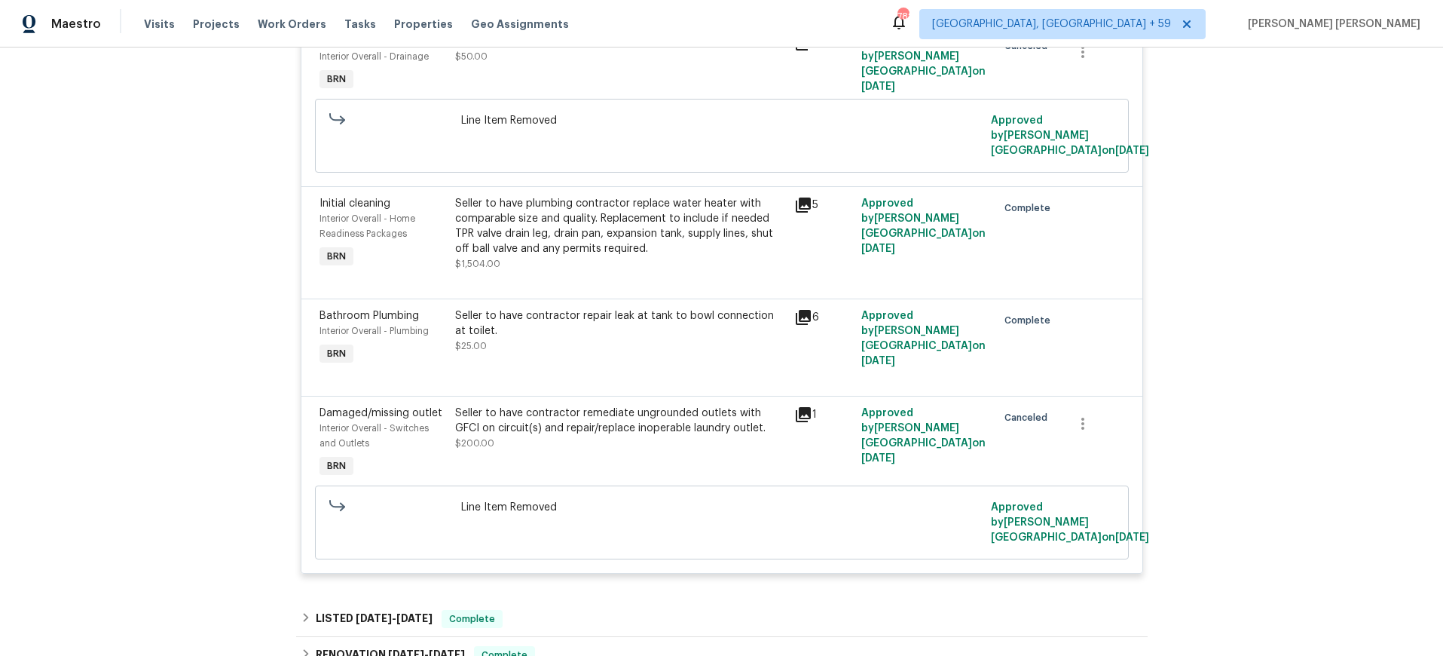
scroll to position [2023, 0]
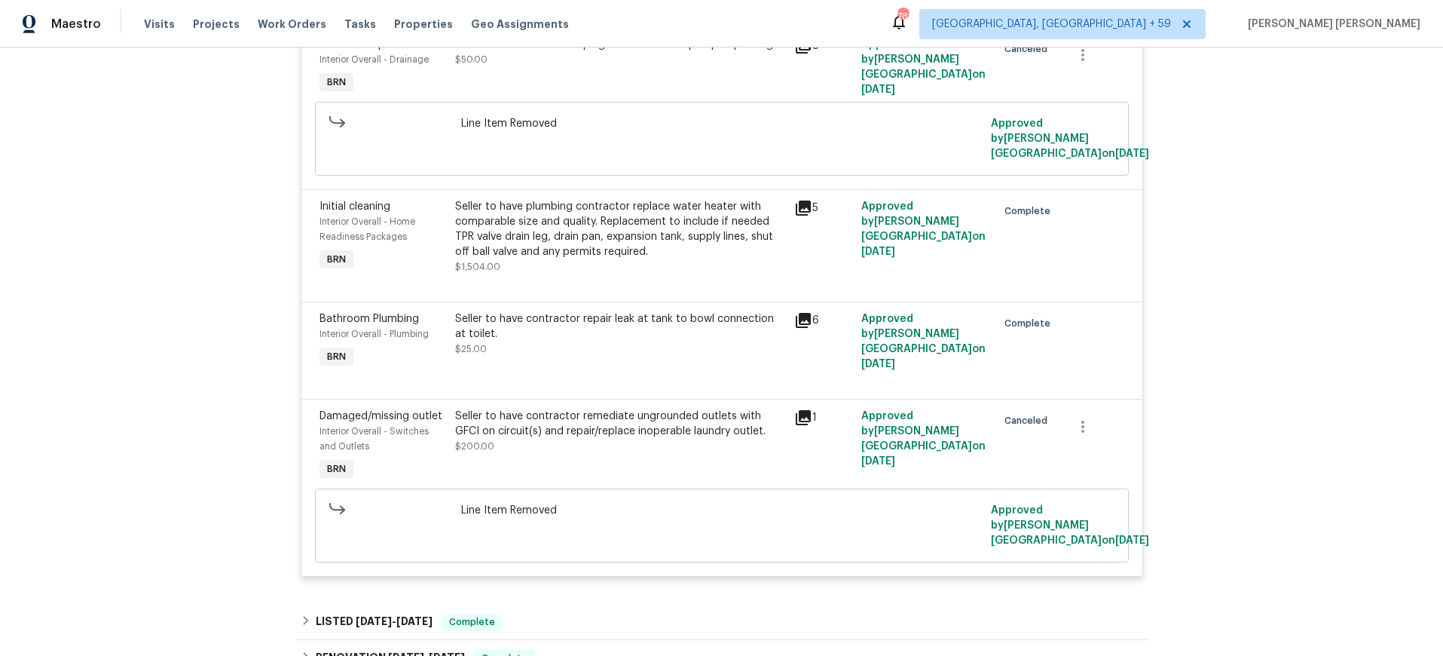
click at [803, 329] on icon at bounding box center [803, 320] width 18 height 18
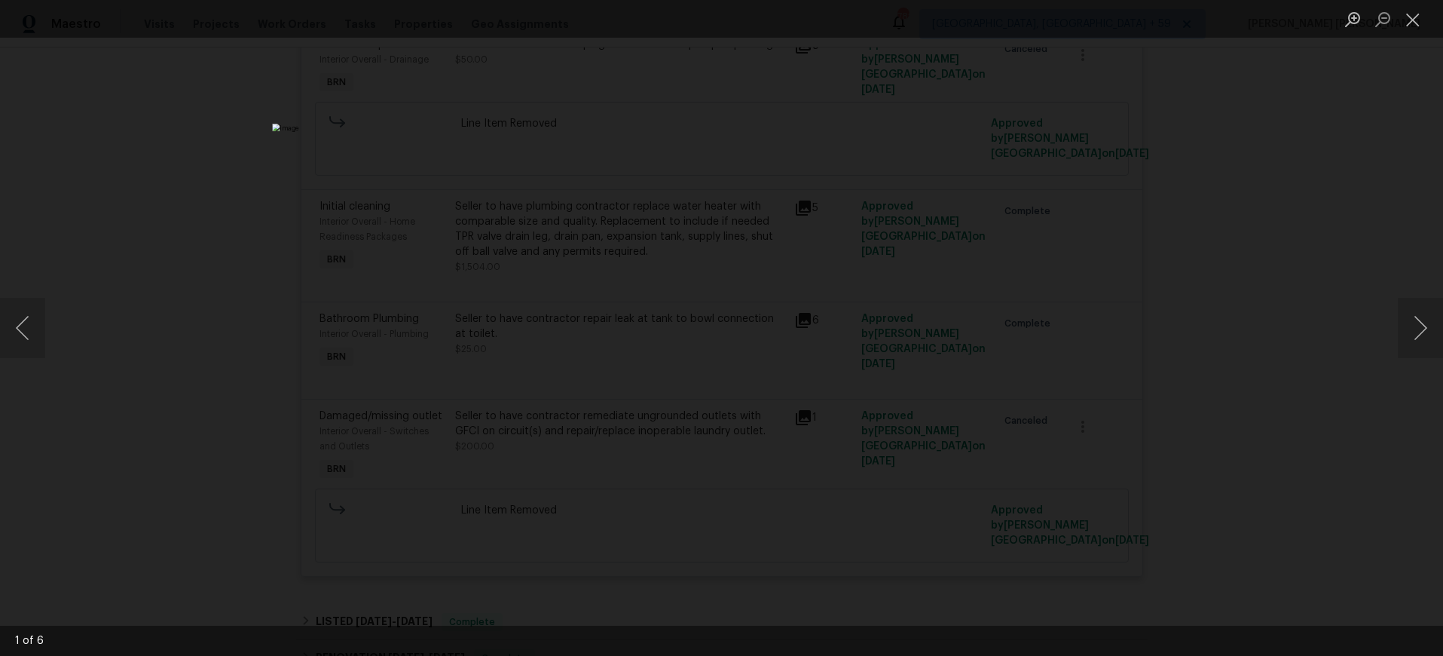
click at [1299, 303] on div "Lightbox" at bounding box center [721, 328] width 1443 height 656
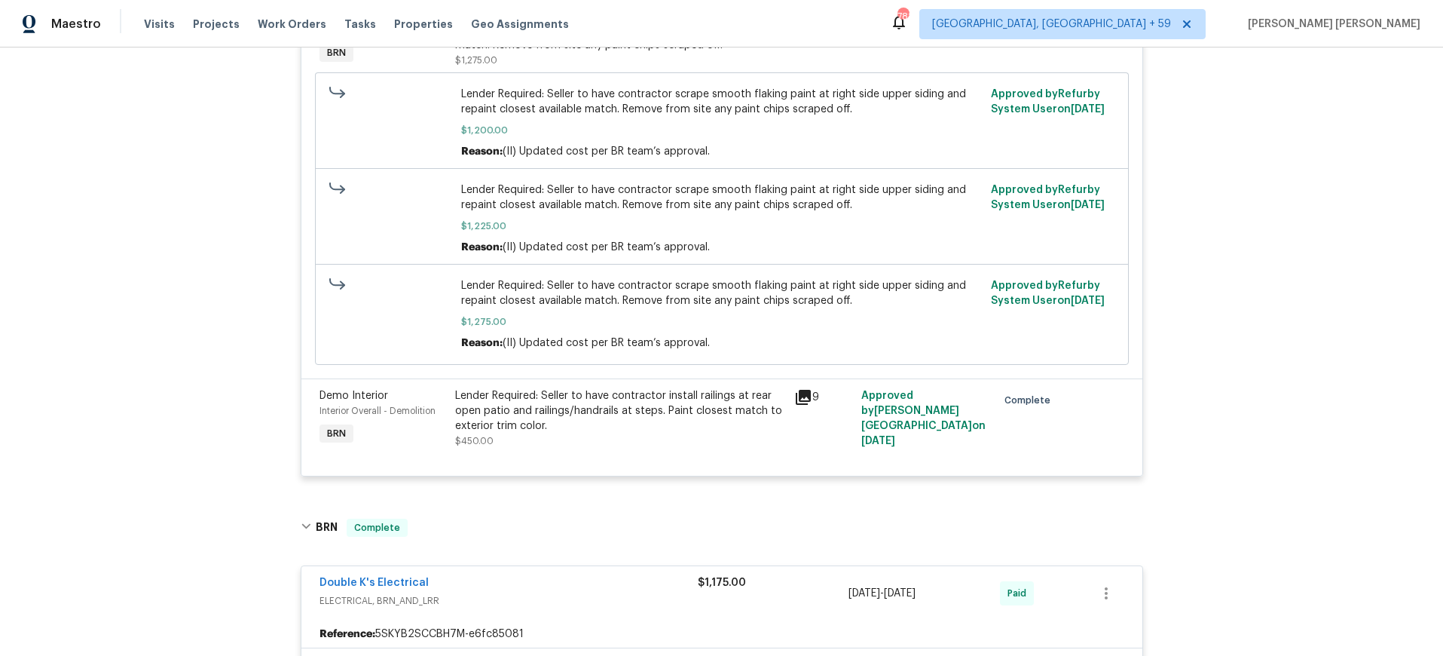
scroll to position [596, 0]
click at [801, 396] on icon at bounding box center [803, 394] width 15 height 15
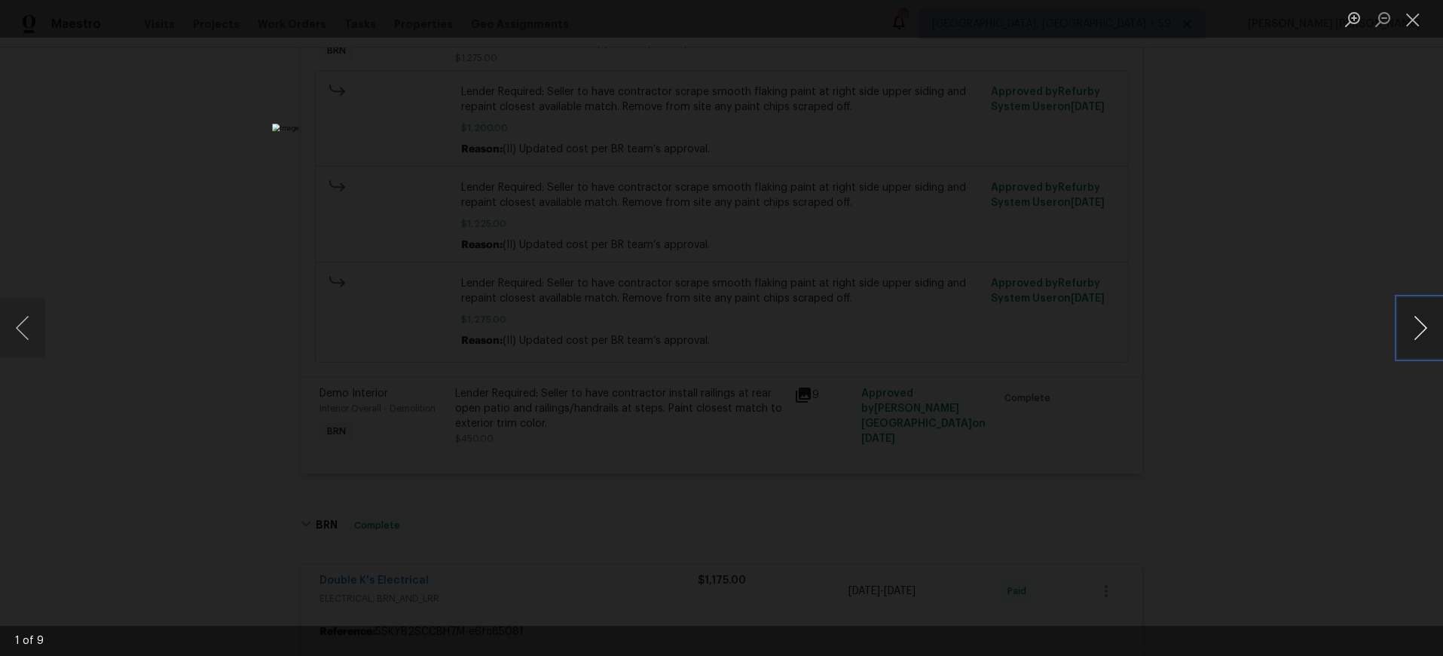
click at [1402, 333] on button "Next image" at bounding box center [1420, 328] width 45 height 60
click at [1303, 386] on div "Lightbox" at bounding box center [721, 328] width 1443 height 656
click at [1257, 393] on div "Lightbox" at bounding box center [721, 328] width 1443 height 656
click at [1258, 393] on div "Lightbox" at bounding box center [721, 328] width 1443 height 656
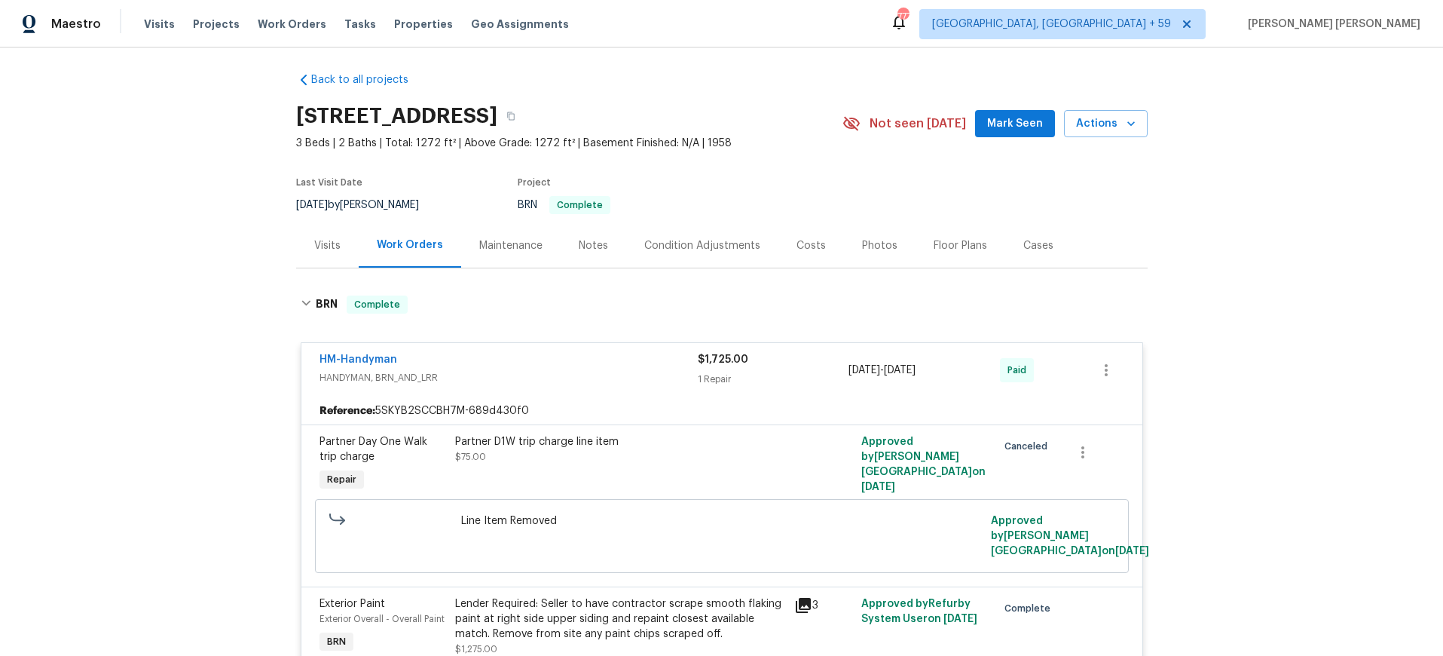
scroll to position [0, 0]
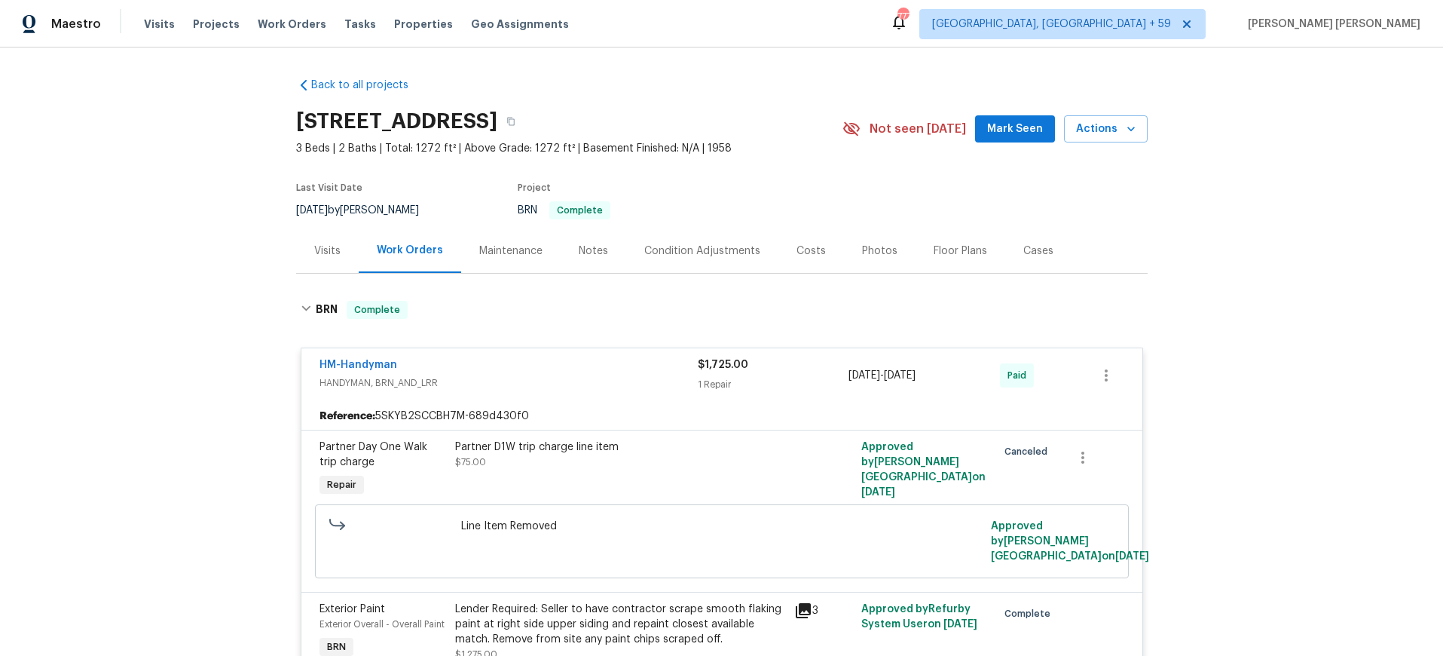
click at [608, 384] on span "HANDYMAN, BRN_AND_LRR" at bounding box center [509, 382] width 378 height 15
click at [608, 383] on span "HANDYMAN, BRN_AND_LRR" at bounding box center [509, 382] width 378 height 15
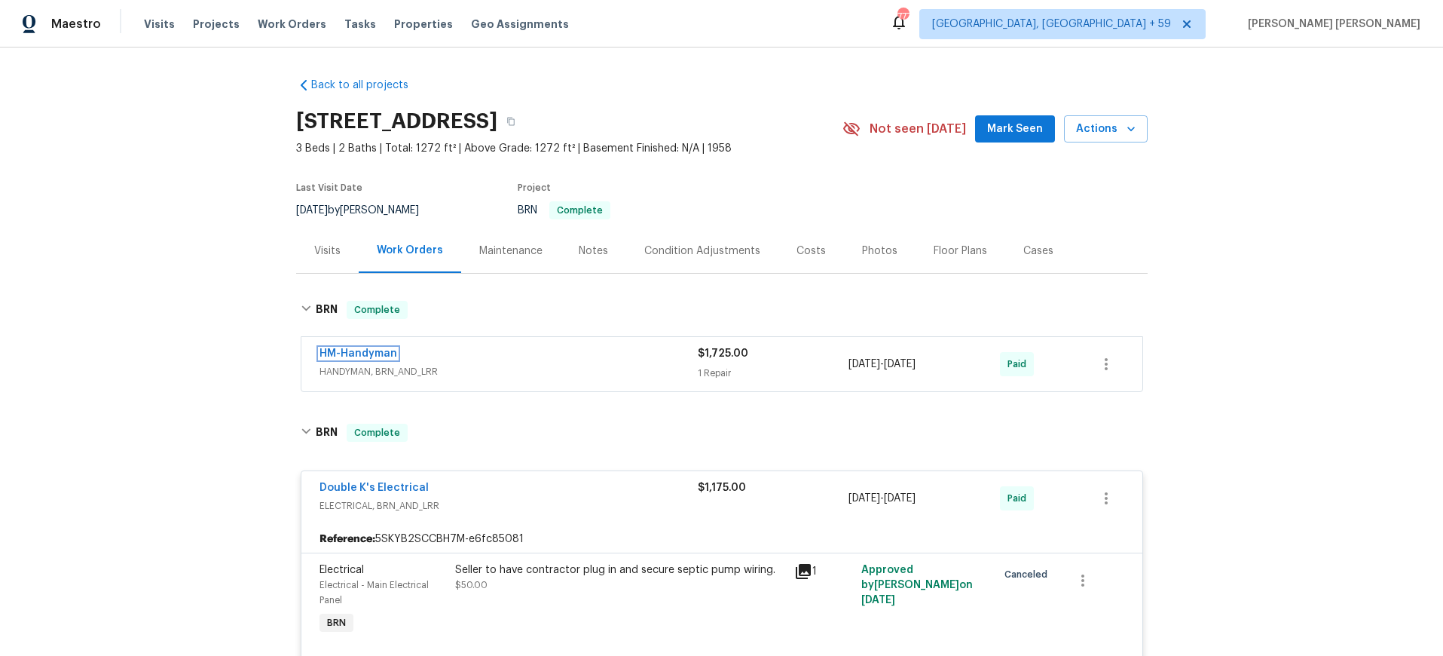
drag, startPoint x: 371, startPoint y: 350, endPoint x: 381, endPoint y: 350, distance: 10.5
click at [372, 350] on link "HM-Handyman" at bounding box center [359, 353] width 78 height 11
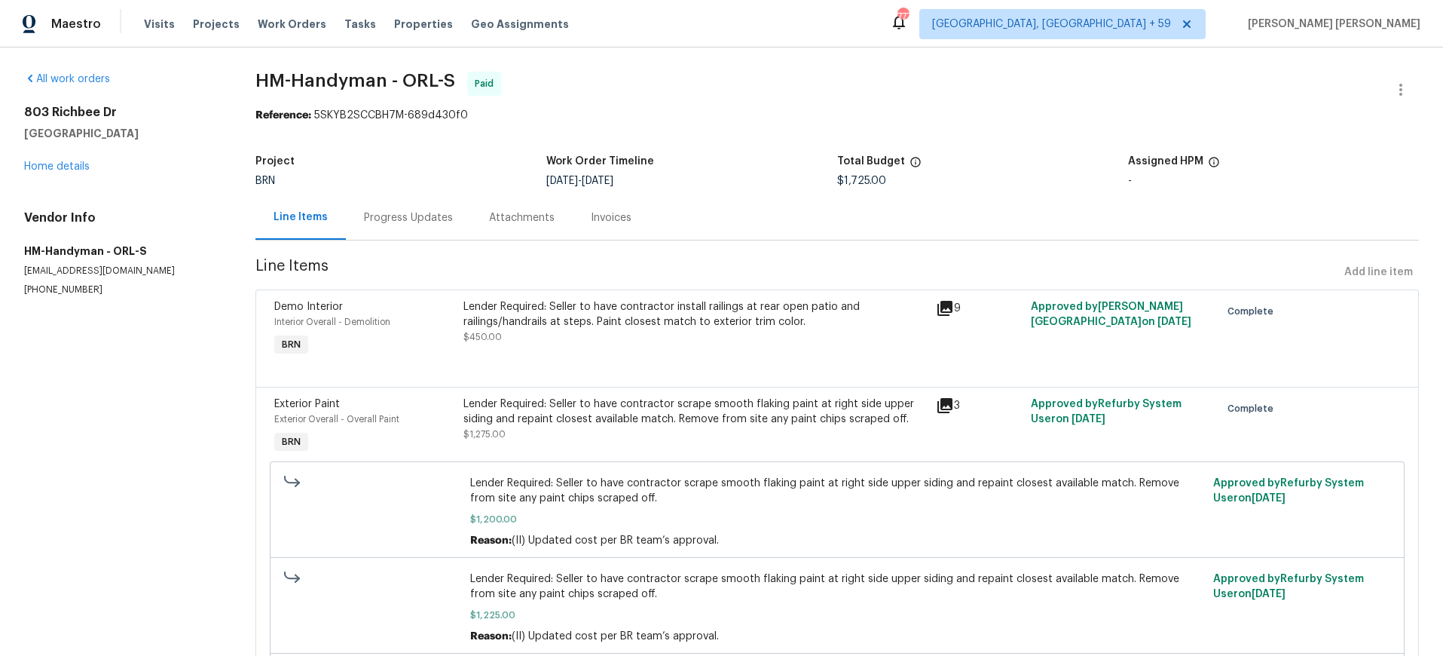
click at [459, 219] on div "Progress Updates" at bounding box center [408, 217] width 125 height 44
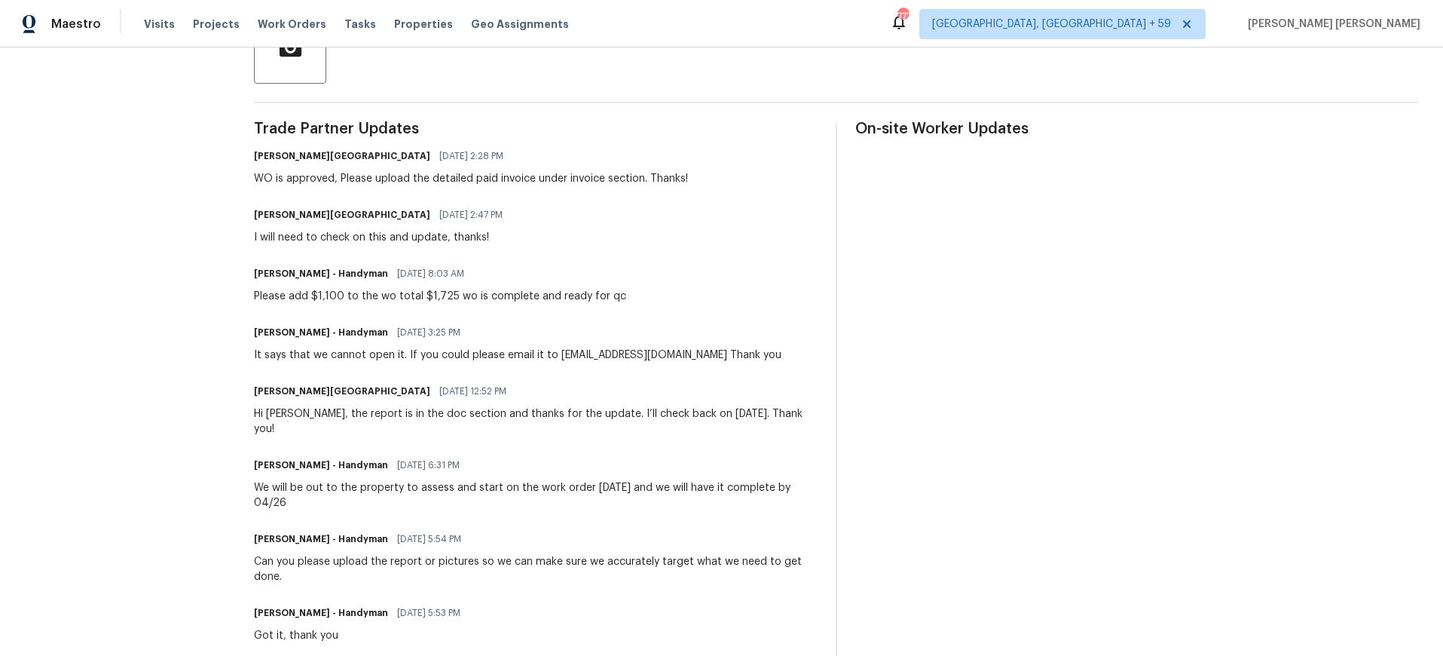
scroll to position [406, 0]
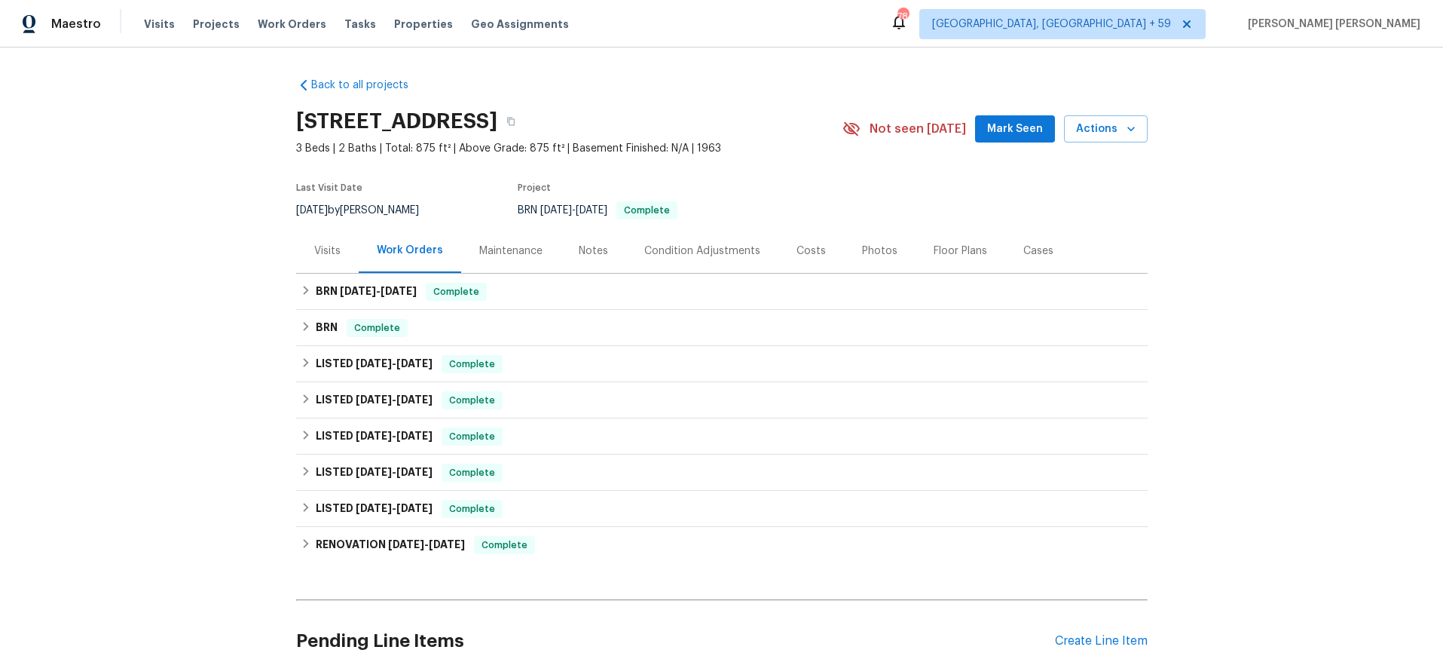
click at [320, 249] on div "Visits" at bounding box center [327, 250] width 26 height 15
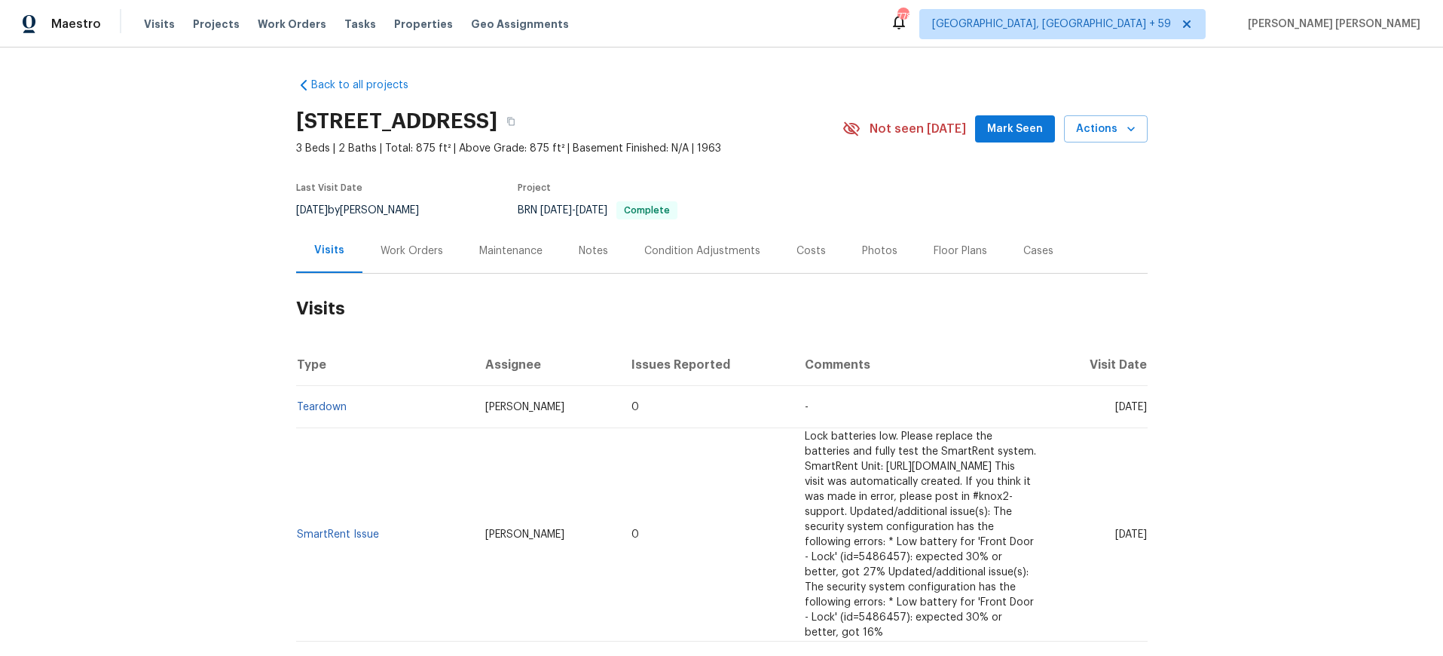
click at [413, 249] on div "Work Orders" at bounding box center [412, 250] width 63 height 15
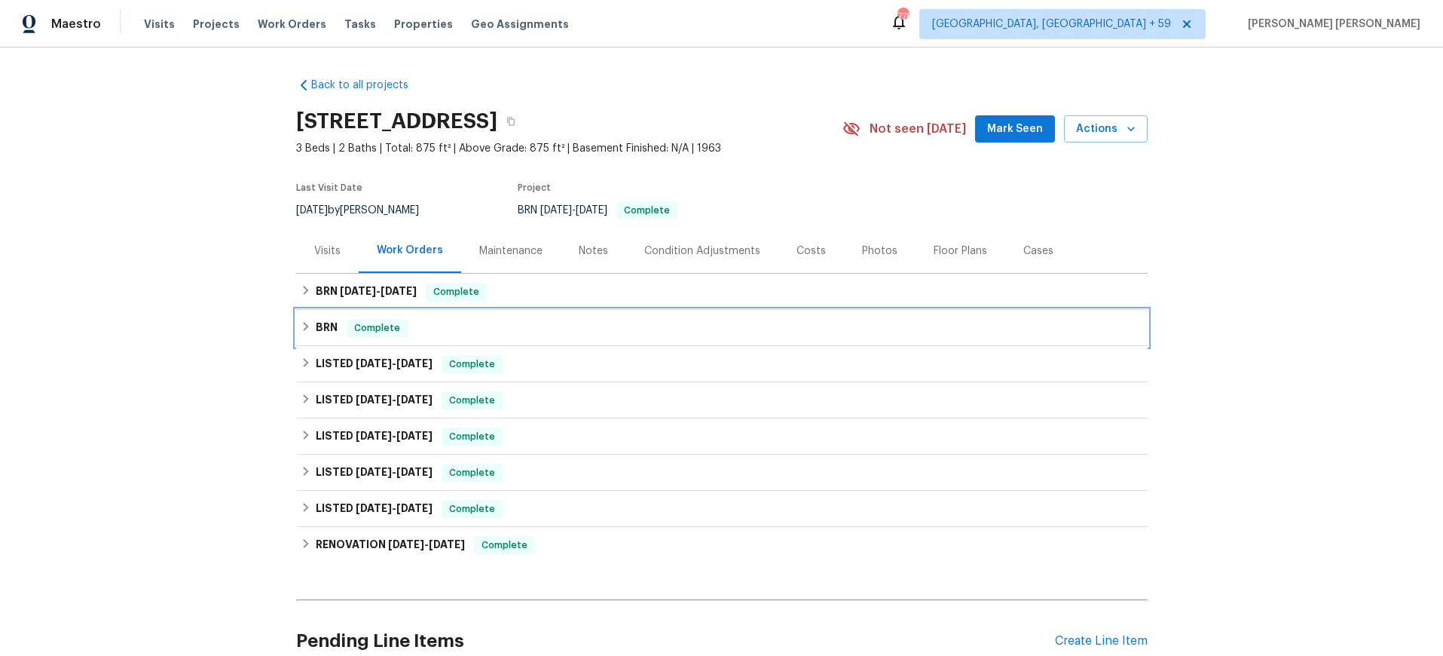
click at [302, 327] on icon at bounding box center [306, 326] width 11 height 11
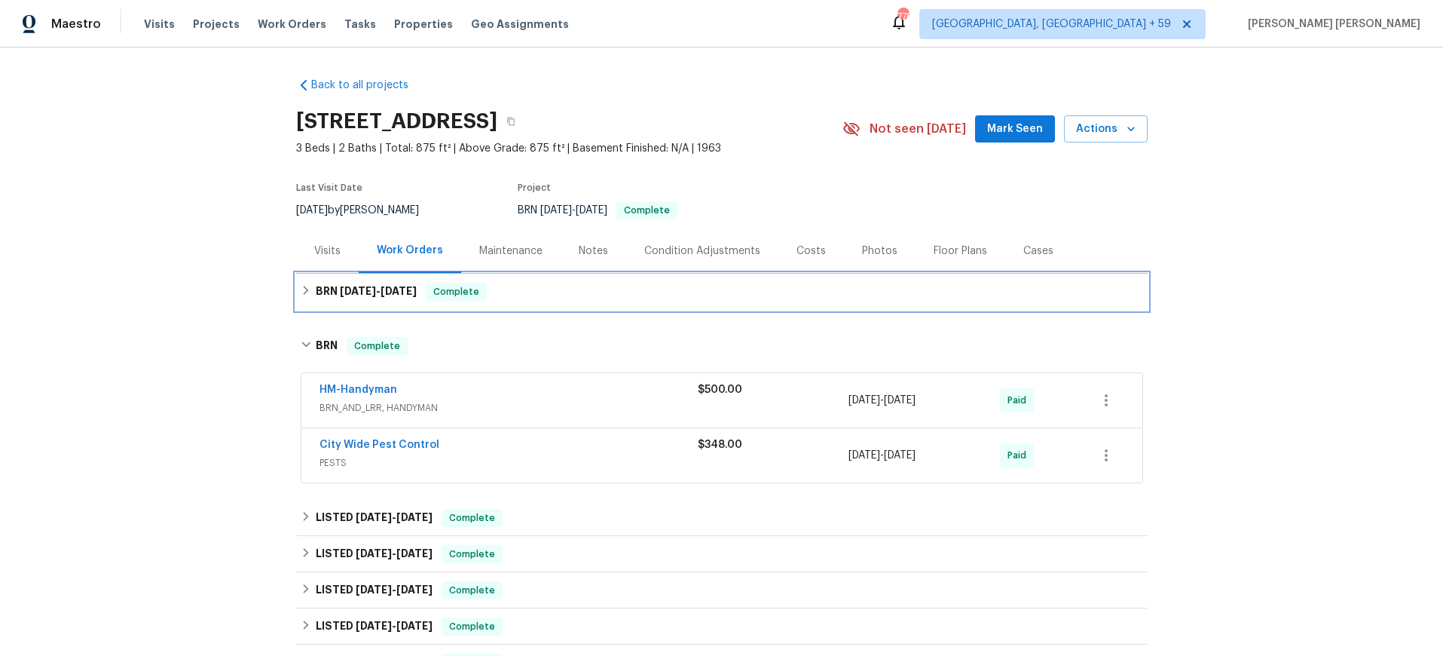
click at [306, 291] on icon at bounding box center [306, 290] width 11 height 11
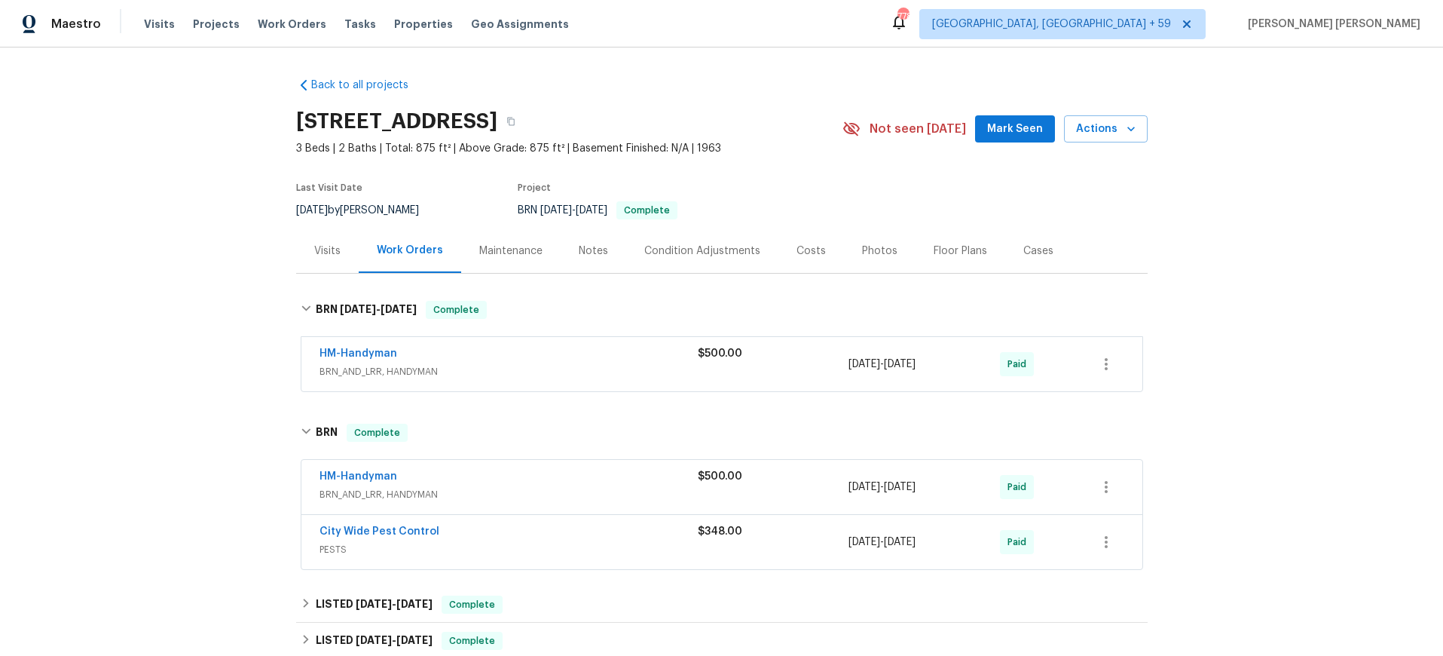
click at [626, 364] on span "BRN_AND_LRR, HANDYMAN" at bounding box center [509, 371] width 378 height 15
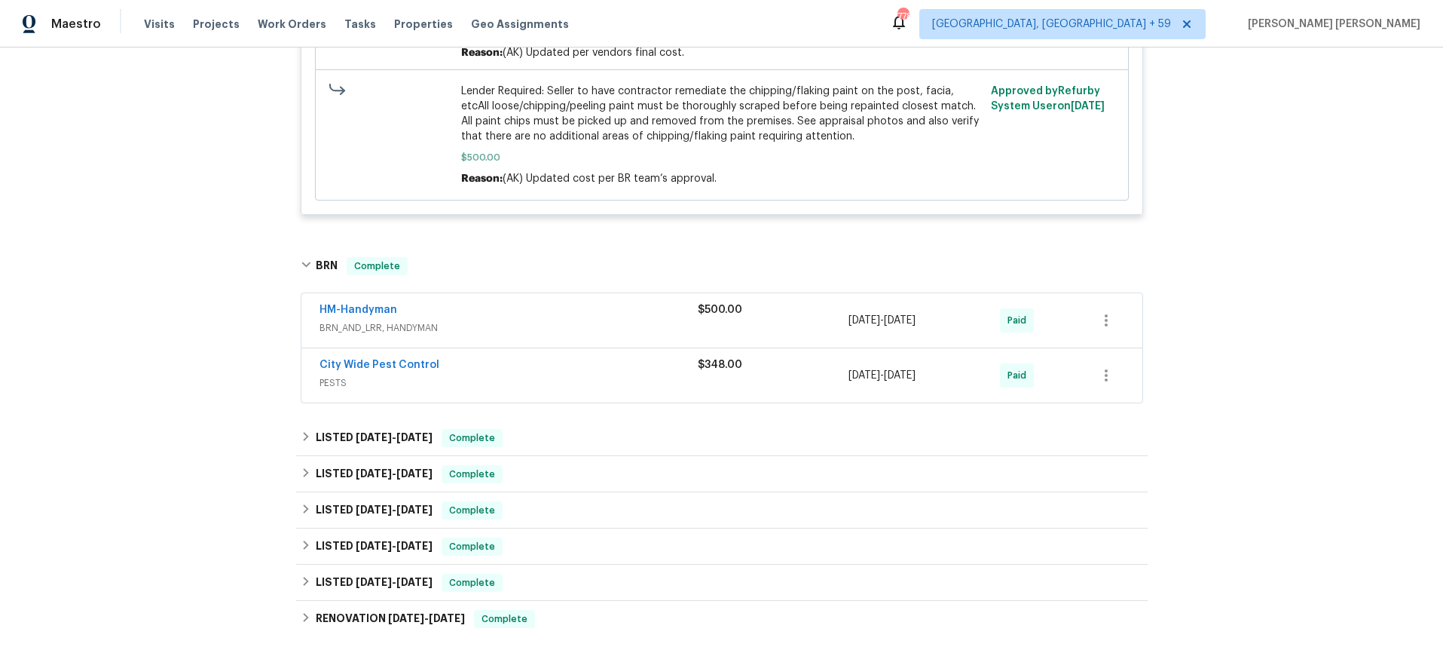
scroll to position [625, 0]
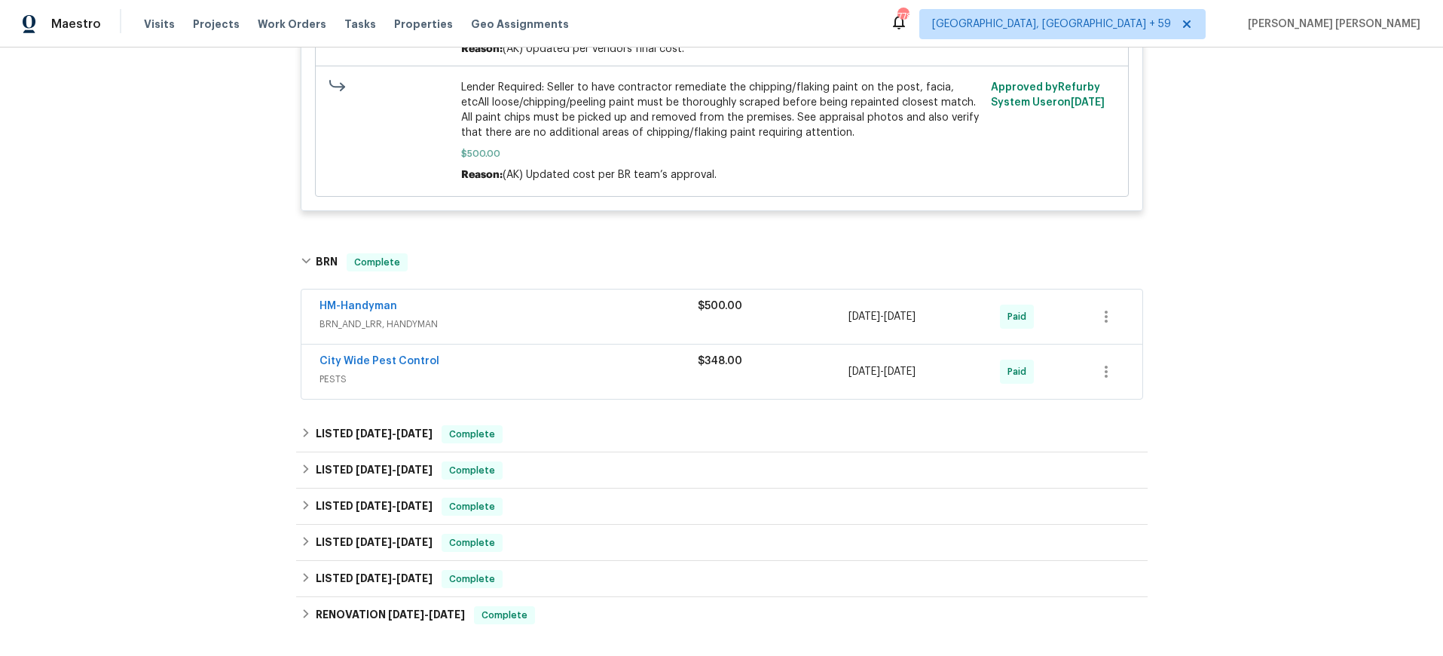
click at [517, 298] on div "HM-Handyman BRN_AND_LRR, HANDYMAN $500.00 [DATE] - [DATE] Paid" at bounding box center [721, 316] width 841 height 54
click at [531, 316] on div "HM-Handyman" at bounding box center [509, 307] width 378 height 18
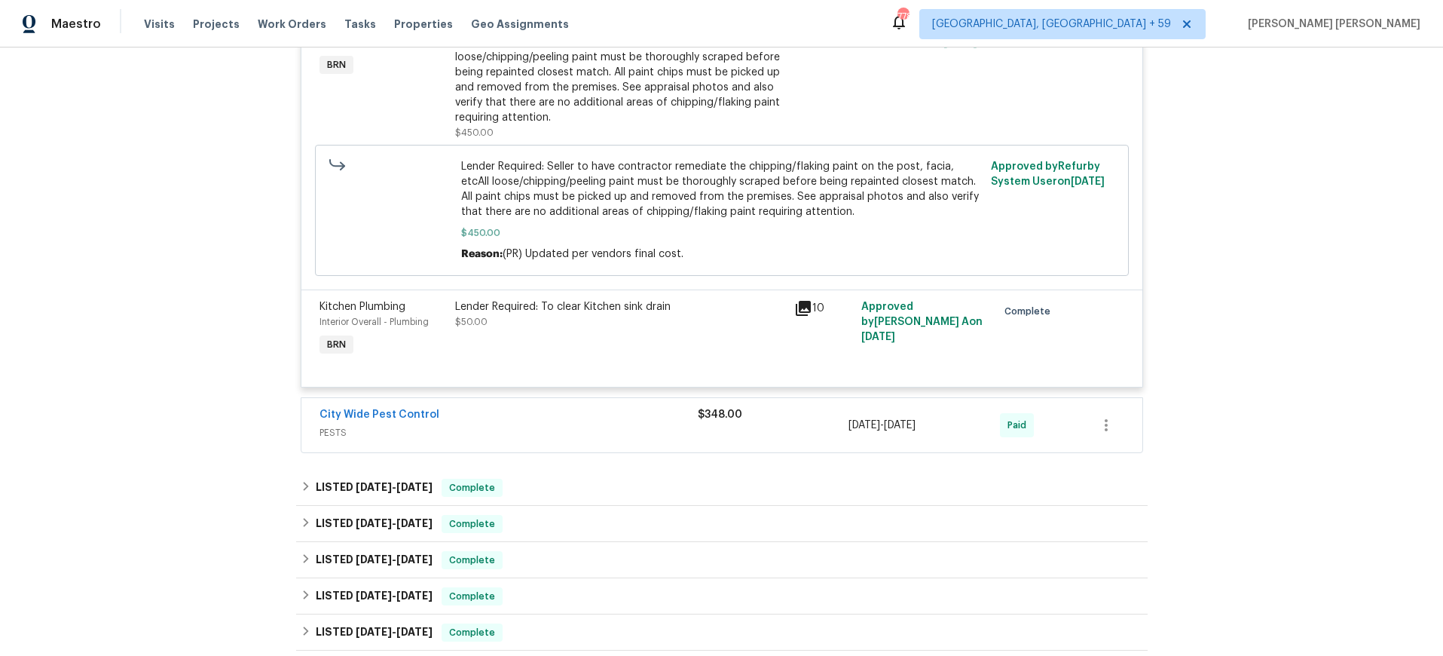
scroll to position [1038, 0]
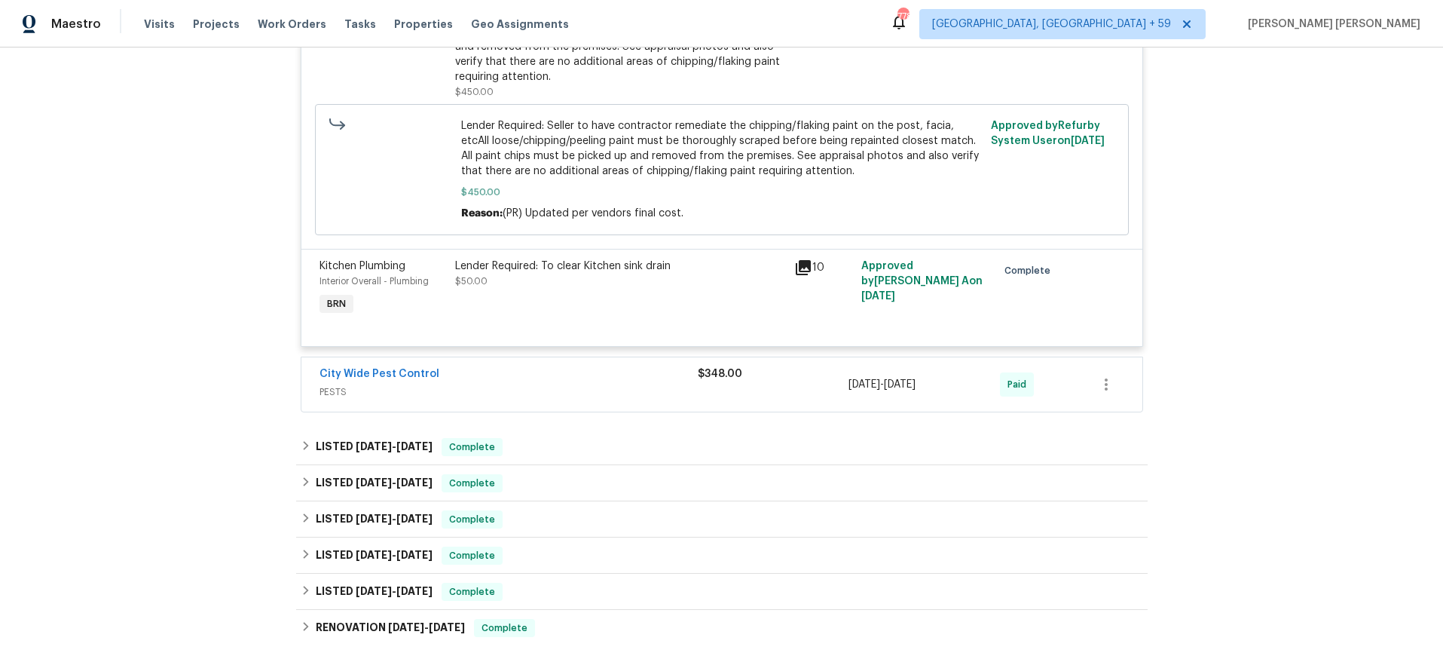
click at [625, 286] on div "Lender Required: To clear Kitchen sink drain $50.00" at bounding box center [620, 273] width 330 height 30
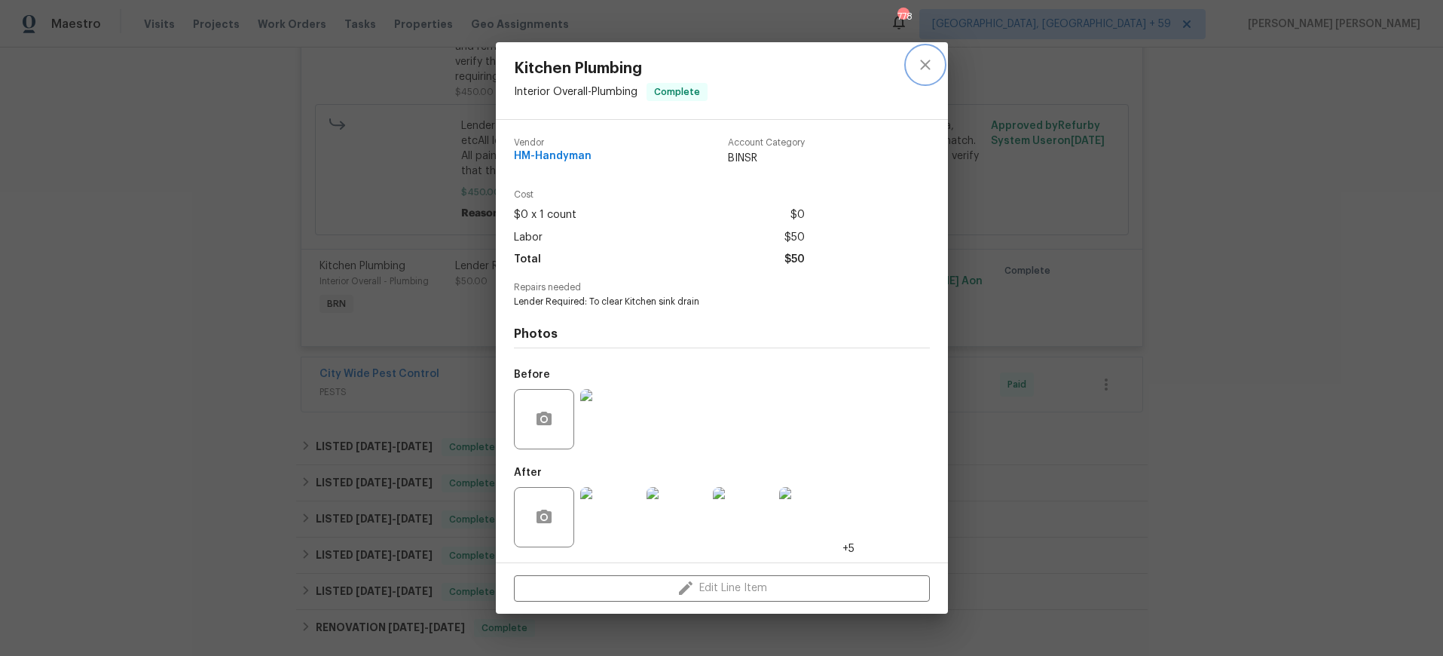
click at [933, 67] on icon "close" at bounding box center [925, 65] width 18 height 18
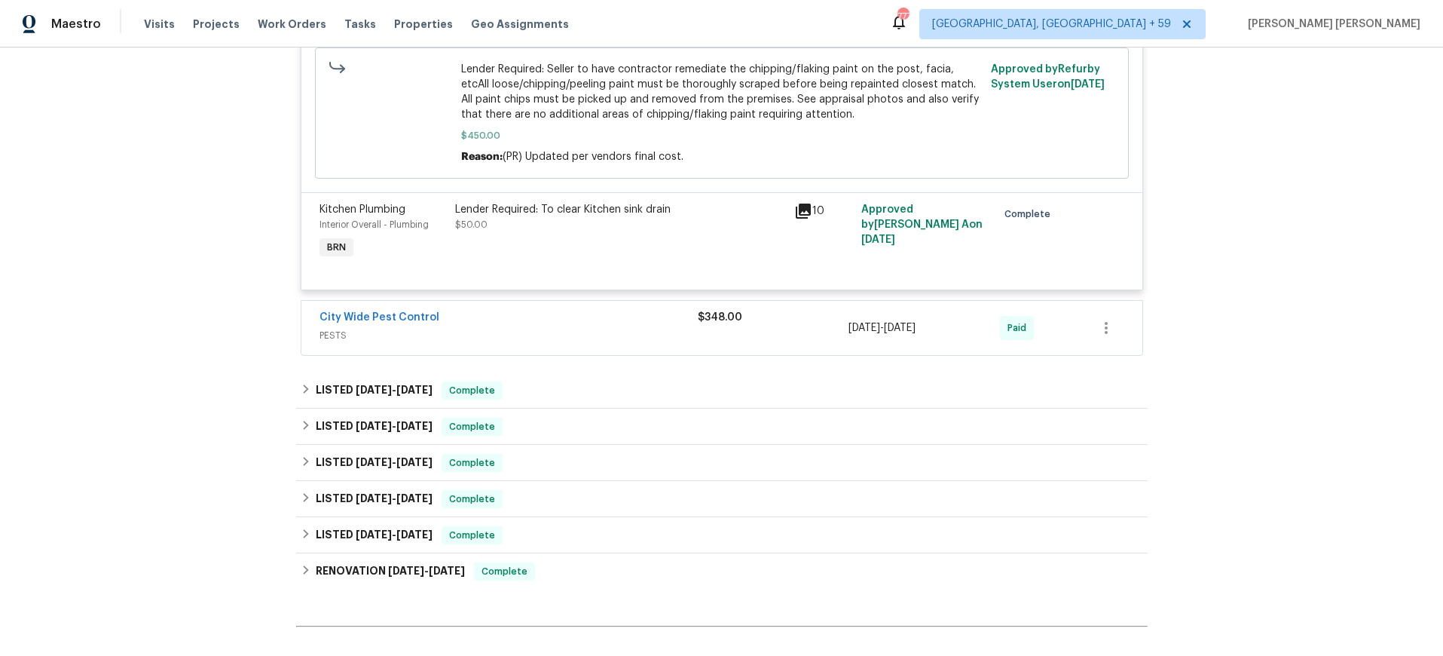
scroll to position [1096, 0]
click at [637, 331] on span "PESTS" at bounding box center [509, 333] width 378 height 15
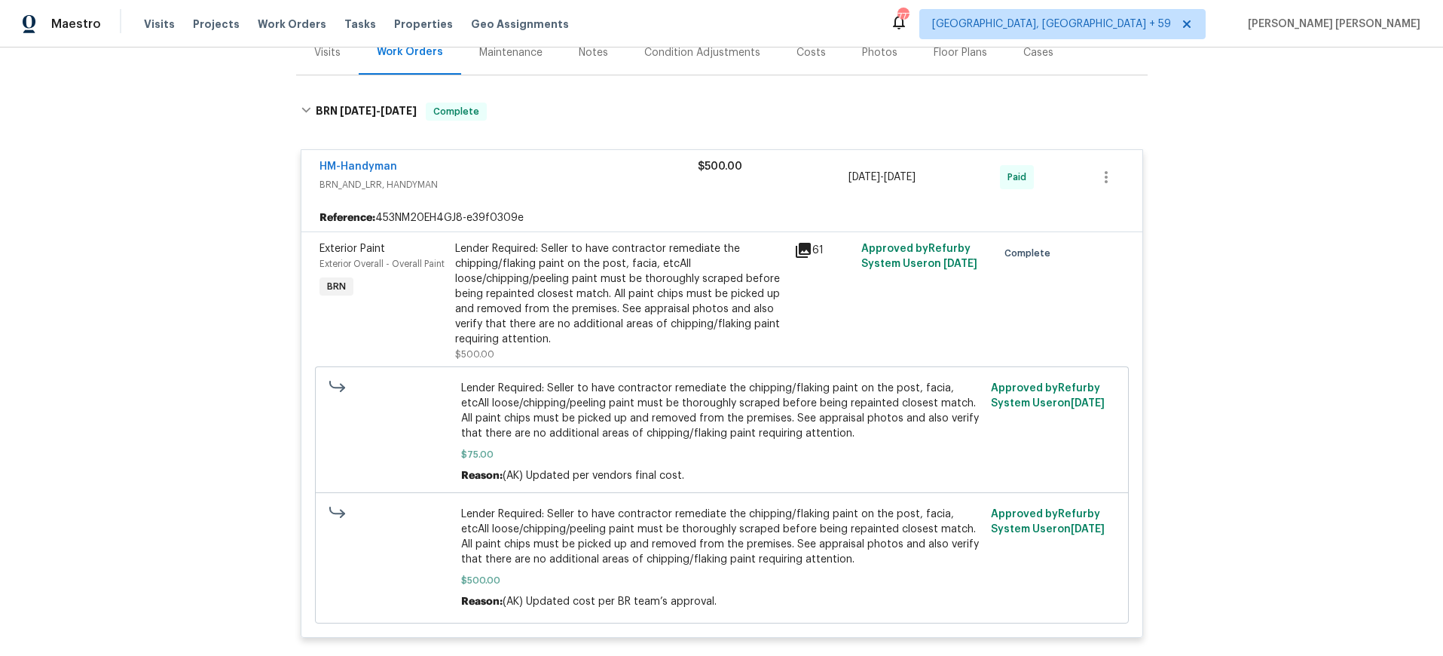
scroll to position [174, 0]
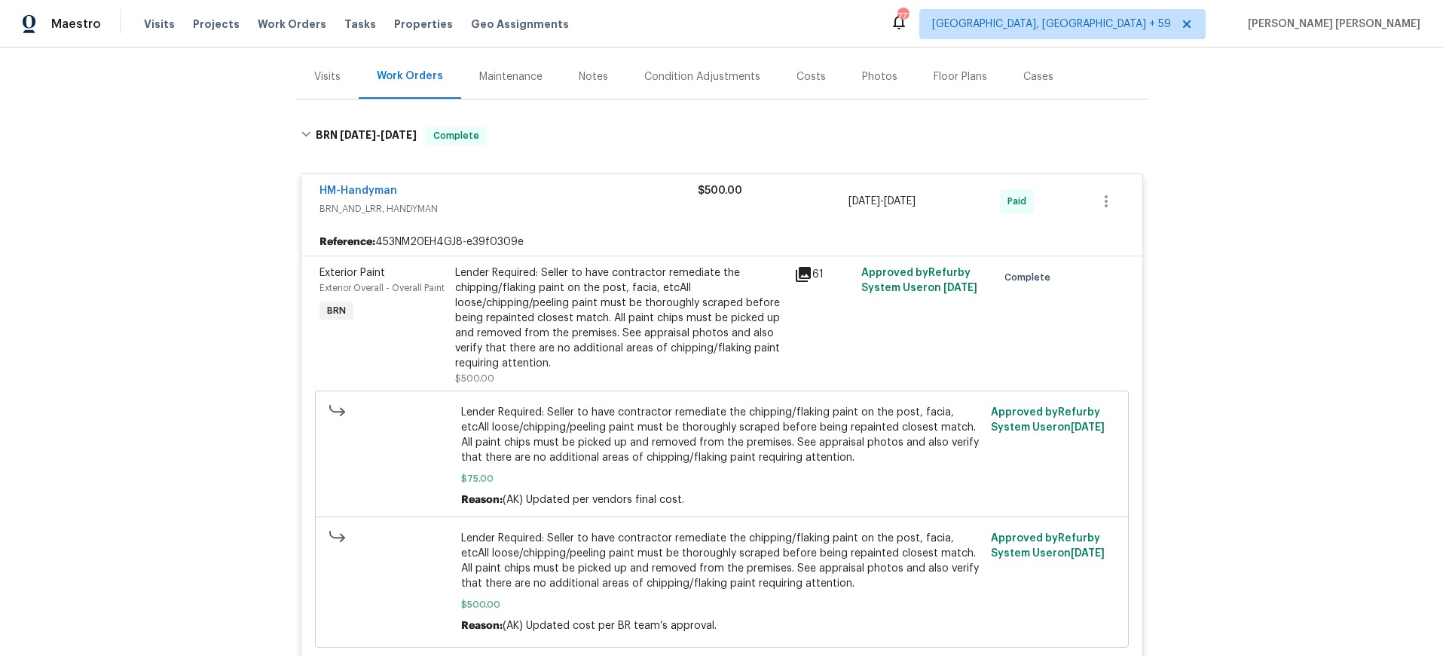
click at [808, 274] on icon at bounding box center [803, 274] width 15 height 15
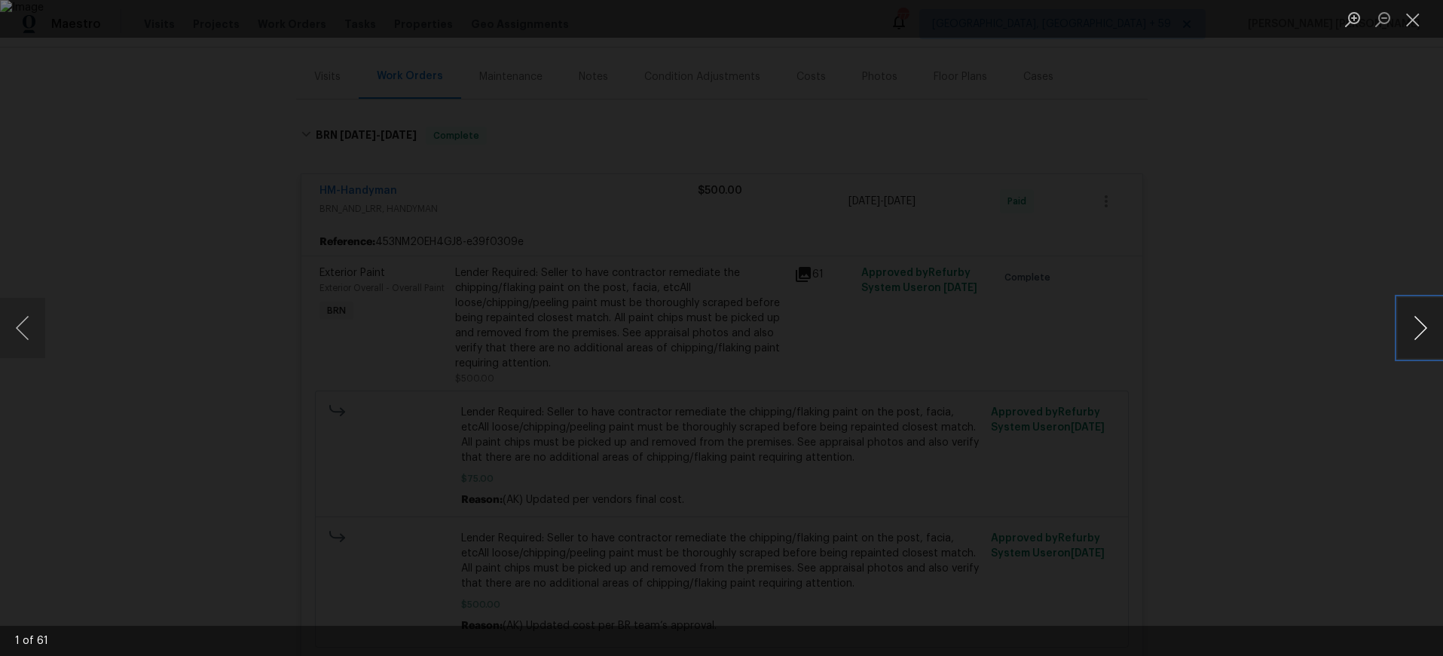
click at [1426, 327] on button "Next image" at bounding box center [1420, 328] width 45 height 60
drag, startPoint x: 1426, startPoint y: 327, endPoint x: 1413, endPoint y: 315, distance: 17.6
click at [1426, 327] on button "Next image" at bounding box center [1420, 328] width 45 height 60
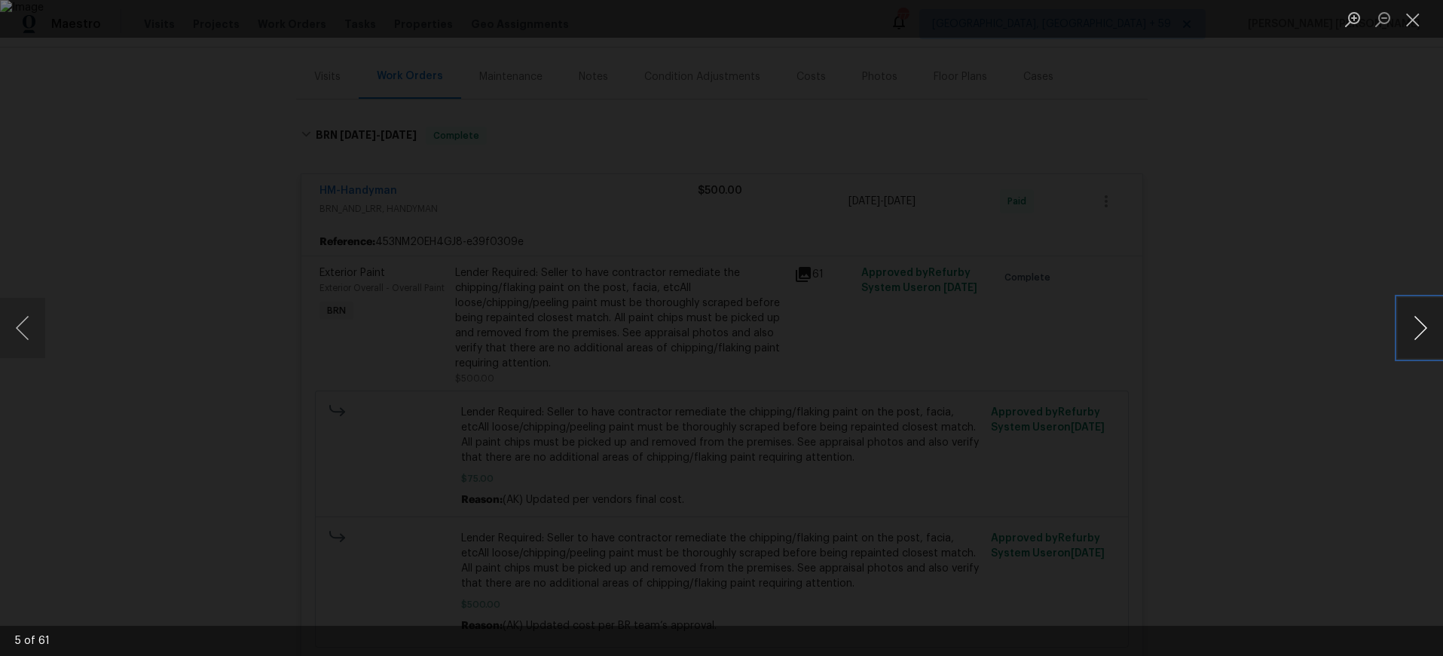
click at [1414, 347] on button "Next image" at bounding box center [1420, 328] width 45 height 60
drag, startPoint x: 1376, startPoint y: 375, endPoint x: 1373, endPoint y: 368, distance: 8.1
click at [1375, 375] on div "Lightbox" at bounding box center [721, 328] width 1443 height 656
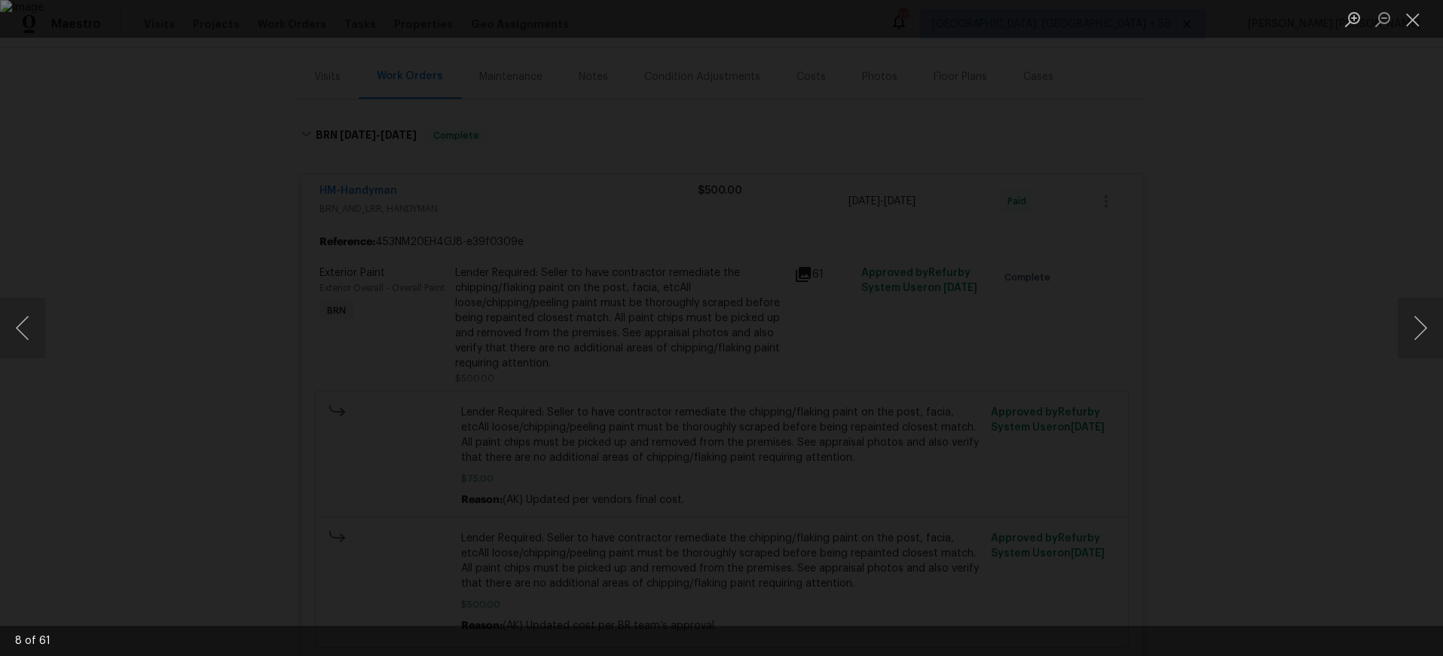
click at [1372, 369] on div "Lightbox" at bounding box center [721, 328] width 1443 height 656
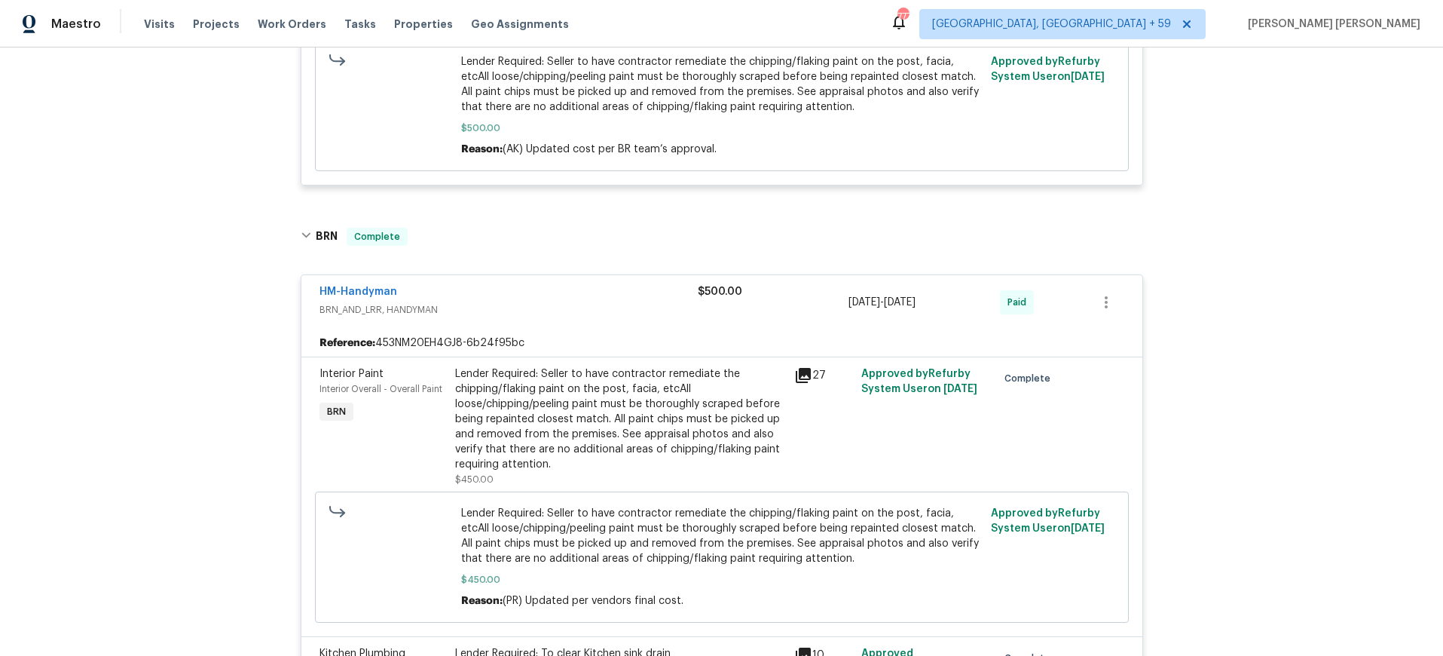
scroll to position [695, 0]
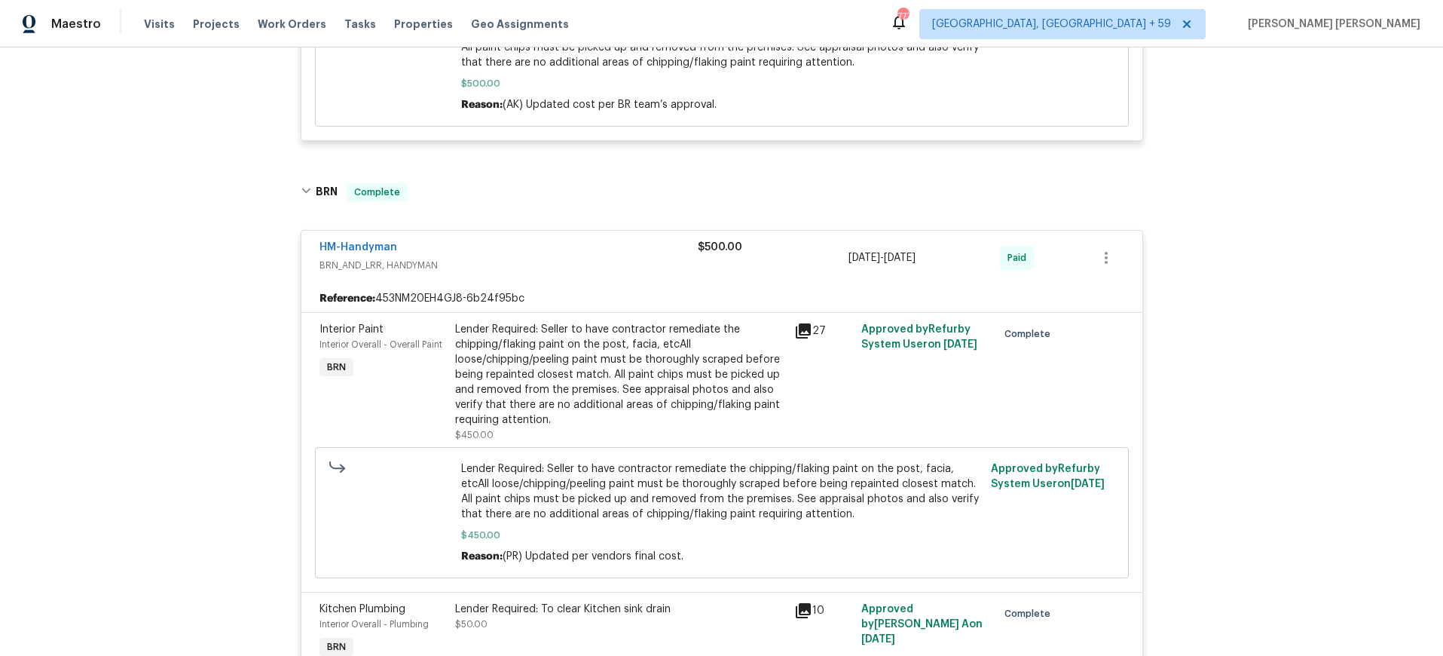
click at [806, 334] on icon at bounding box center [803, 331] width 18 height 18
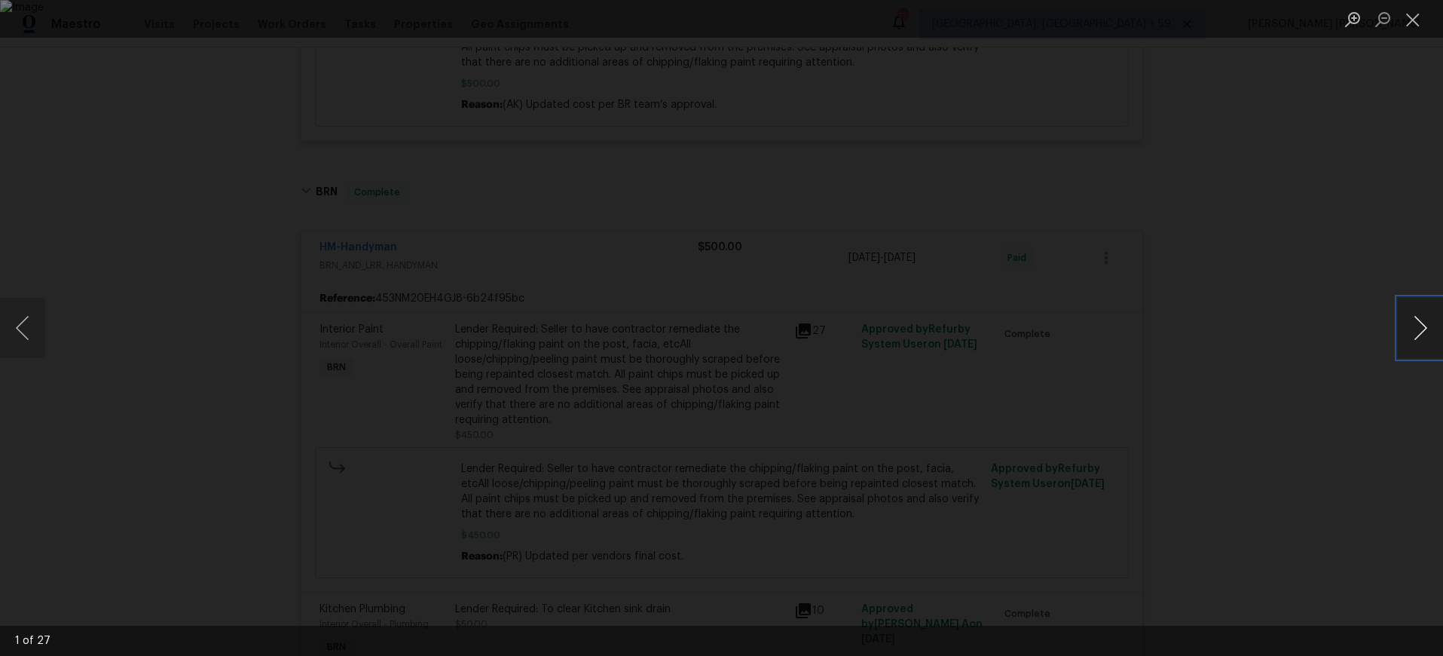
click at [1414, 335] on button "Next image" at bounding box center [1420, 328] width 45 height 60
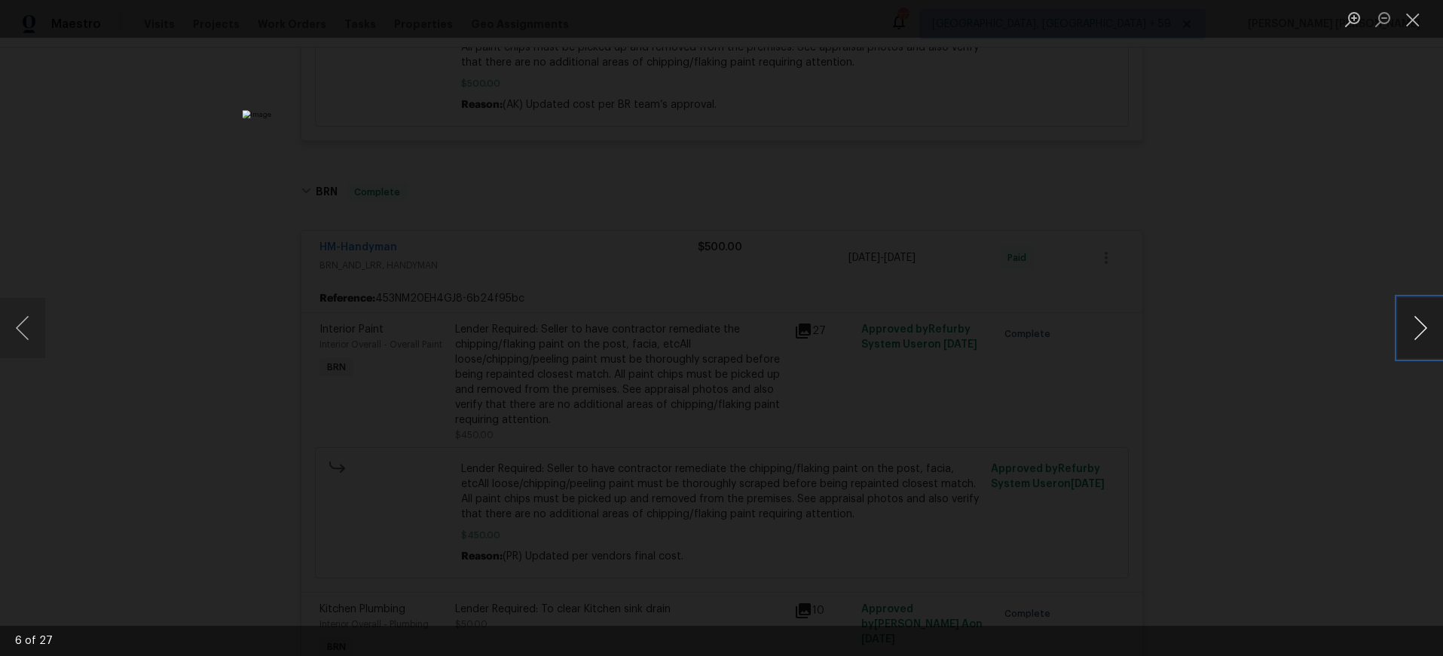
click at [1414, 335] on button "Next image" at bounding box center [1420, 328] width 45 height 60
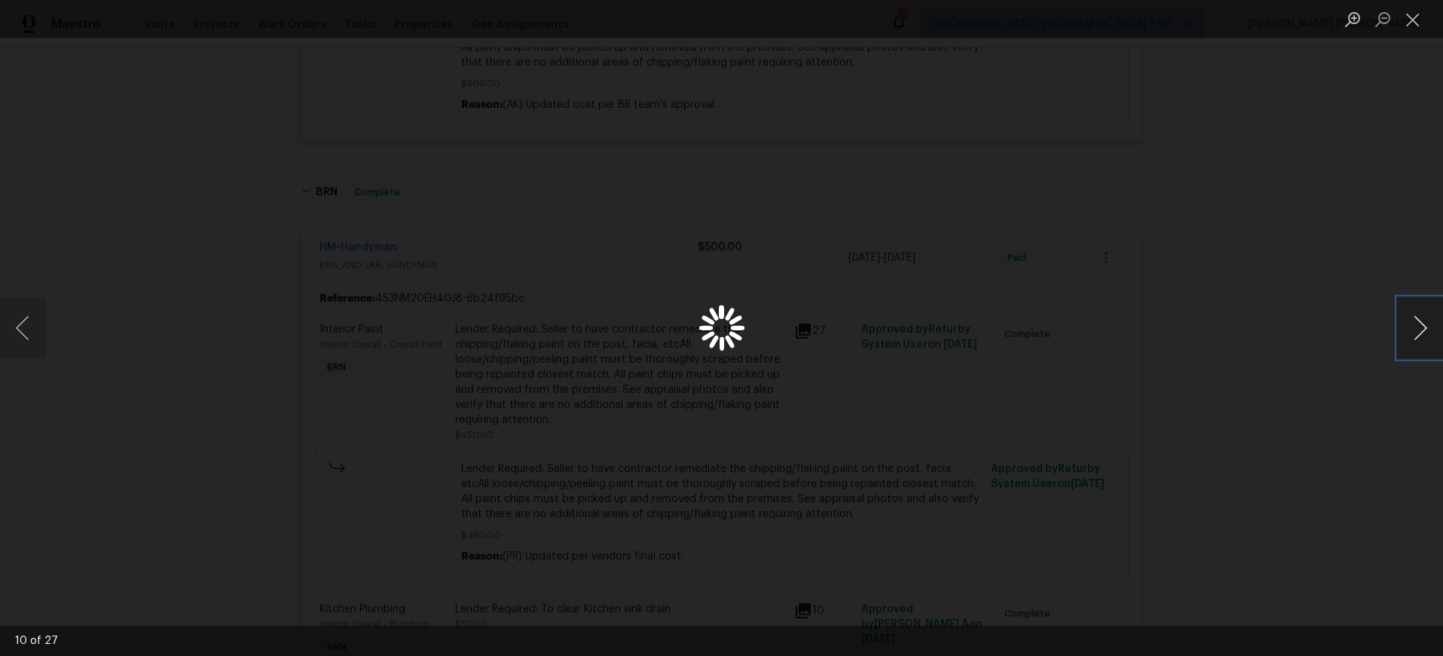
click at [1414, 335] on button "Next image" at bounding box center [1420, 328] width 45 height 60
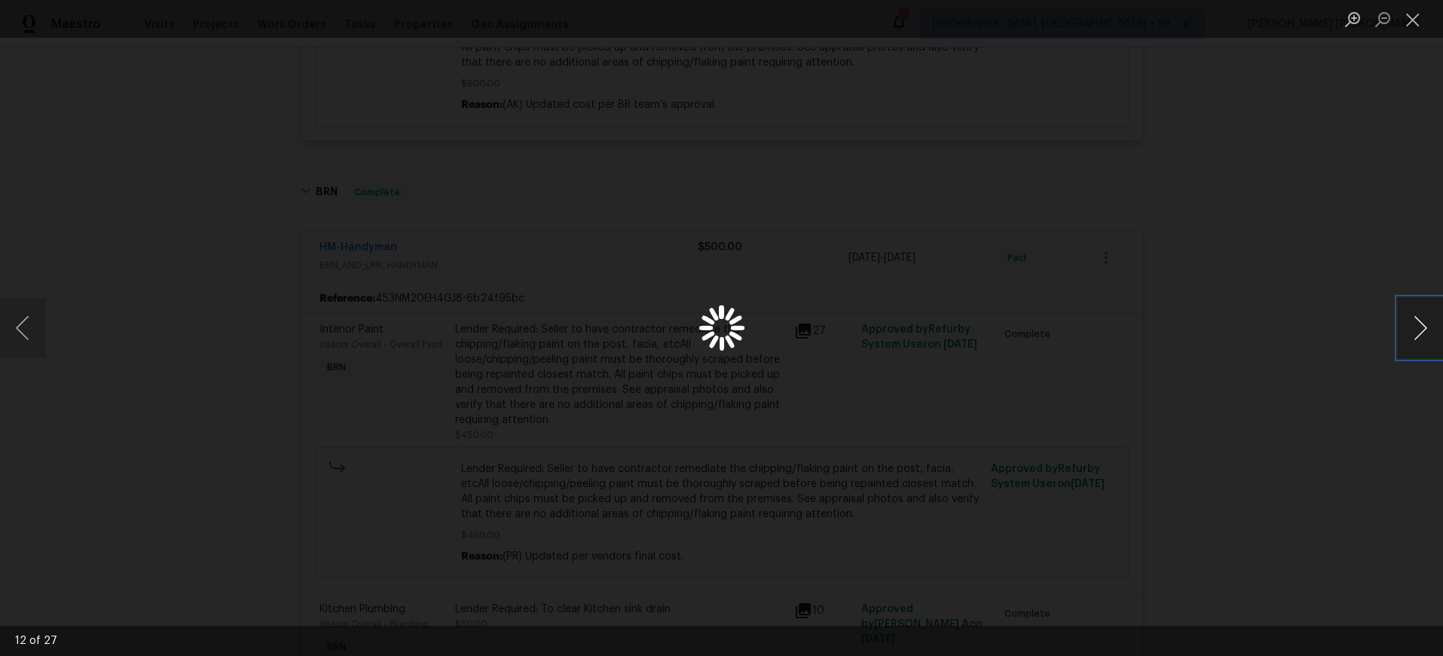
click at [1414, 335] on button "Next image" at bounding box center [1420, 328] width 45 height 60
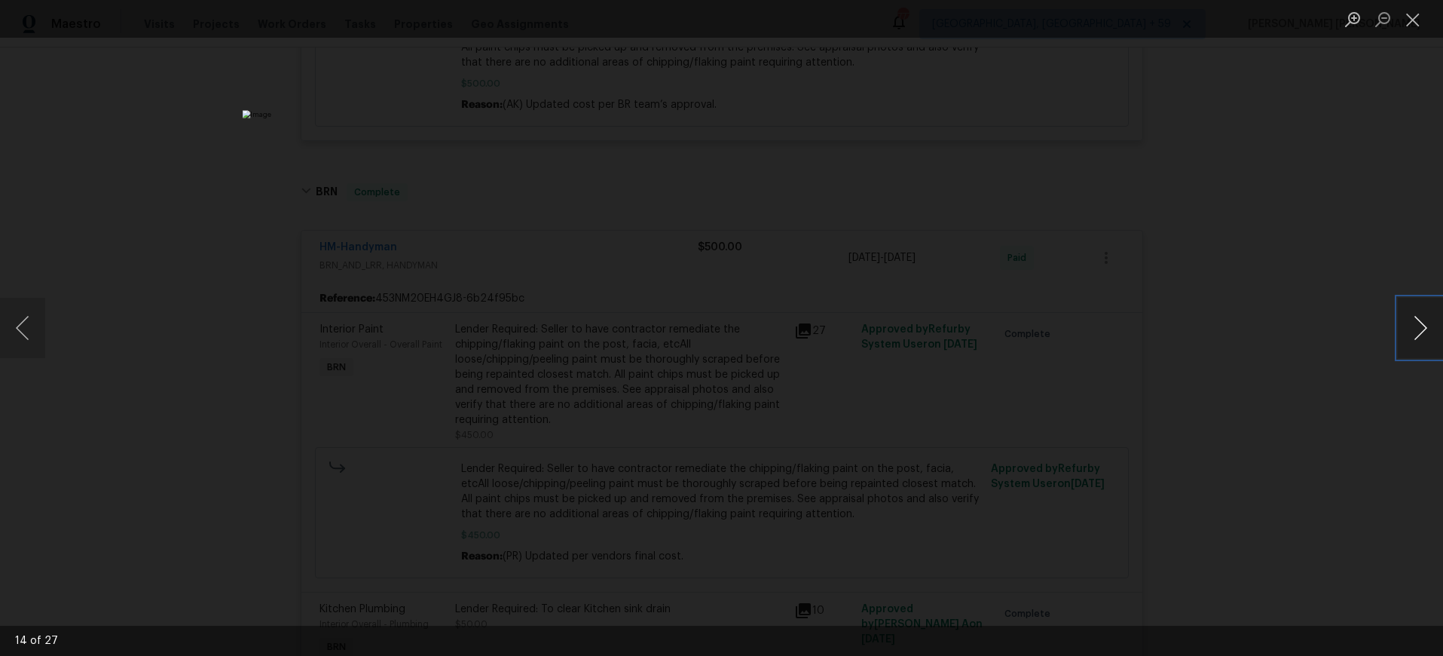
click at [1414, 335] on button "Next image" at bounding box center [1420, 328] width 45 height 60
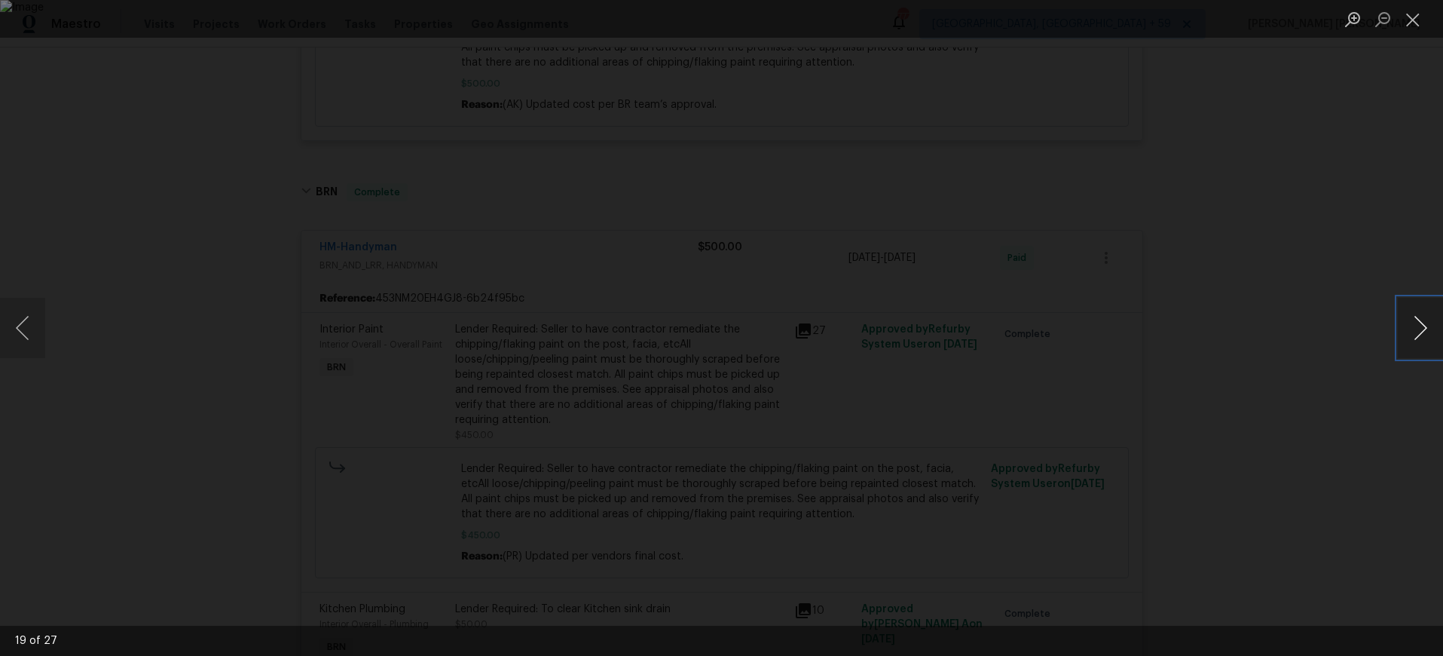
click at [1414, 335] on button "Next image" at bounding box center [1420, 328] width 45 height 60
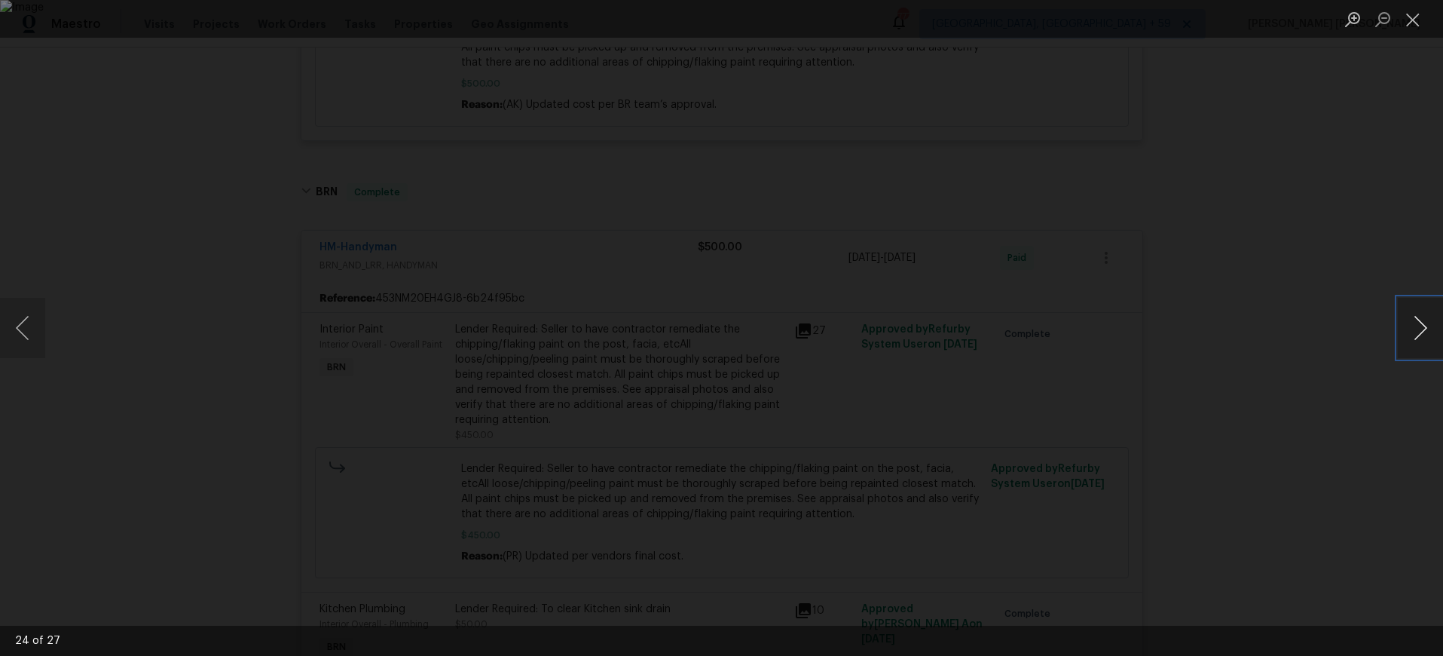
click at [1414, 335] on button "Next image" at bounding box center [1420, 328] width 45 height 60
click at [1282, 414] on div "Lightbox" at bounding box center [721, 328] width 1443 height 656
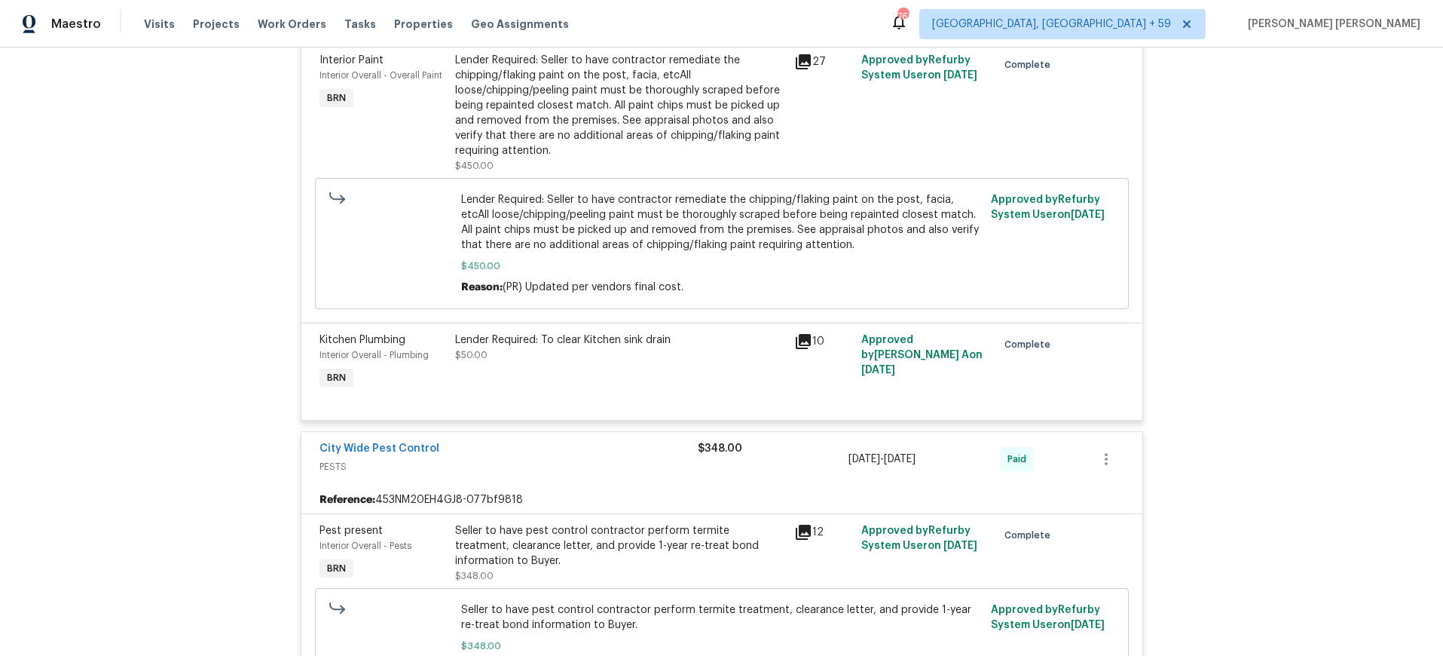
scroll to position [922, 0]
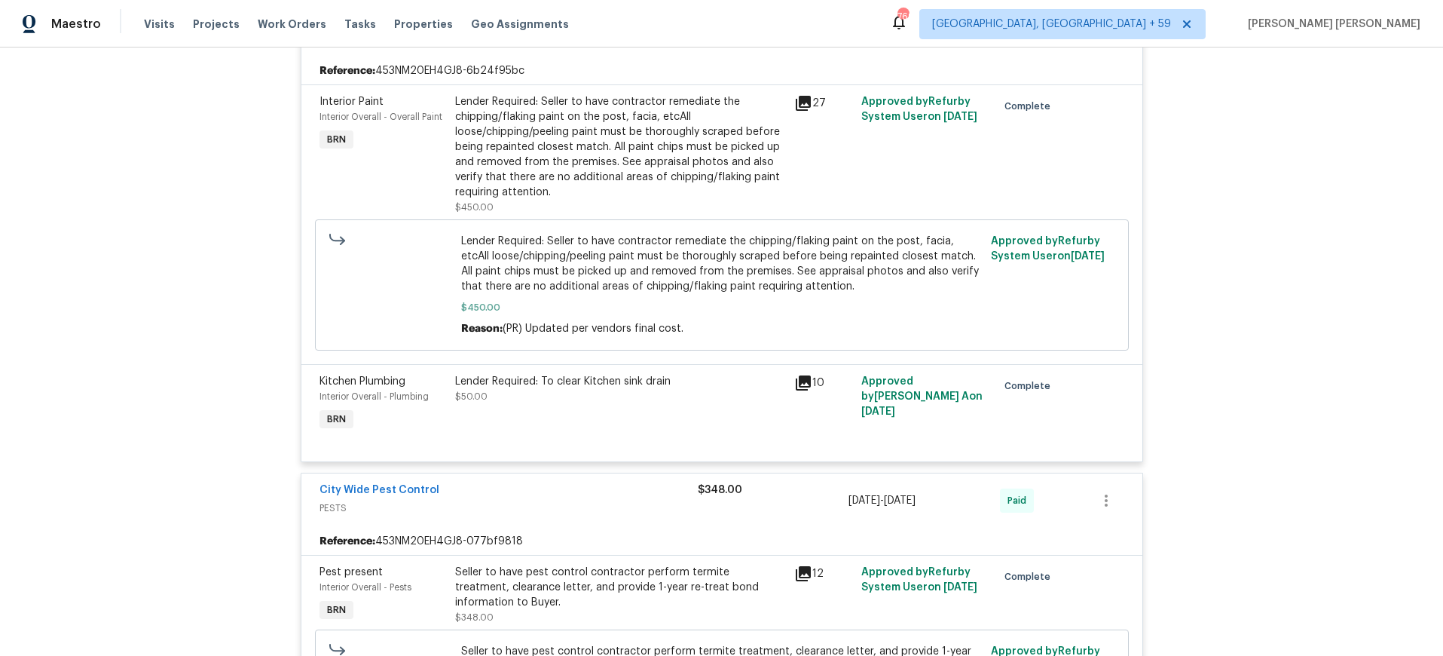
click at [808, 109] on icon at bounding box center [803, 103] width 18 height 18
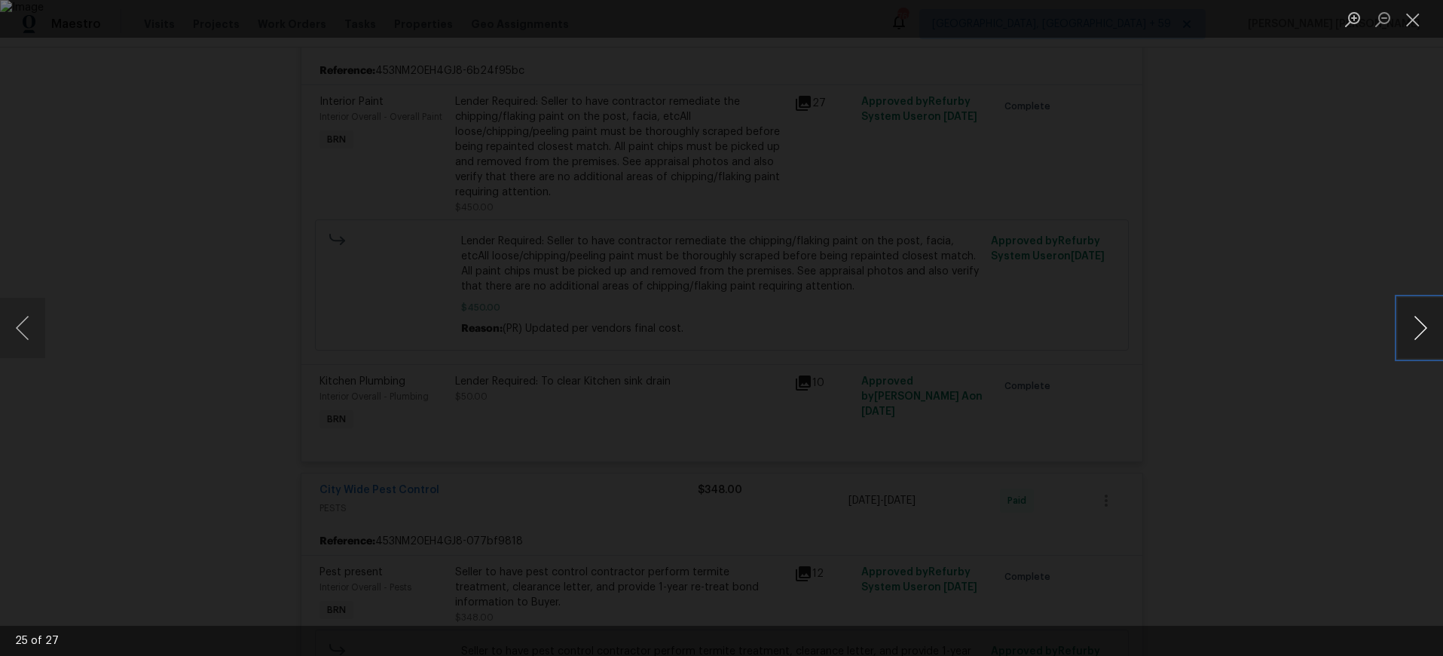
click at [1423, 335] on button "Next image" at bounding box center [1420, 328] width 45 height 60
click at [1415, 333] on button "Next image" at bounding box center [1420, 328] width 45 height 60
click at [1424, 341] on button "Next image" at bounding box center [1420, 328] width 45 height 60
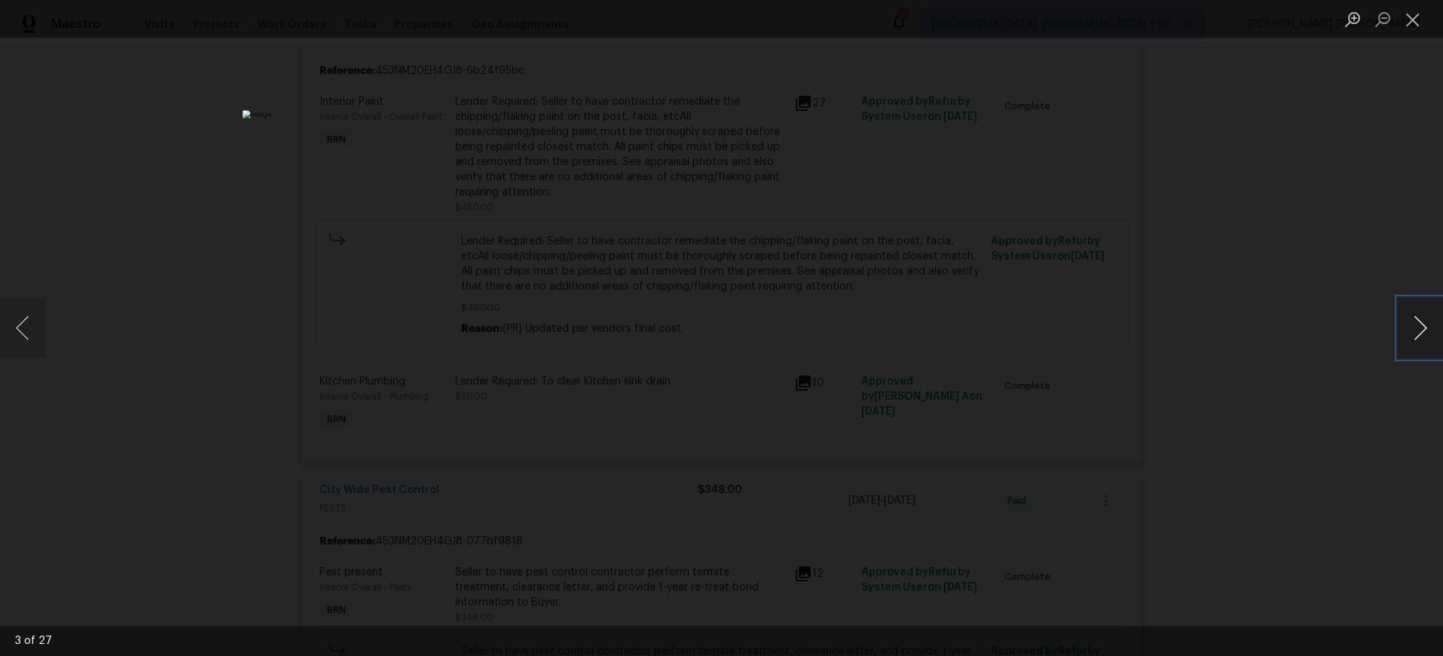
click at [1423, 341] on button "Next image" at bounding box center [1420, 328] width 45 height 60
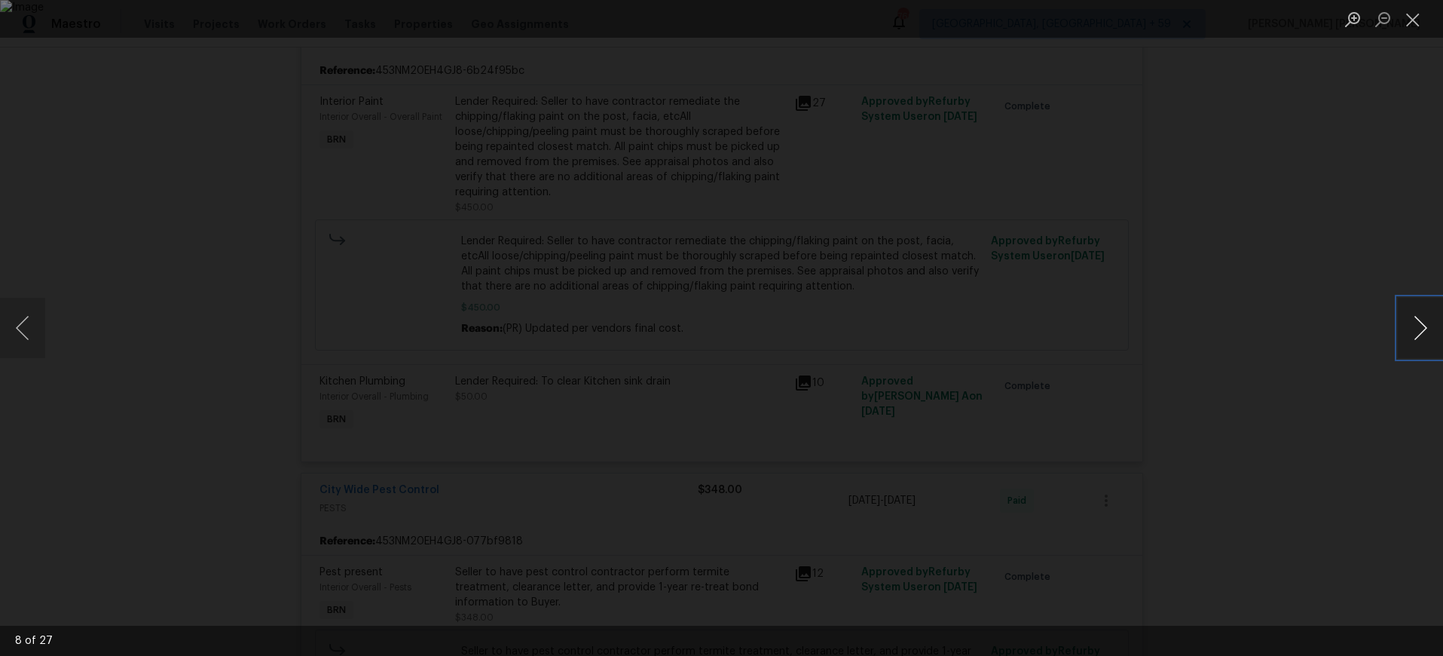
click at [1423, 341] on button "Next image" at bounding box center [1420, 328] width 45 height 60
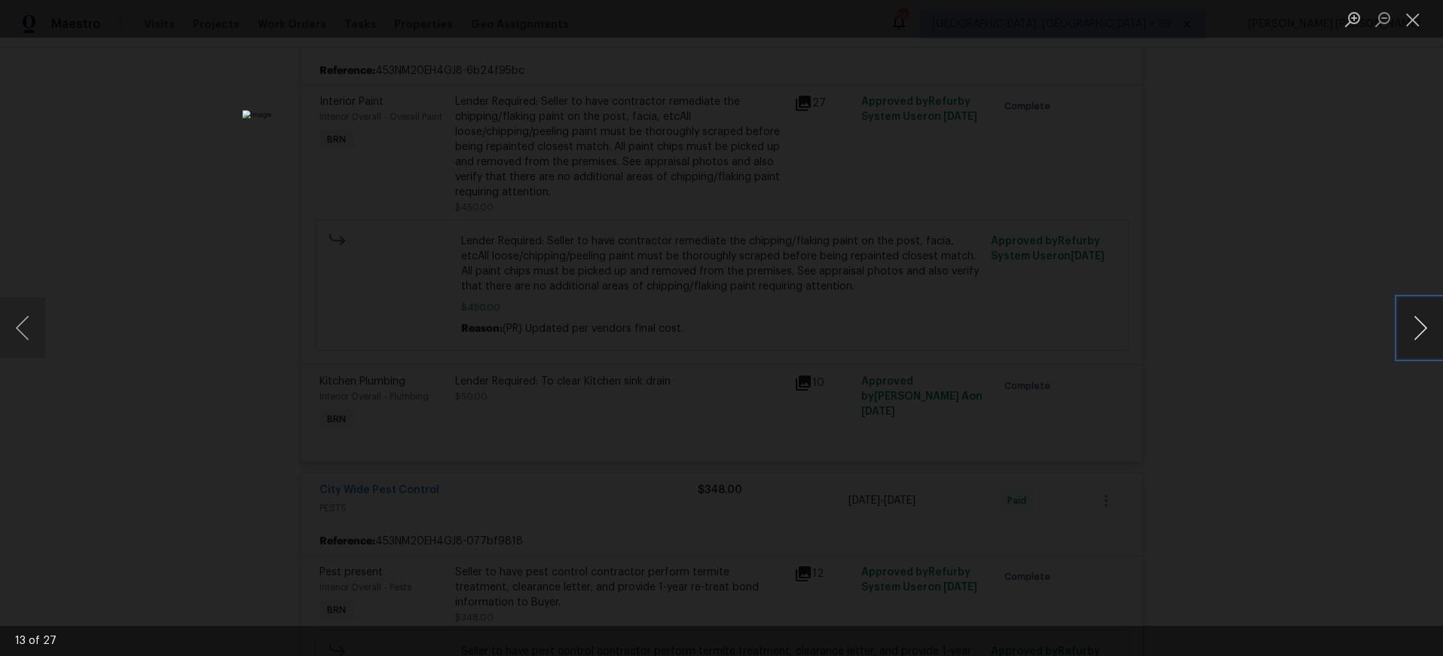
click at [1423, 341] on button "Next image" at bounding box center [1420, 328] width 45 height 60
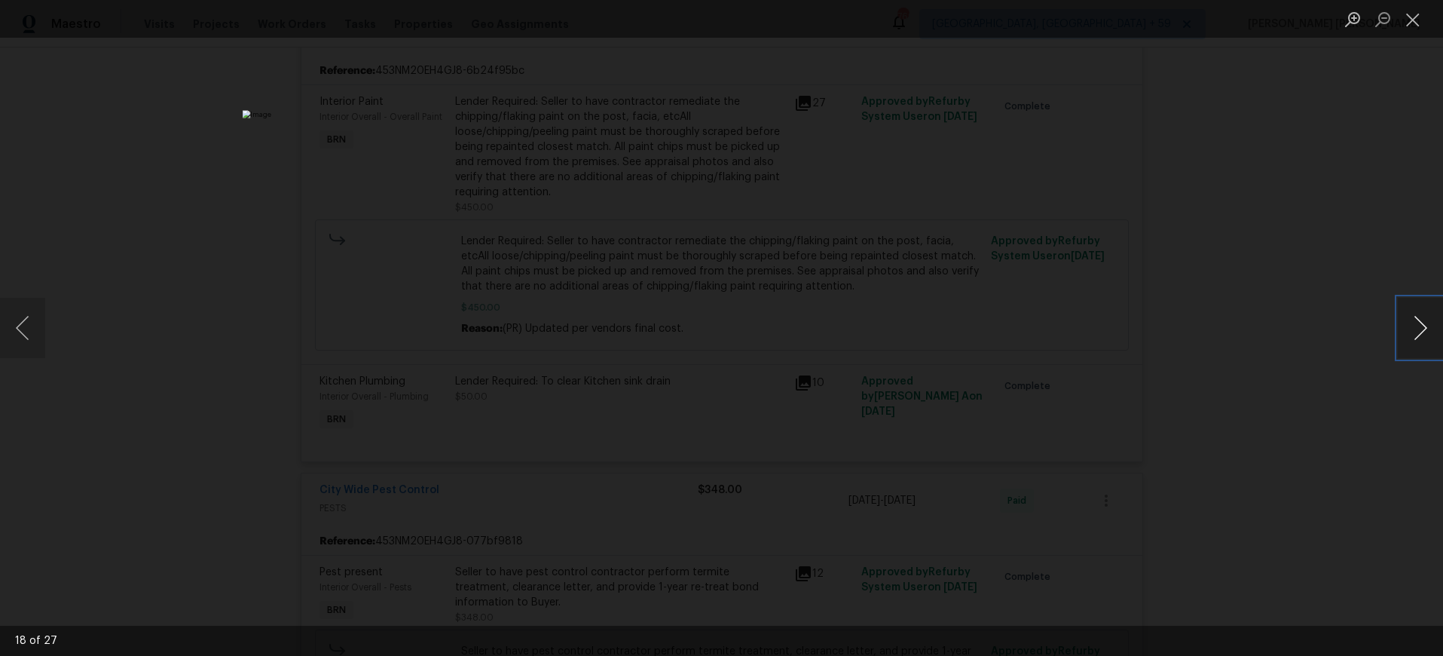
click at [1423, 341] on button "Next image" at bounding box center [1420, 328] width 45 height 60
drag, startPoint x: 1264, startPoint y: 440, endPoint x: 1280, endPoint y: 425, distance: 21.3
click at [1266, 435] on div "Lightbox" at bounding box center [721, 328] width 1443 height 656
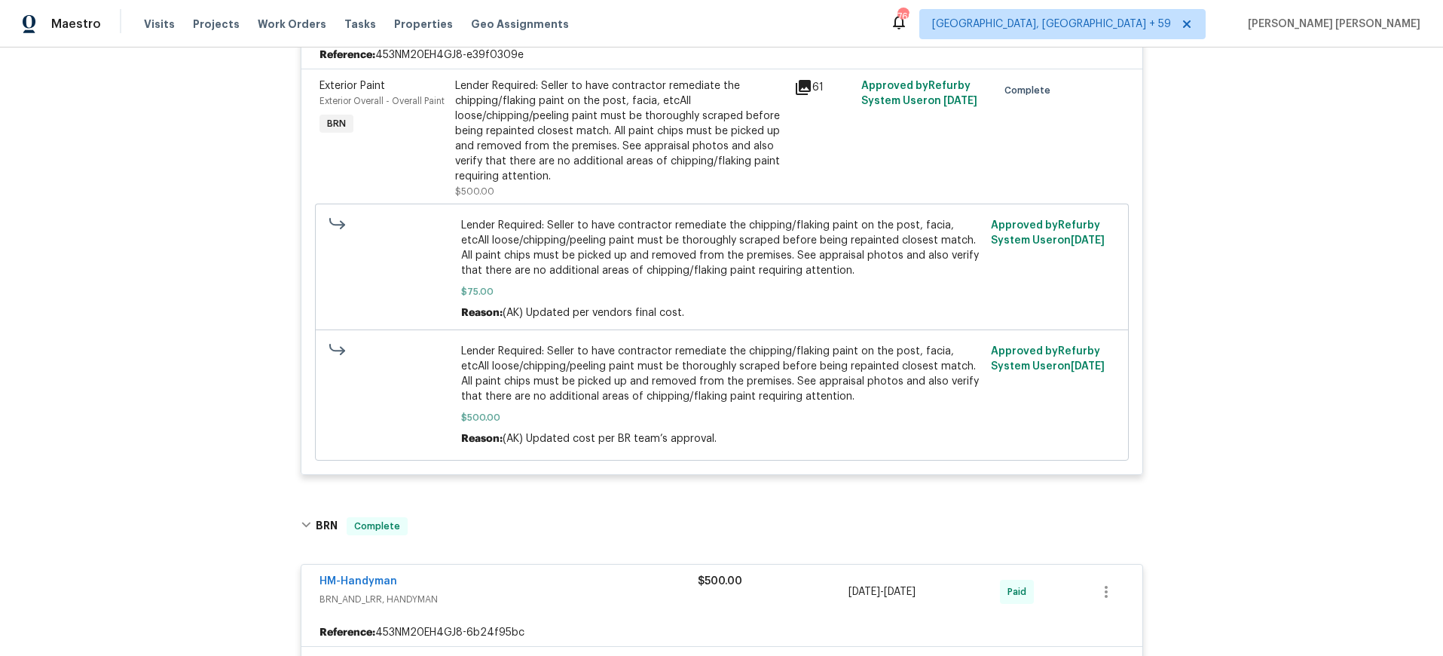
scroll to position [348, 0]
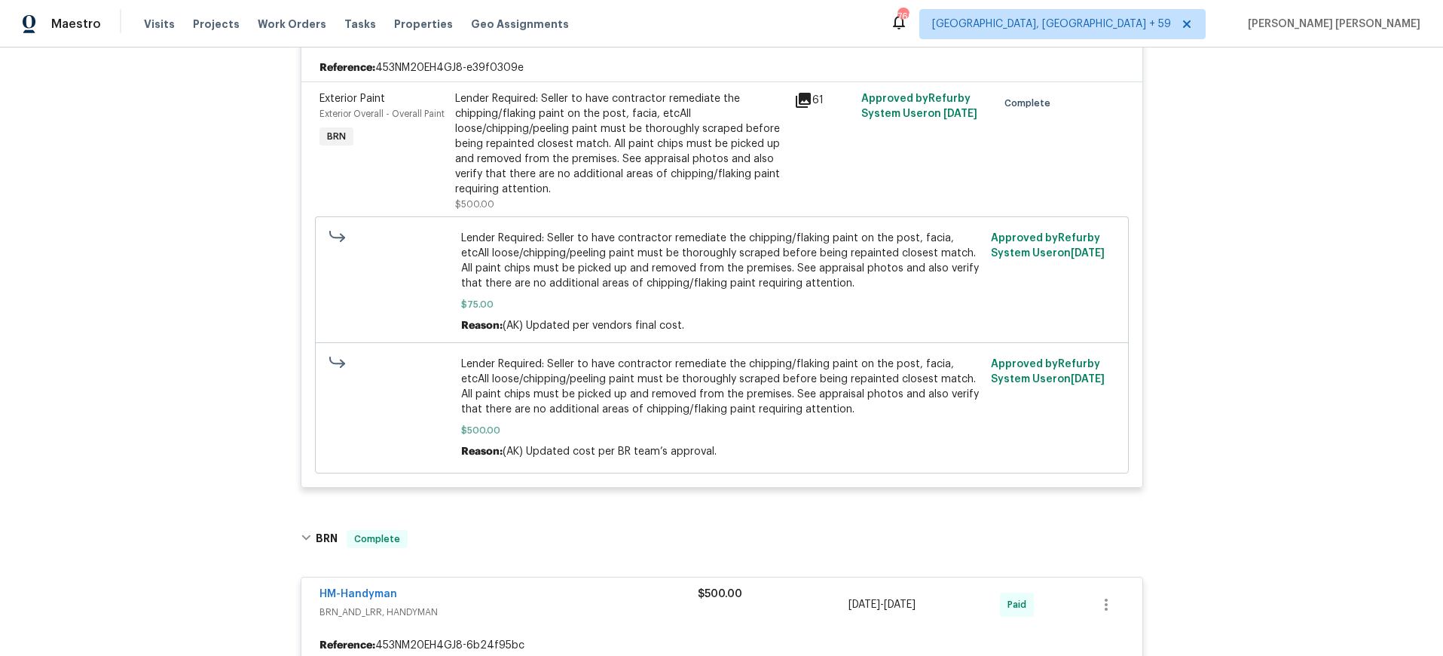
click at [802, 98] on icon at bounding box center [803, 100] width 15 height 15
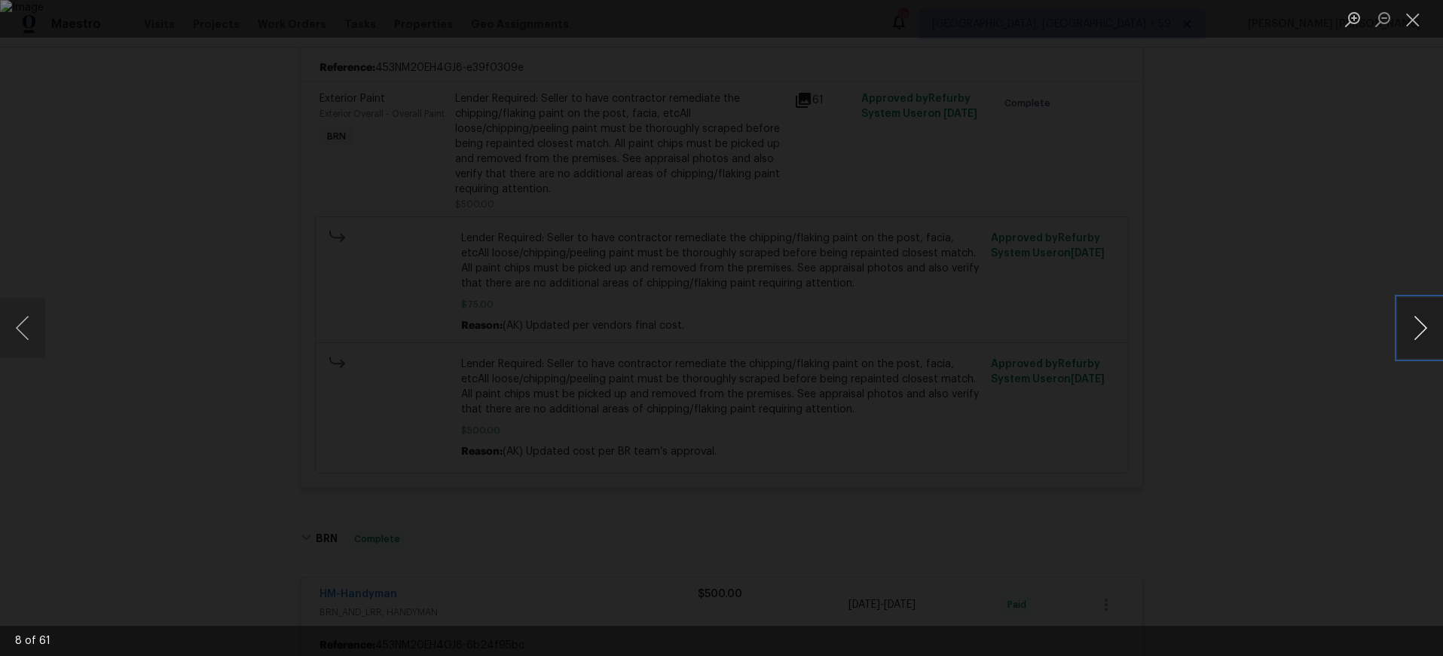
click at [1415, 339] on button "Next image" at bounding box center [1420, 328] width 45 height 60
click at [1414, 339] on button "Next image" at bounding box center [1420, 328] width 45 height 60
click at [1411, 327] on button "Next image" at bounding box center [1420, 328] width 45 height 60
click at [1415, 332] on button "Next image" at bounding box center [1420, 328] width 45 height 60
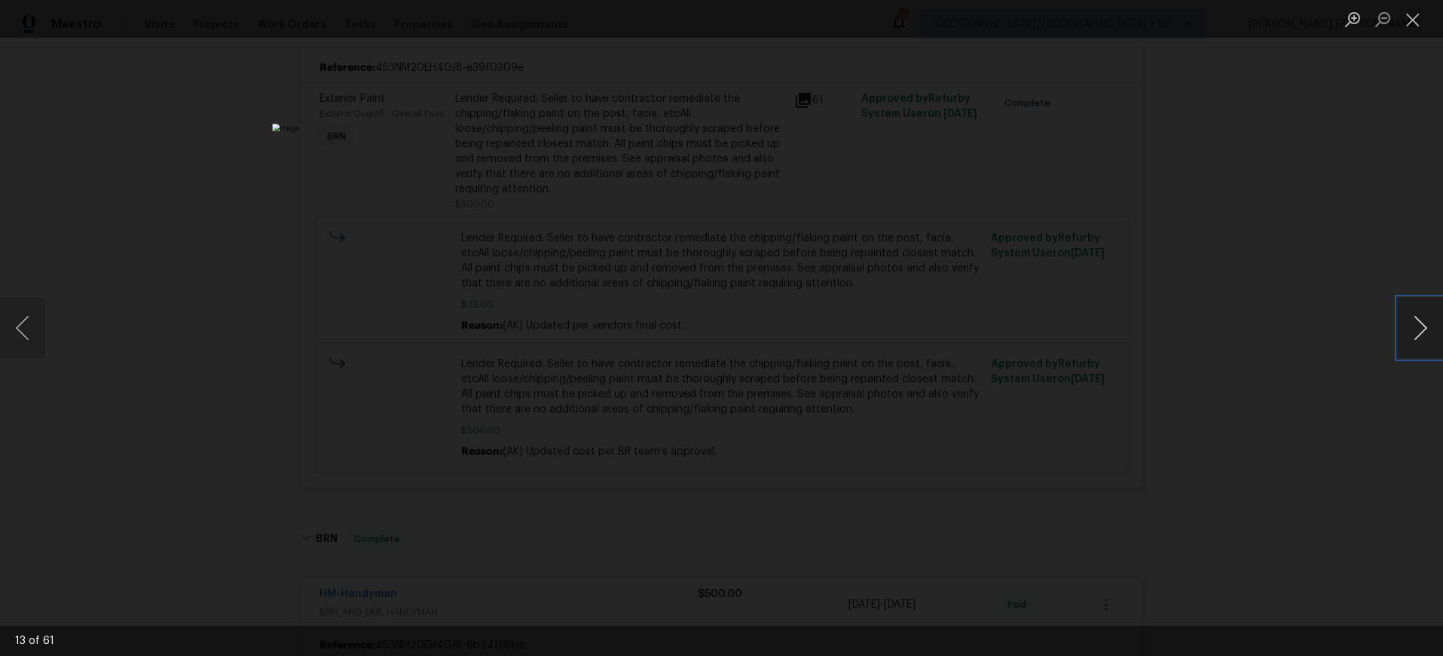
click at [1415, 332] on button "Next image" at bounding box center [1420, 328] width 45 height 60
click at [1416, 332] on button "Next image" at bounding box center [1420, 328] width 45 height 60
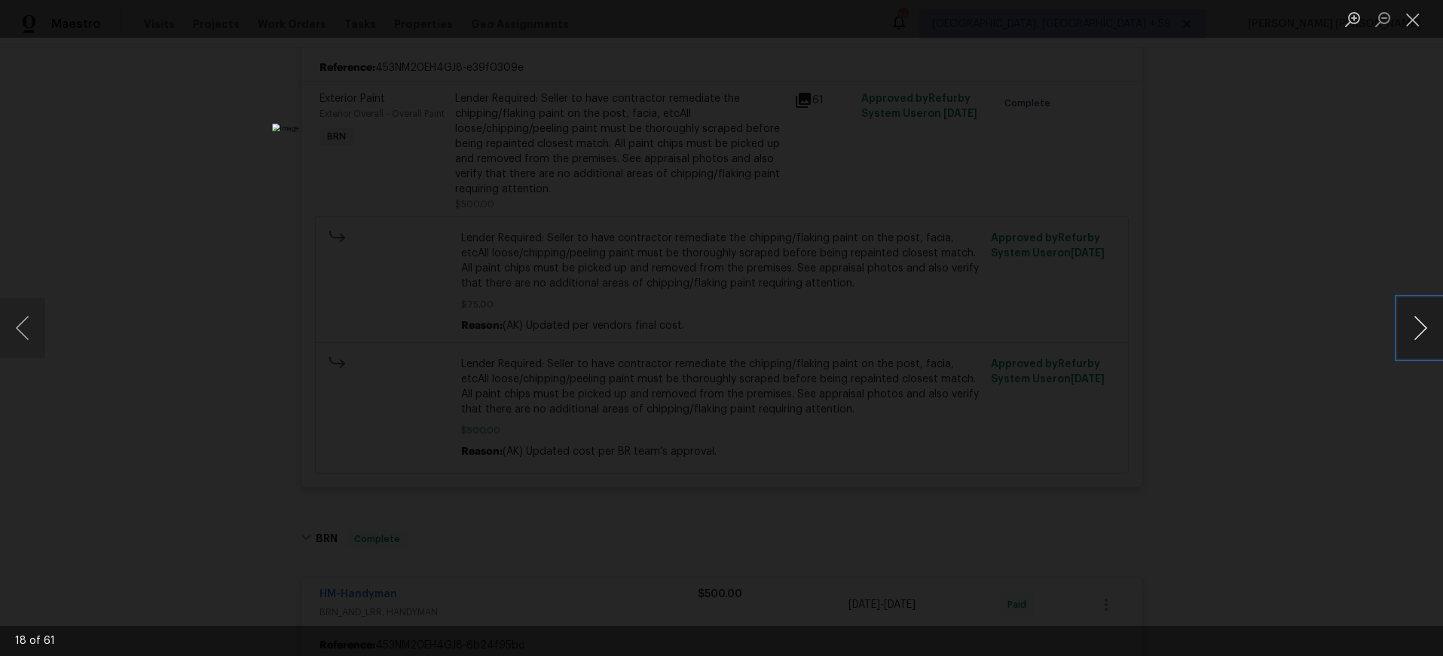
click at [1416, 332] on button "Next image" at bounding box center [1420, 328] width 45 height 60
click at [1424, 329] on button "Next image" at bounding box center [1420, 328] width 45 height 60
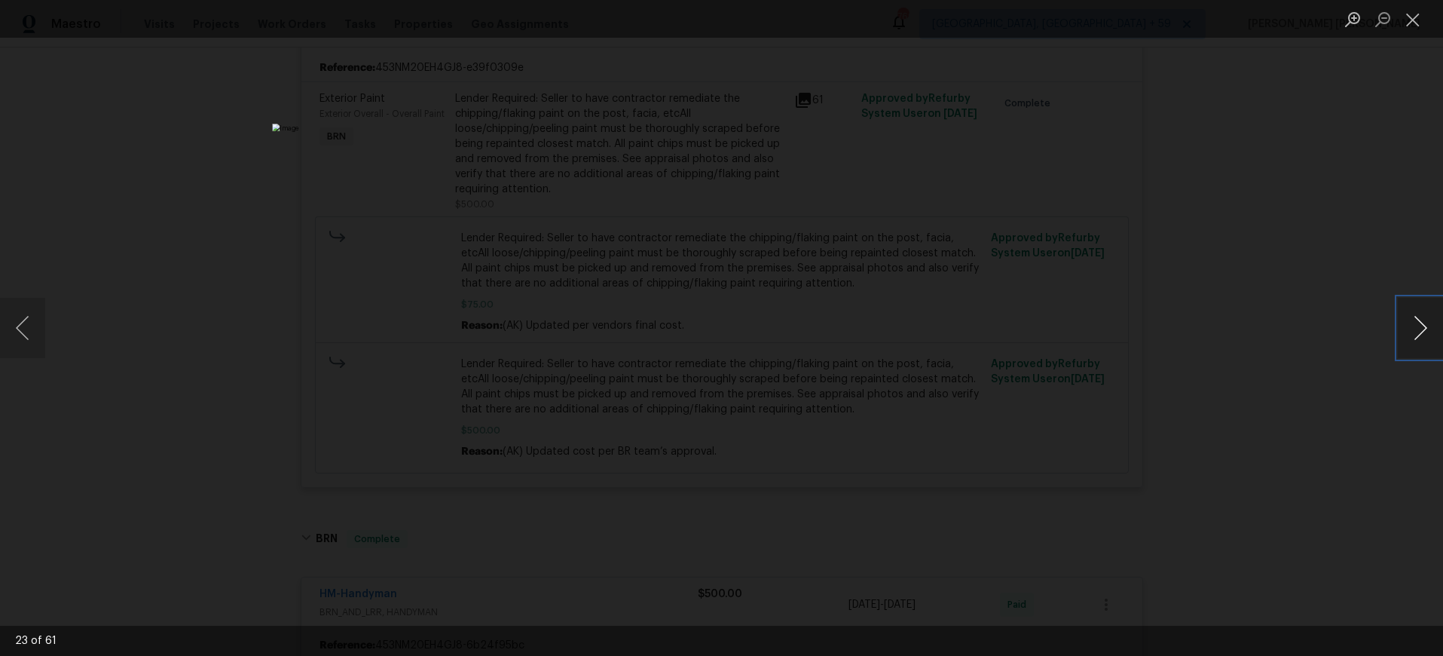
click at [1417, 329] on button "Next image" at bounding box center [1420, 328] width 45 height 60
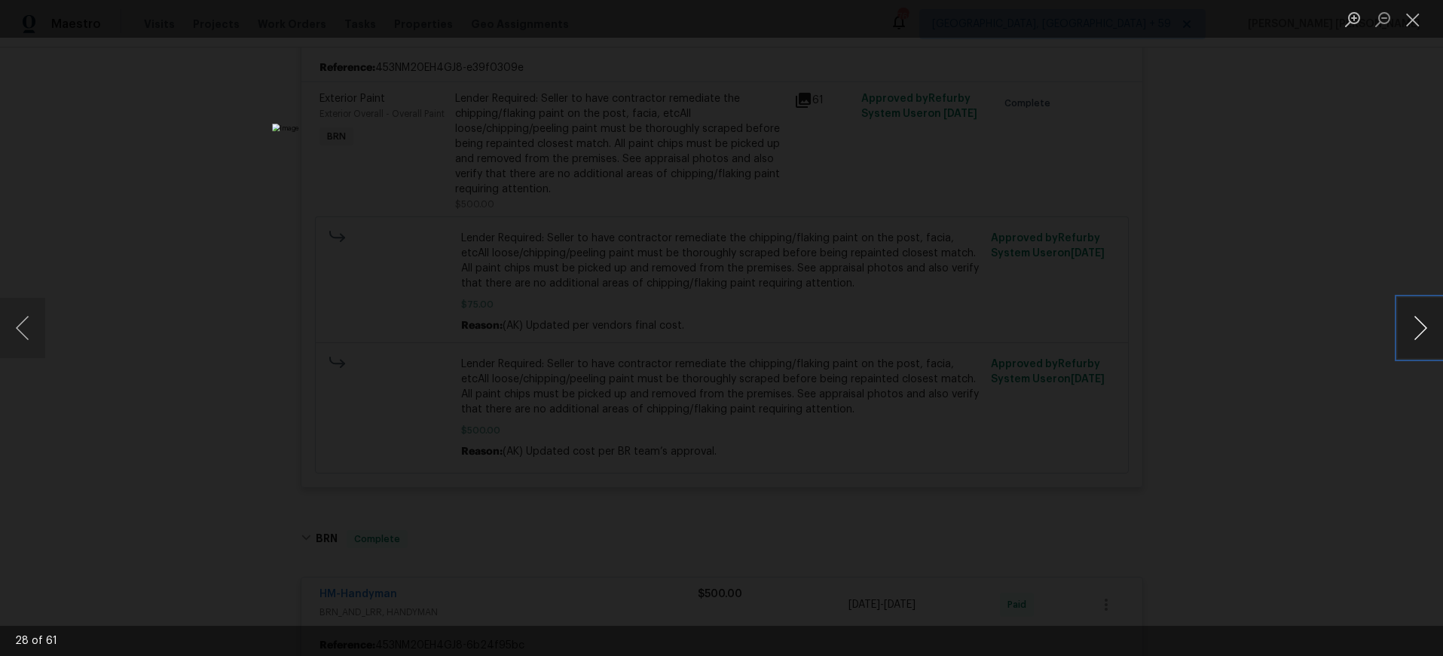
click at [1417, 329] on button "Next image" at bounding box center [1420, 328] width 45 height 60
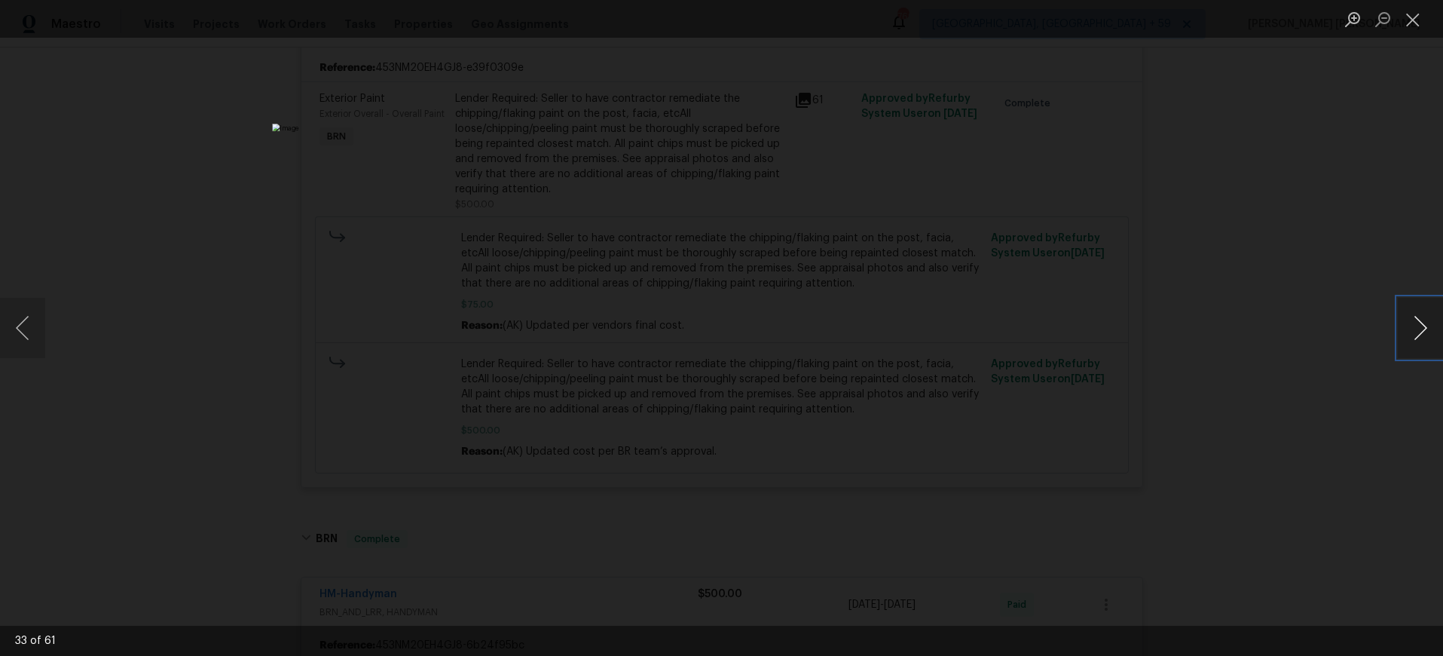
click at [1417, 329] on button "Next image" at bounding box center [1420, 328] width 45 height 60
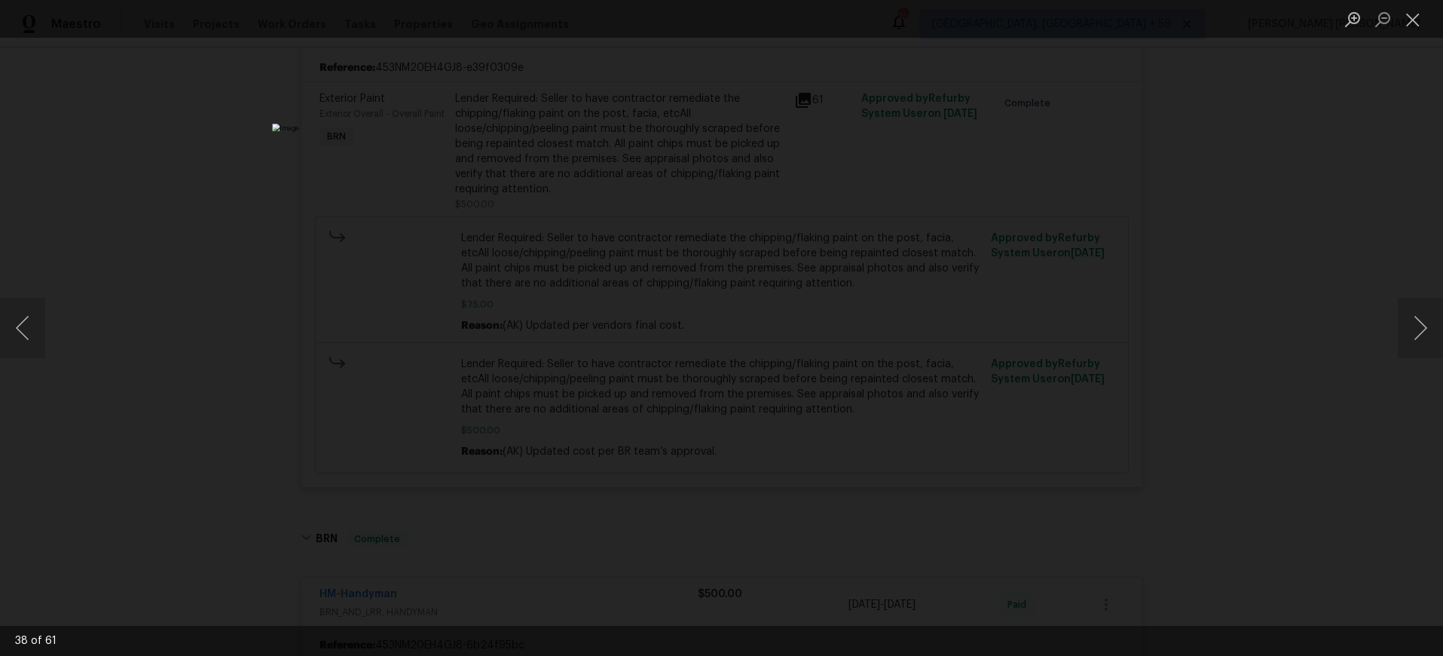
drag, startPoint x: 1251, startPoint y: 469, endPoint x: 1304, endPoint y: 458, distance: 53.8
click at [1293, 460] on div "Lightbox" at bounding box center [721, 328] width 1443 height 656
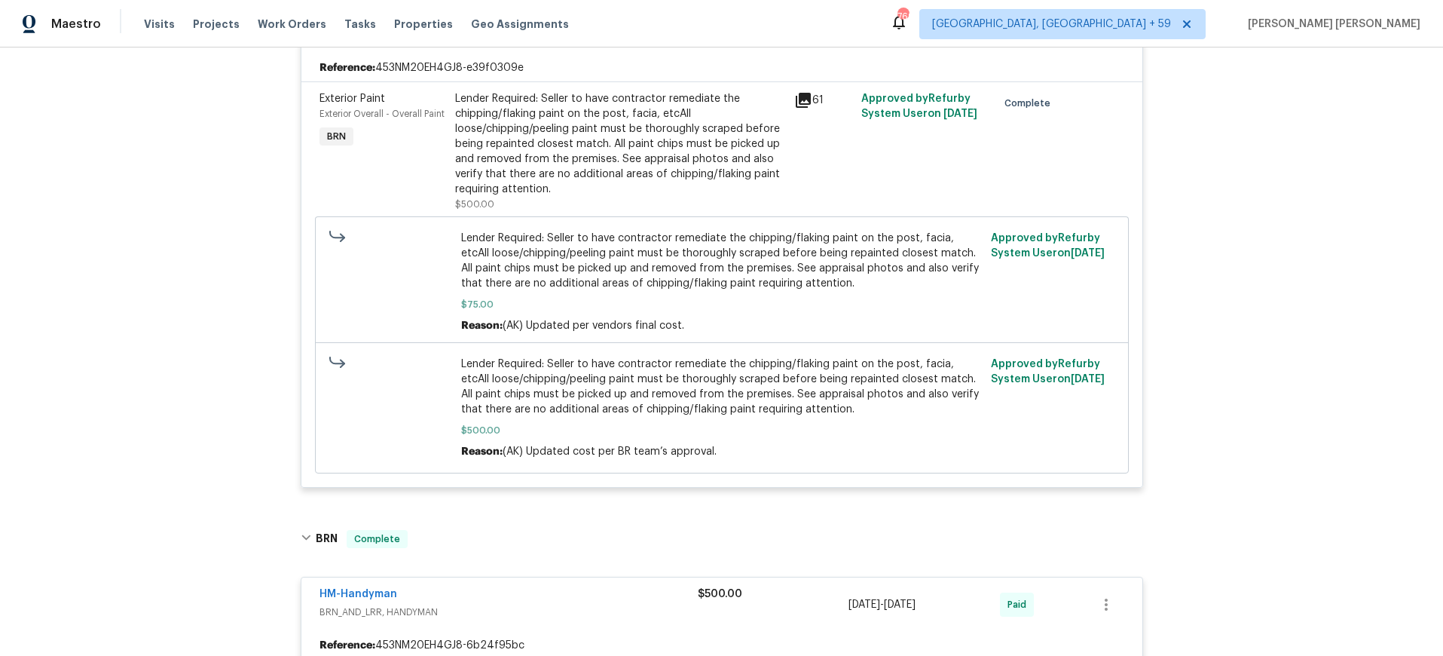
scroll to position [0, 0]
